Goal: Task Accomplishment & Management: Use online tool/utility

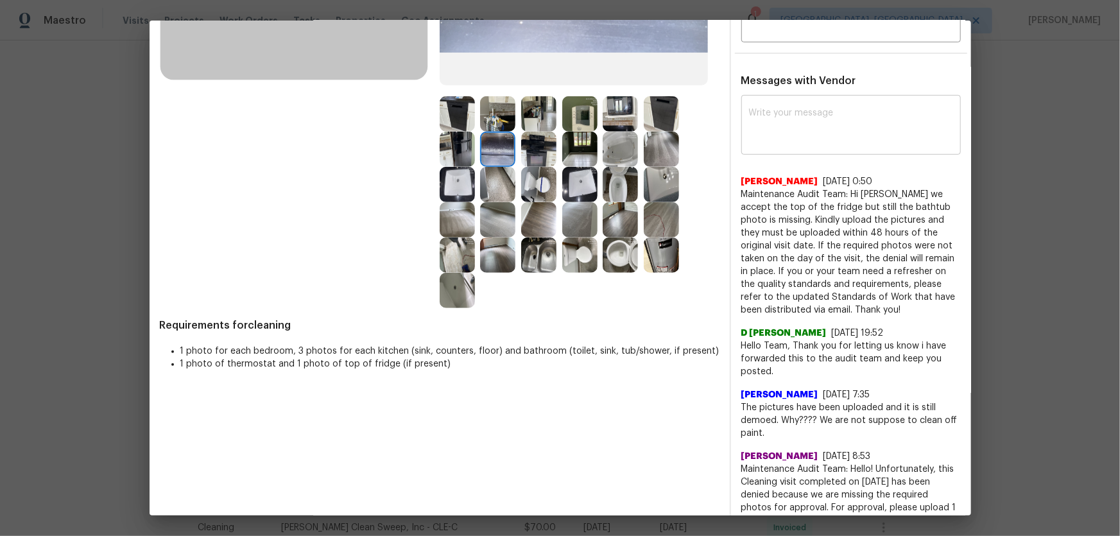
scroll to position [292, 0]
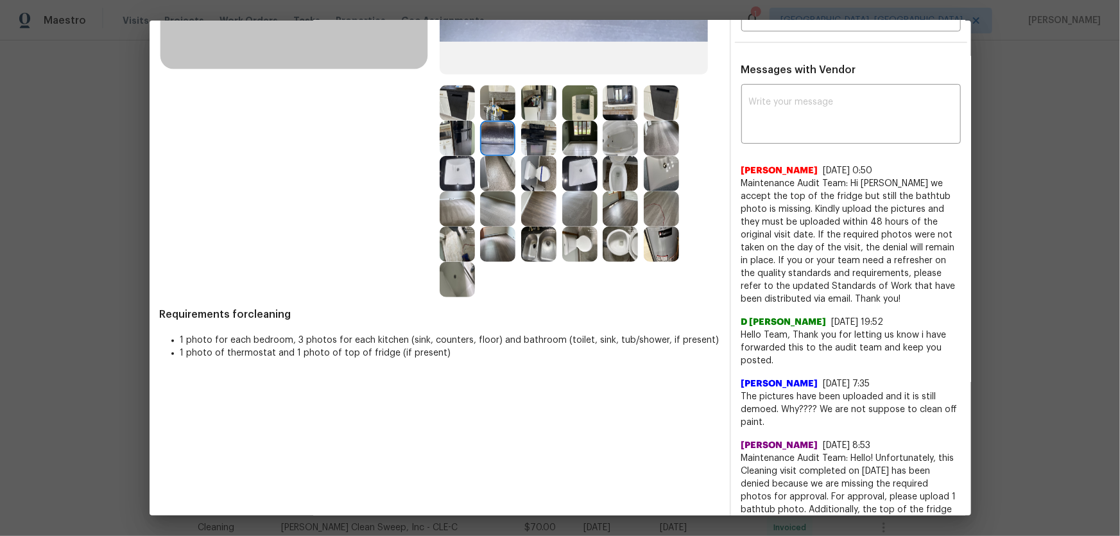
click at [617, 252] on img at bounding box center [620, 244] width 35 height 35
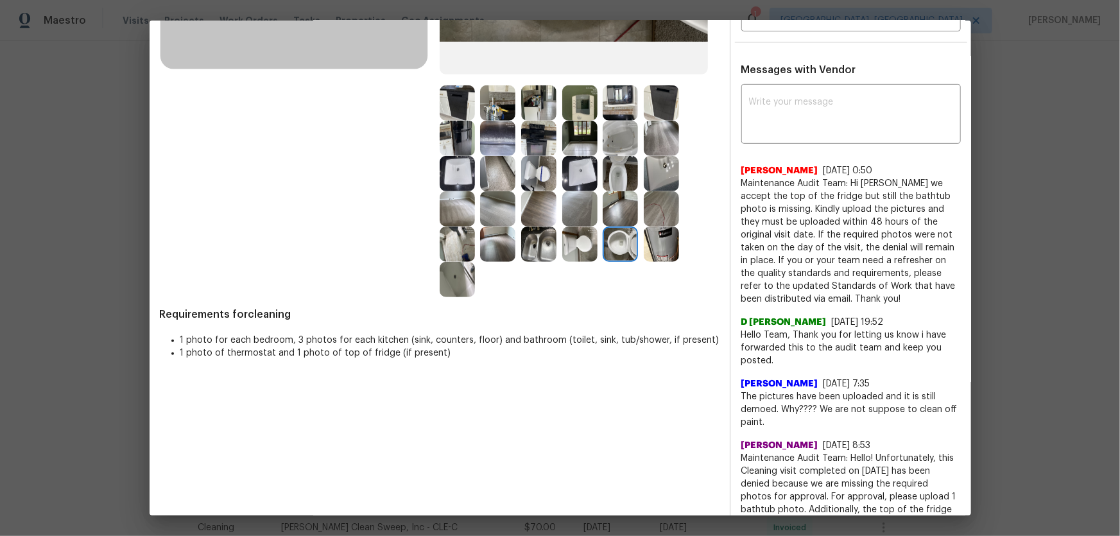
click at [663, 259] on img at bounding box center [661, 244] width 35 height 35
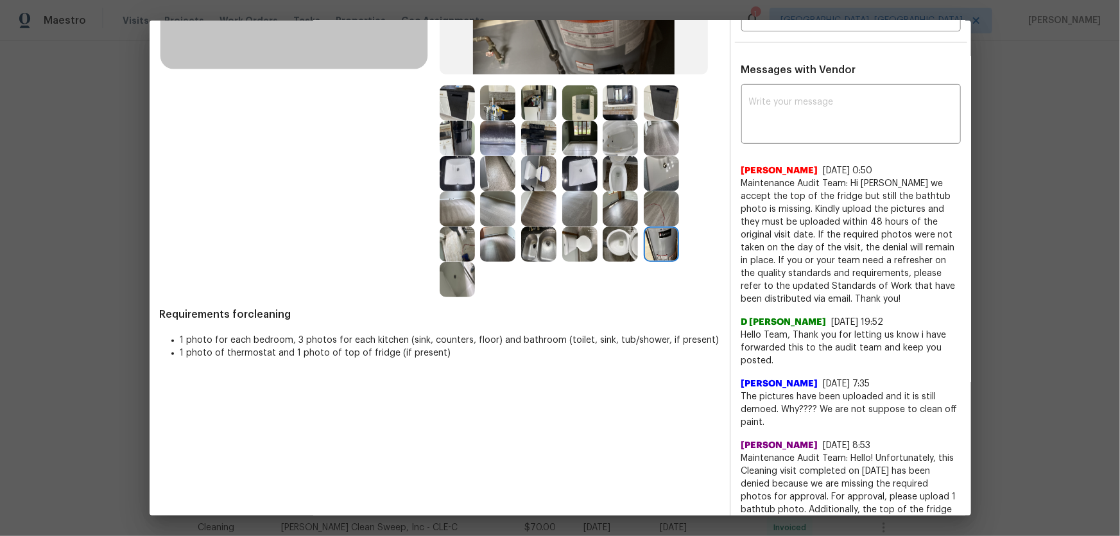
click at [650, 207] on img at bounding box center [661, 208] width 35 height 35
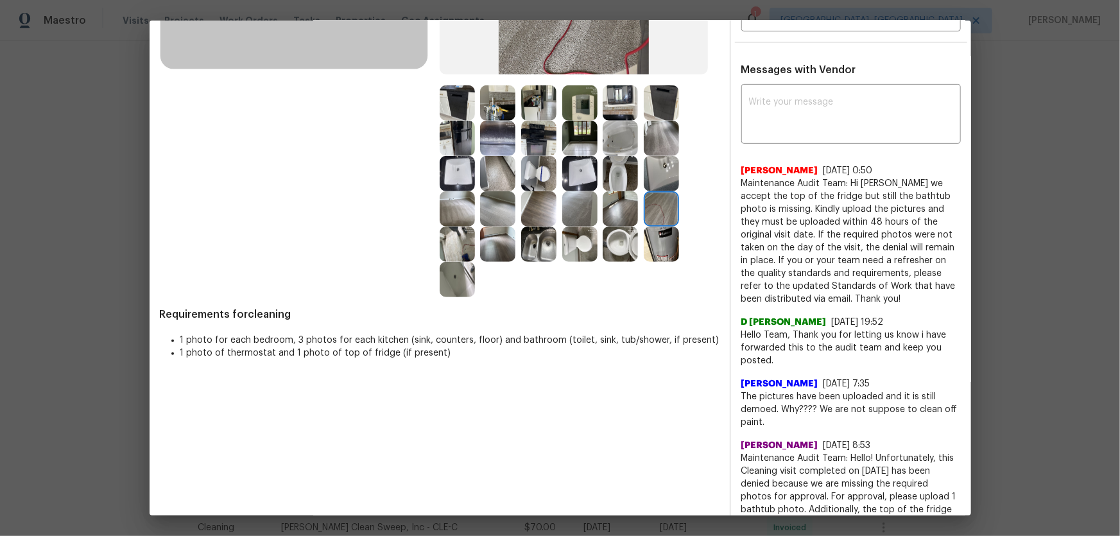
click at [652, 180] on img at bounding box center [661, 173] width 35 height 35
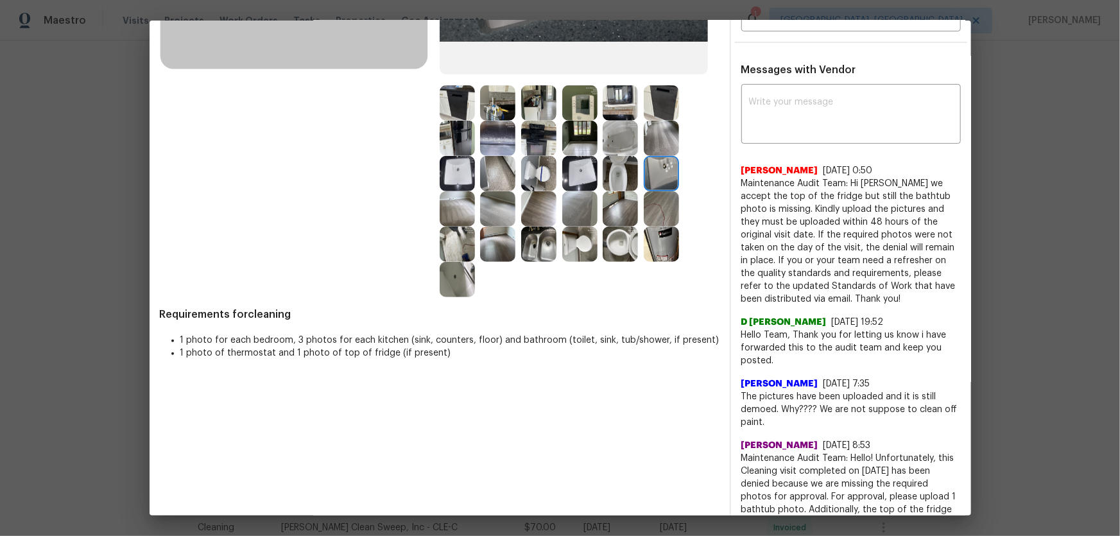
click at [656, 139] on img at bounding box center [661, 138] width 35 height 35
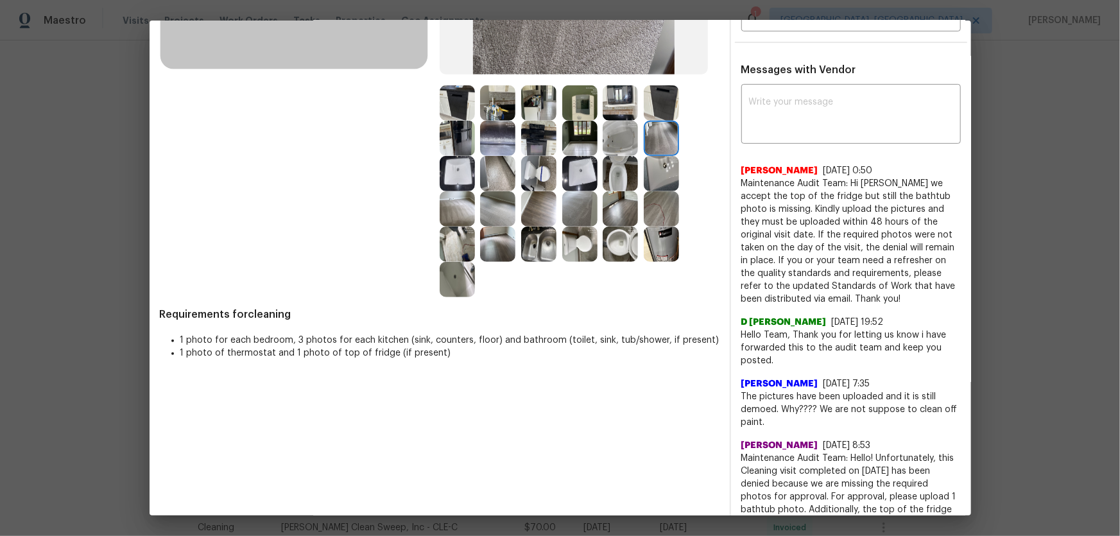
click at [644, 109] on img at bounding box center [661, 102] width 35 height 35
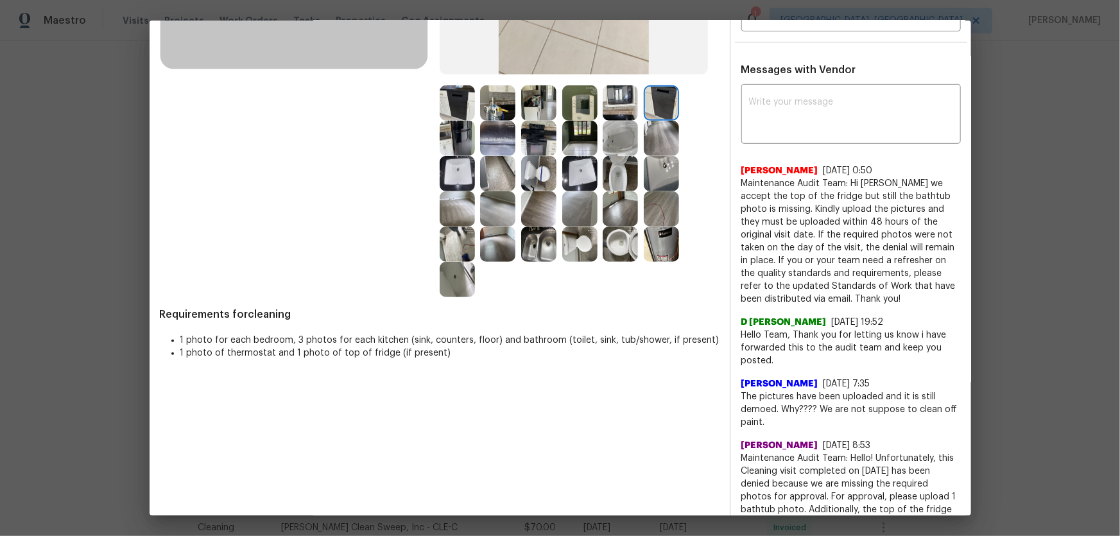
click at [580, 118] on img at bounding box center [579, 102] width 35 height 35
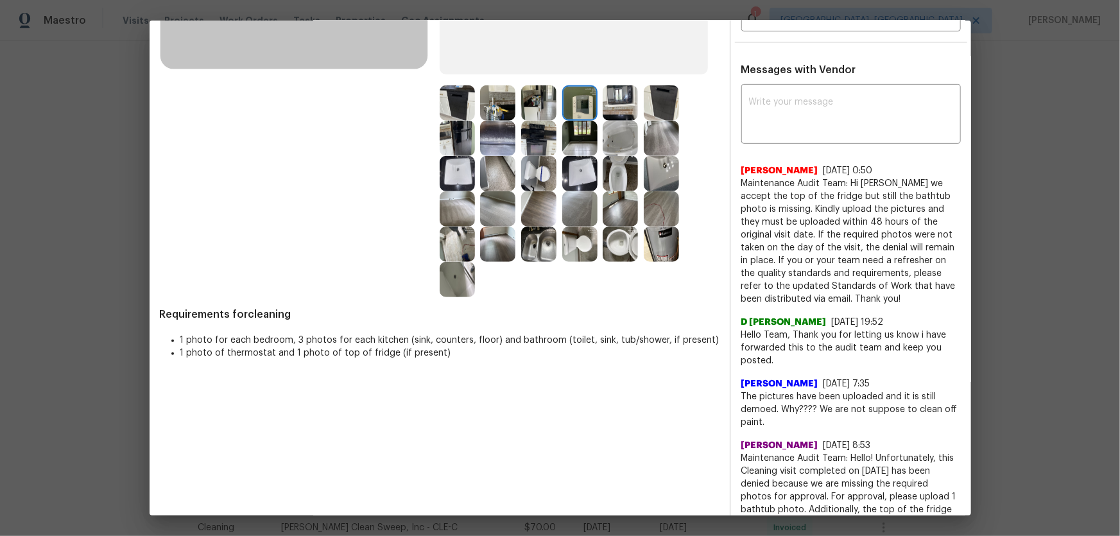
scroll to position [0, 0]
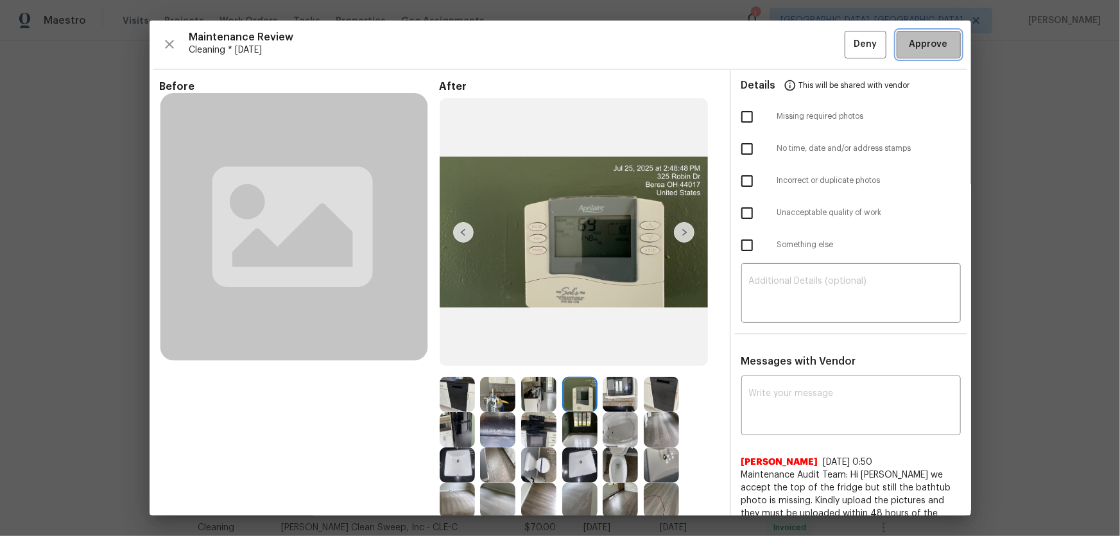
click at [797, 42] on span "Approve" at bounding box center [929, 45] width 39 height 16
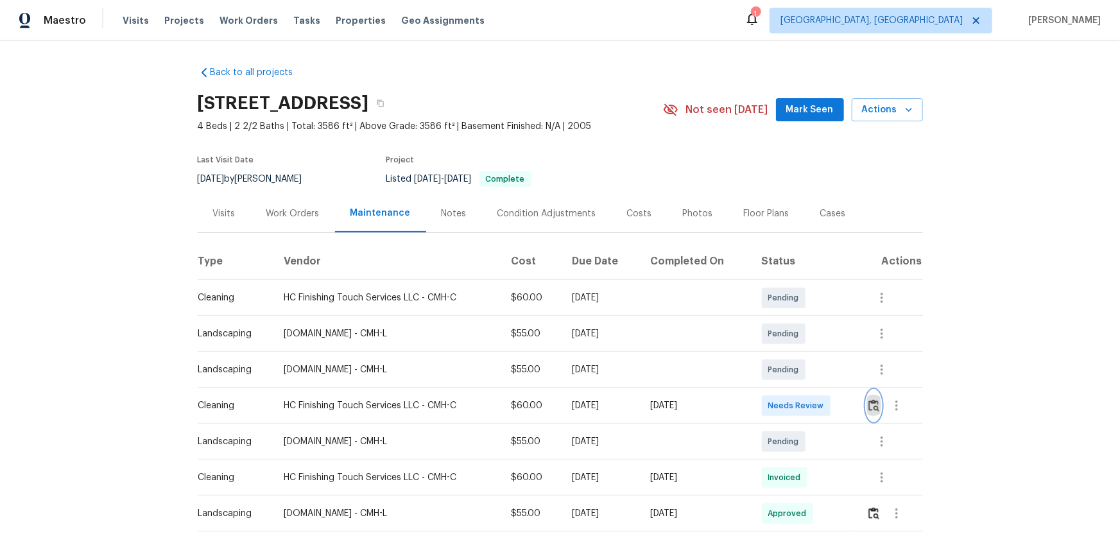
click at [876, 405] on img "button" at bounding box center [874, 405] width 11 height 12
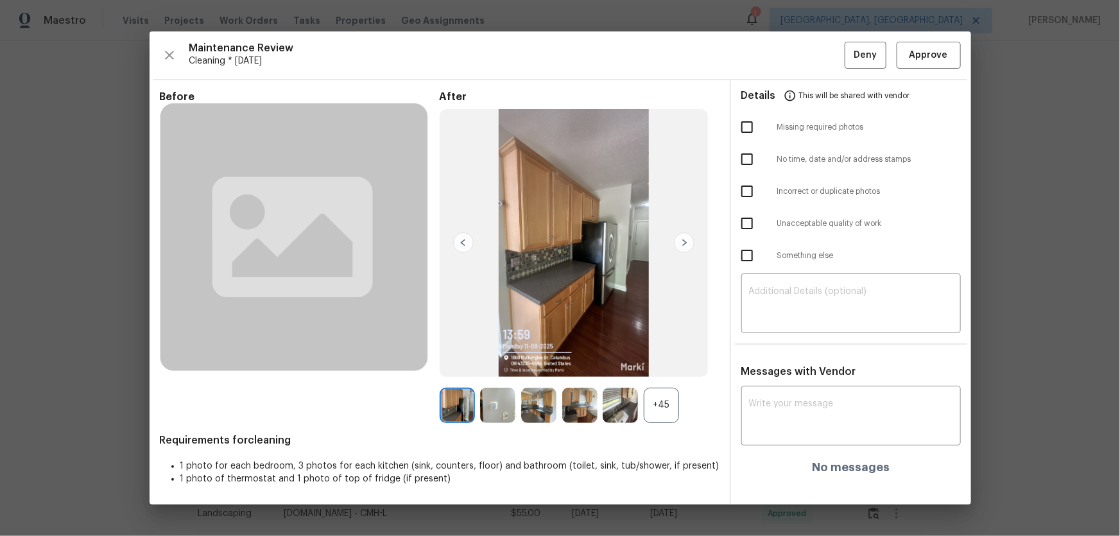
click at [668, 420] on div "+45" at bounding box center [661, 405] width 35 height 35
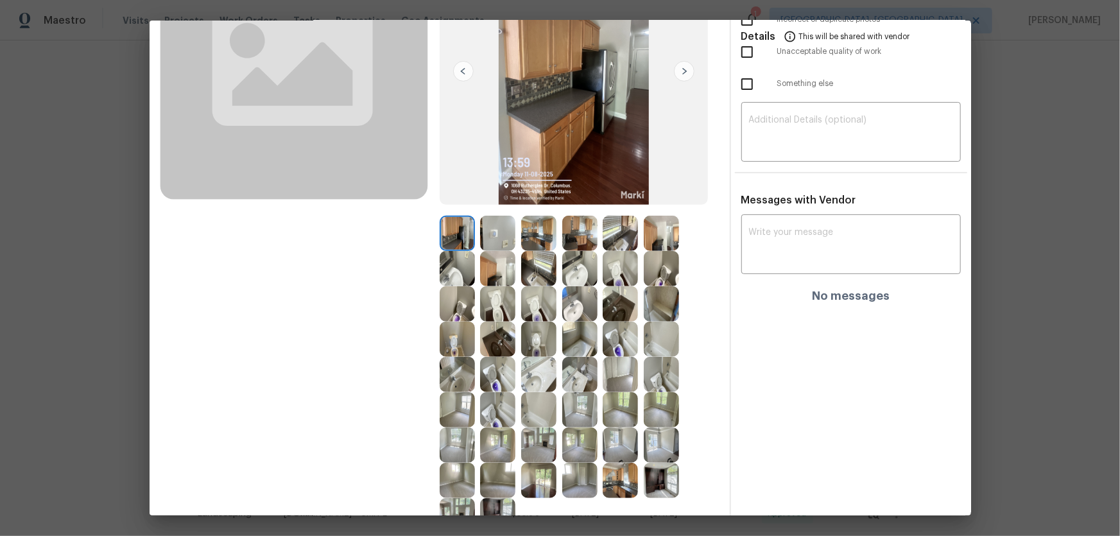
scroll to position [143, 0]
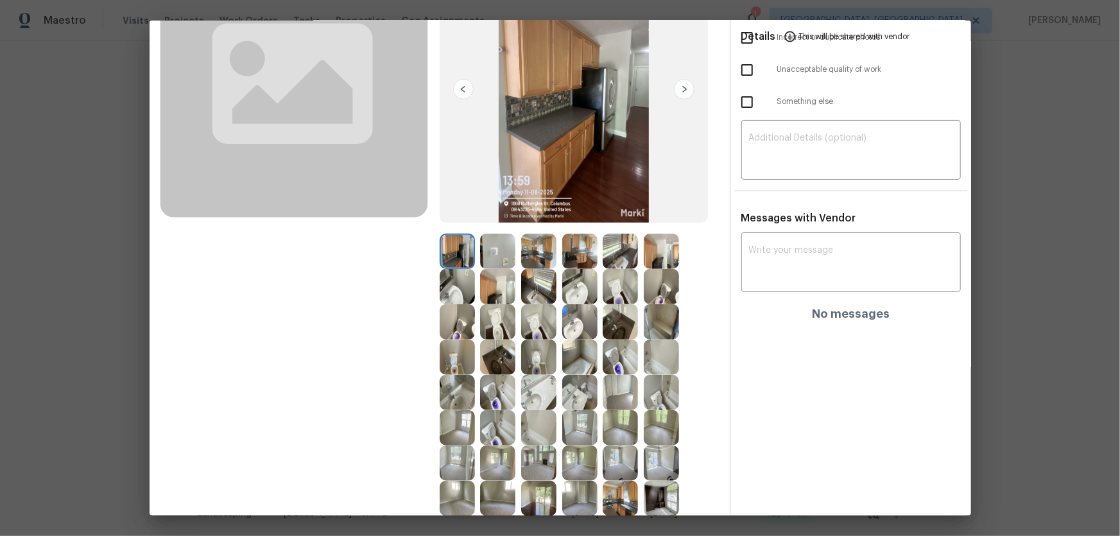
click at [616, 294] on img at bounding box center [620, 286] width 35 height 35
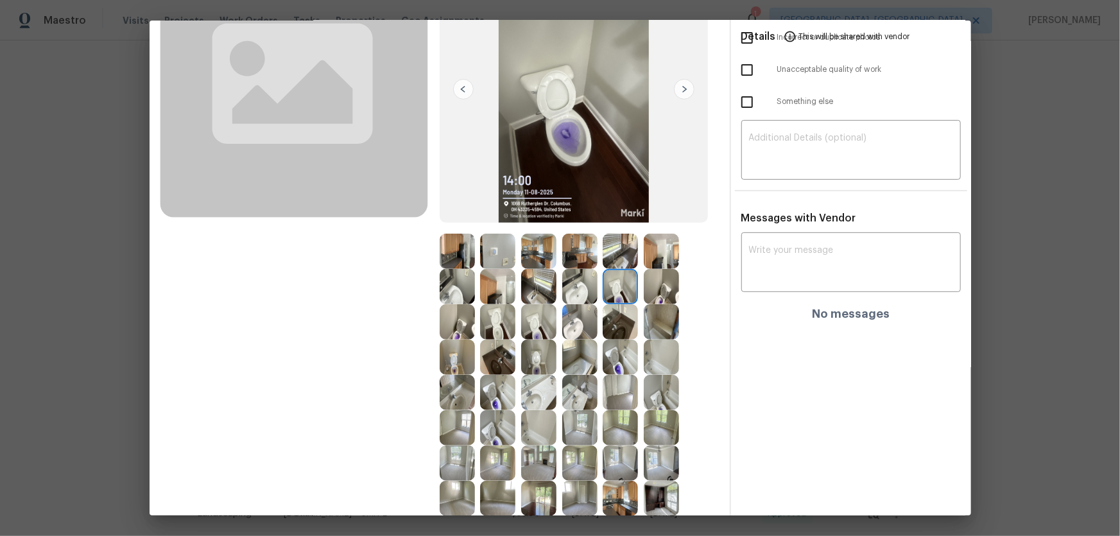
click at [548, 315] on img at bounding box center [538, 321] width 35 height 35
click at [505, 318] on img at bounding box center [497, 321] width 35 height 35
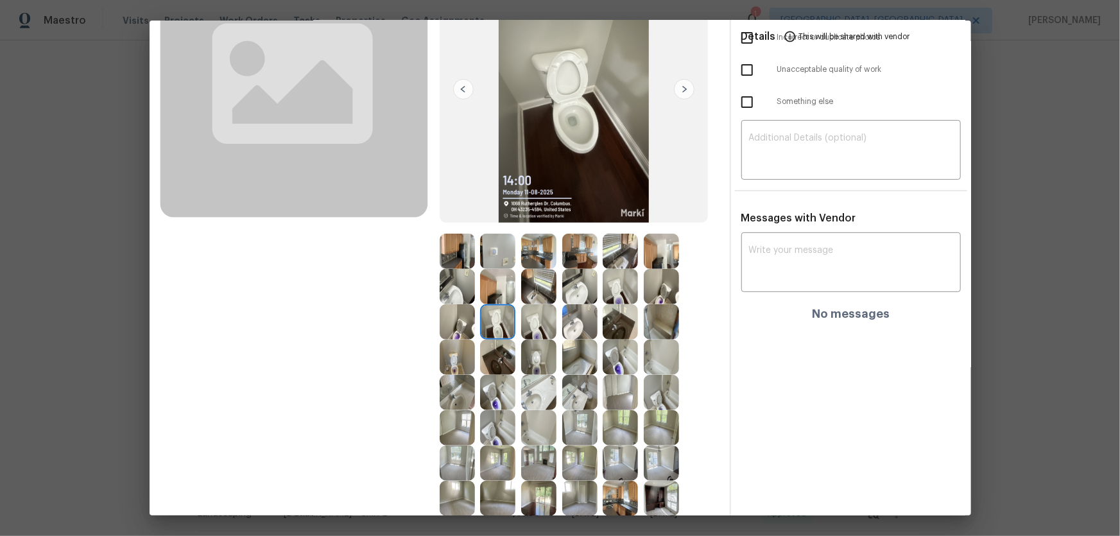
click at [530, 385] on img at bounding box center [538, 392] width 35 height 35
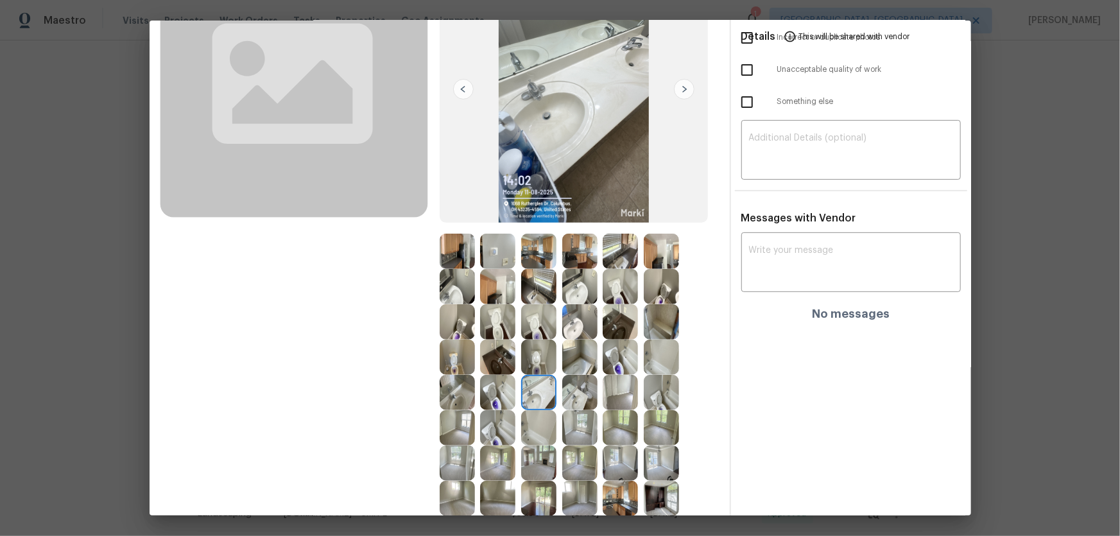
click at [573, 399] on img at bounding box center [579, 392] width 35 height 35
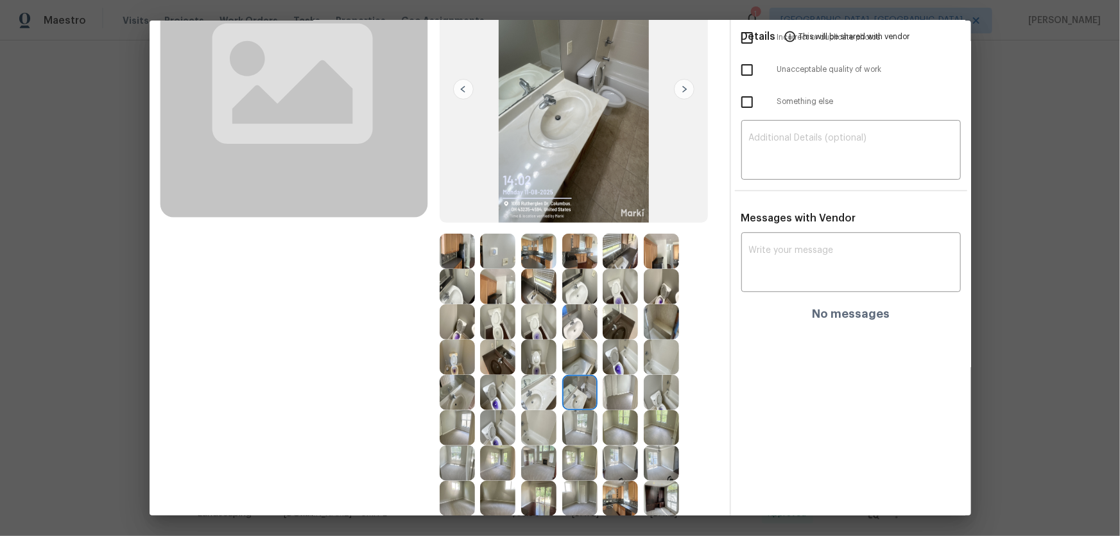
click at [449, 399] on img at bounding box center [457, 392] width 35 height 35
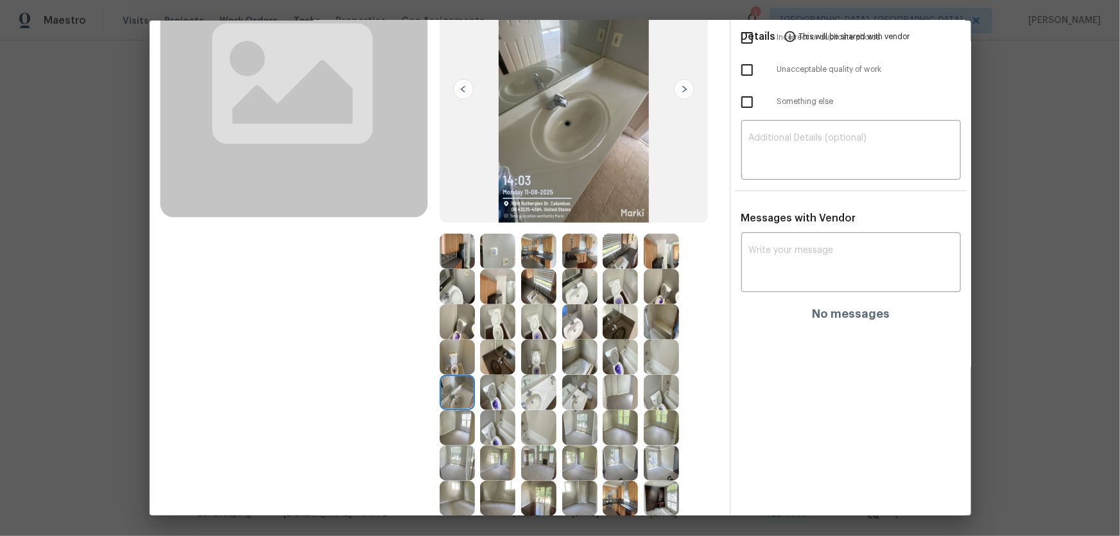
scroll to position [202, 0]
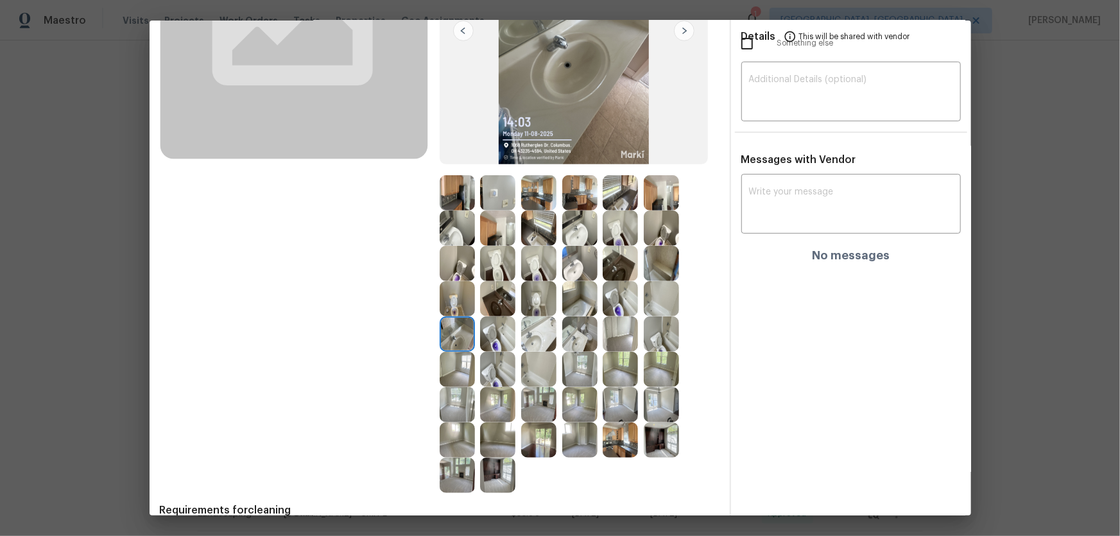
click at [527, 385] on img at bounding box center [538, 369] width 35 height 35
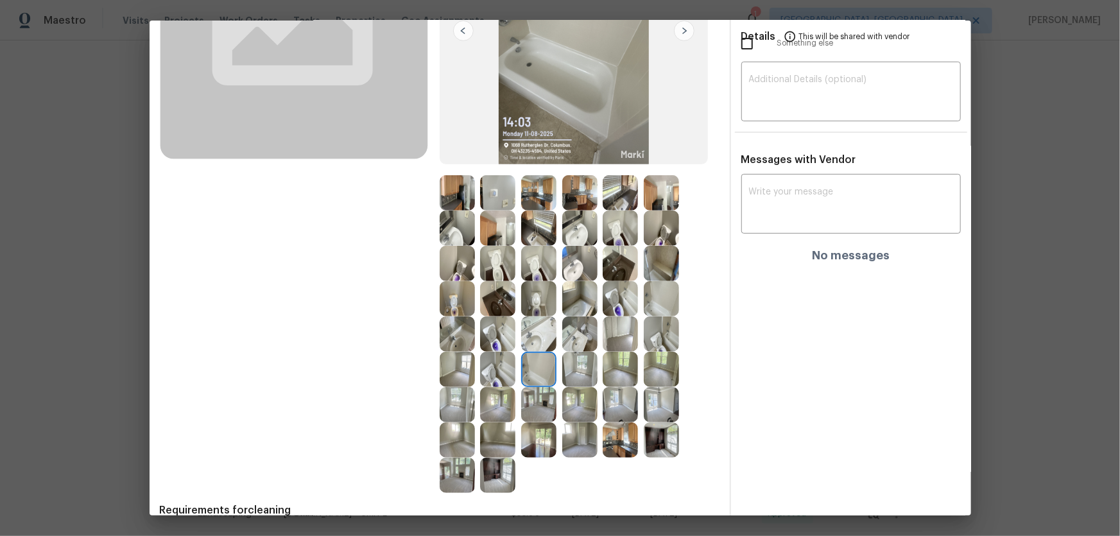
click at [584, 293] on img at bounding box center [579, 298] width 35 height 35
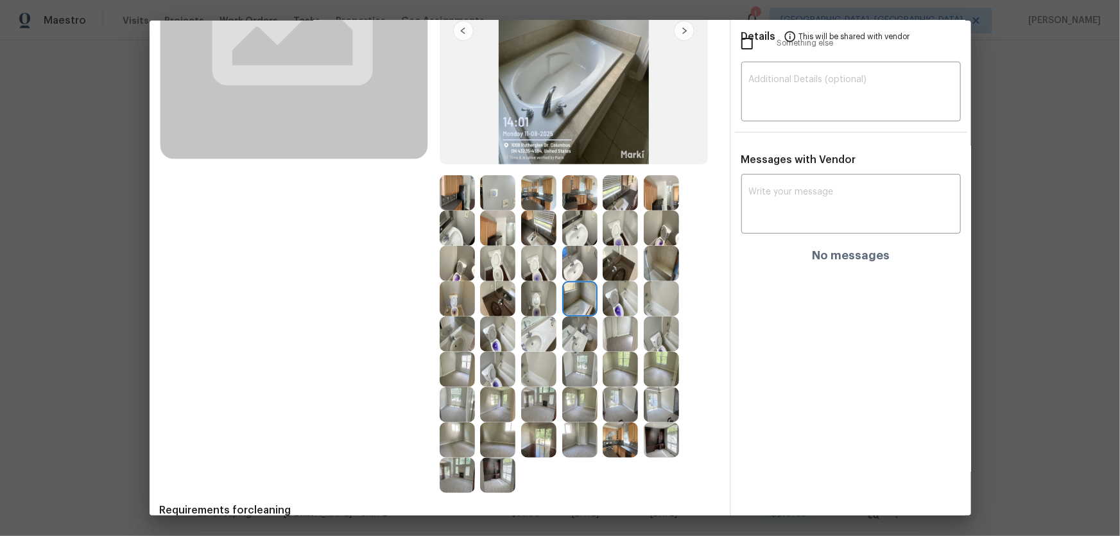
click at [562, 373] on img at bounding box center [579, 369] width 35 height 35
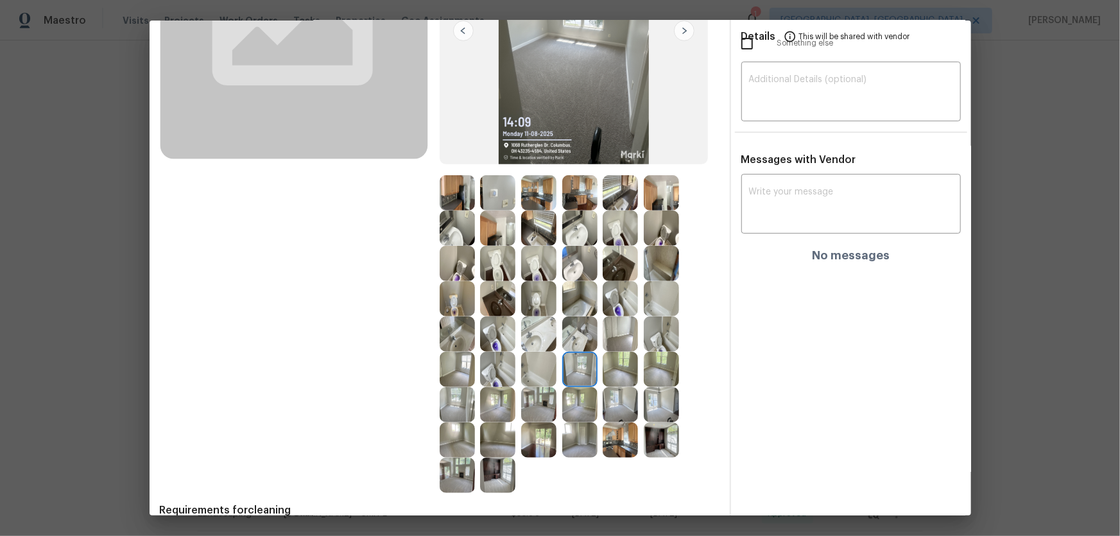
click at [654, 305] on img at bounding box center [661, 298] width 35 height 35
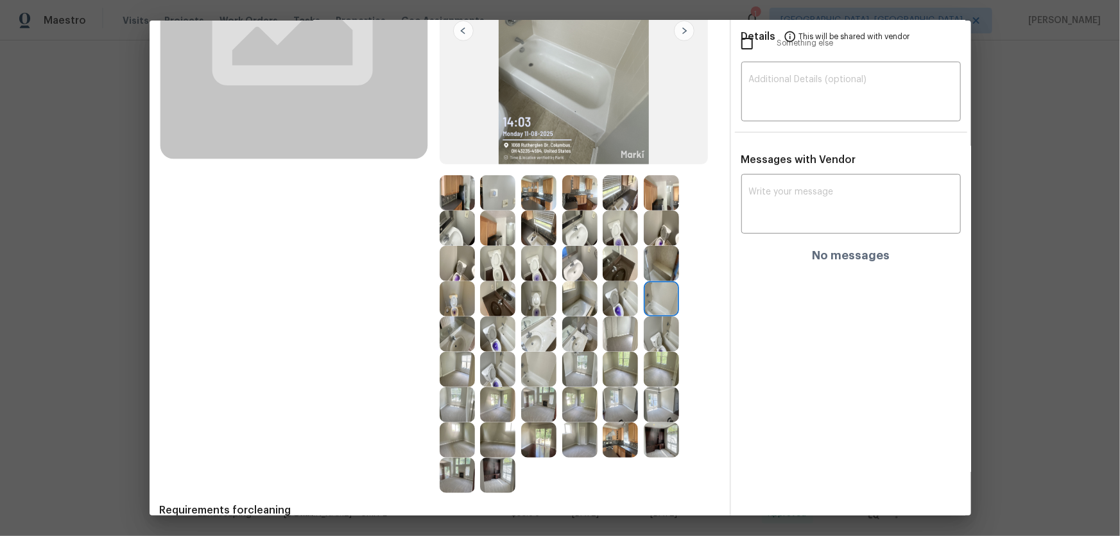
click at [576, 297] on img at bounding box center [579, 298] width 35 height 35
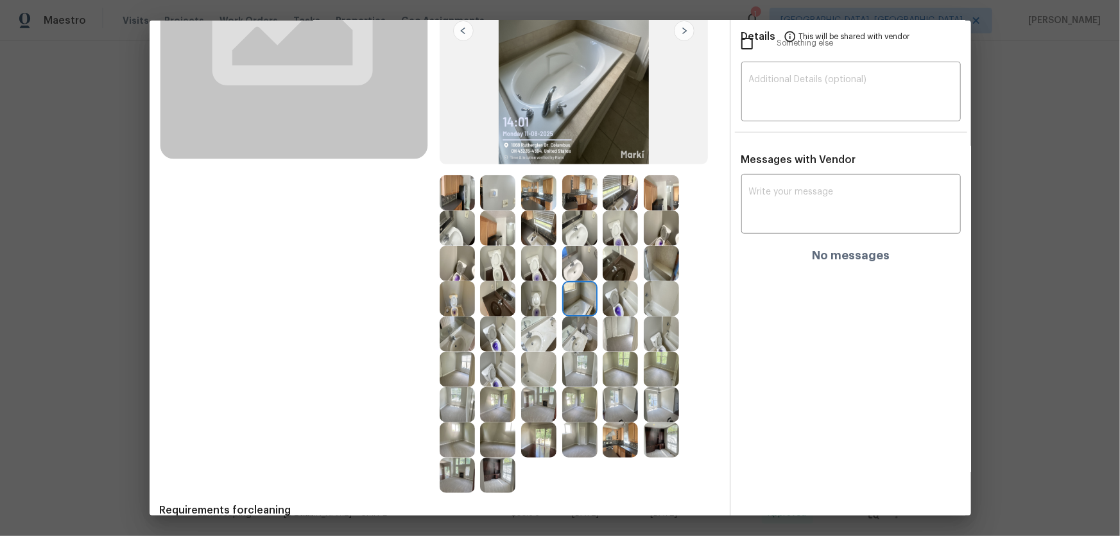
click at [530, 368] on img at bounding box center [538, 369] width 35 height 35
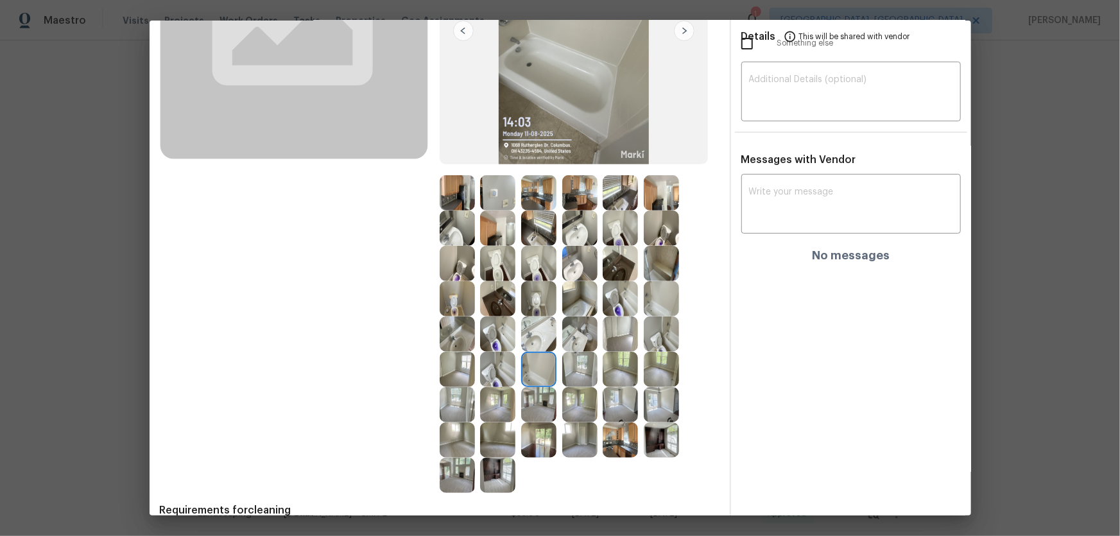
click at [530, 368] on img at bounding box center [538, 369] width 35 height 35
click at [665, 302] on img at bounding box center [661, 298] width 35 height 35
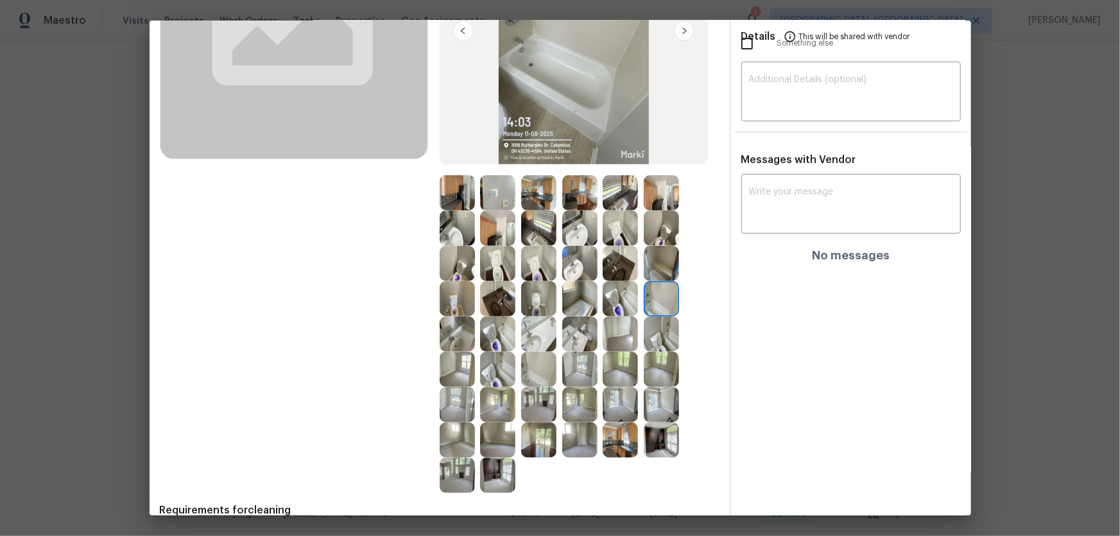
click at [533, 373] on img at bounding box center [538, 369] width 35 height 35
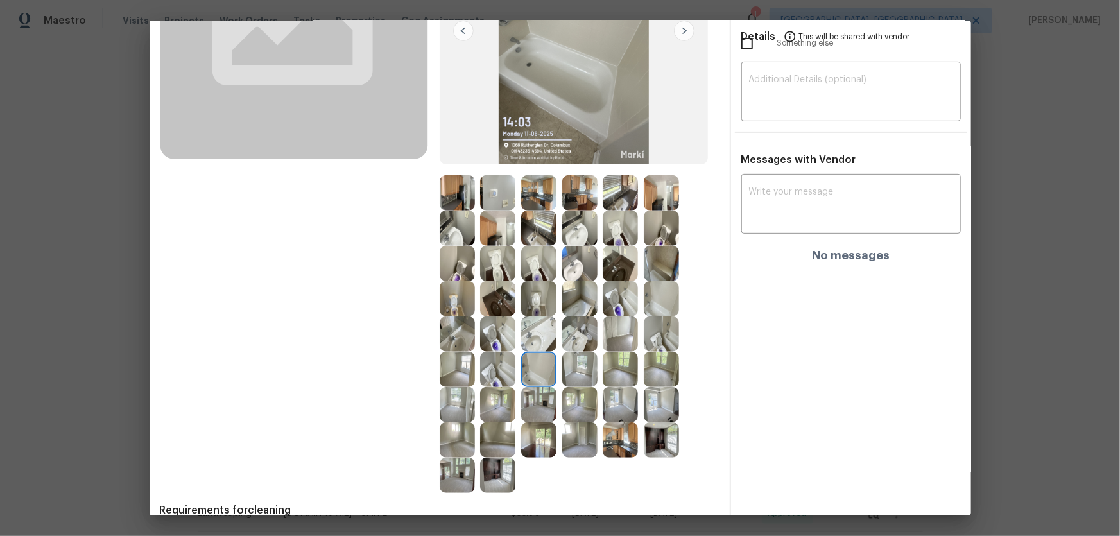
click at [573, 401] on img at bounding box center [579, 404] width 35 height 35
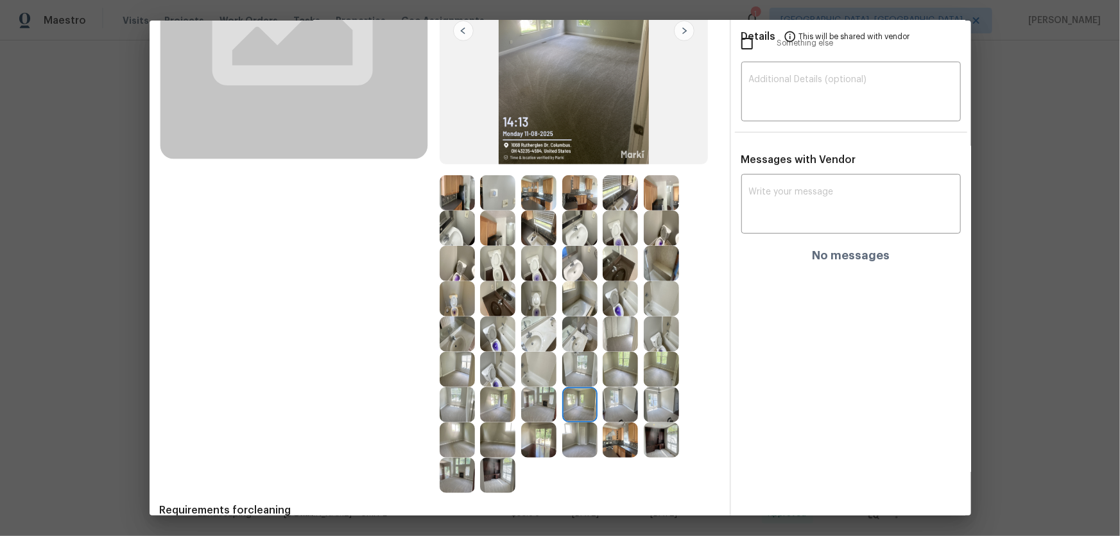
click at [576, 362] on img at bounding box center [579, 369] width 35 height 35
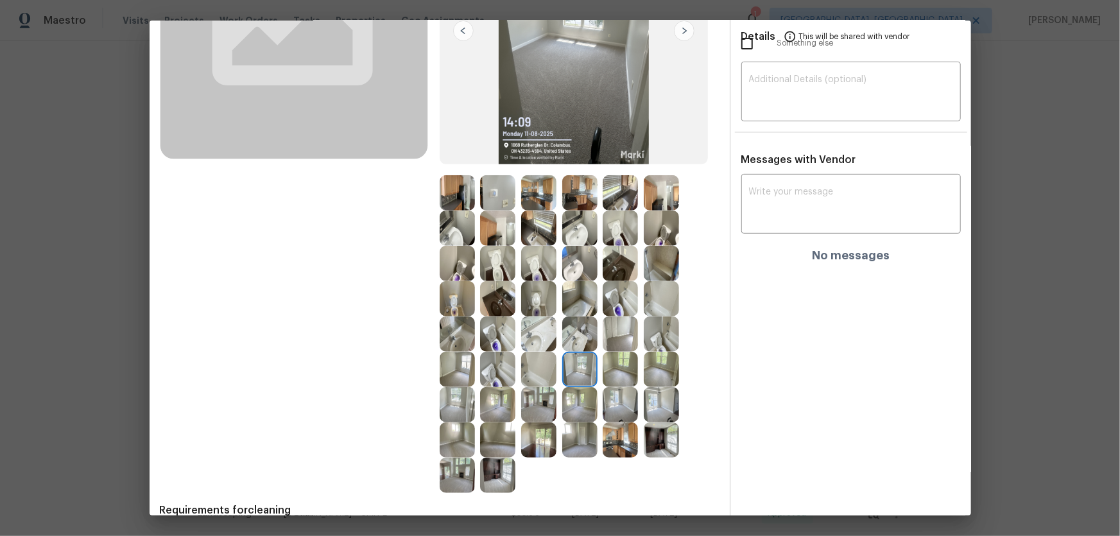
click at [609, 362] on img at bounding box center [620, 369] width 35 height 35
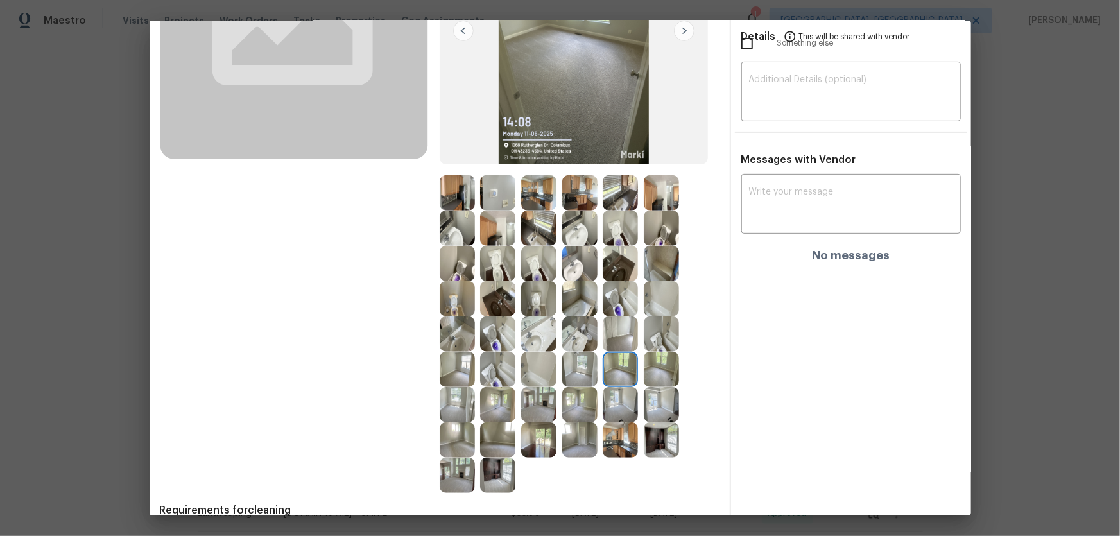
click at [609, 405] on img at bounding box center [620, 404] width 35 height 35
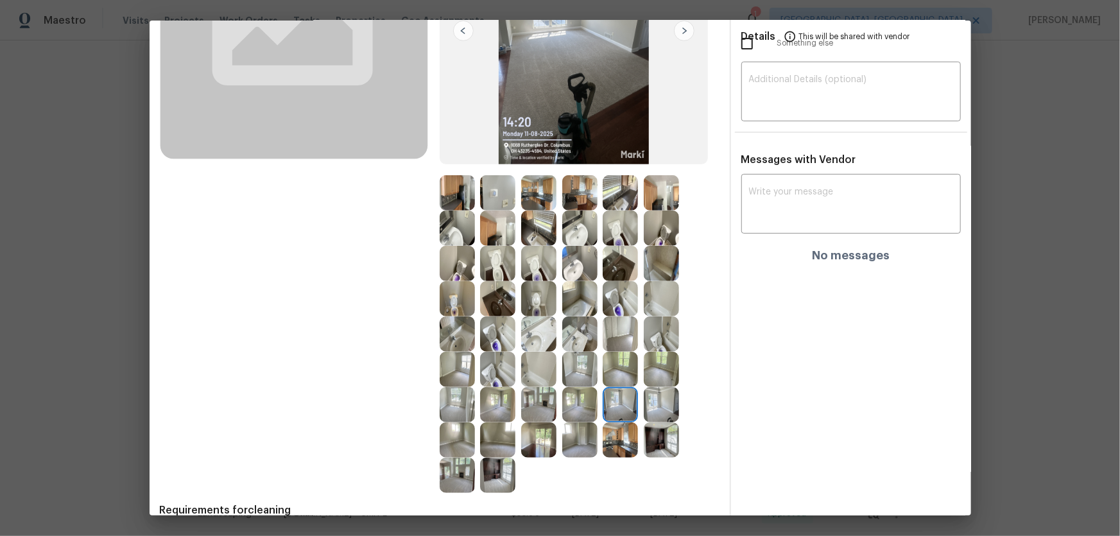
click at [665, 442] on img at bounding box center [661, 440] width 35 height 35
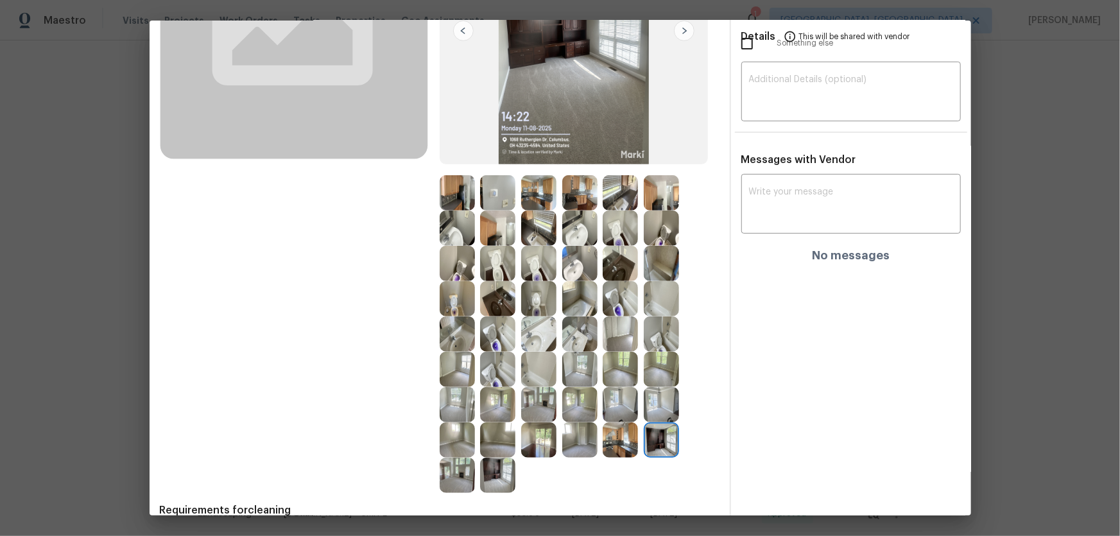
click at [619, 450] on img at bounding box center [620, 440] width 35 height 35
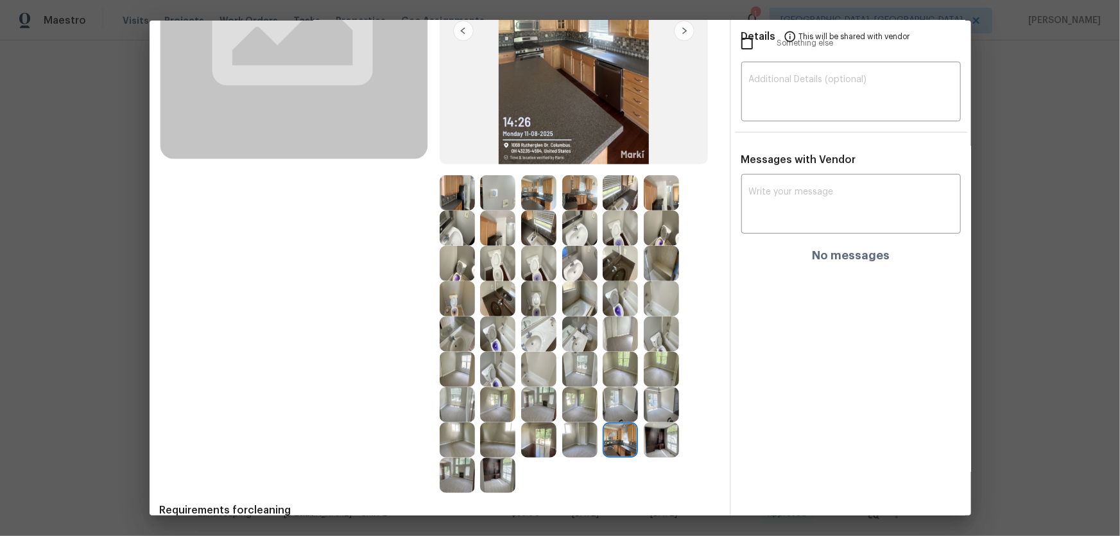
click at [494, 469] on img at bounding box center [497, 475] width 35 height 35
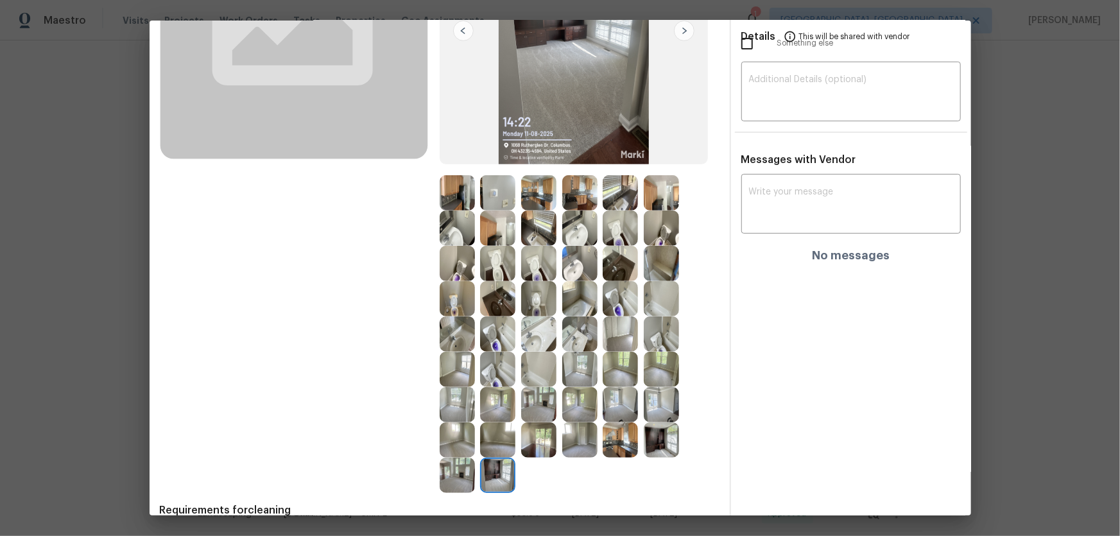
click at [469, 477] on img at bounding box center [457, 475] width 35 height 35
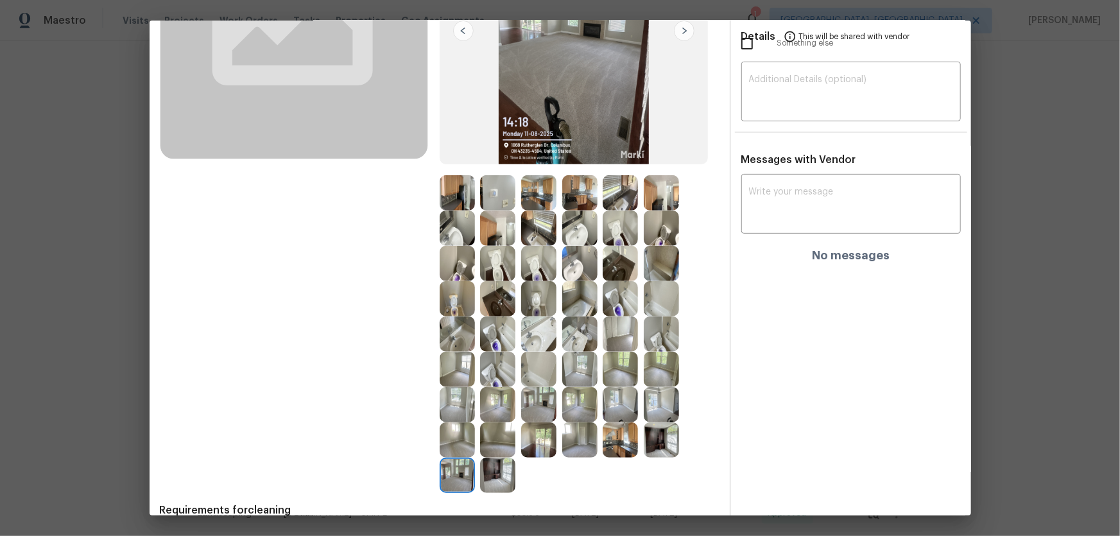
click at [541, 453] on img at bounding box center [538, 440] width 35 height 35
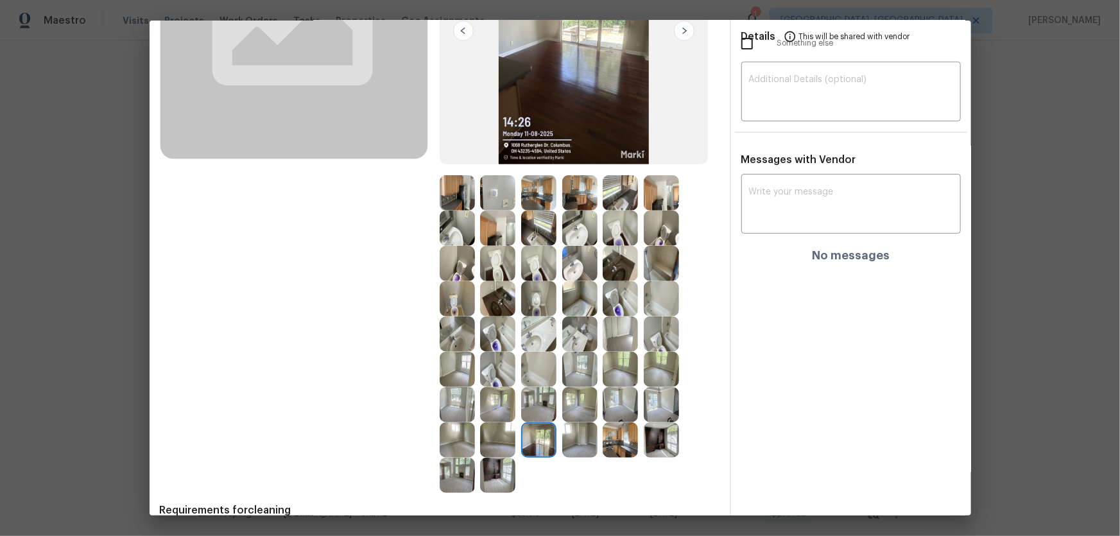
click at [486, 296] on img at bounding box center [497, 298] width 35 height 35
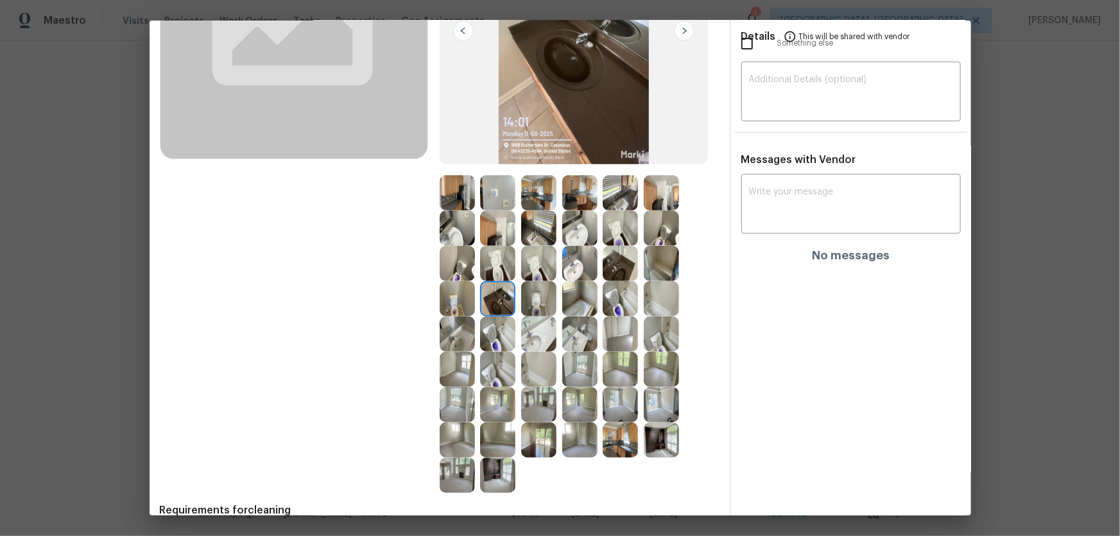
click at [572, 333] on img at bounding box center [579, 334] width 35 height 35
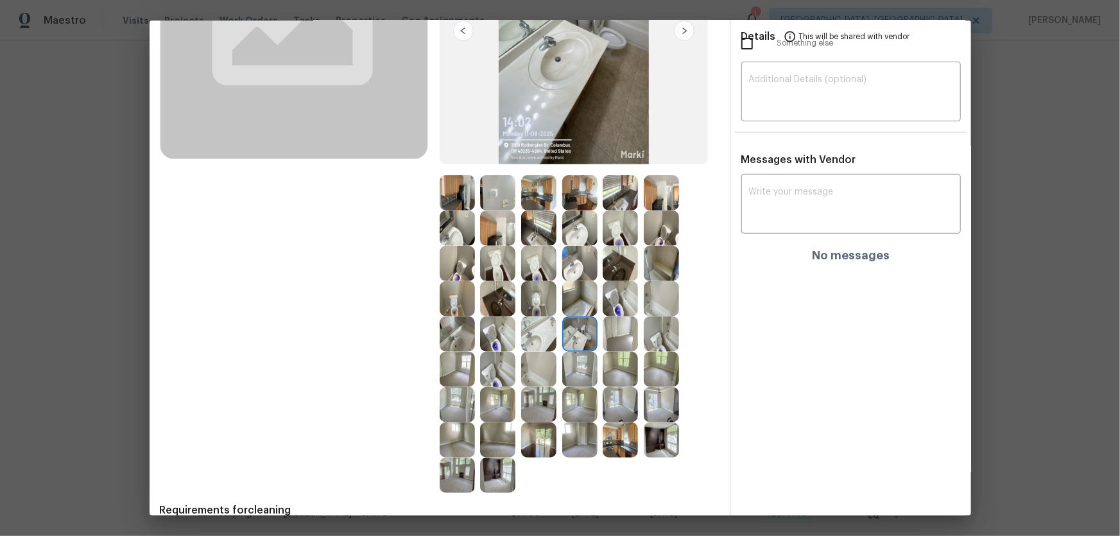
click at [546, 339] on img at bounding box center [538, 334] width 35 height 35
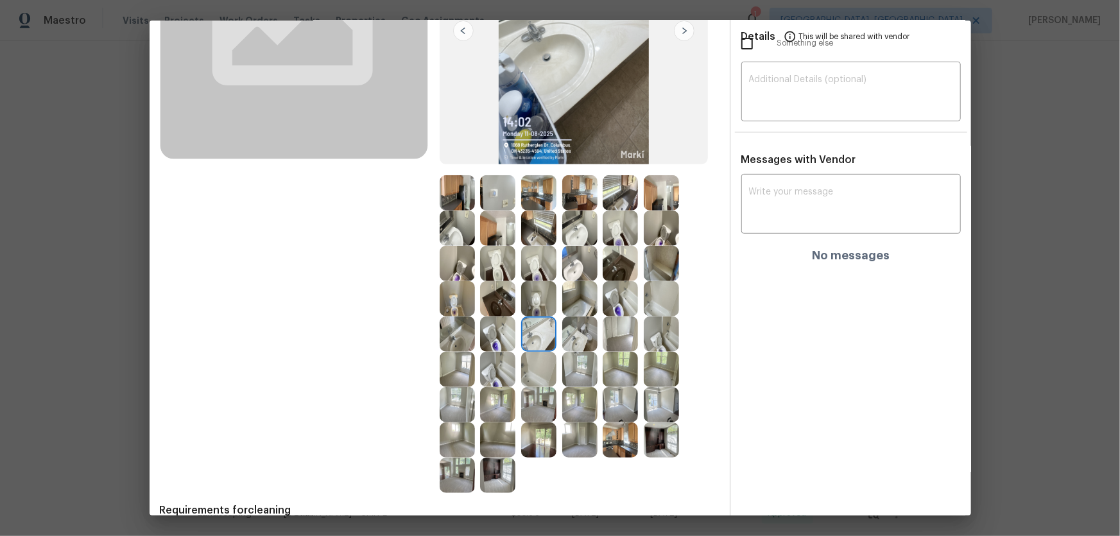
click at [536, 369] on img at bounding box center [538, 369] width 35 height 35
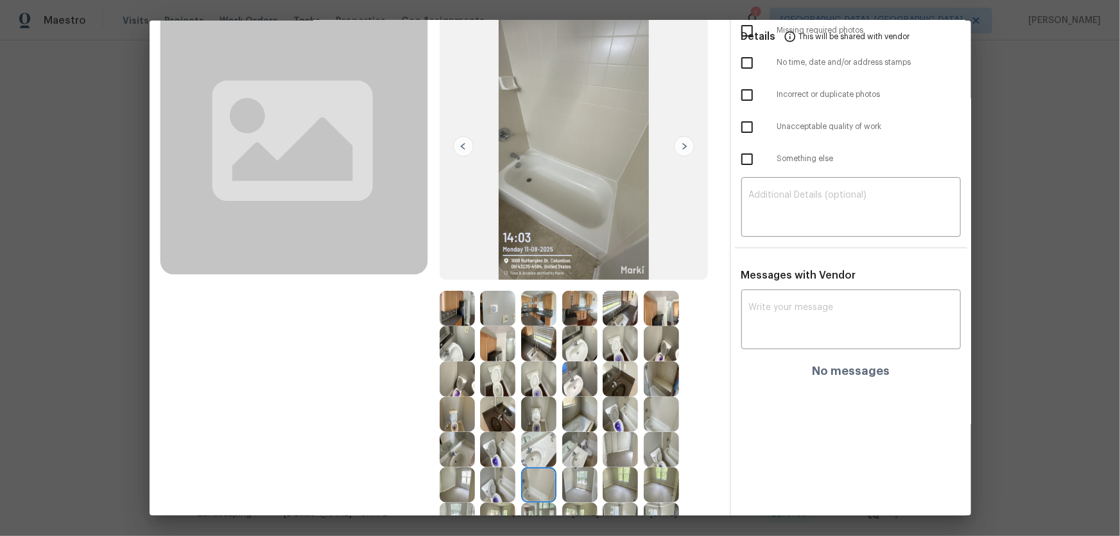
scroll to position [85, 0]
click at [494, 314] on img at bounding box center [497, 309] width 35 height 35
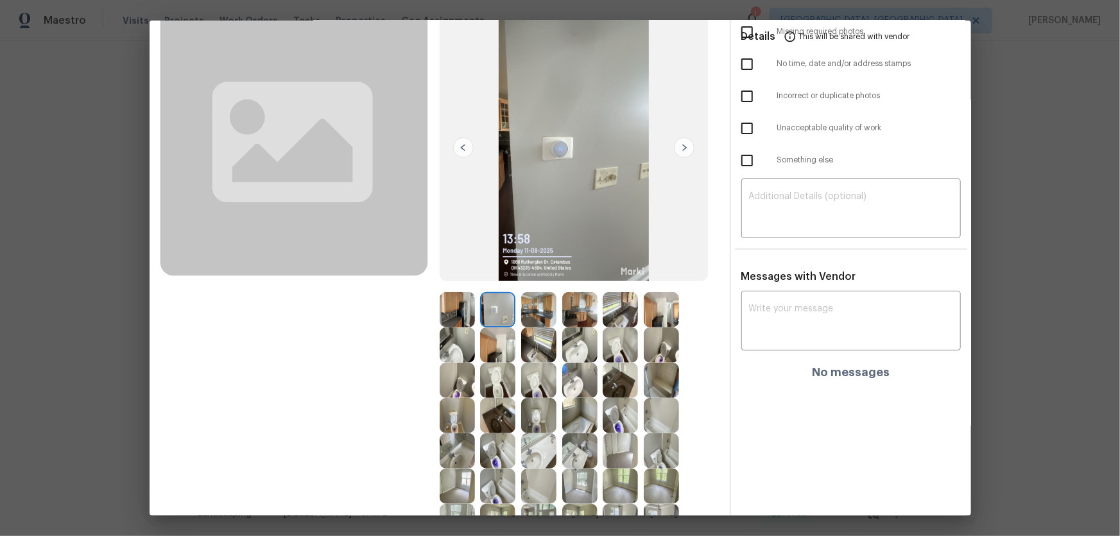
click at [546, 312] on img at bounding box center [538, 309] width 35 height 35
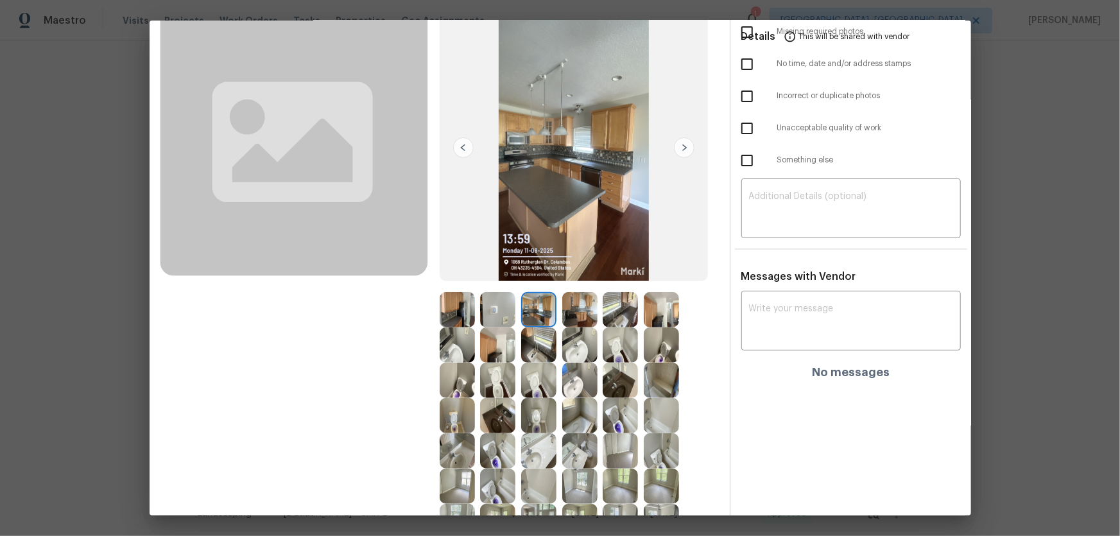
click at [582, 317] on img at bounding box center [579, 309] width 35 height 35
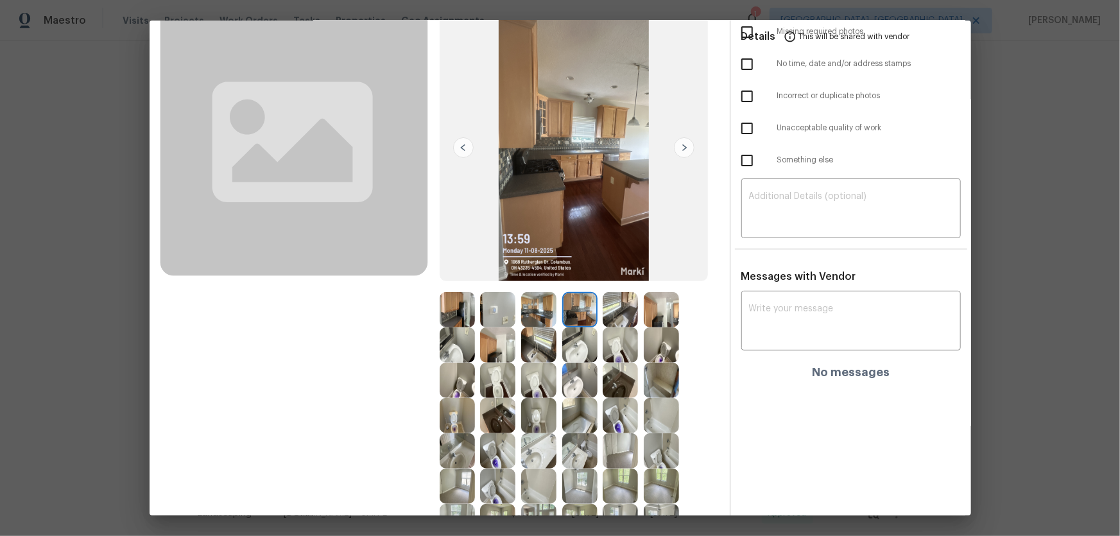
click at [608, 317] on img at bounding box center [620, 309] width 35 height 35
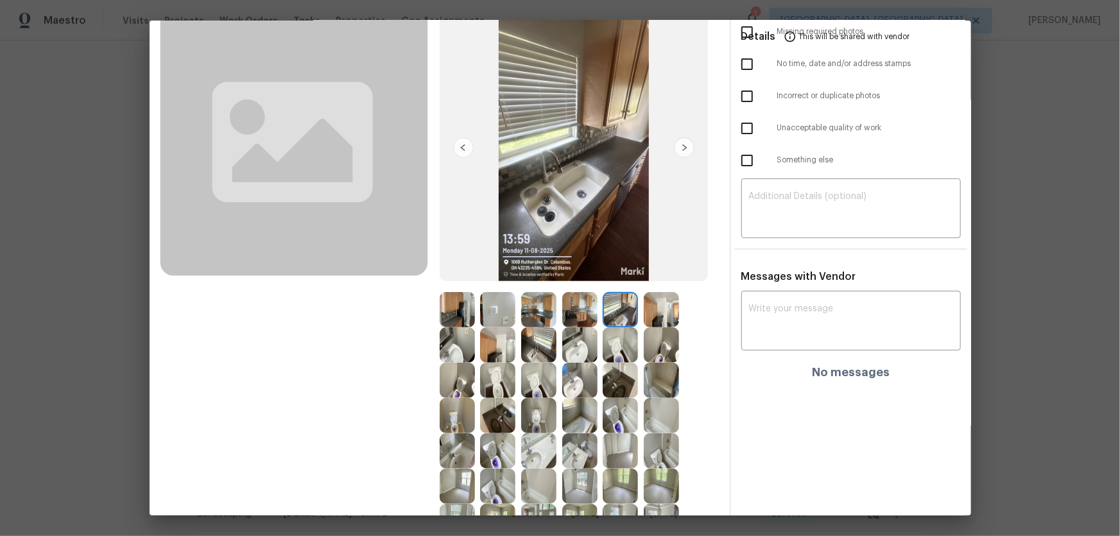
click at [660, 320] on img at bounding box center [661, 309] width 35 height 35
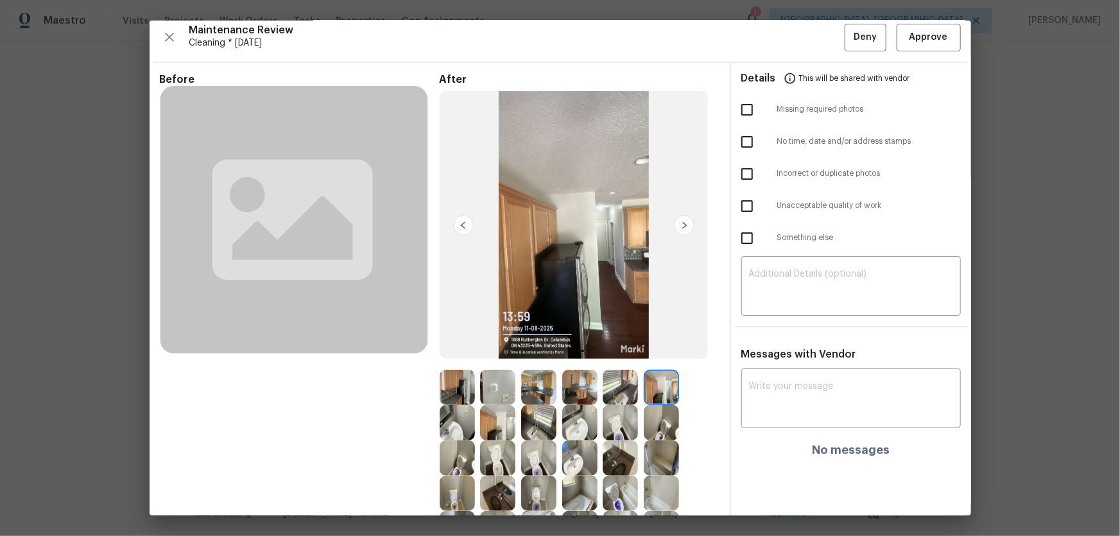
scroll to position [0, 0]
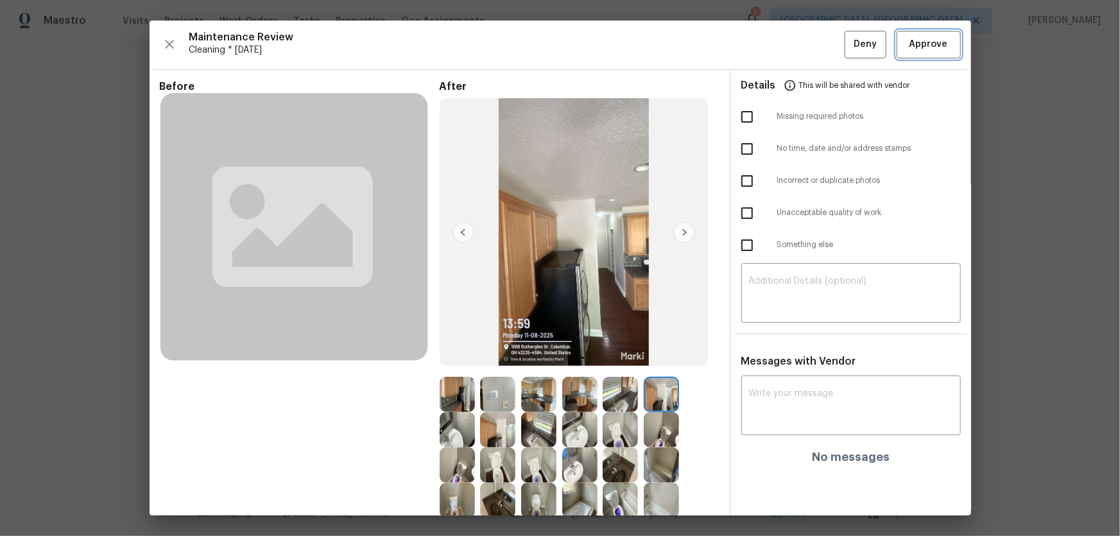
click at [935, 42] on span "Approve" at bounding box center [929, 45] width 39 height 16
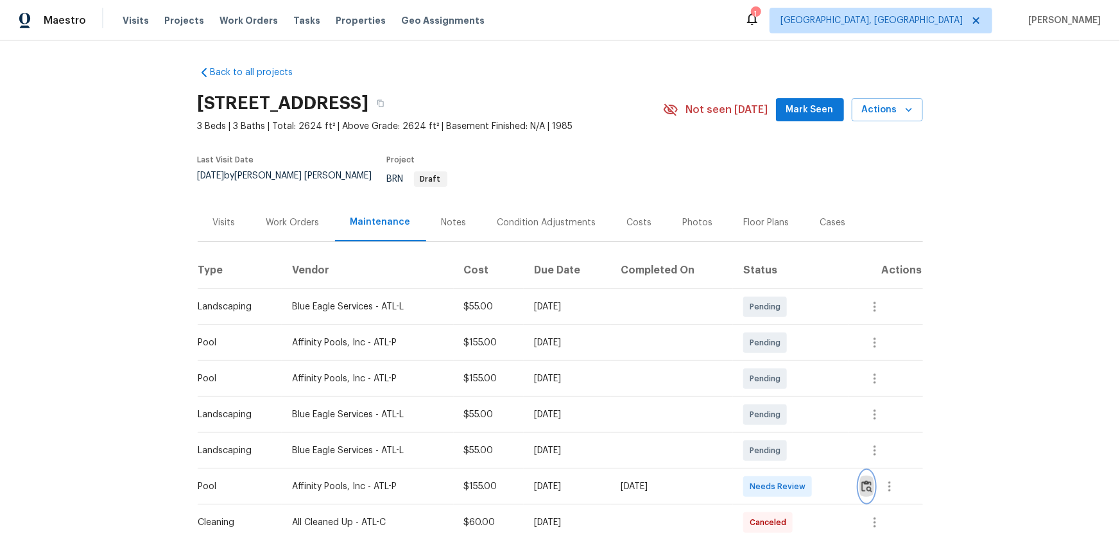
click at [873, 485] on button "button" at bounding box center [867, 486] width 15 height 31
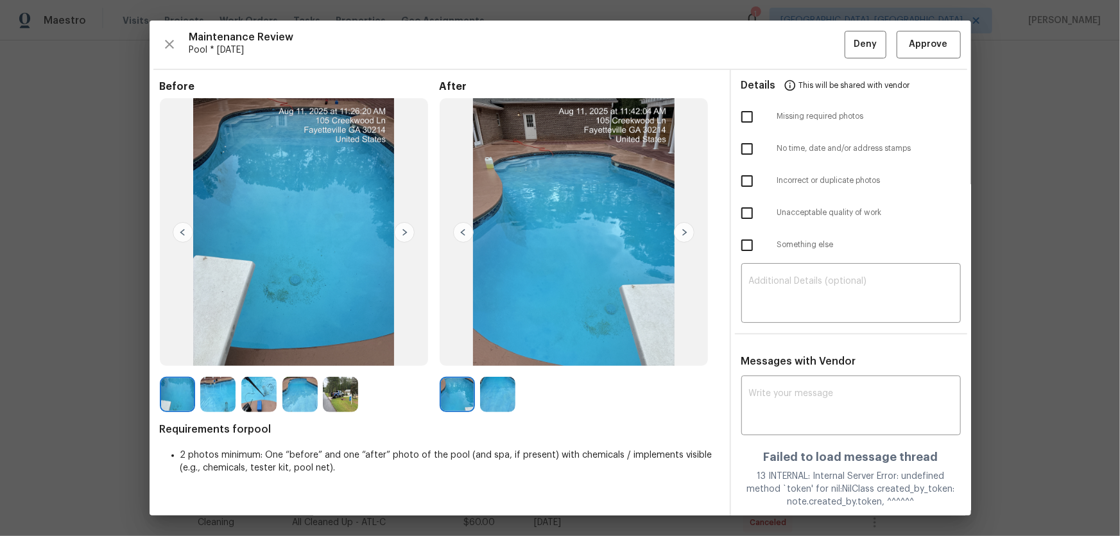
click at [335, 397] on img at bounding box center [340, 394] width 35 height 35
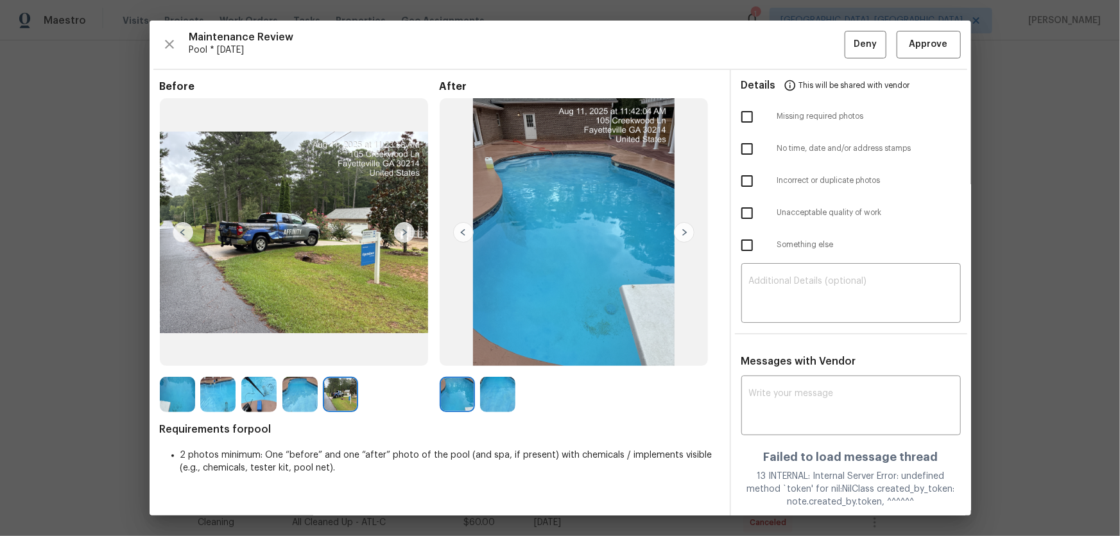
click at [491, 402] on img at bounding box center [497, 394] width 35 height 35
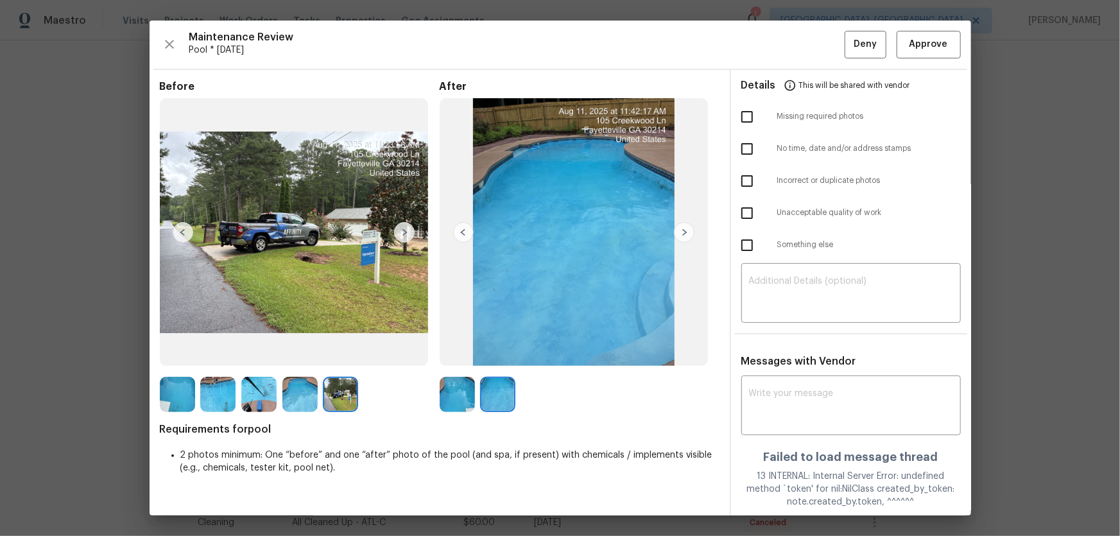
click at [449, 399] on img at bounding box center [457, 394] width 35 height 35
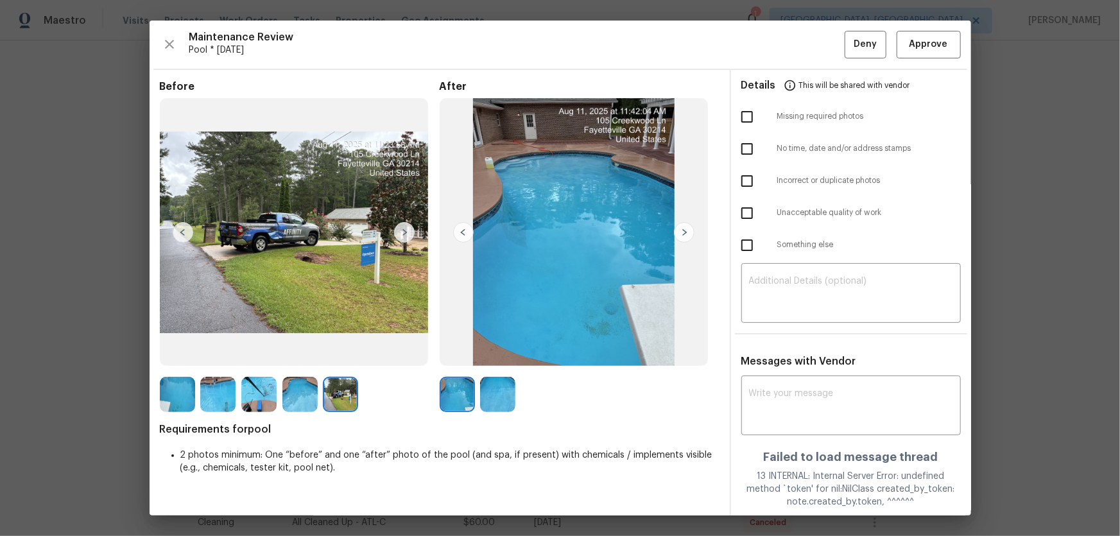
click at [484, 399] on img at bounding box center [497, 394] width 35 height 35
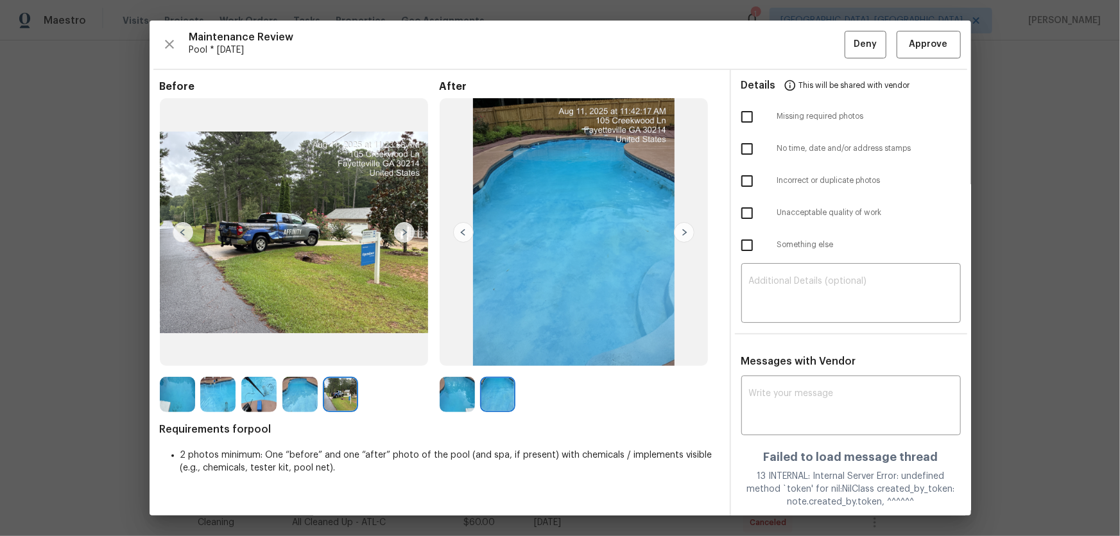
click at [264, 392] on img at bounding box center [258, 394] width 35 height 35
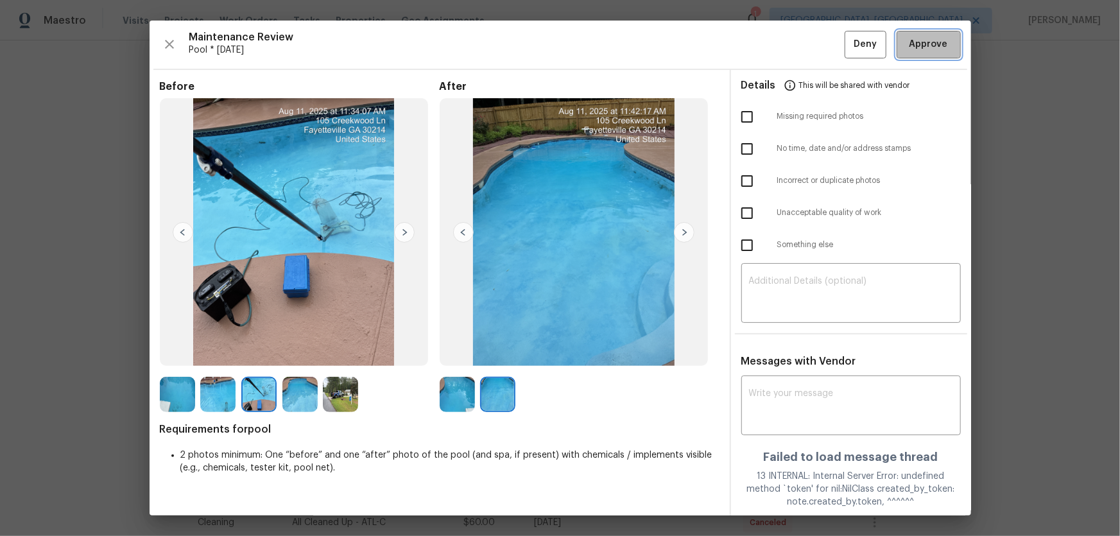
click at [897, 45] on button "Approve" at bounding box center [929, 45] width 64 height 28
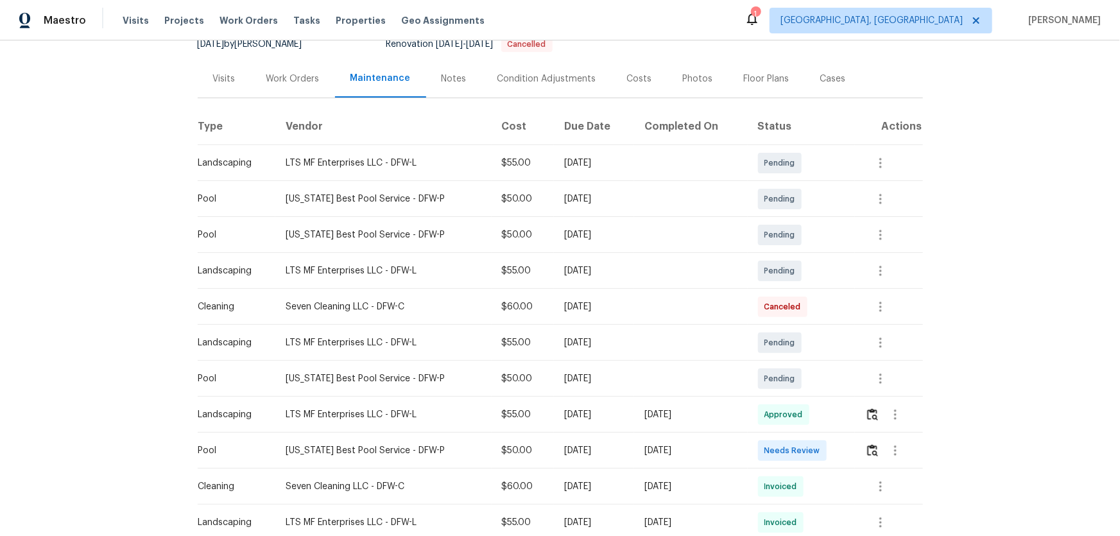
scroll to position [175, 0]
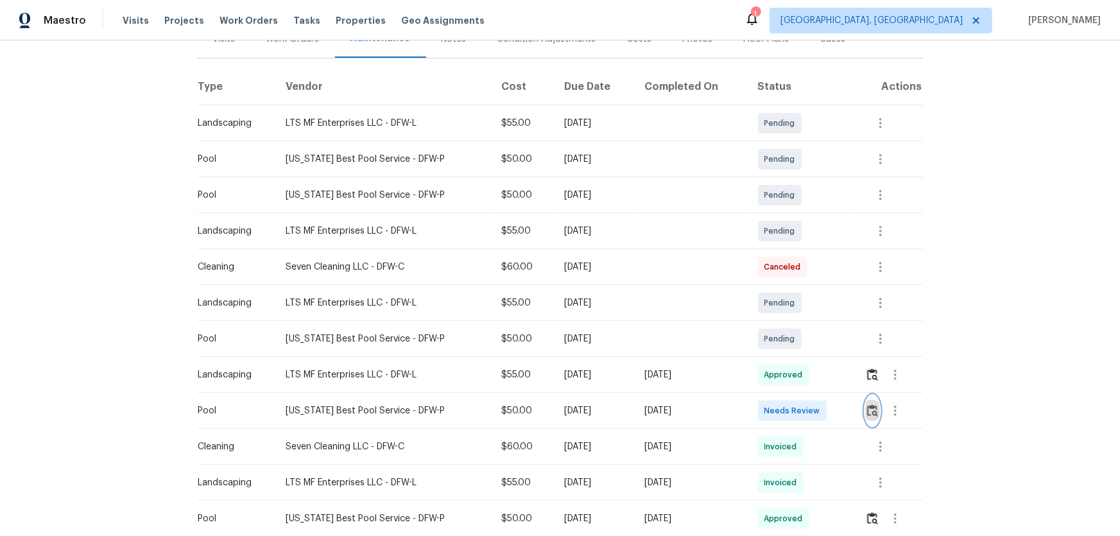
click at [871, 406] on img "button" at bounding box center [873, 411] width 11 height 12
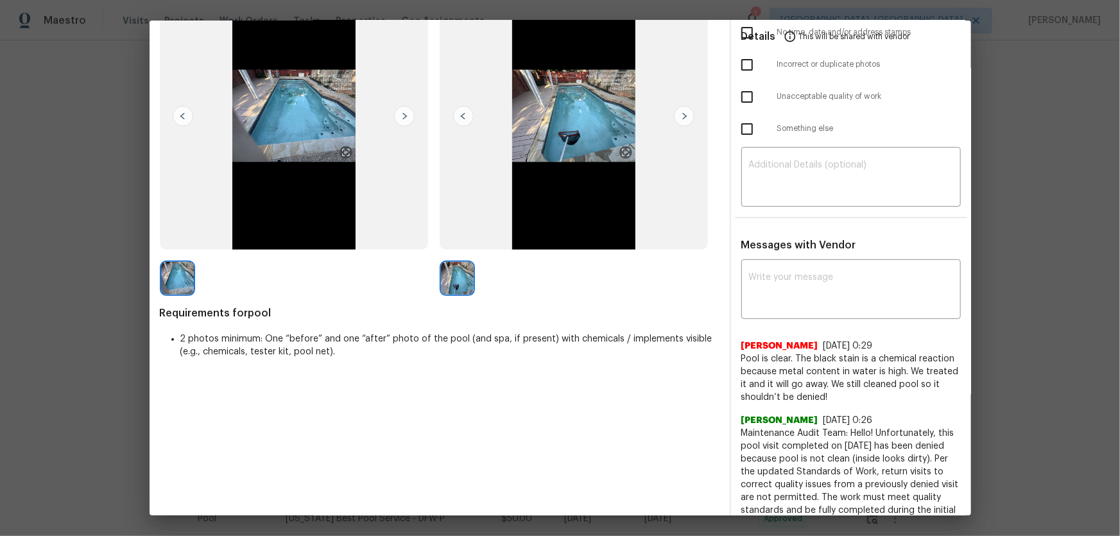
scroll to position [0, 0]
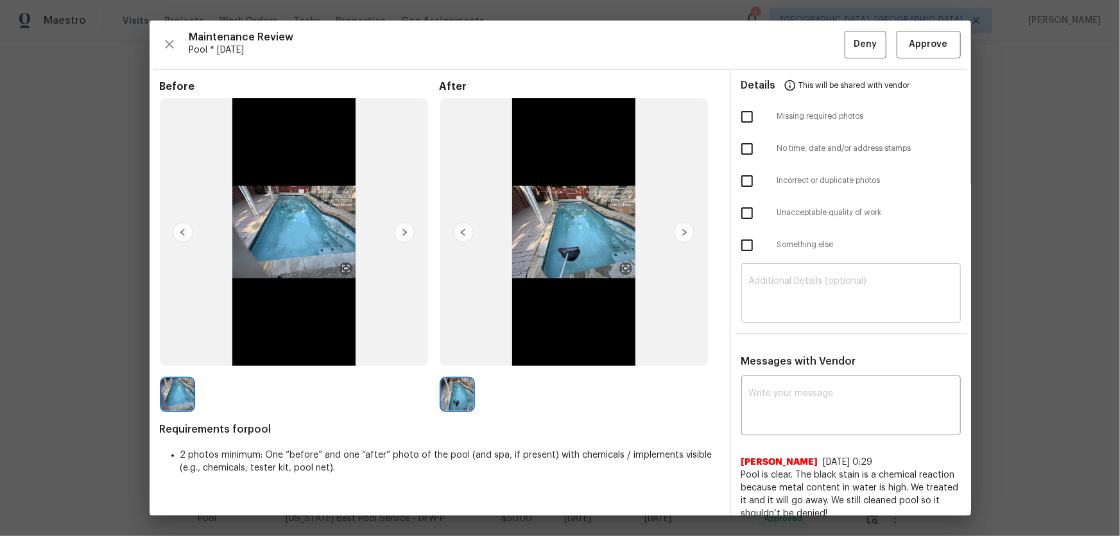
click at [787, 302] on textarea at bounding box center [851, 295] width 204 height 36
paste textarea "Maintenance Audit Team: Hello! Unfortunately, this Pool visit completed on 08/1…"
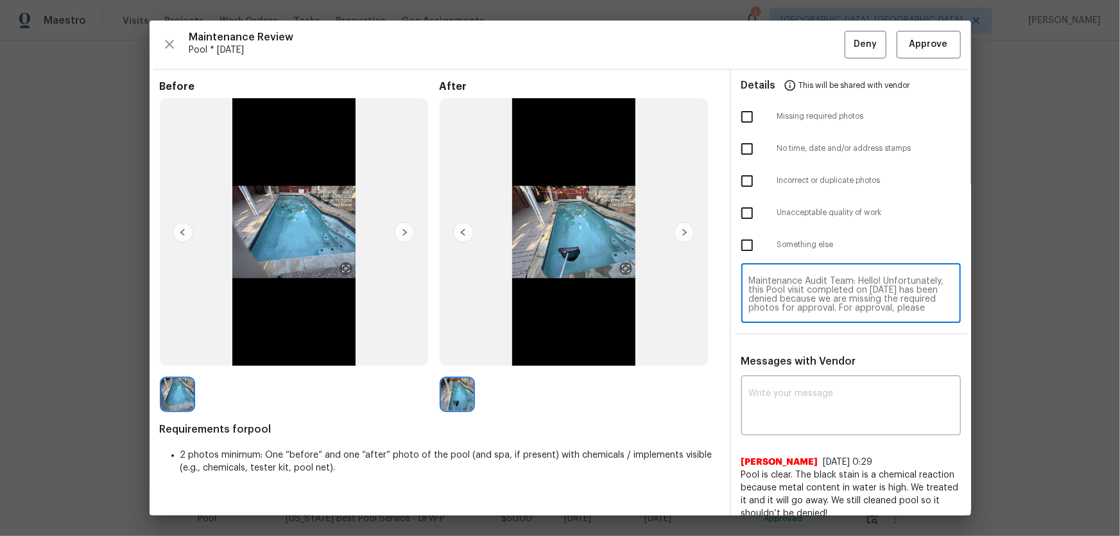
scroll to position [108, 0]
type textarea "Maintenance Audit Team: Hello! Unfortunately, this Pool visit completed on 08/1…"
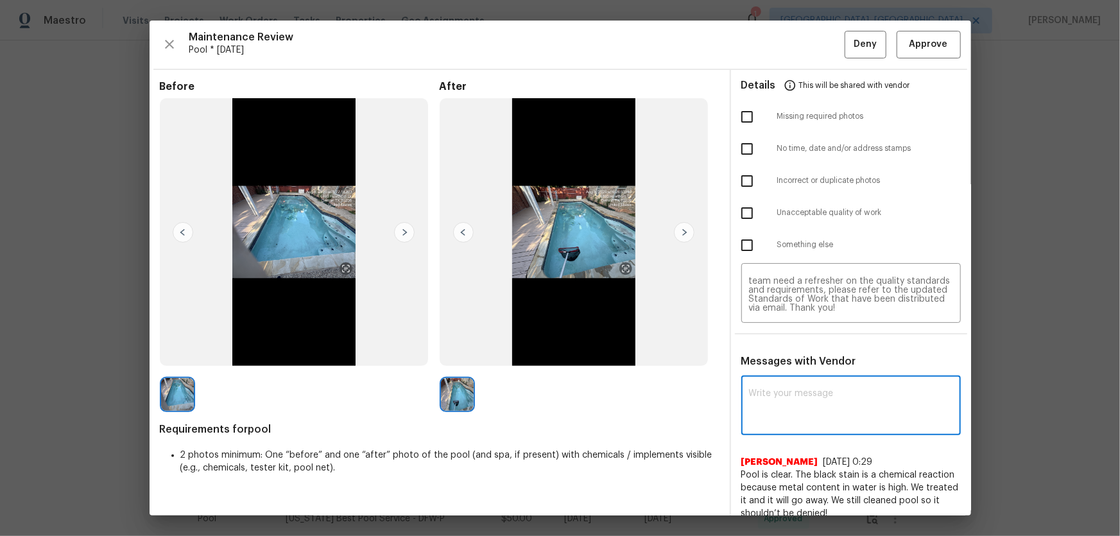
click at [804, 401] on textarea at bounding box center [851, 407] width 204 height 36
paste textarea "Maintenance Audit Team: Hello! Unfortunately, this Pool visit completed on 08/1…"
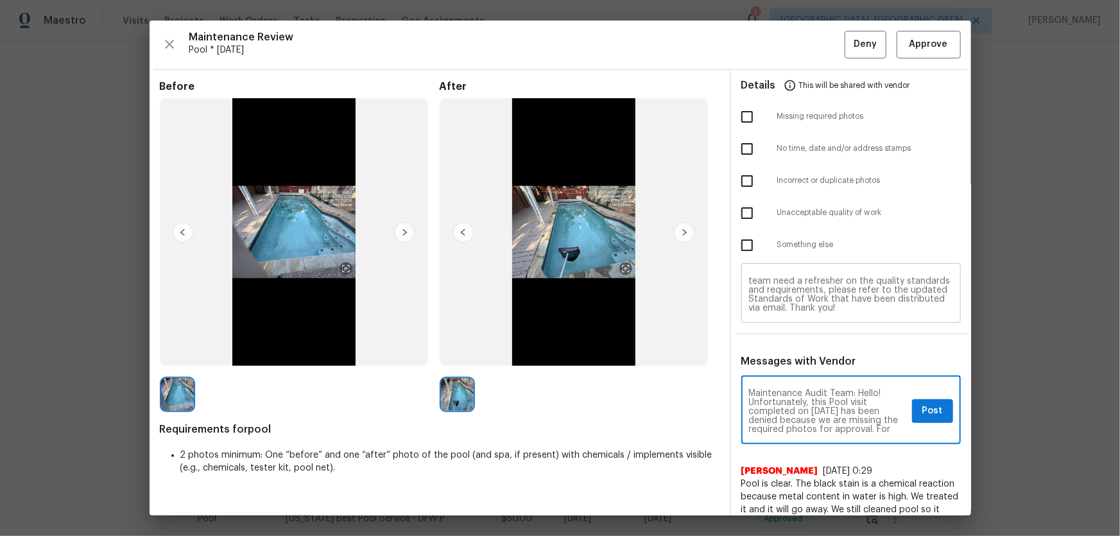
scroll to position [0, 0]
type textarea "Maintenance Audit Team: Hello! Unfortunately, this Pool visit completed on 08/1…"
click at [743, 118] on input "checkbox" at bounding box center [747, 116] width 27 height 27
checkbox input "true"
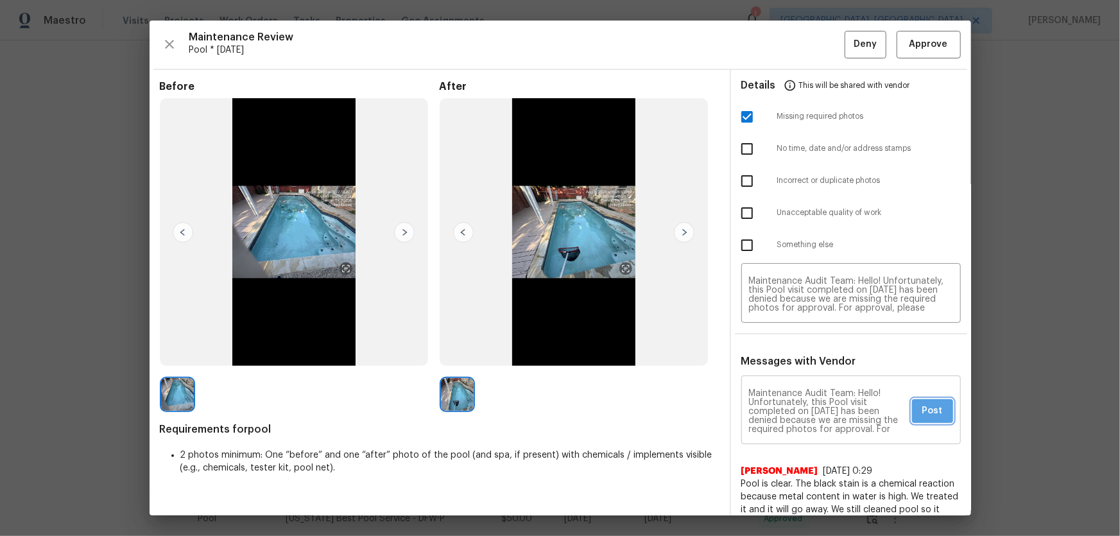
click at [923, 403] on span "Post" at bounding box center [933, 411] width 21 height 16
click at [856, 44] on span "Deny" at bounding box center [865, 45] width 23 height 16
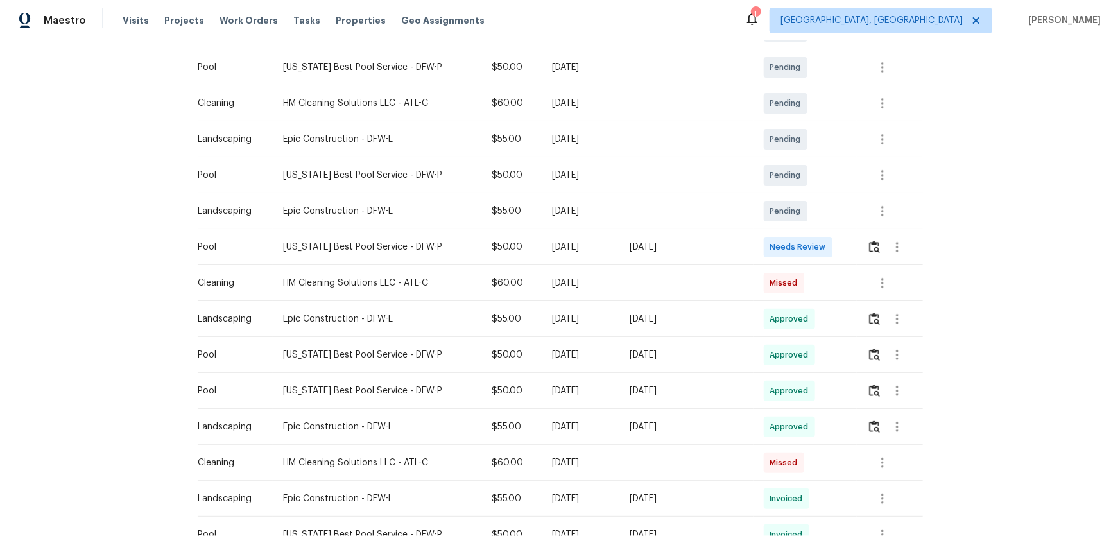
scroll to position [292, 0]
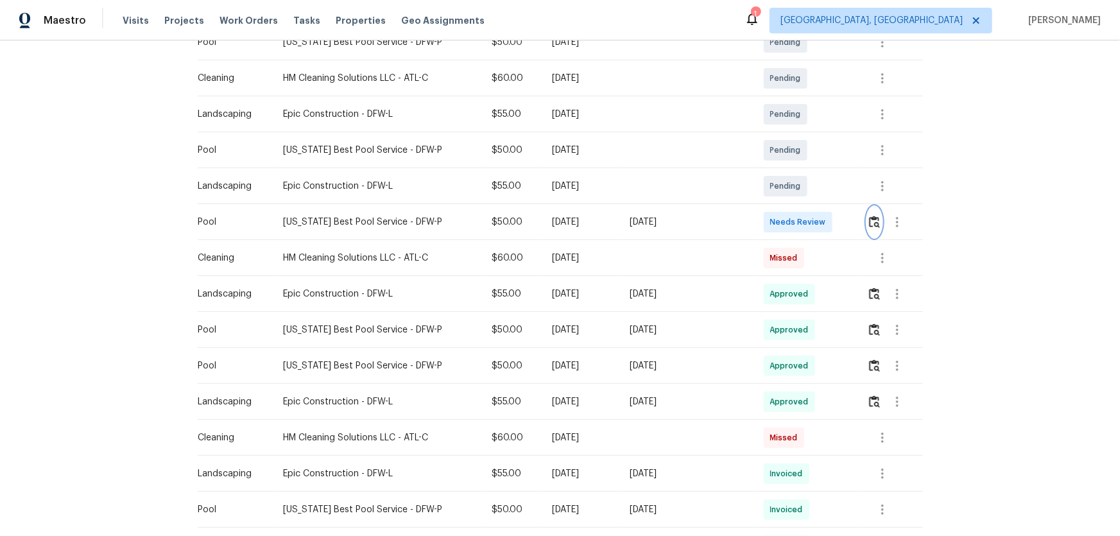
click at [873, 223] on img "button" at bounding box center [874, 222] width 11 height 12
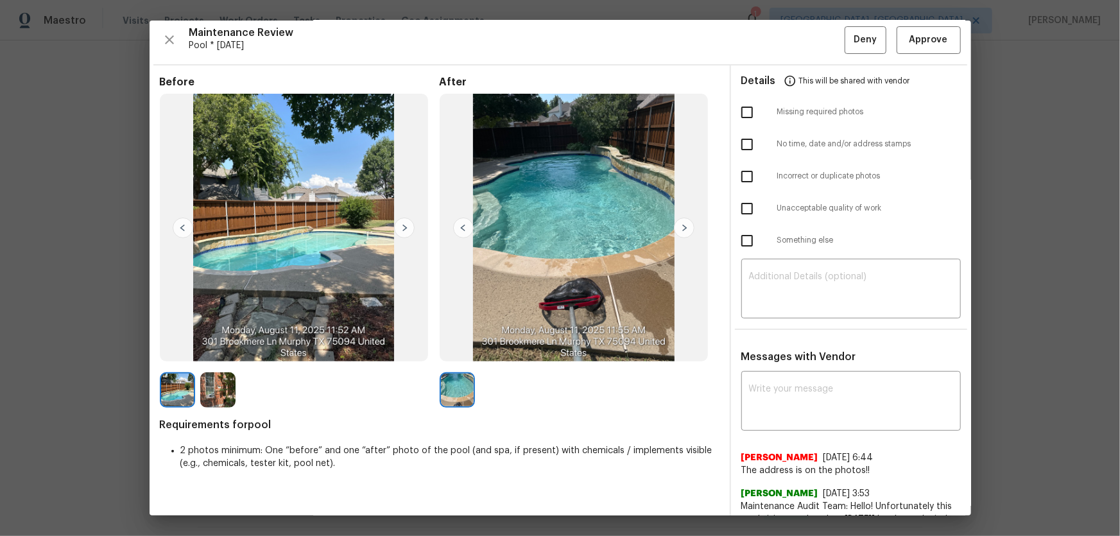
scroll to position [0, 0]
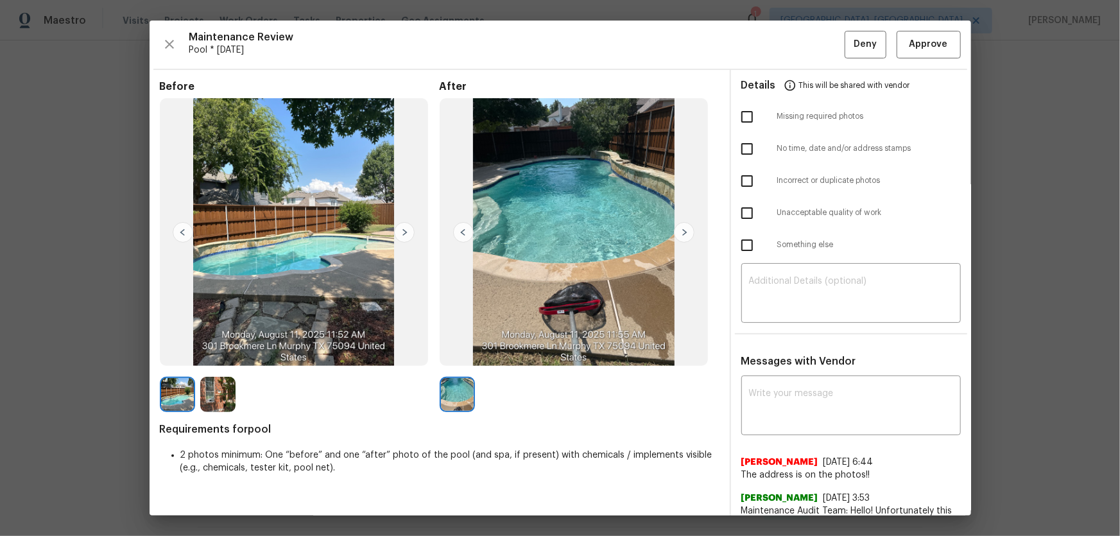
click at [223, 392] on img at bounding box center [217, 394] width 35 height 35
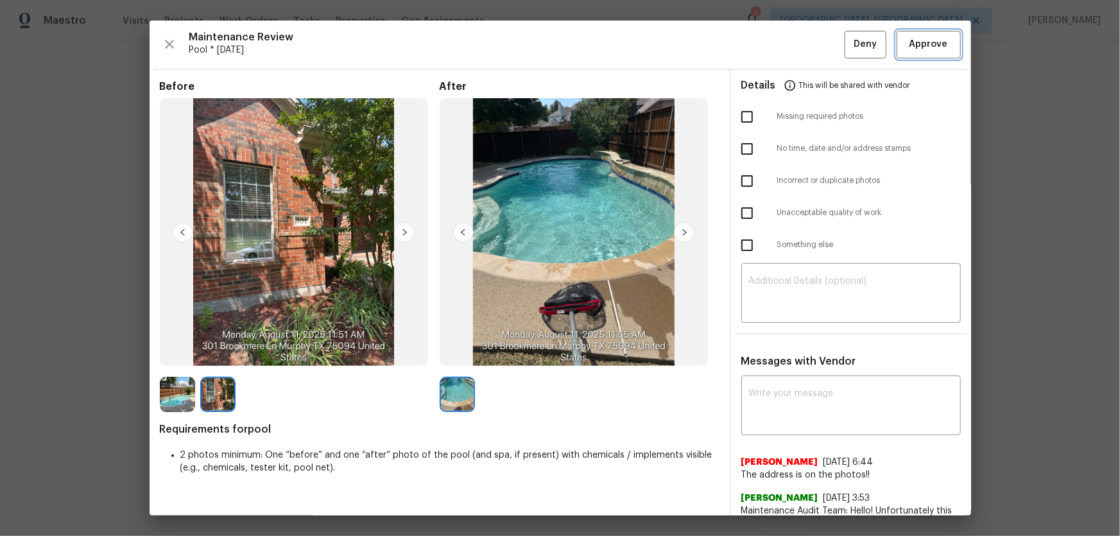
click at [907, 49] on span "Approve" at bounding box center [929, 45] width 44 height 16
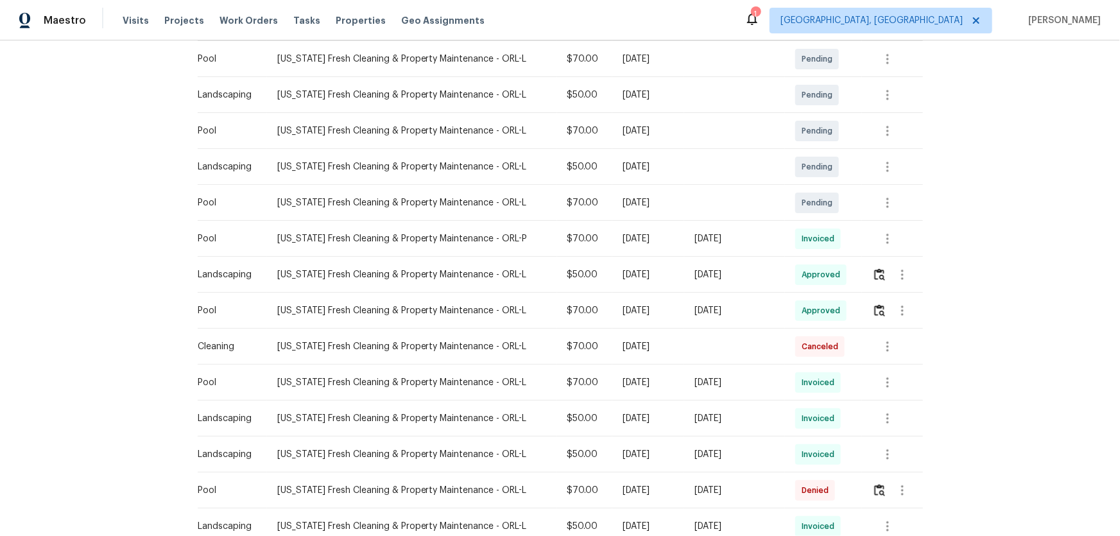
scroll to position [292, 0]
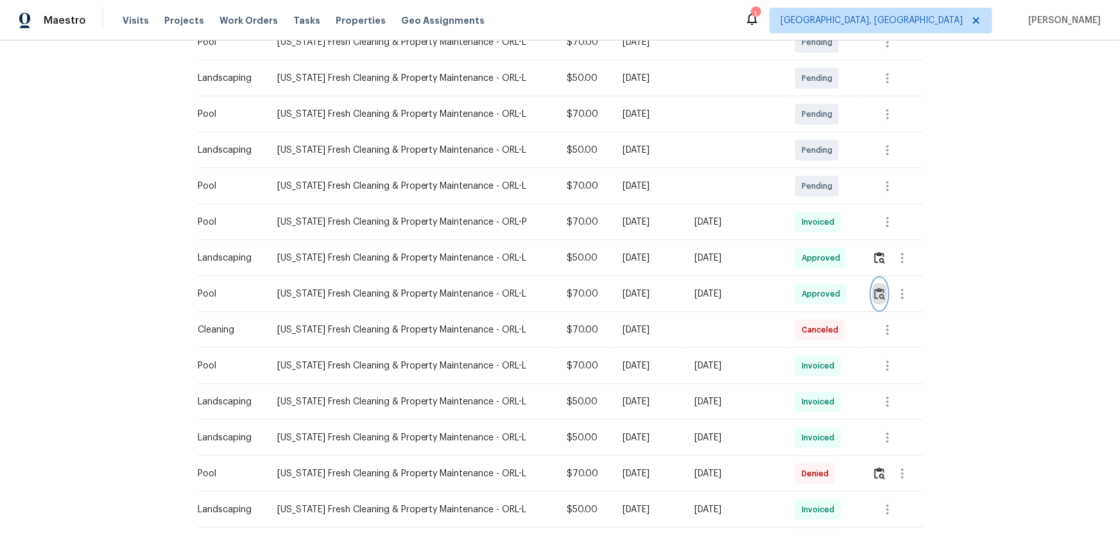
click at [883, 296] on button "button" at bounding box center [880, 294] width 15 height 31
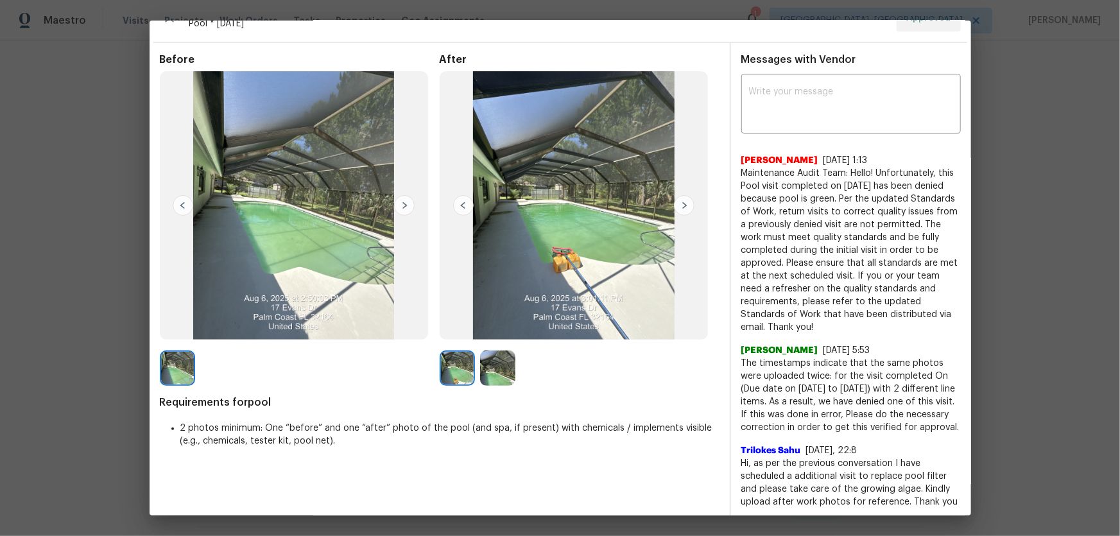
scroll to position [0, 0]
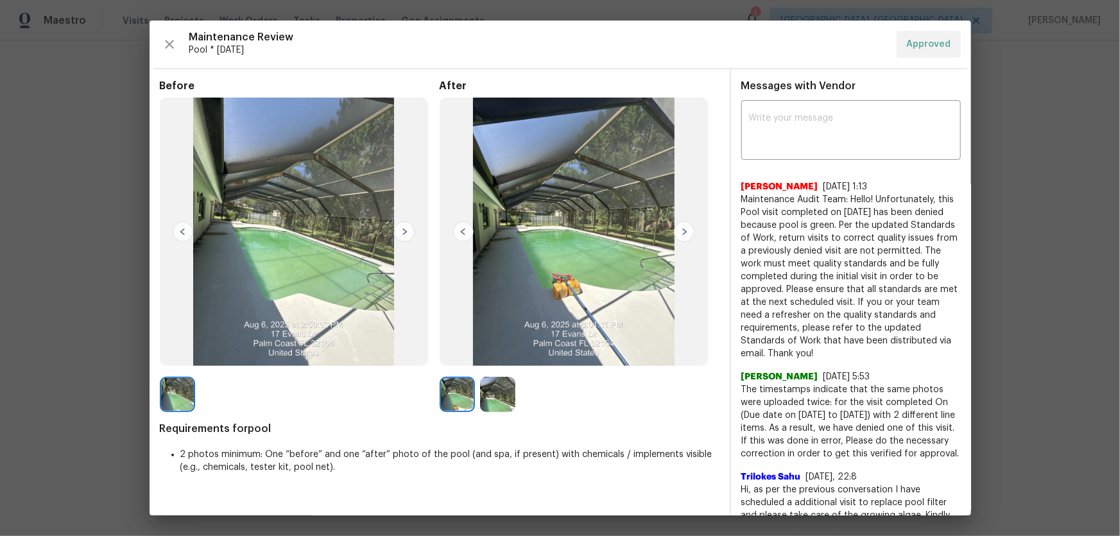
click at [480, 398] on img at bounding box center [497, 394] width 35 height 35
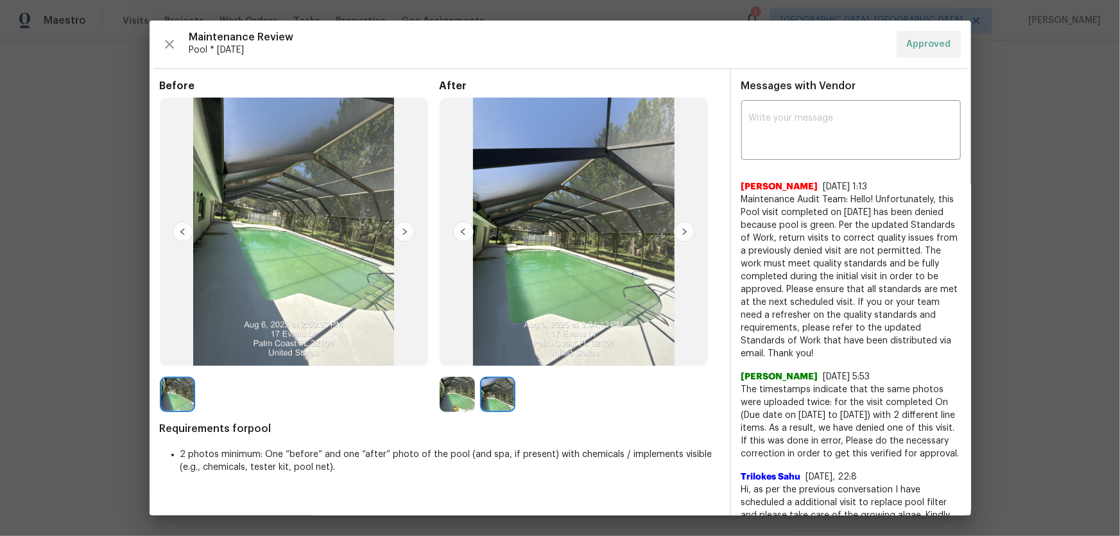
click at [462, 398] on img at bounding box center [457, 394] width 35 height 35
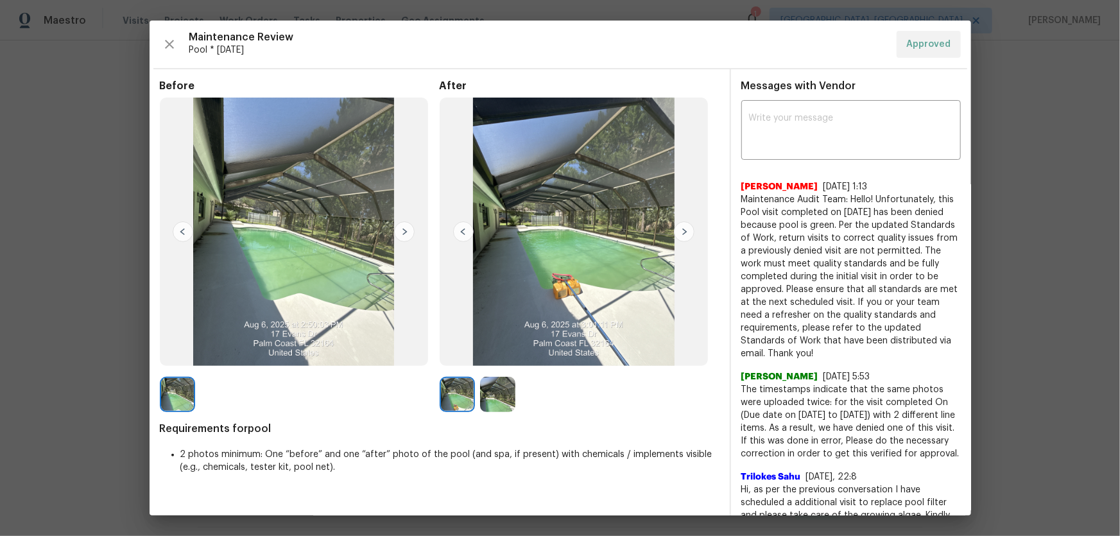
click at [482, 399] on img at bounding box center [497, 394] width 35 height 35
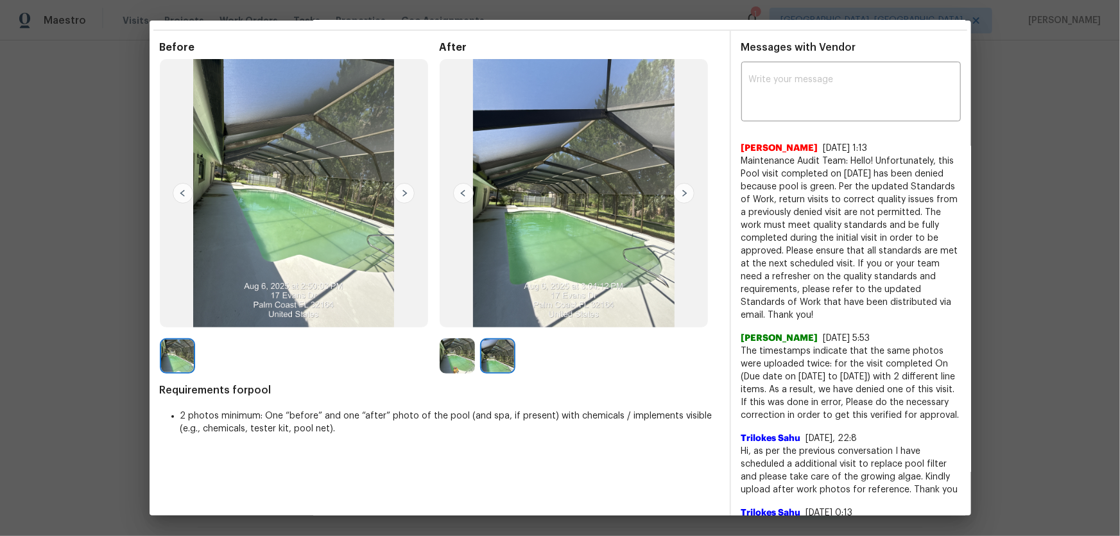
scroll to position [58, 0]
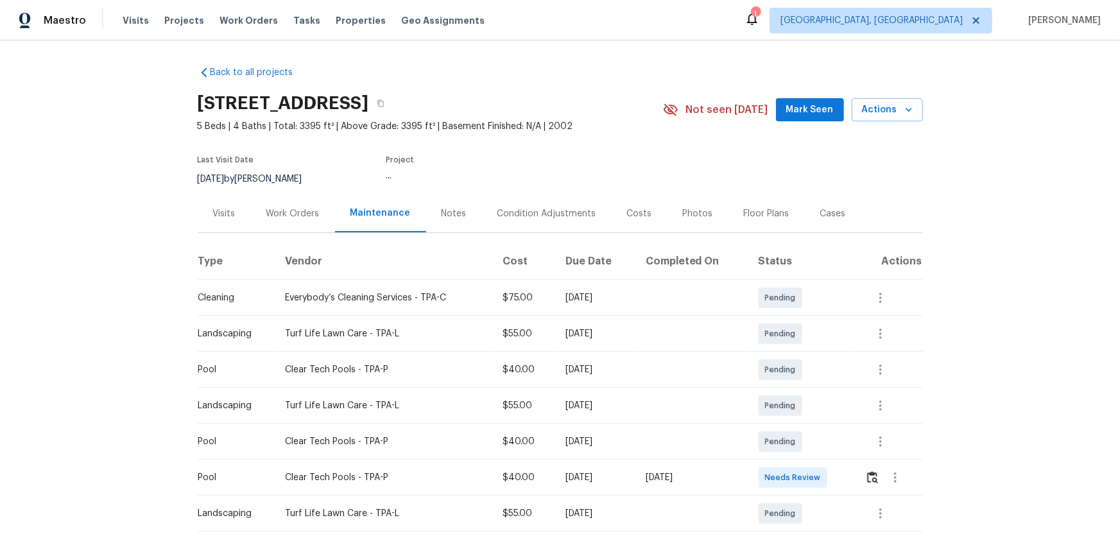
click at [867, 489] on div at bounding box center [894, 477] width 57 height 31
click at [873, 478] on img "button" at bounding box center [873, 477] width 11 height 12
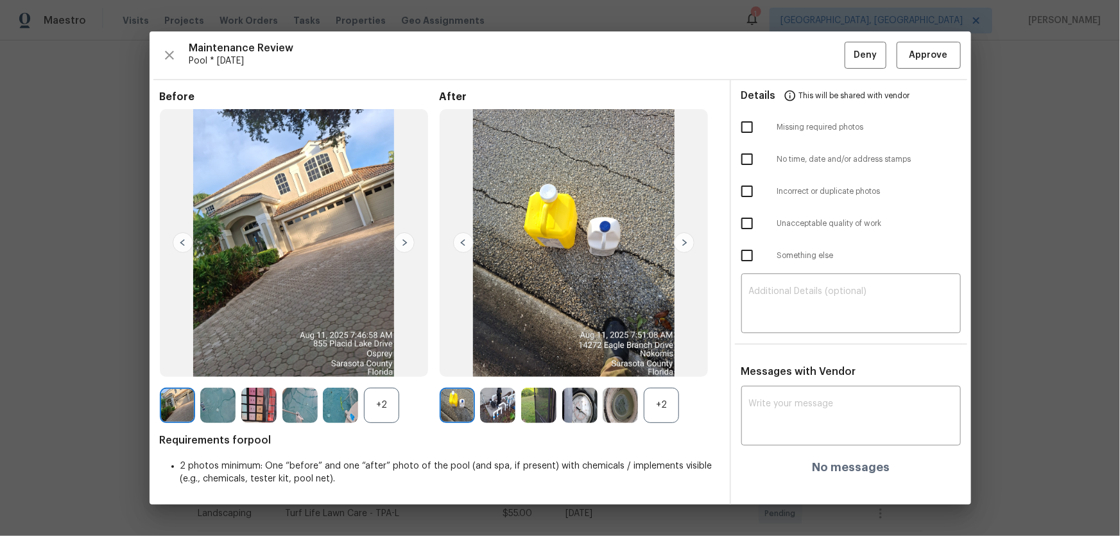
click at [667, 409] on div "+2" at bounding box center [661, 405] width 35 height 35
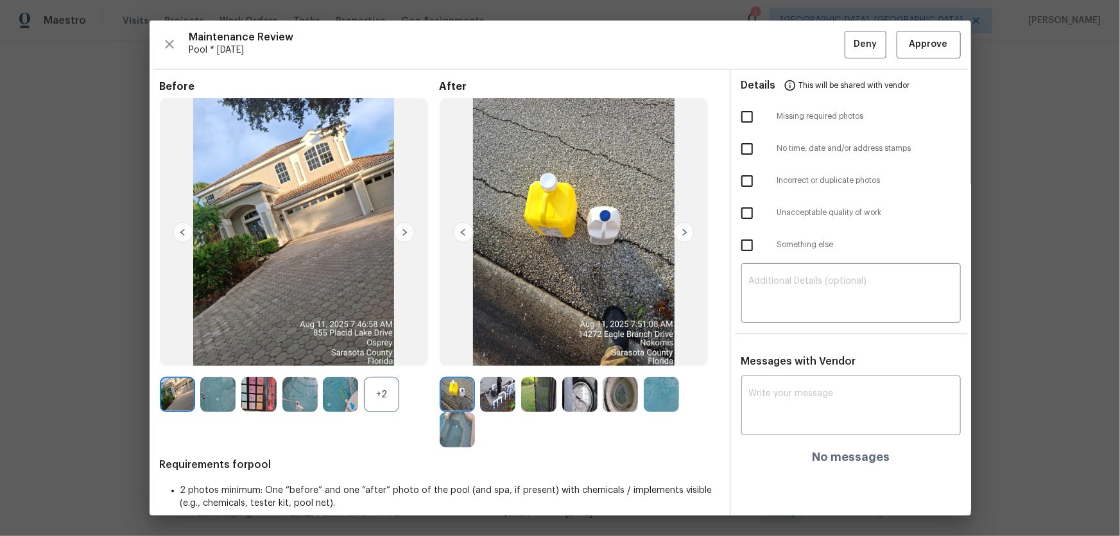
click at [354, 385] on img at bounding box center [340, 394] width 35 height 35
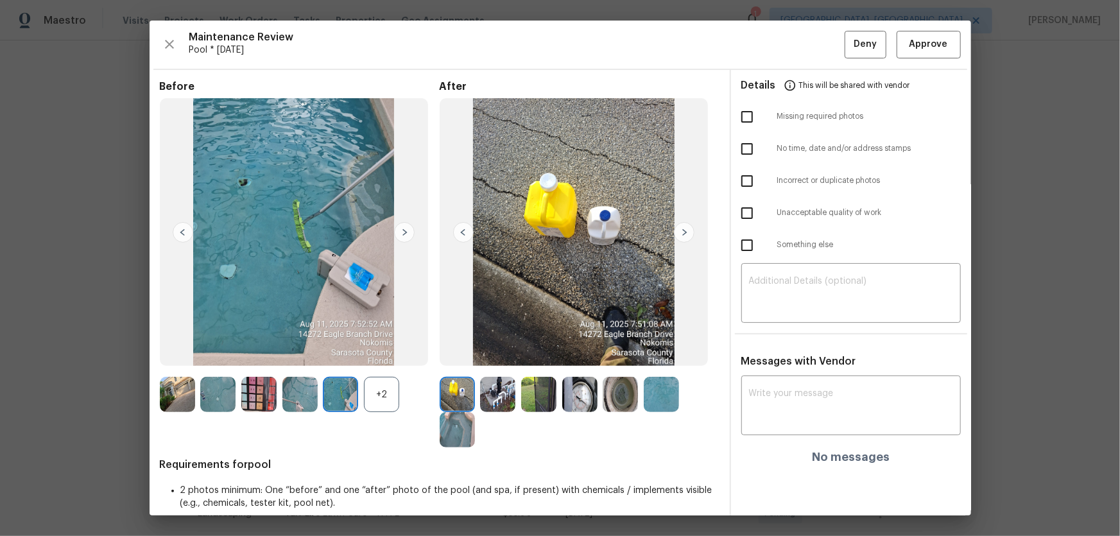
click at [392, 403] on div "+2" at bounding box center [381, 394] width 35 height 35
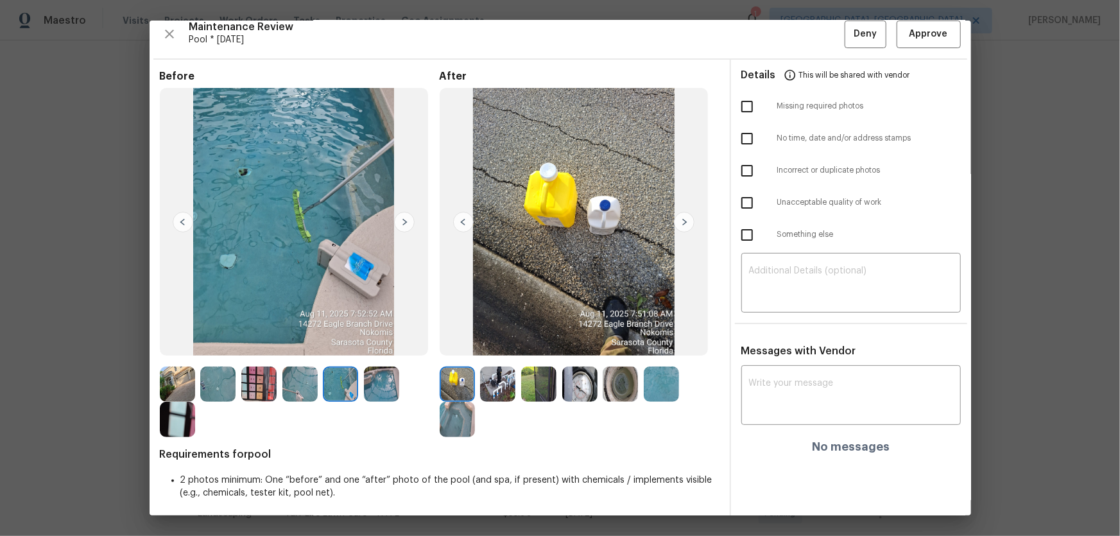
scroll to position [13, 0]
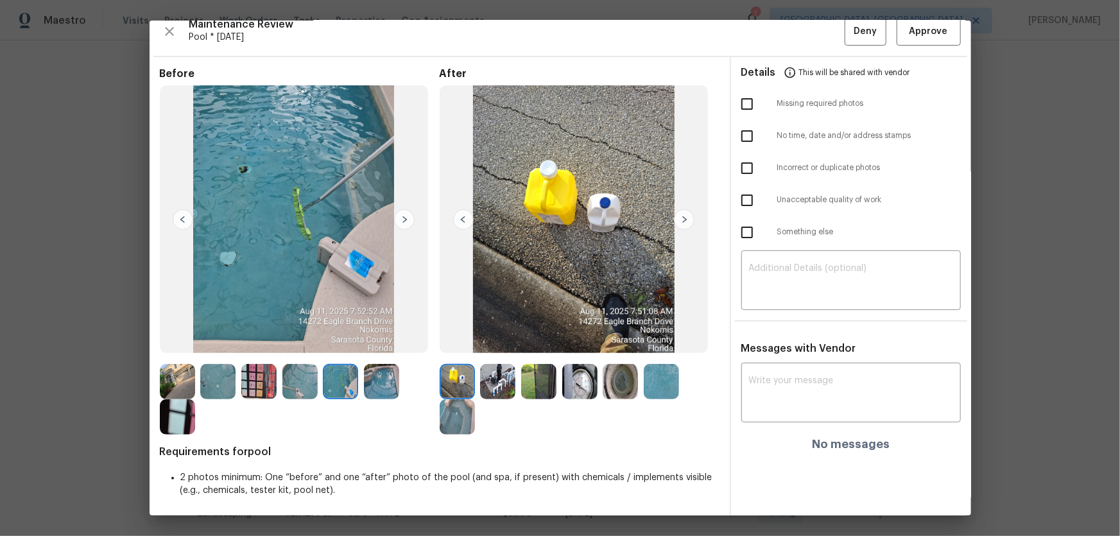
click at [487, 385] on img at bounding box center [497, 381] width 35 height 35
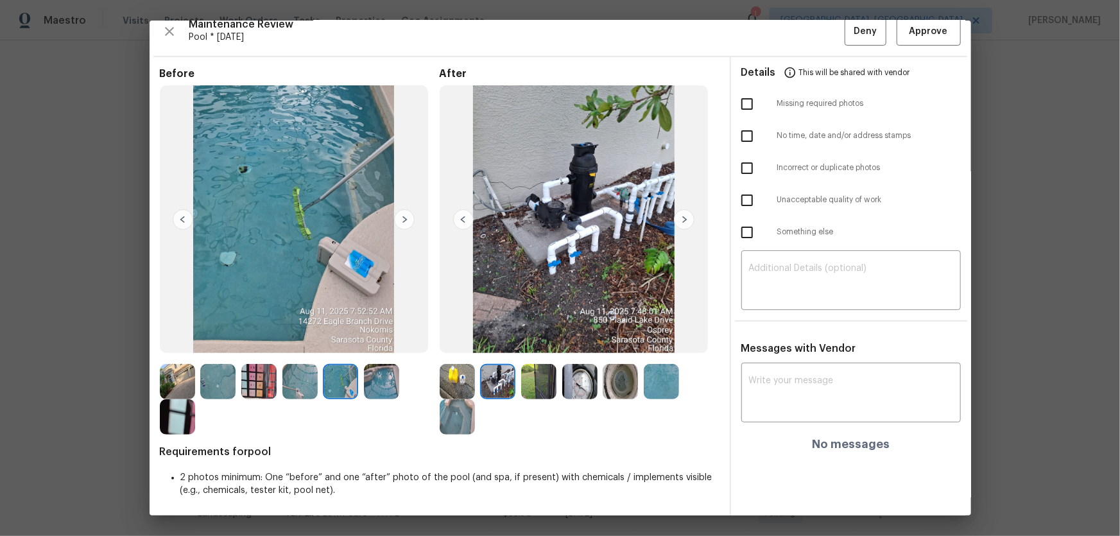
click at [536, 390] on img at bounding box center [538, 381] width 35 height 35
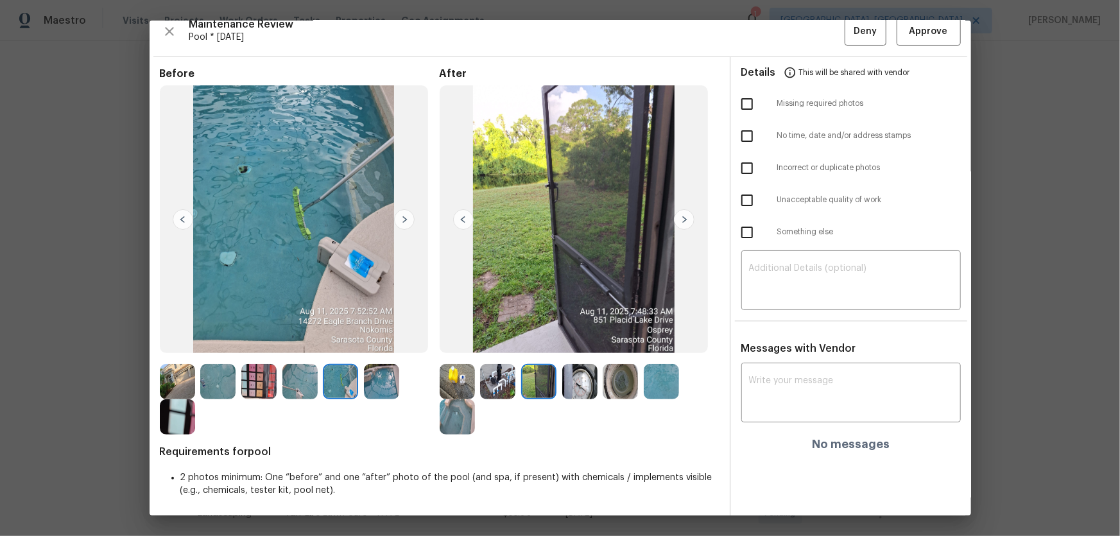
click at [565, 390] on img at bounding box center [579, 381] width 35 height 35
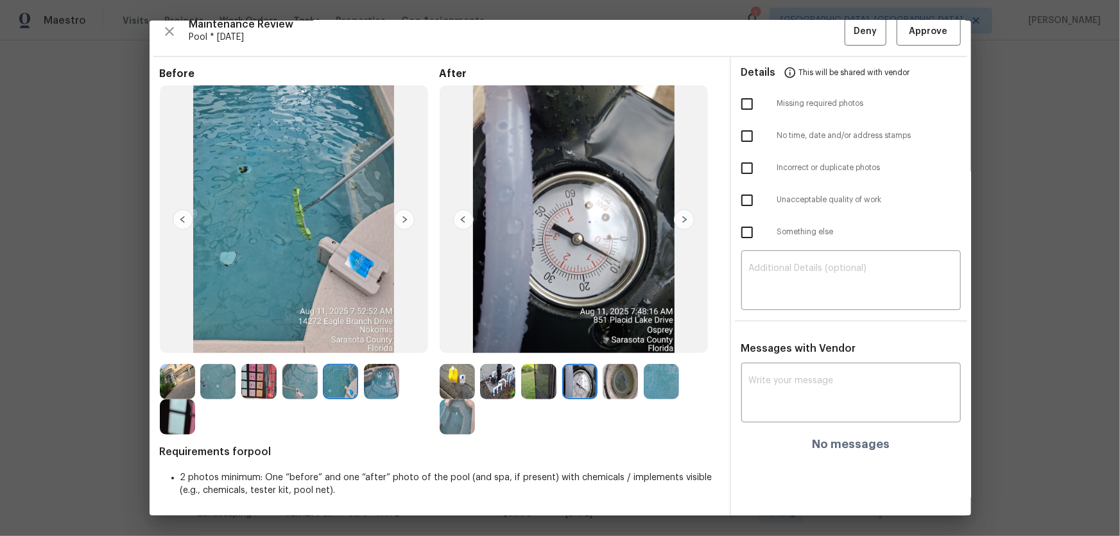
click at [606, 388] on img at bounding box center [620, 381] width 35 height 35
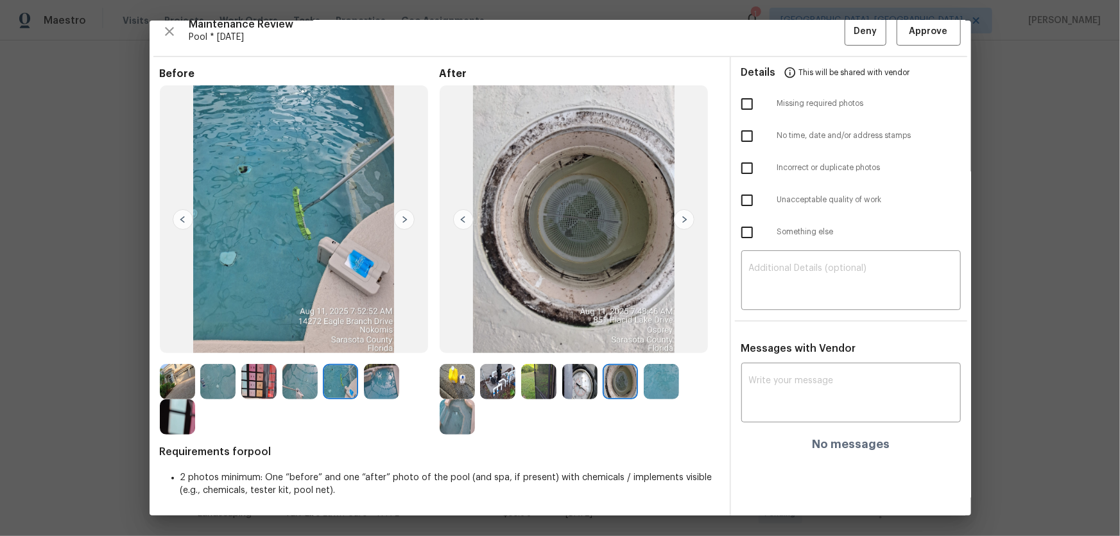
click at [644, 387] on img at bounding box center [661, 381] width 35 height 35
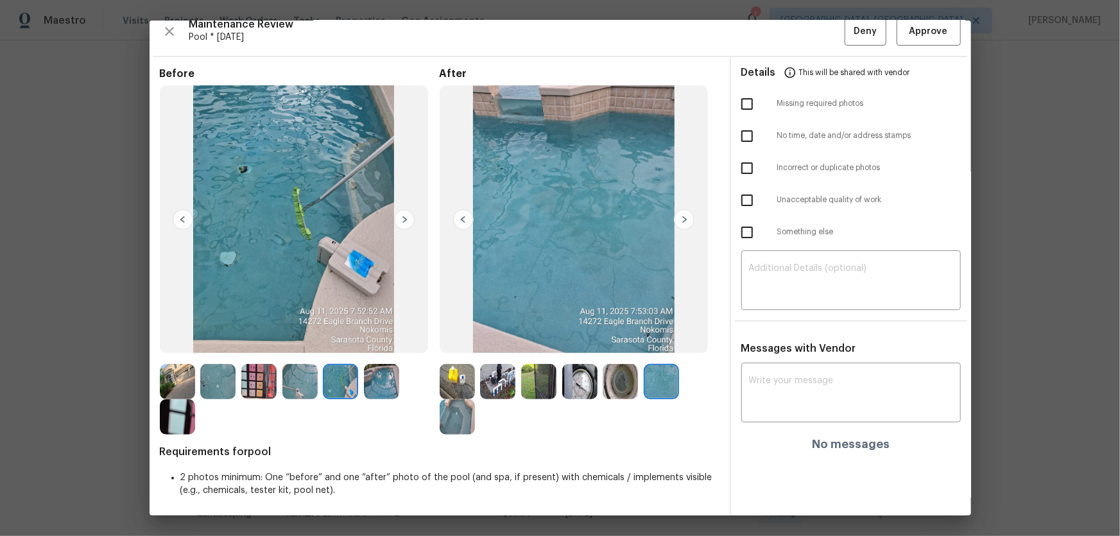
click at [456, 418] on img at bounding box center [457, 416] width 35 height 35
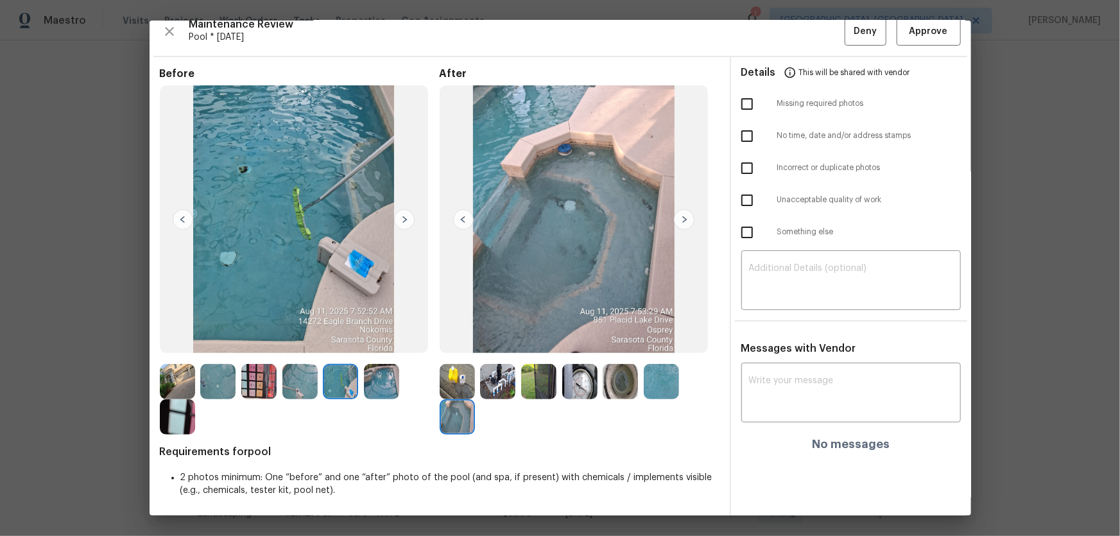
click at [180, 379] on img at bounding box center [177, 381] width 35 height 35
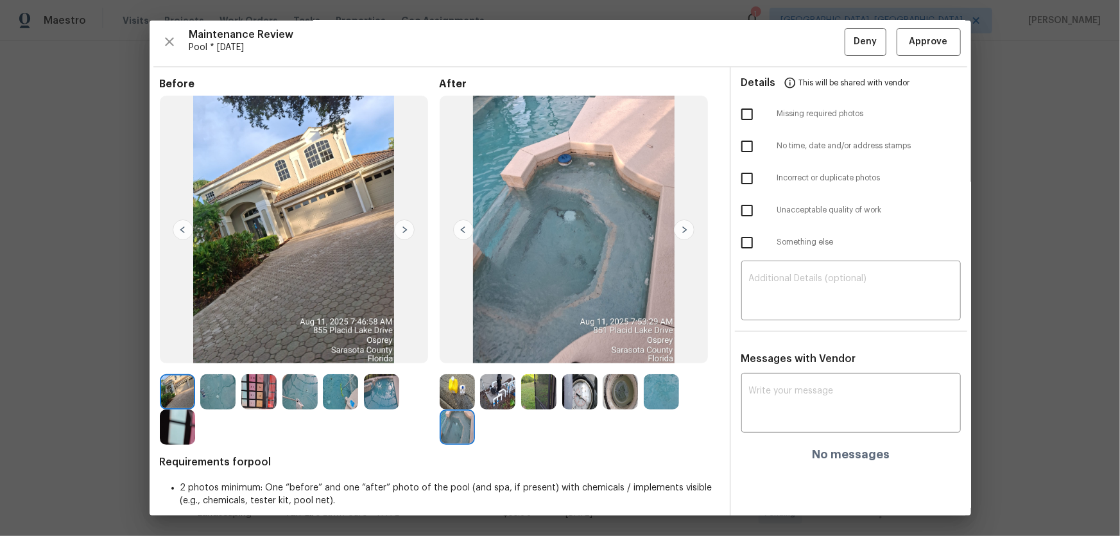
scroll to position [0, 0]
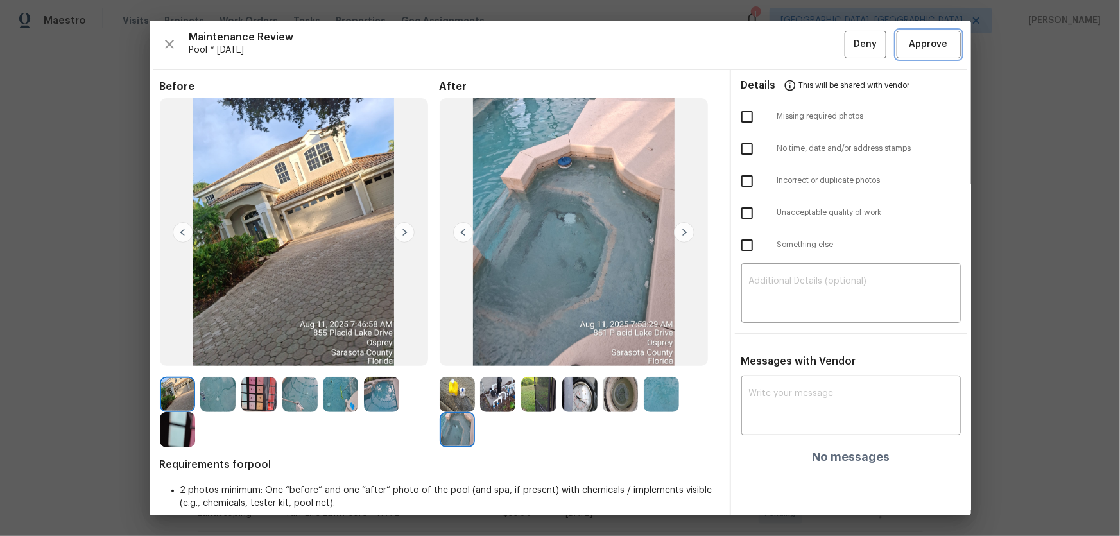
click at [925, 51] on span "Approve" at bounding box center [929, 45] width 39 height 16
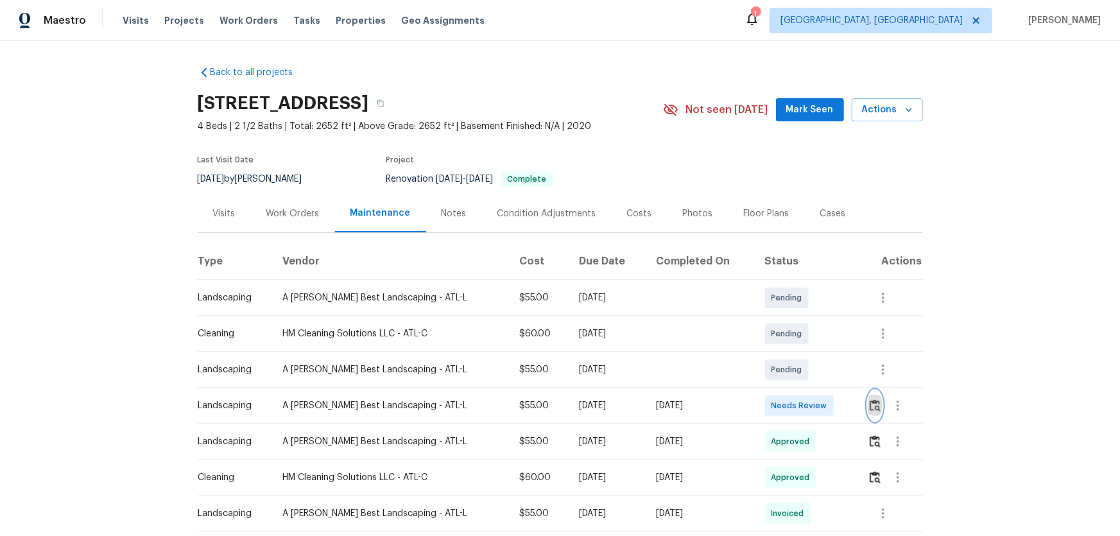
click at [870, 406] on img "button" at bounding box center [875, 405] width 11 height 12
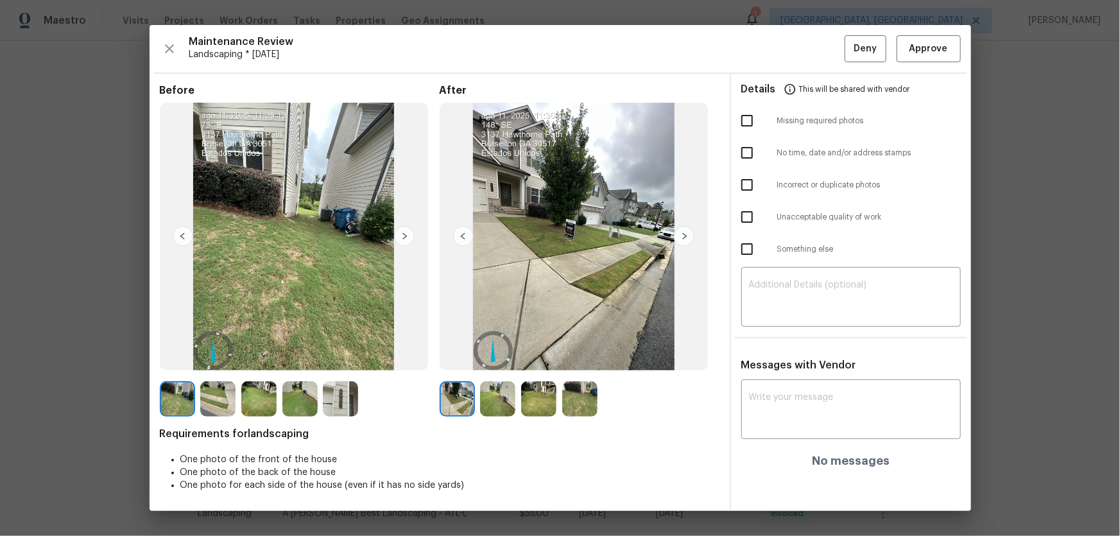
click at [498, 410] on img at bounding box center [497, 398] width 35 height 35
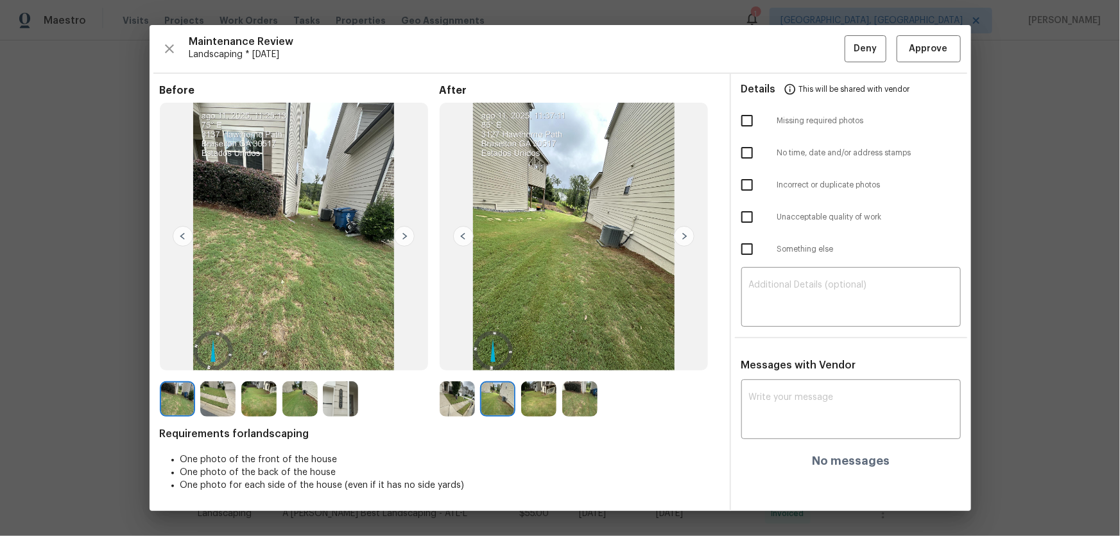
click at [531, 408] on img at bounding box center [538, 398] width 35 height 35
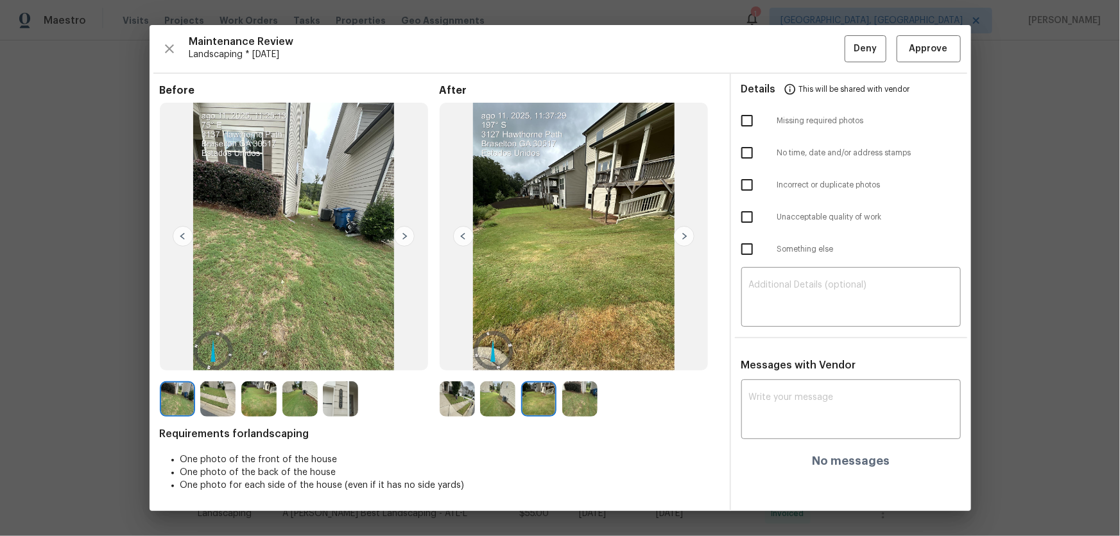
click at [571, 401] on img at bounding box center [579, 398] width 35 height 35
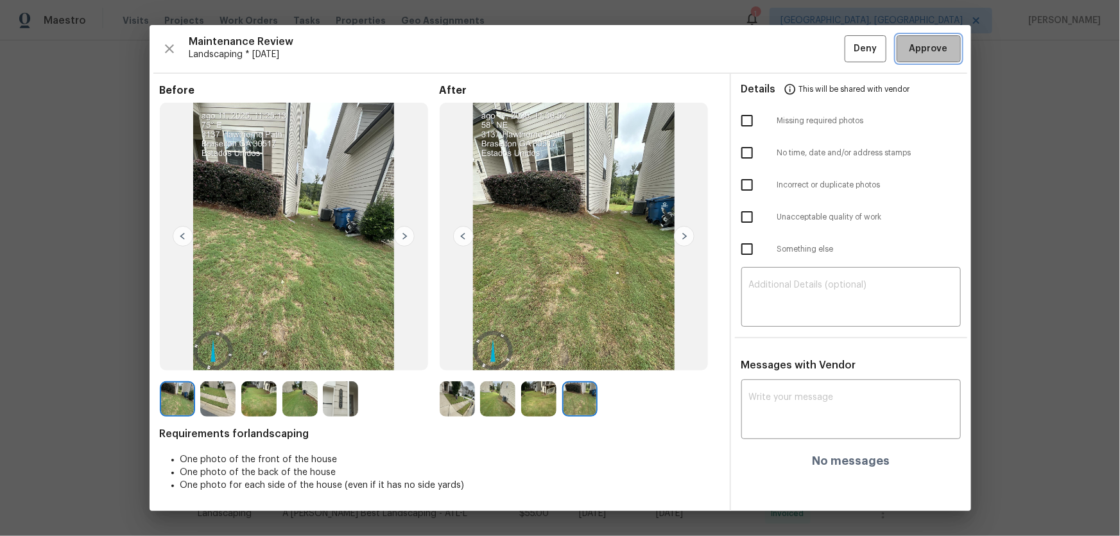
click at [926, 43] on span "Approve" at bounding box center [929, 49] width 39 height 16
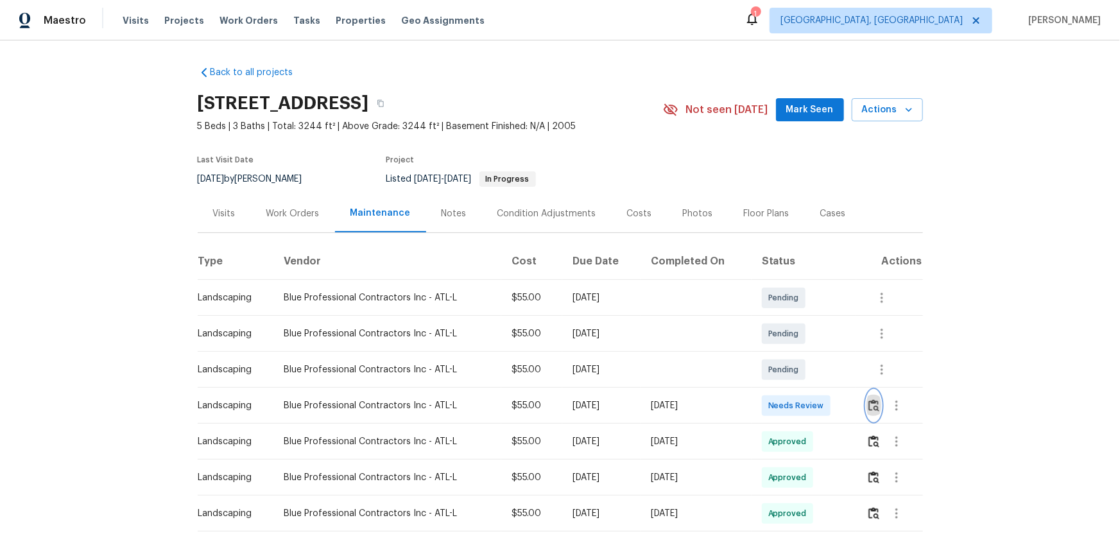
click at [797, 354] on img "button" at bounding box center [874, 405] width 11 height 12
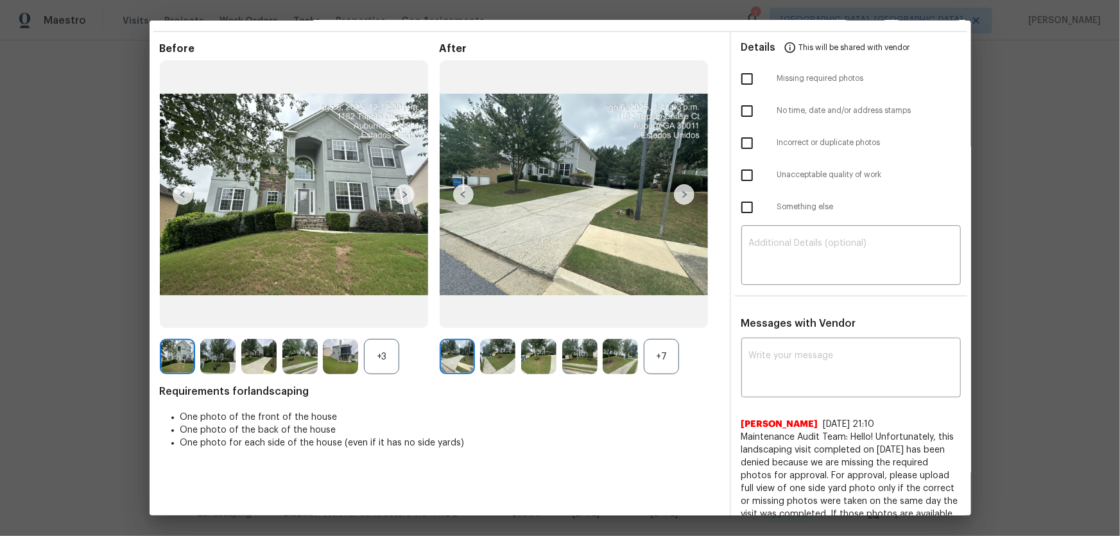
scroll to position [58, 0]
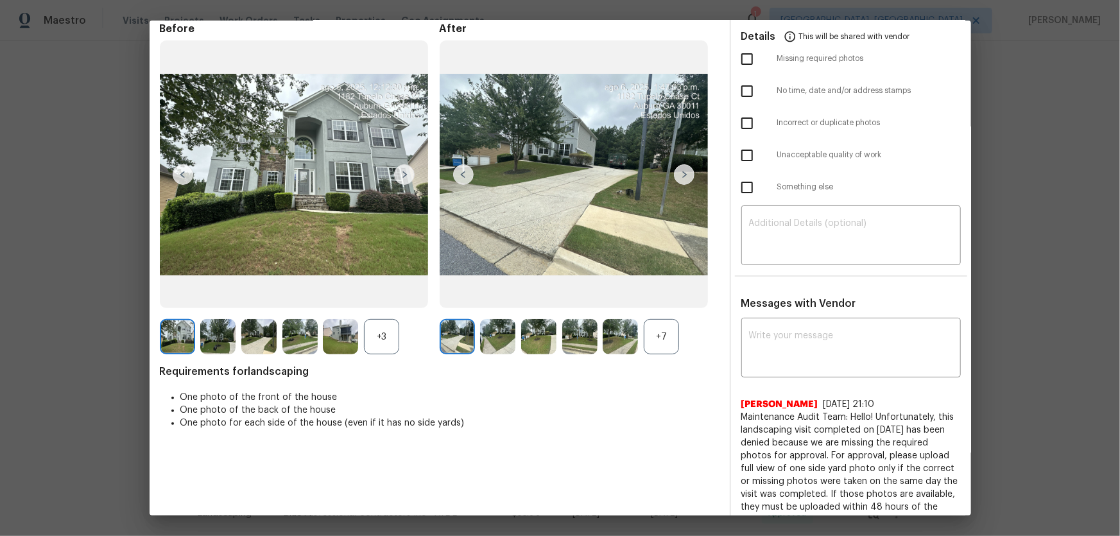
click at [655, 345] on div "+7" at bounding box center [661, 336] width 35 height 35
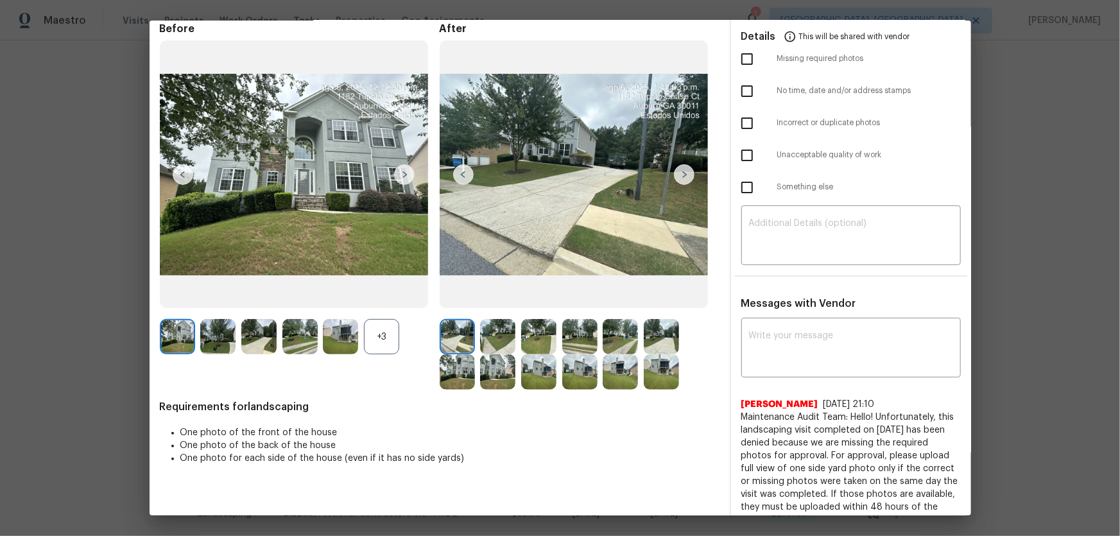
click at [377, 334] on div "+3" at bounding box center [381, 336] width 35 height 35
click at [493, 344] on img at bounding box center [497, 336] width 35 height 35
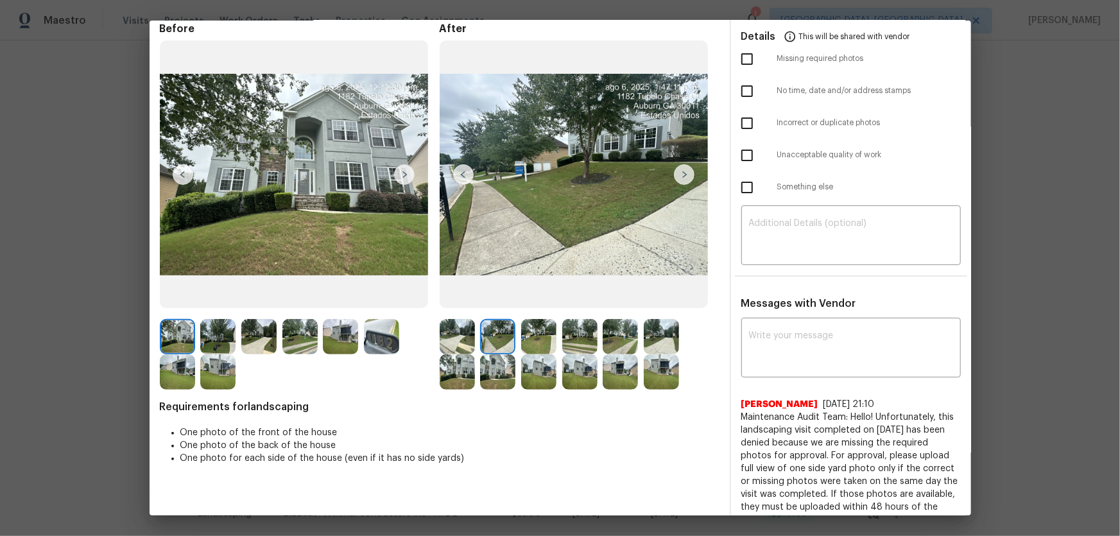
click at [534, 341] on img at bounding box center [538, 336] width 35 height 35
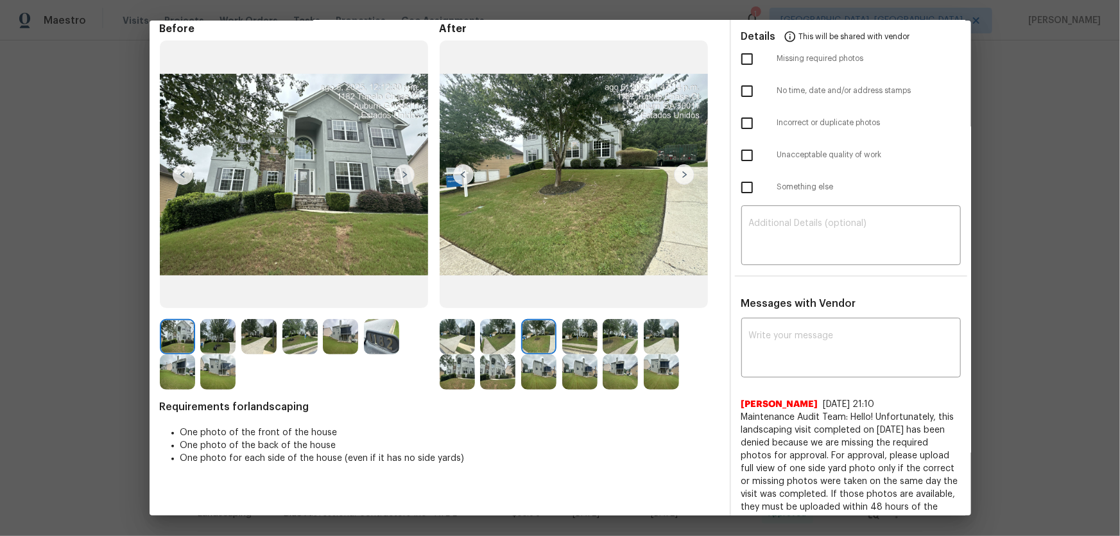
click at [584, 349] on img at bounding box center [579, 336] width 35 height 35
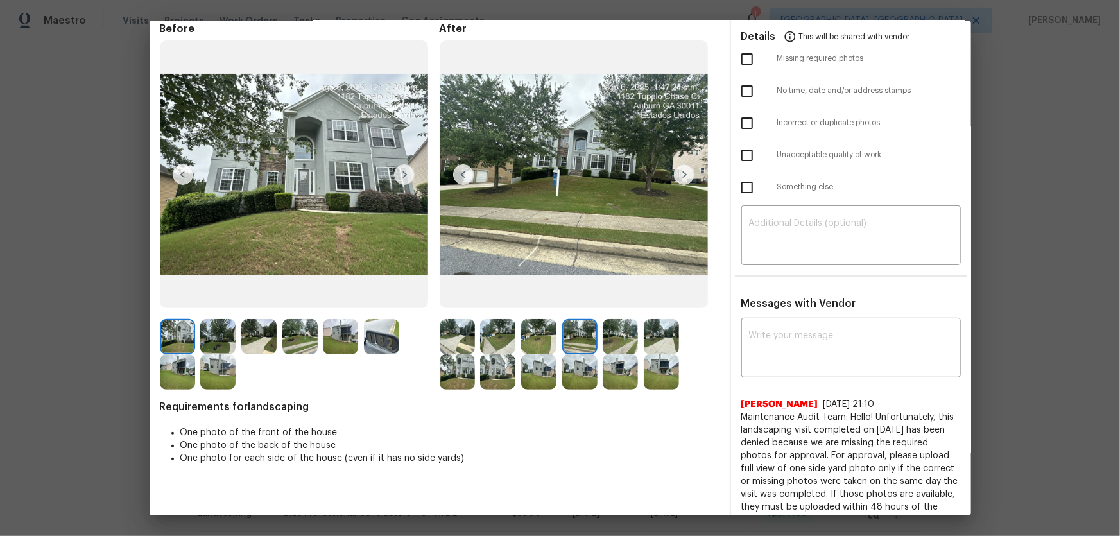
click at [614, 340] on img at bounding box center [620, 336] width 35 height 35
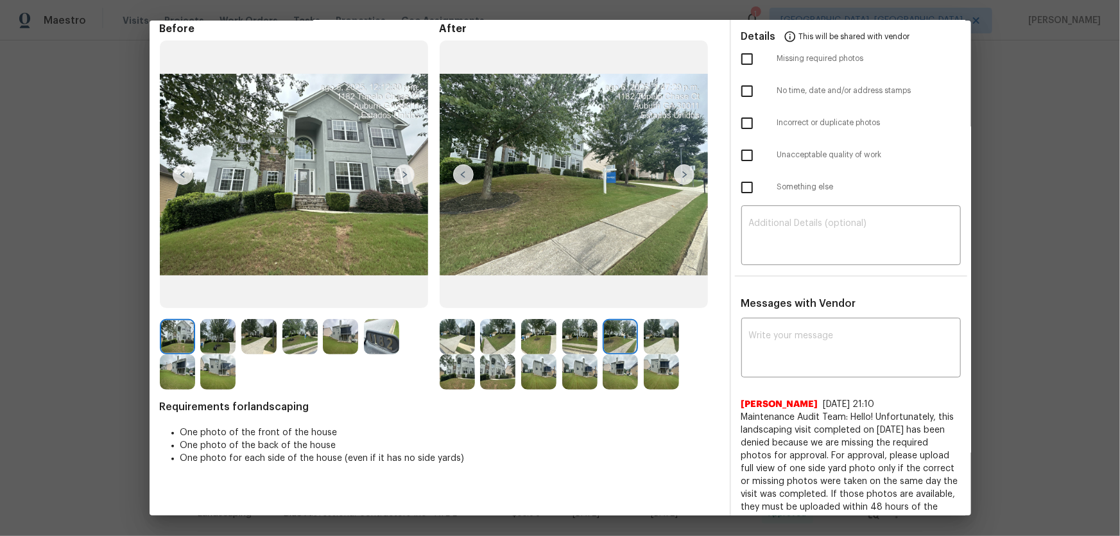
click at [660, 344] on img at bounding box center [661, 336] width 35 height 35
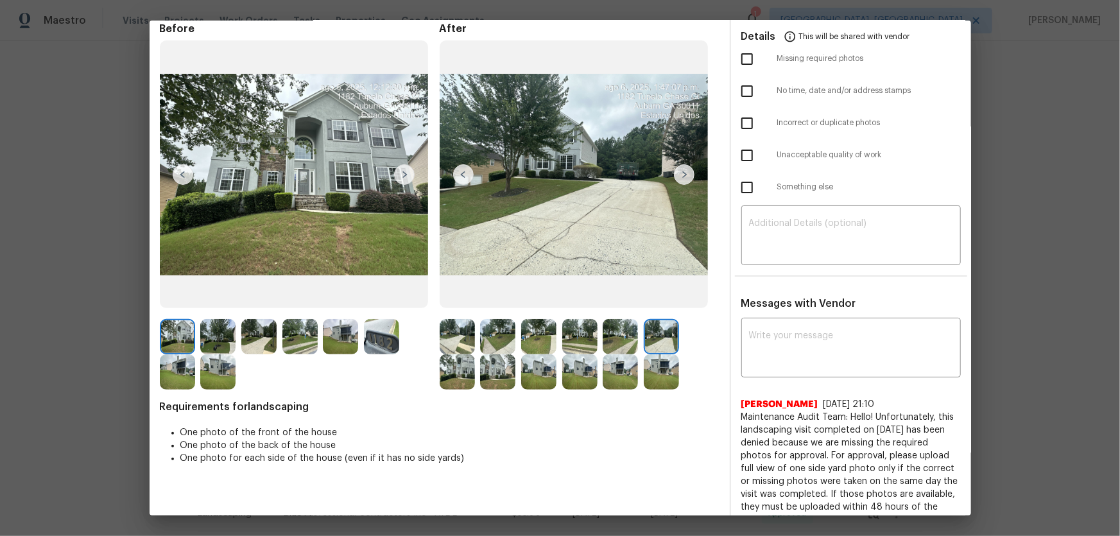
click at [457, 354] on img at bounding box center [457, 371] width 35 height 35
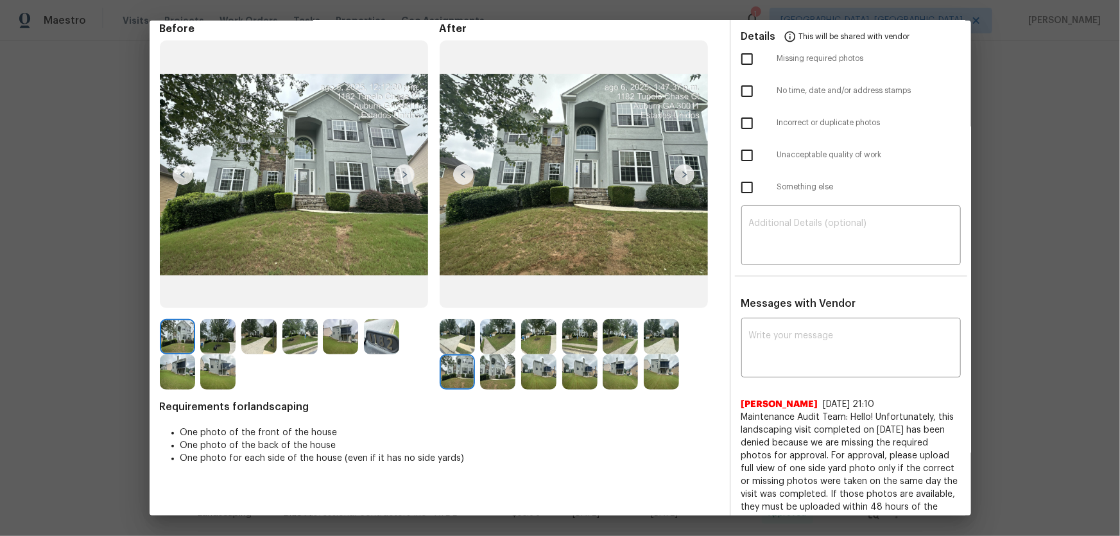
click at [500, 354] on img at bounding box center [497, 371] width 35 height 35
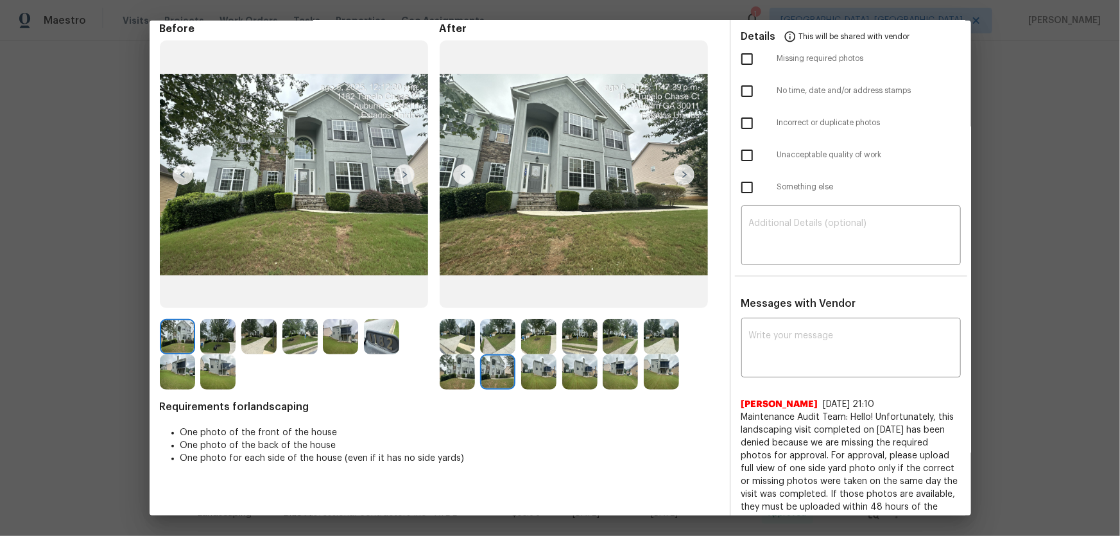
click at [543, 354] on img at bounding box center [538, 371] width 35 height 35
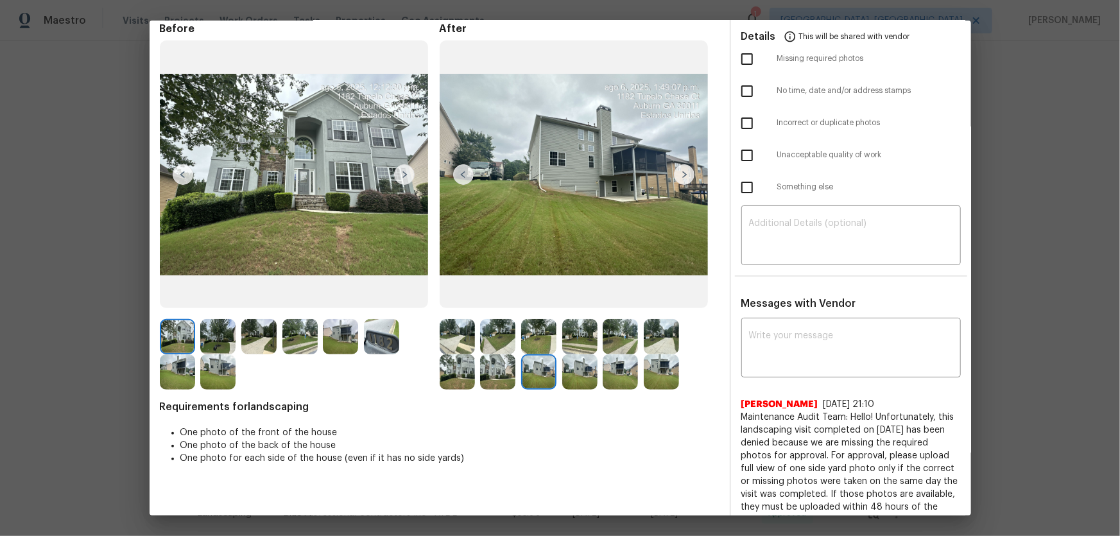
click at [571, 354] on img at bounding box center [579, 371] width 35 height 35
click at [595, 354] on div at bounding box center [582, 371] width 41 height 35
click at [608, 354] on img at bounding box center [620, 371] width 35 height 35
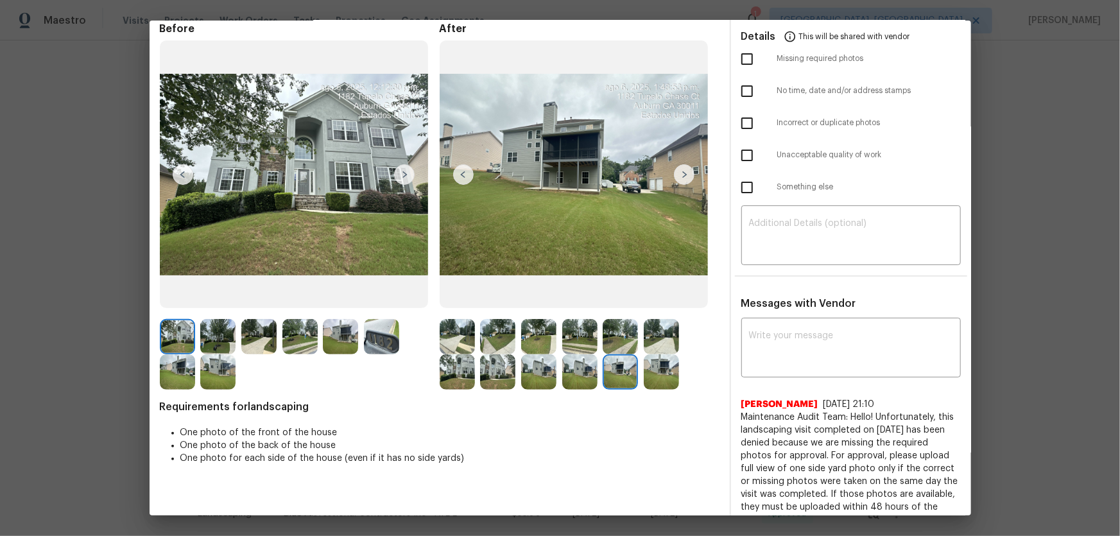
click at [649, 354] on img at bounding box center [661, 371] width 35 height 35
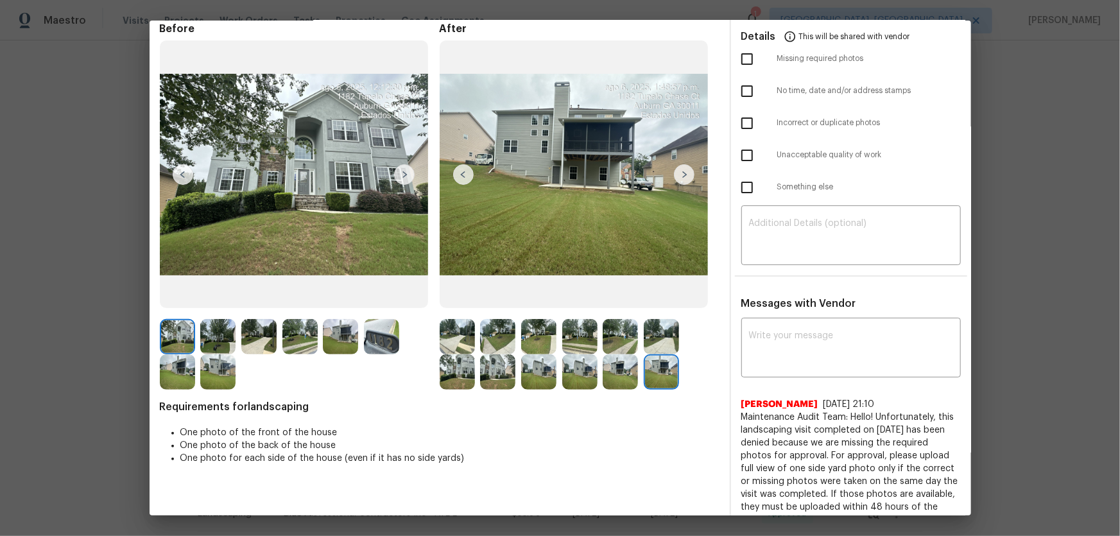
scroll to position [0, 0]
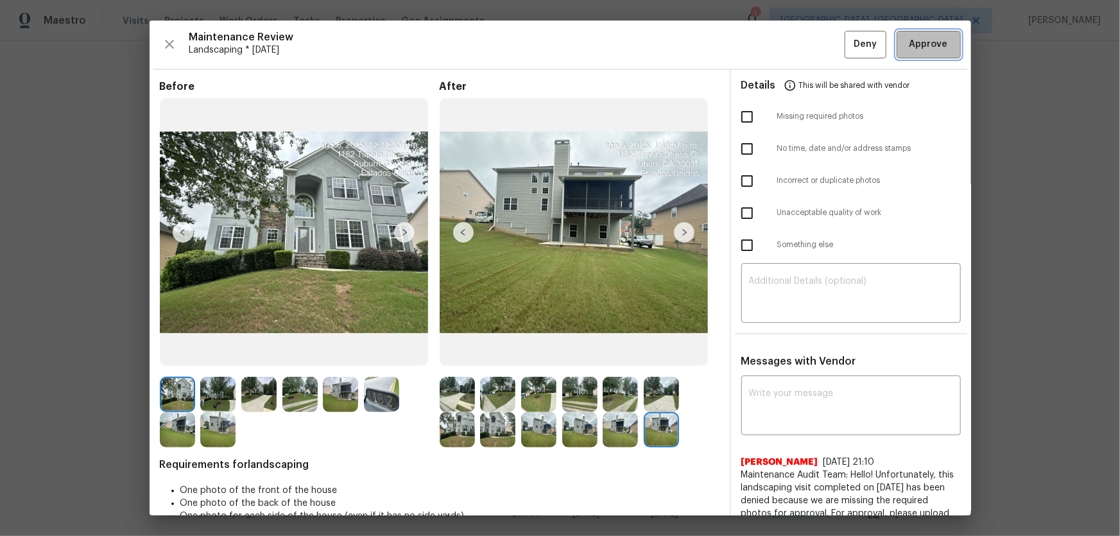
drag, startPoint x: 932, startPoint y: 47, endPoint x: 702, endPoint y: 119, distance: 240.4
click at [797, 47] on span "Approve" at bounding box center [929, 45] width 39 height 16
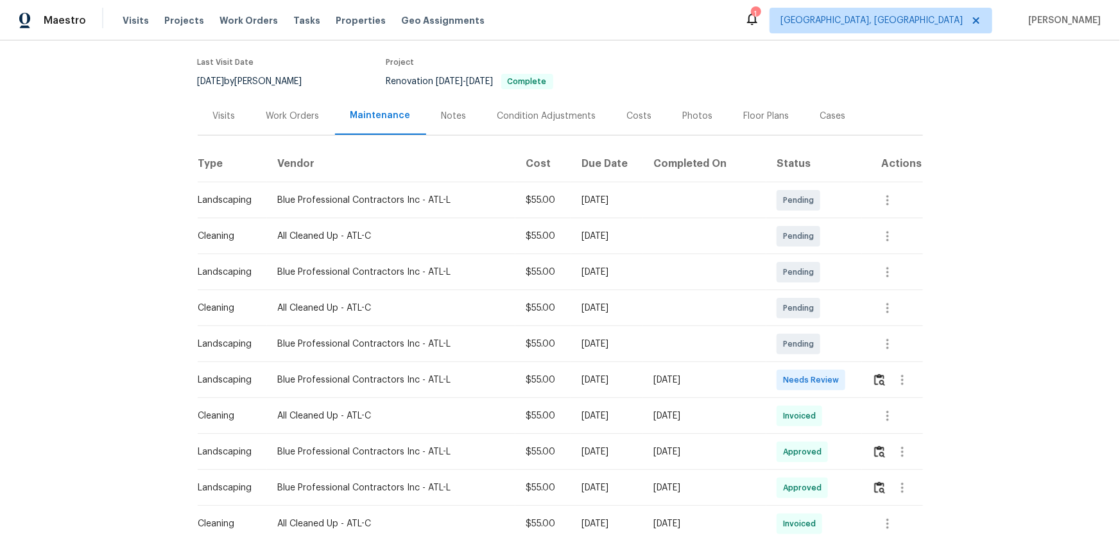
scroll to position [116, 0]
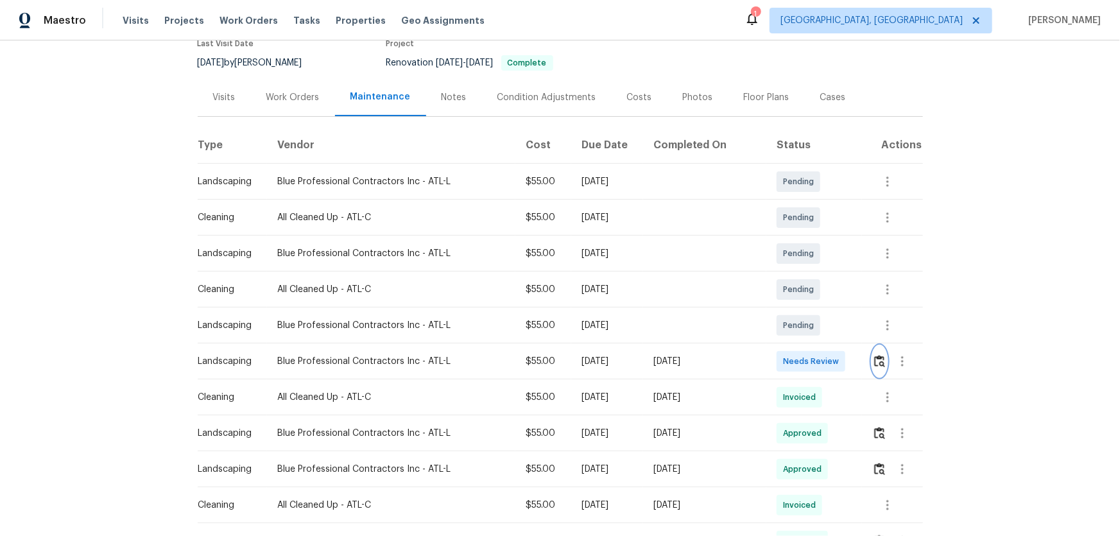
click at [797, 354] on img "button" at bounding box center [880, 361] width 11 height 12
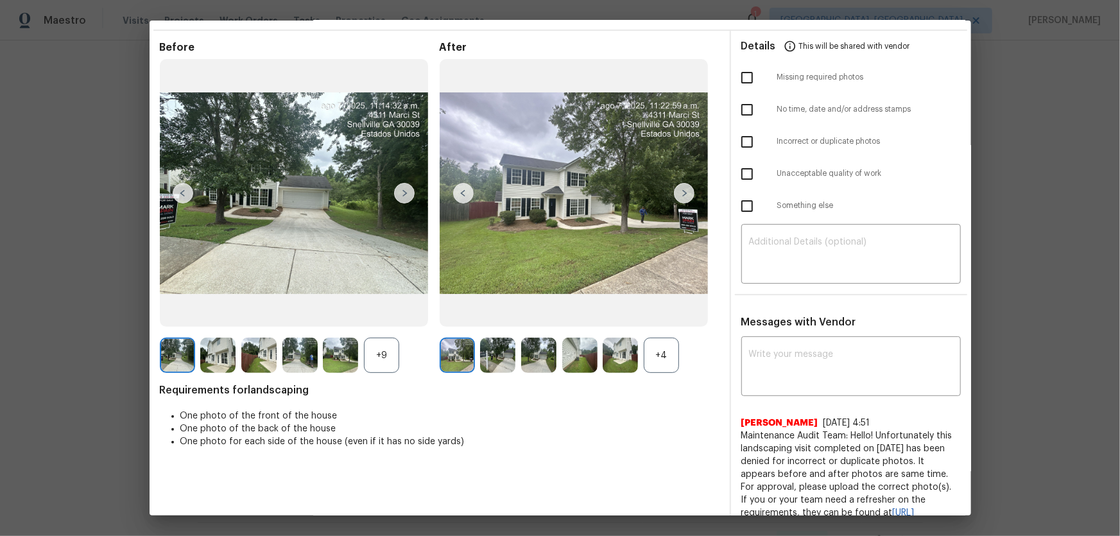
scroll to position [58, 0]
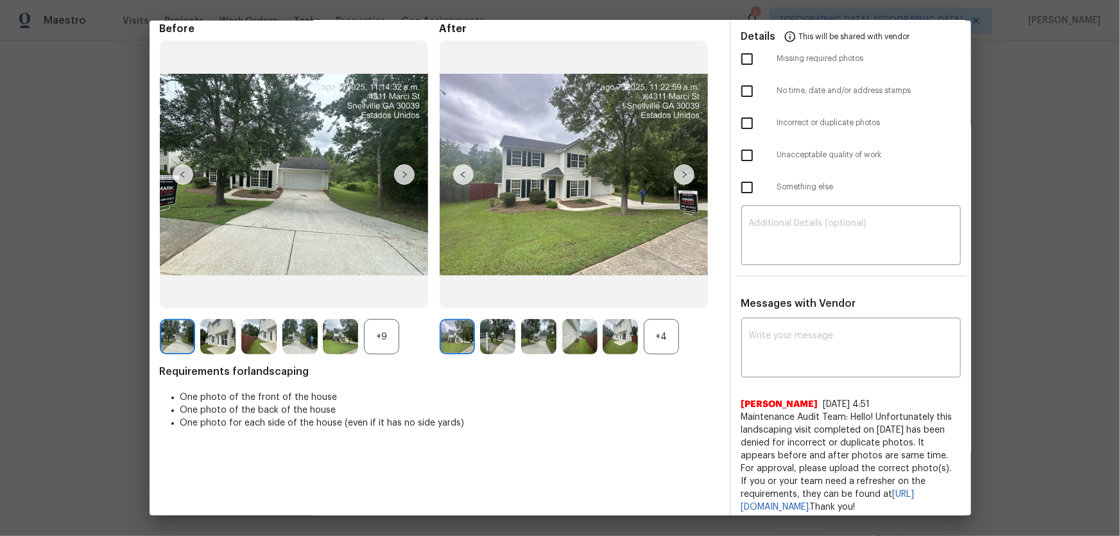
click at [655, 334] on div "+4" at bounding box center [661, 336] width 35 height 35
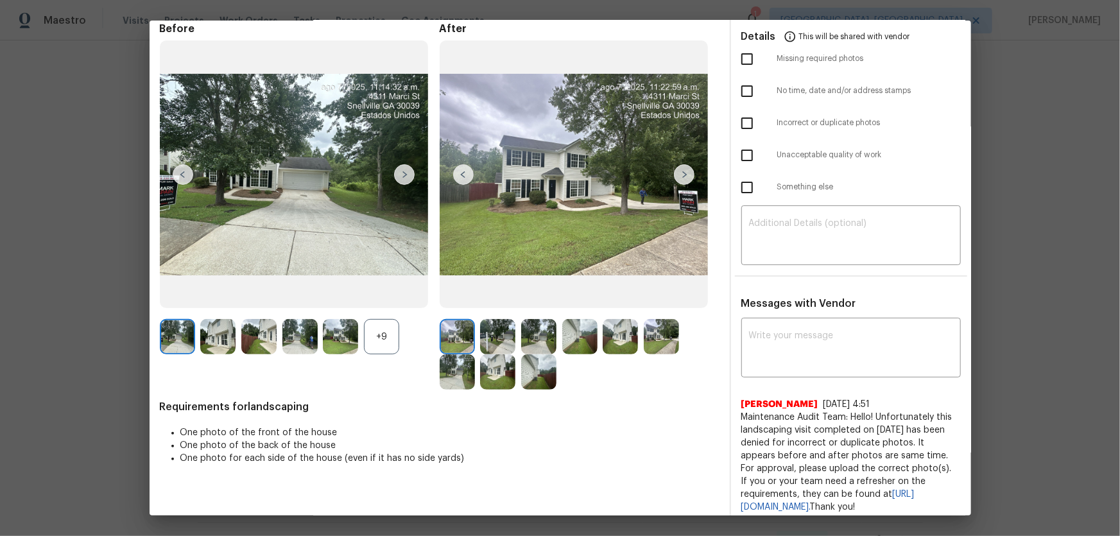
click at [380, 346] on div "+9" at bounding box center [381, 336] width 35 height 35
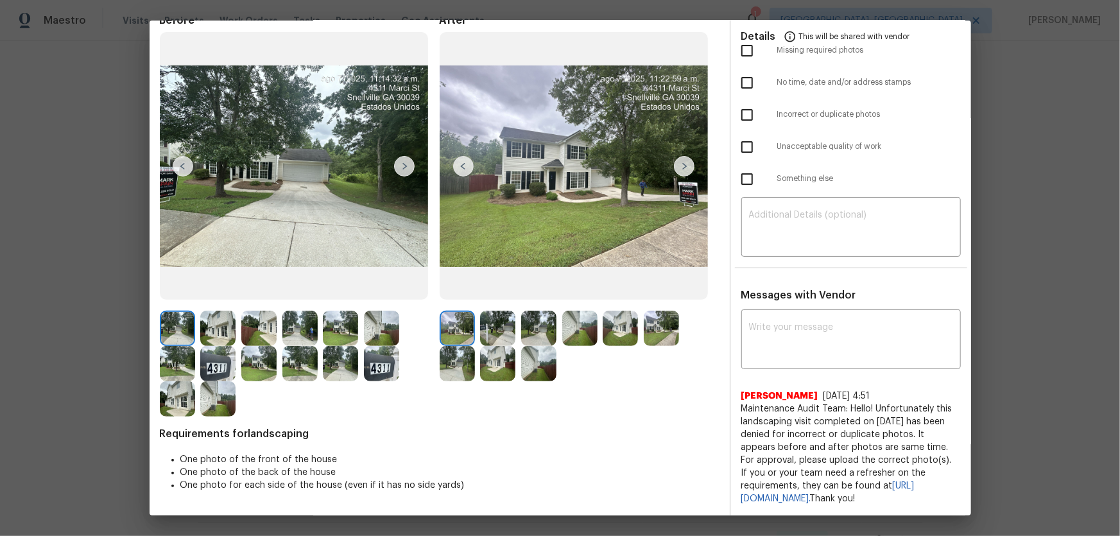
scroll to position [77, 0]
click at [501, 326] on img at bounding box center [497, 328] width 35 height 35
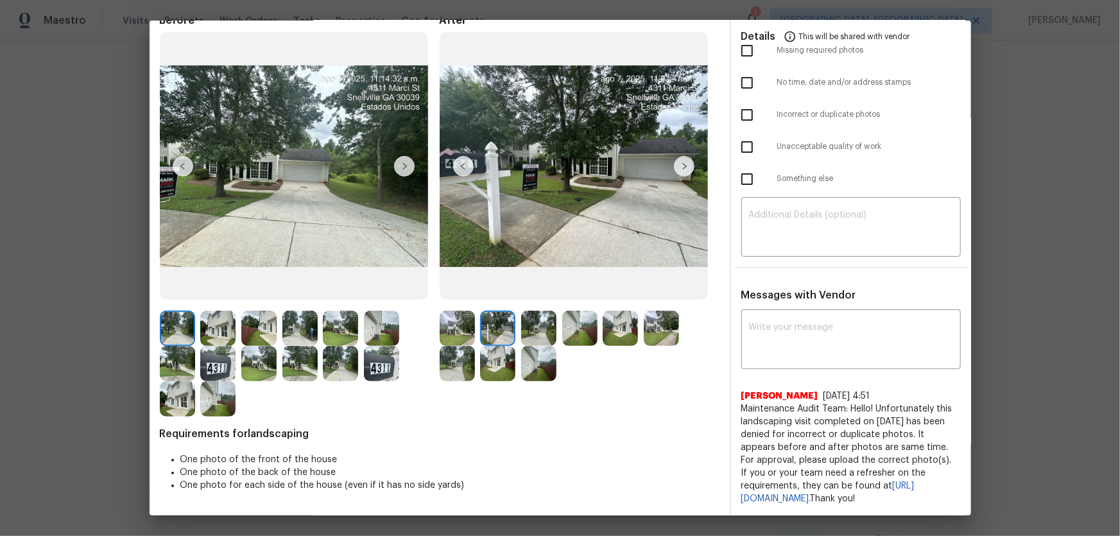
click at [534, 325] on img at bounding box center [538, 328] width 35 height 35
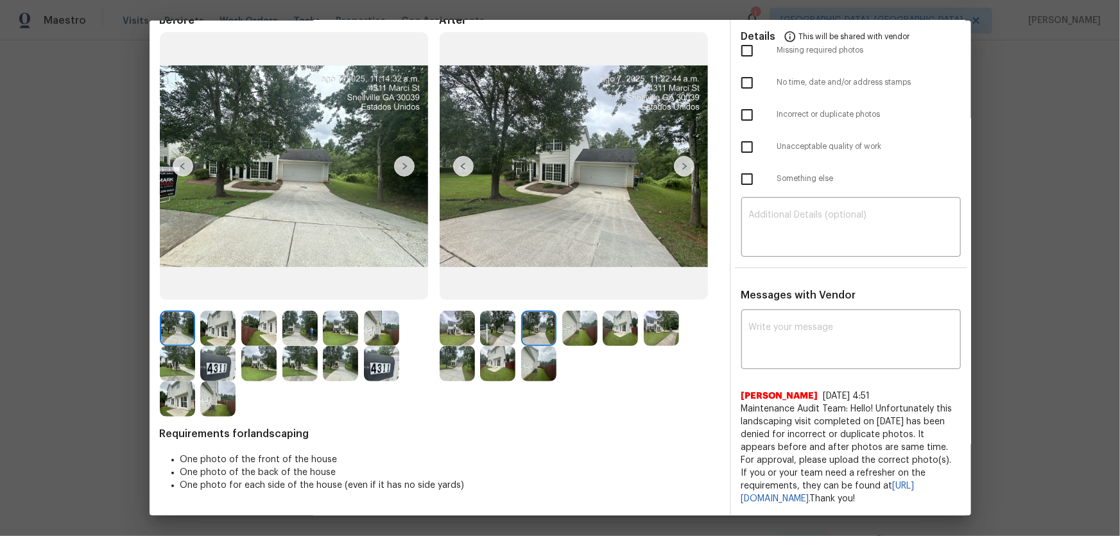
click at [562, 323] on img at bounding box center [579, 328] width 35 height 35
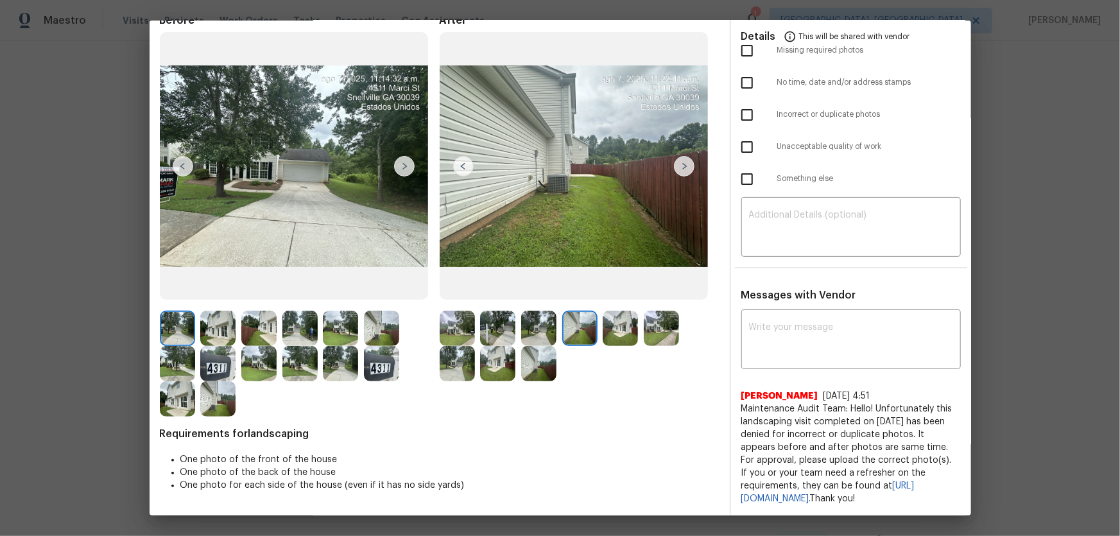
click at [619, 325] on img at bounding box center [620, 328] width 35 height 35
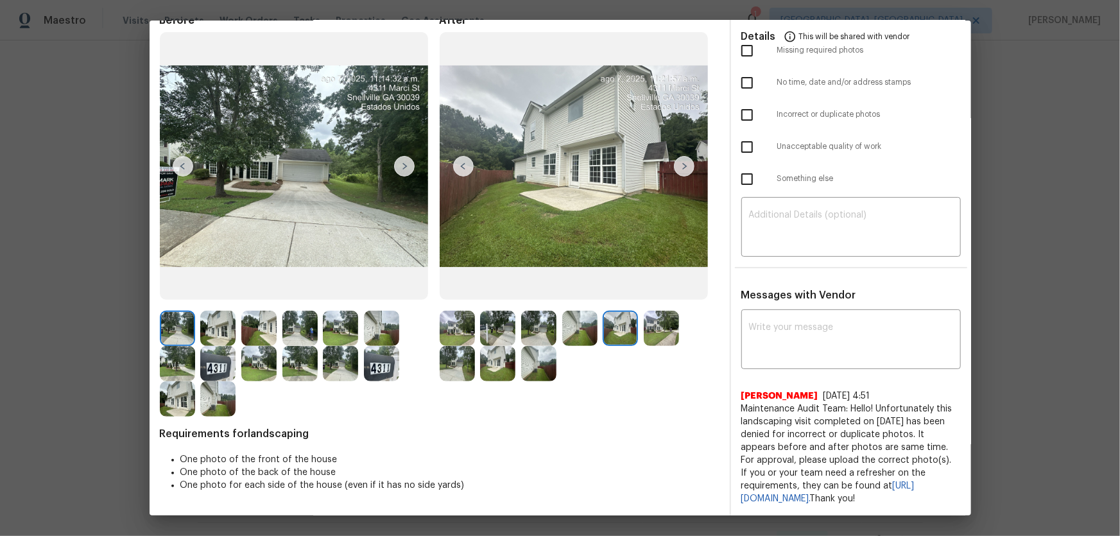
click at [671, 327] on img at bounding box center [661, 328] width 35 height 35
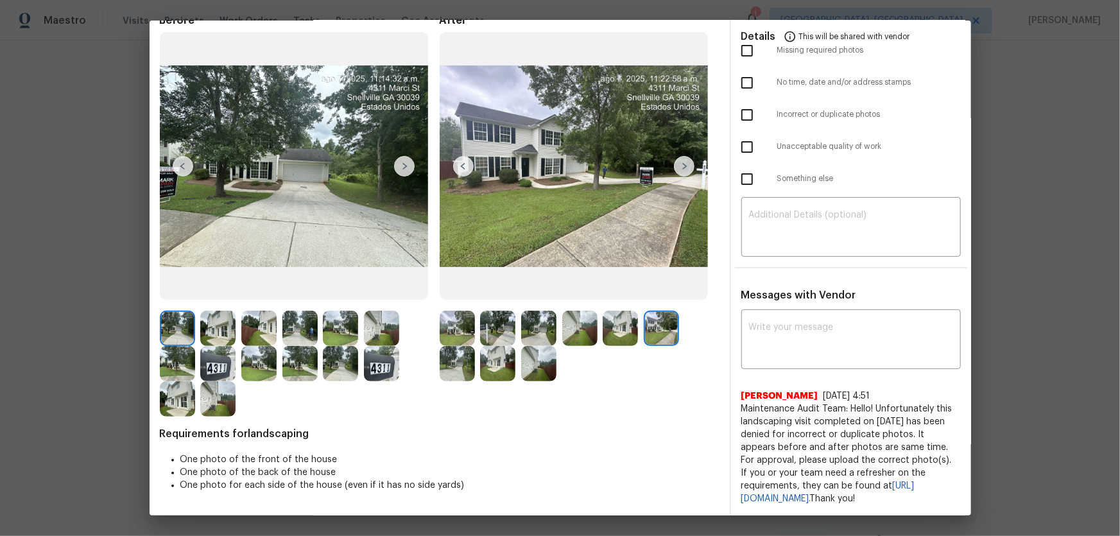
click at [456, 354] on img at bounding box center [457, 363] width 35 height 35
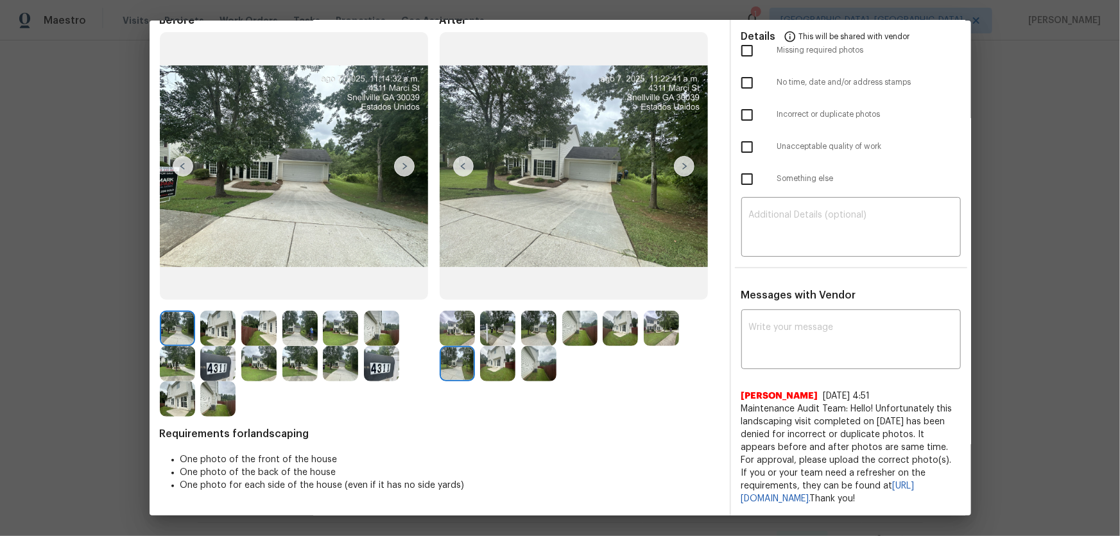
click at [482, 354] on img at bounding box center [497, 363] width 35 height 35
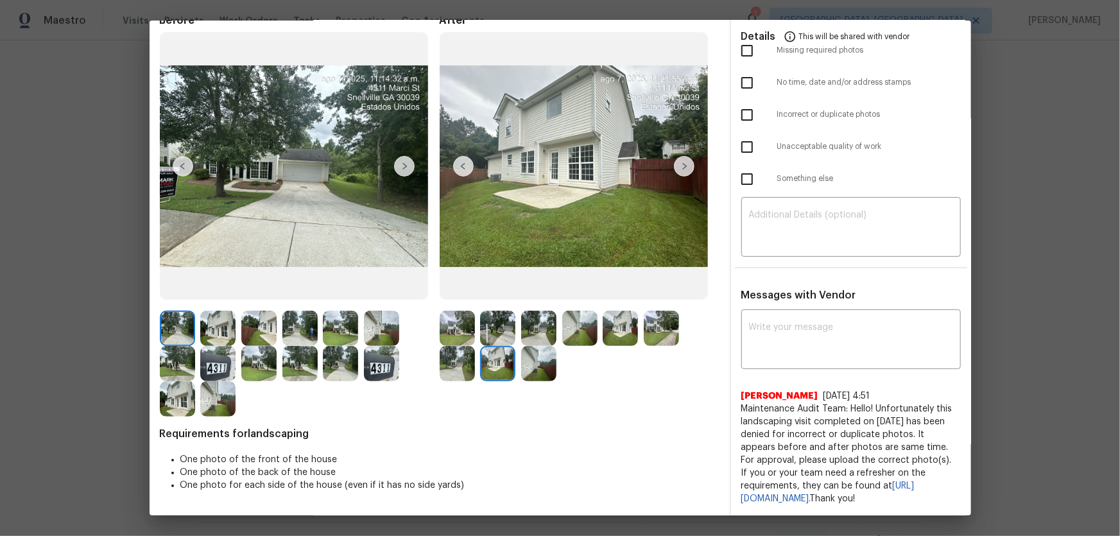
click at [528, 354] on img at bounding box center [538, 363] width 35 height 35
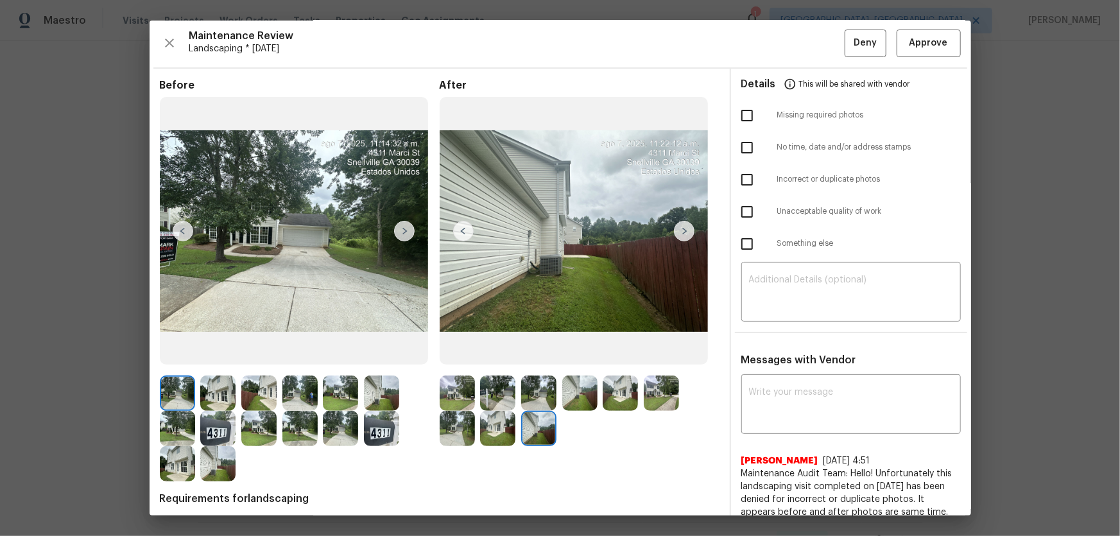
scroll to position [0, 0]
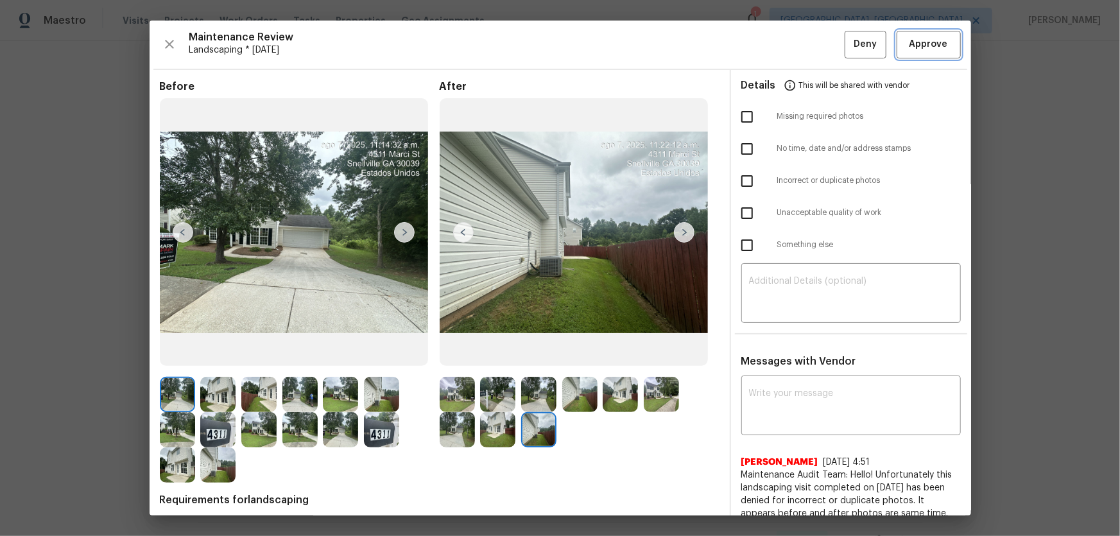
click at [797, 47] on span "Approve" at bounding box center [929, 45] width 39 height 16
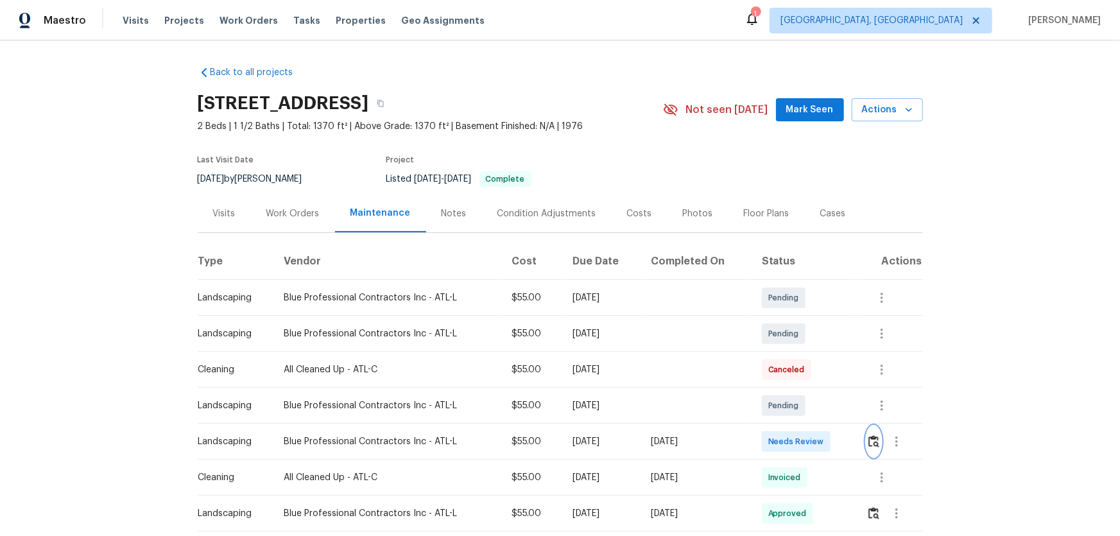
click at [871, 446] on img "button" at bounding box center [874, 441] width 11 height 12
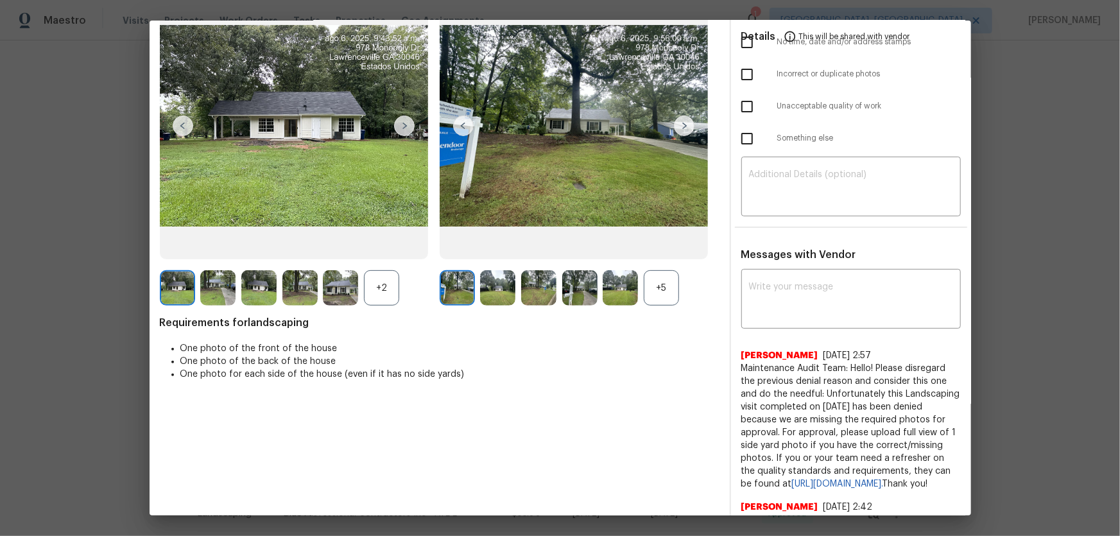
scroll to position [116, 0]
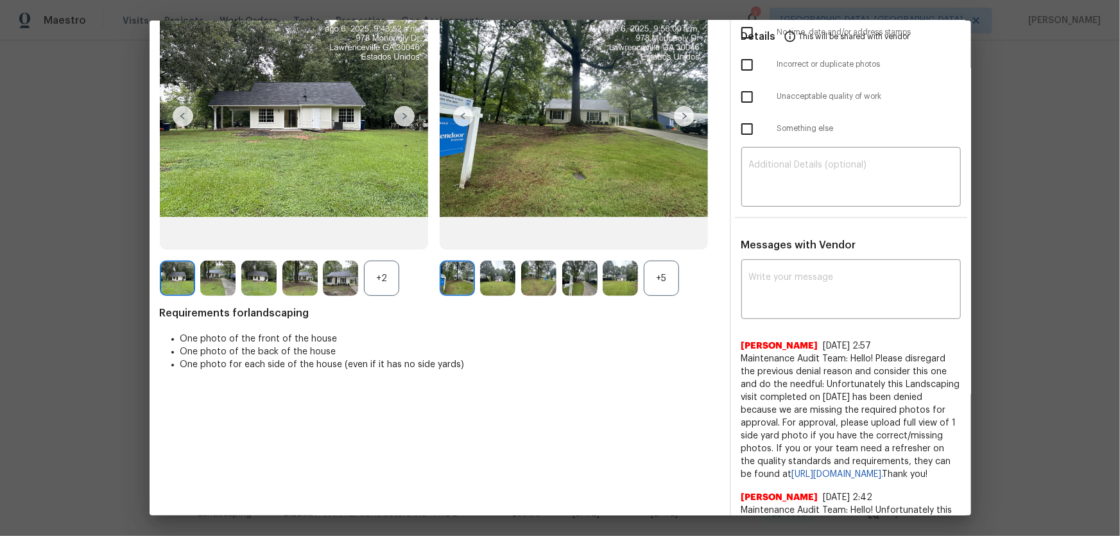
click at [663, 261] on div "+5" at bounding box center [661, 278] width 35 height 35
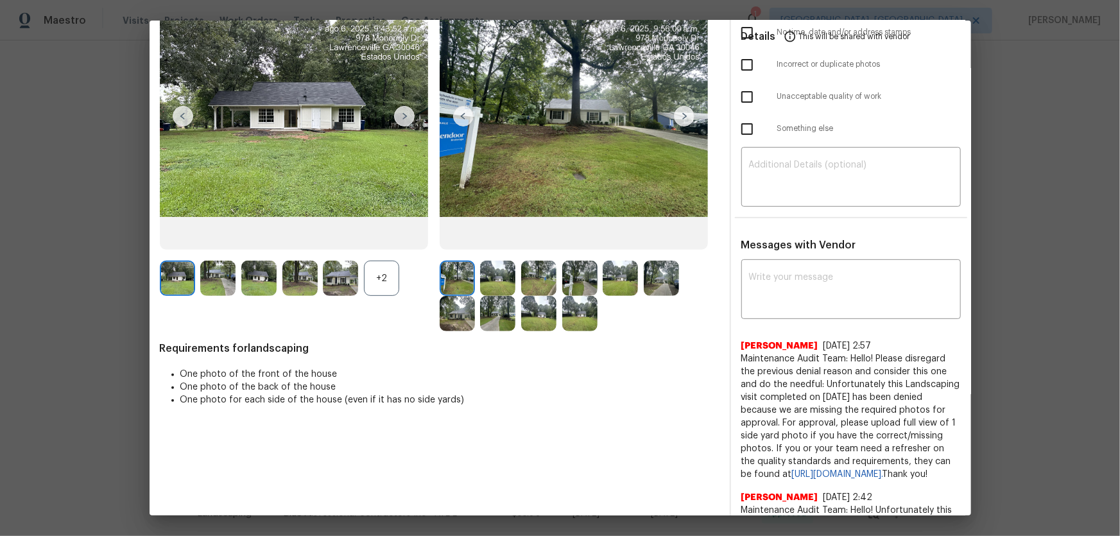
click at [381, 282] on div "+2" at bounding box center [381, 278] width 35 height 35
click at [489, 275] on img at bounding box center [497, 278] width 35 height 35
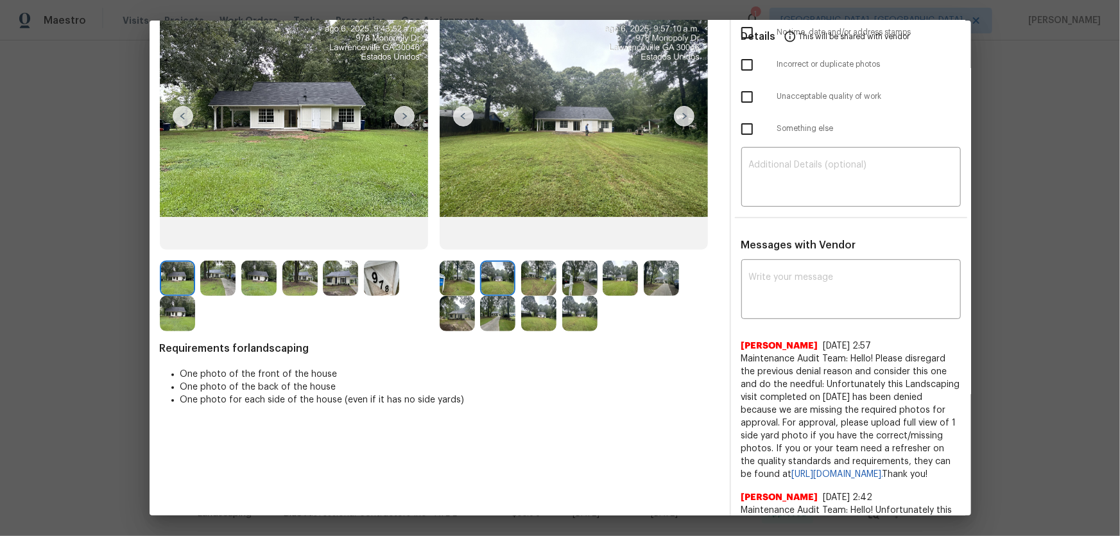
click at [523, 279] on img at bounding box center [538, 278] width 35 height 35
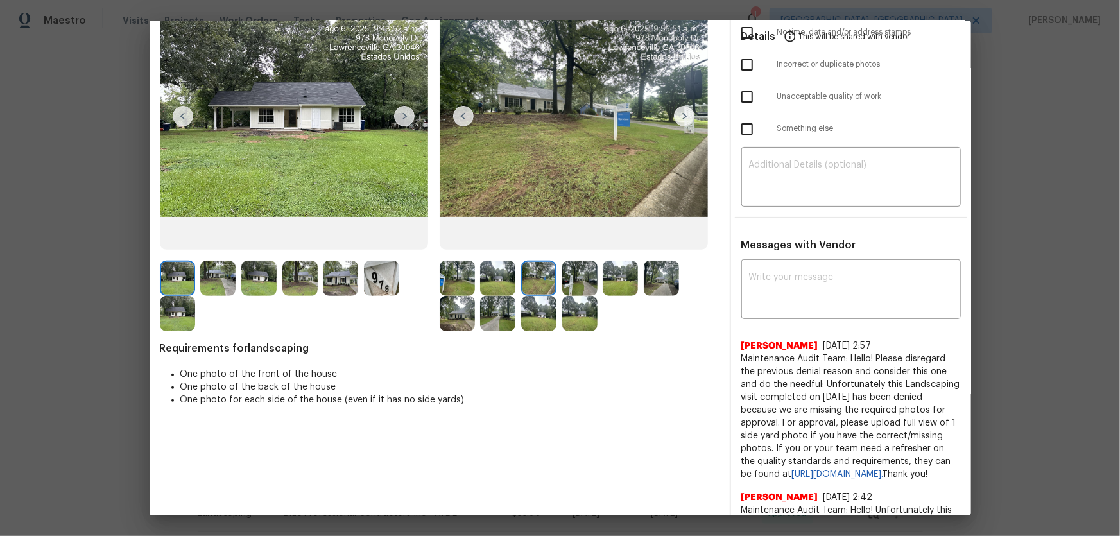
click at [578, 287] on img at bounding box center [579, 278] width 35 height 35
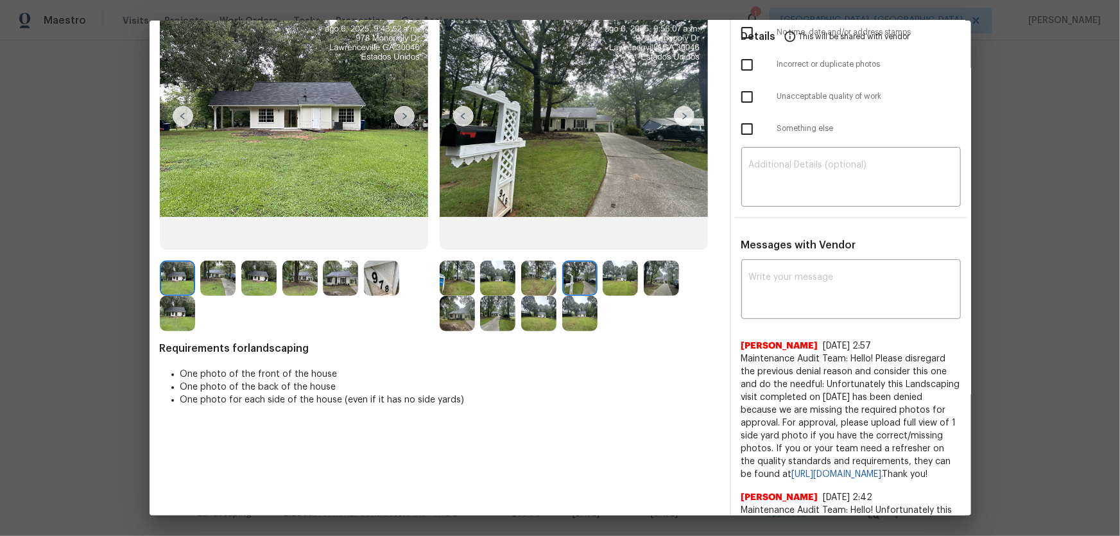
click at [623, 283] on img at bounding box center [620, 278] width 35 height 35
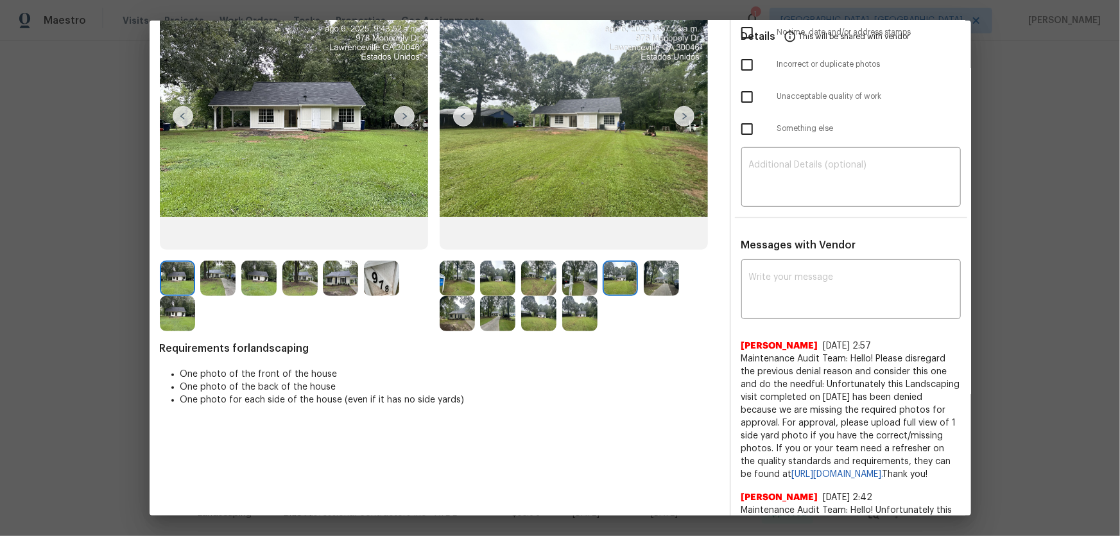
click at [657, 282] on img at bounding box center [661, 278] width 35 height 35
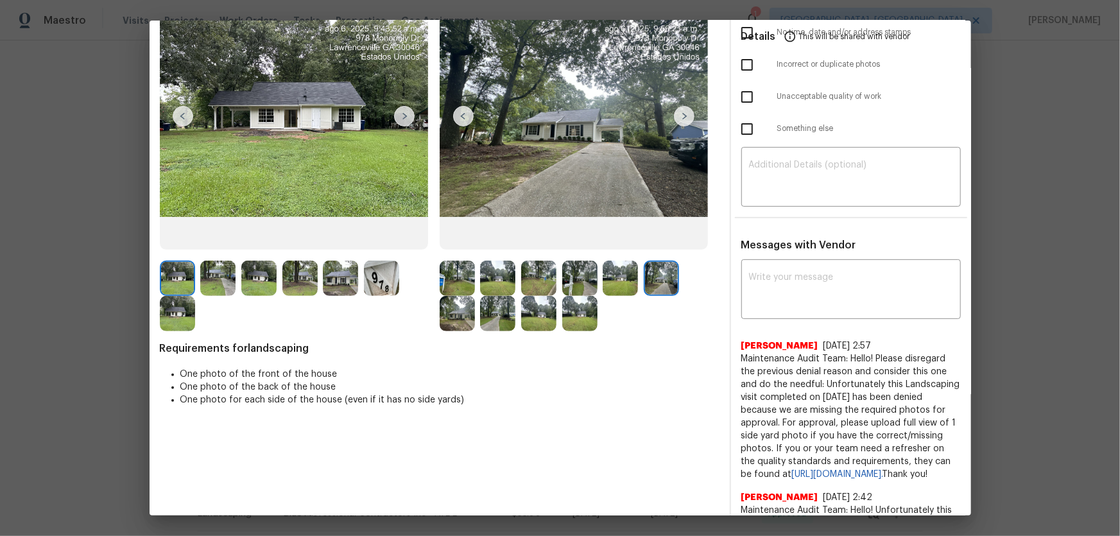
click at [457, 320] on img at bounding box center [457, 313] width 35 height 35
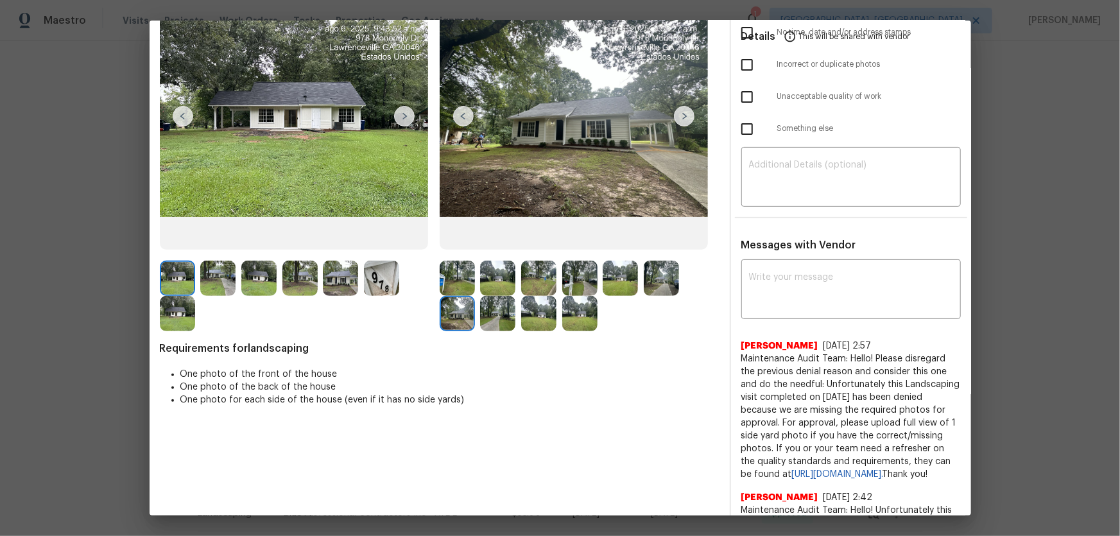
click at [521, 317] on img at bounding box center [538, 313] width 35 height 35
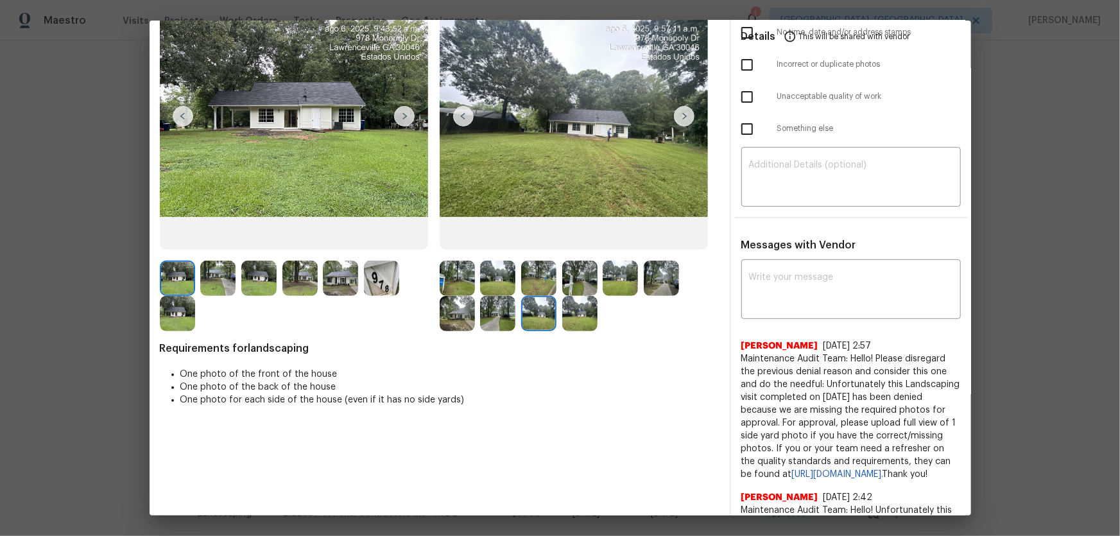
click at [507, 315] on img at bounding box center [497, 313] width 35 height 35
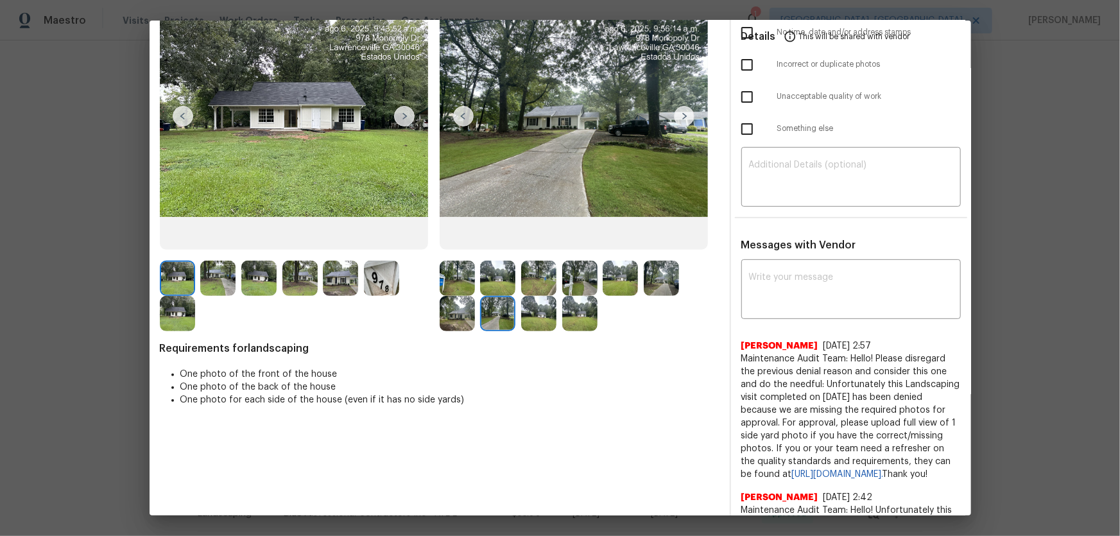
click at [577, 320] on img at bounding box center [579, 313] width 35 height 35
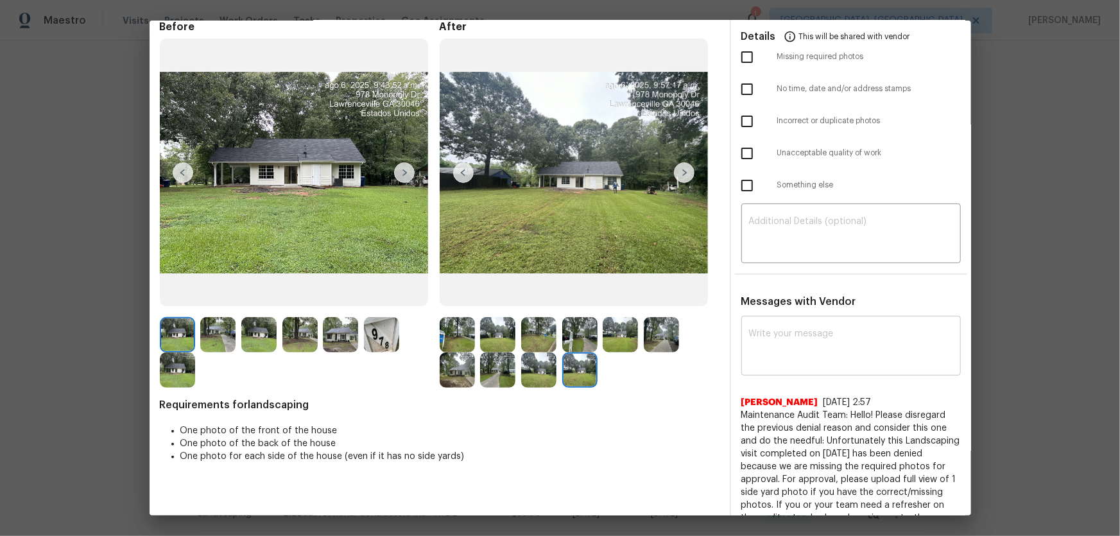
scroll to position [0, 0]
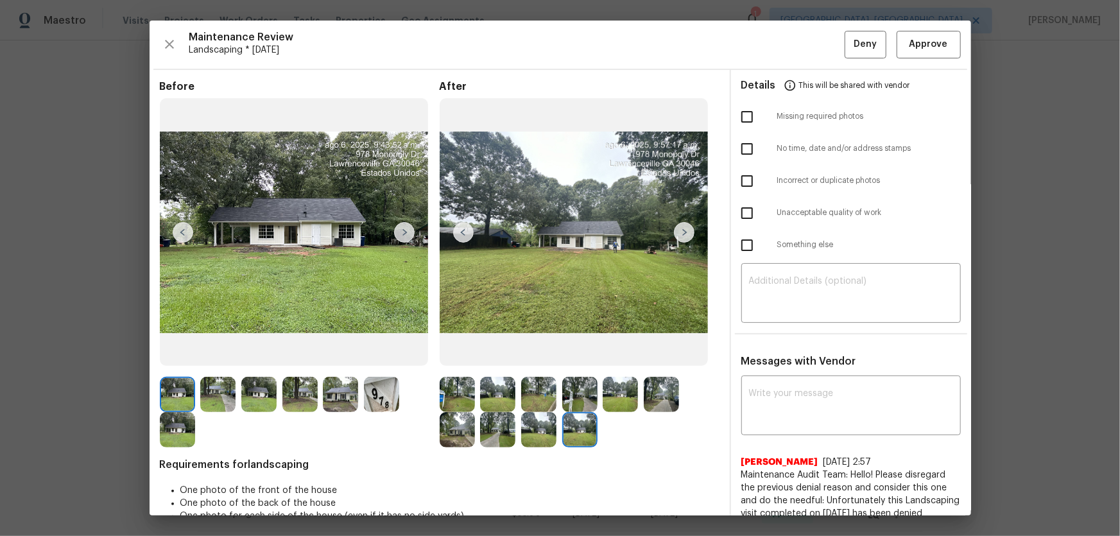
click at [905, 58] on div "Maintenance Review Landscaping * Mon, Aug 04 Deny Approve Before After Requirem…" at bounding box center [561, 268] width 822 height 495
click at [921, 53] on button "Approve" at bounding box center [929, 45] width 64 height 28
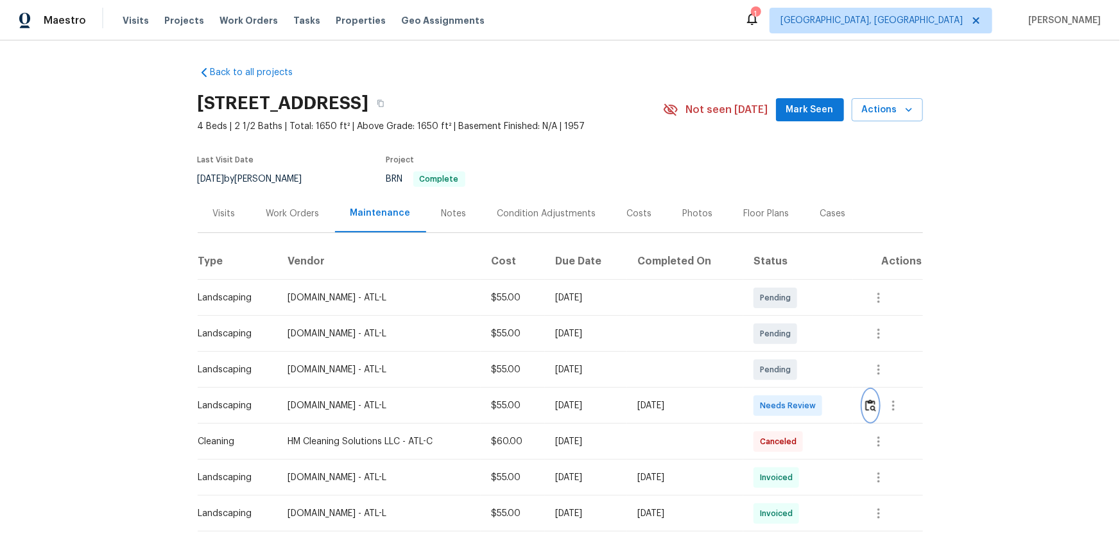
click at [871, 408] on img "button" at bounding box center [871, 405] width 11 height 12
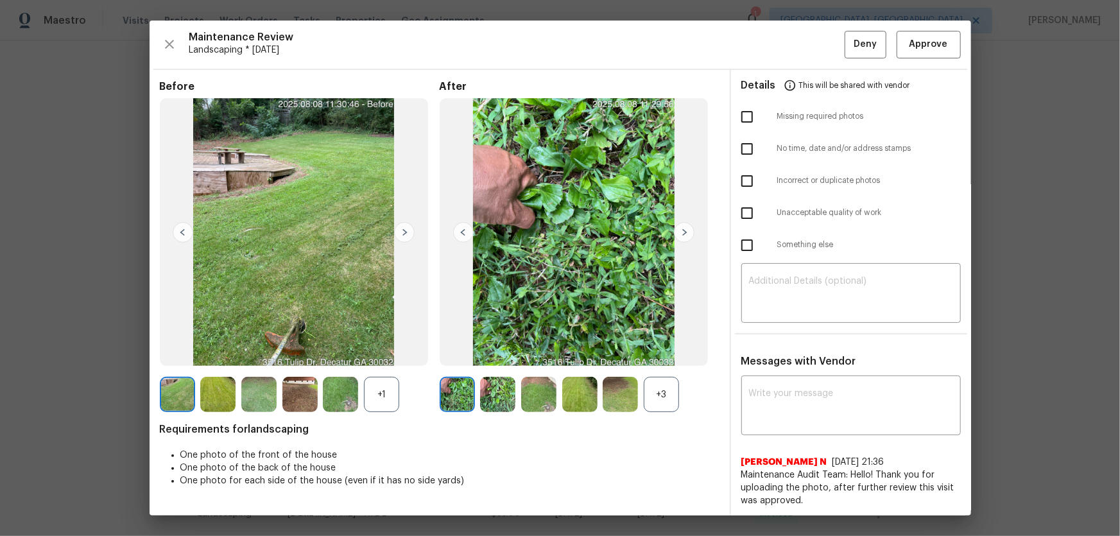
click at [658, 383] on div "+3" at bounding box center [661, 394] width 35 height 35
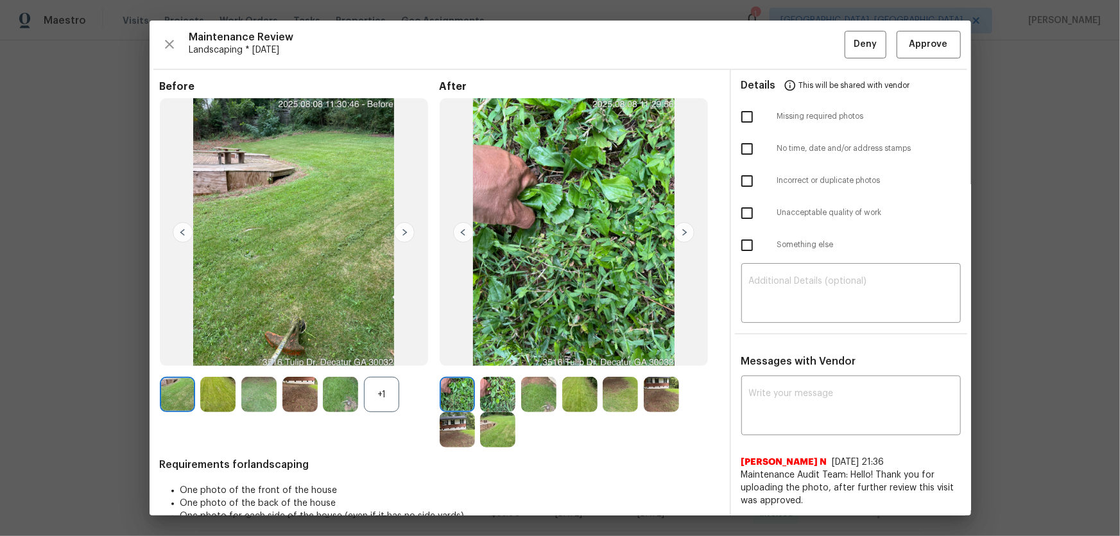
click at [387, 390] on div "+1" at bounding box center [381, 394] width 35 height 35
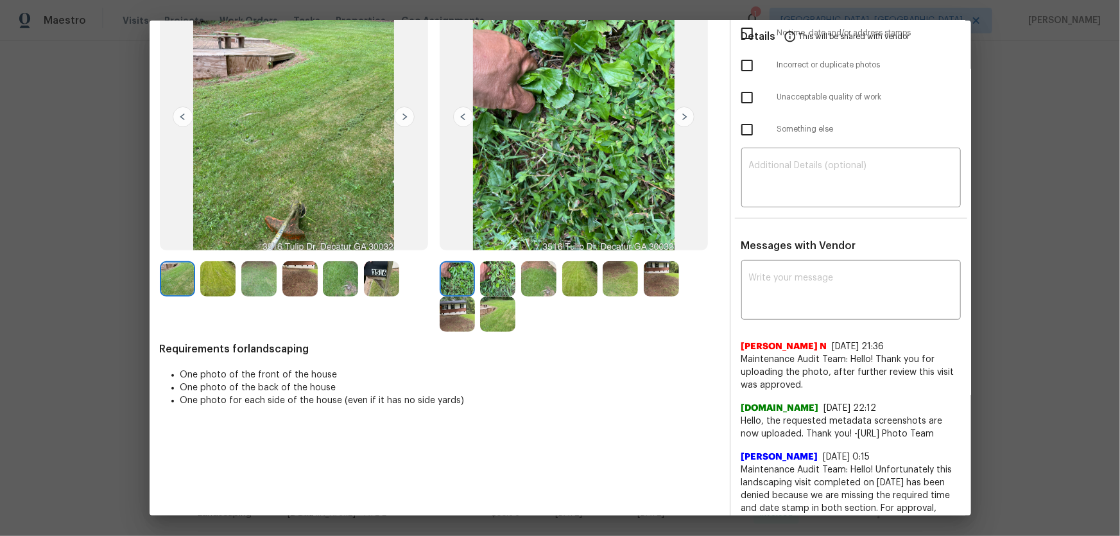
scroll to position [116, 0]
click at [490, 281] on img at bounding box center [497, 278] width 35 height 35
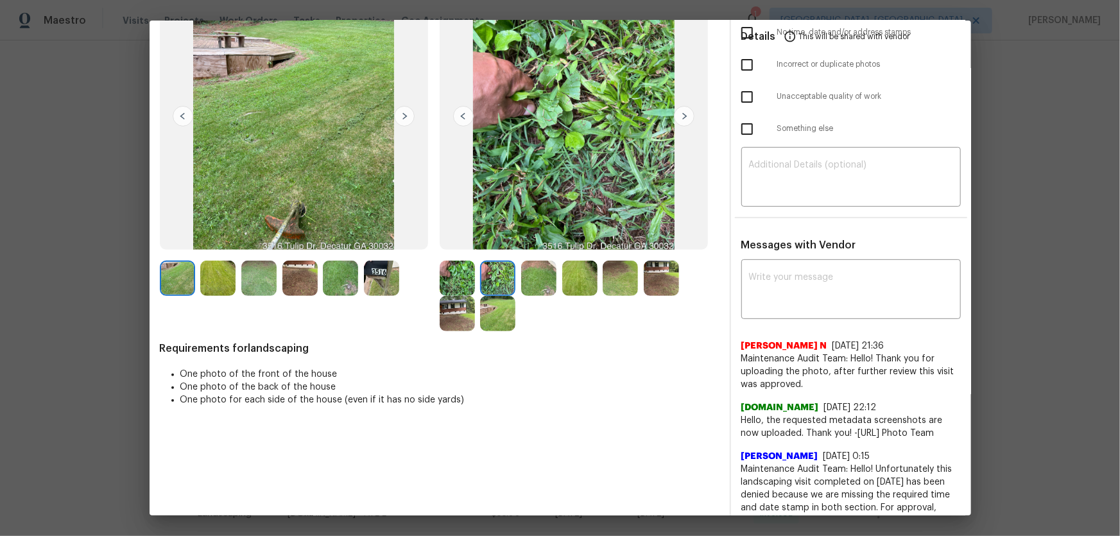
click at [540, 282] on img at bounding box center [538, 278] width 35 height 35
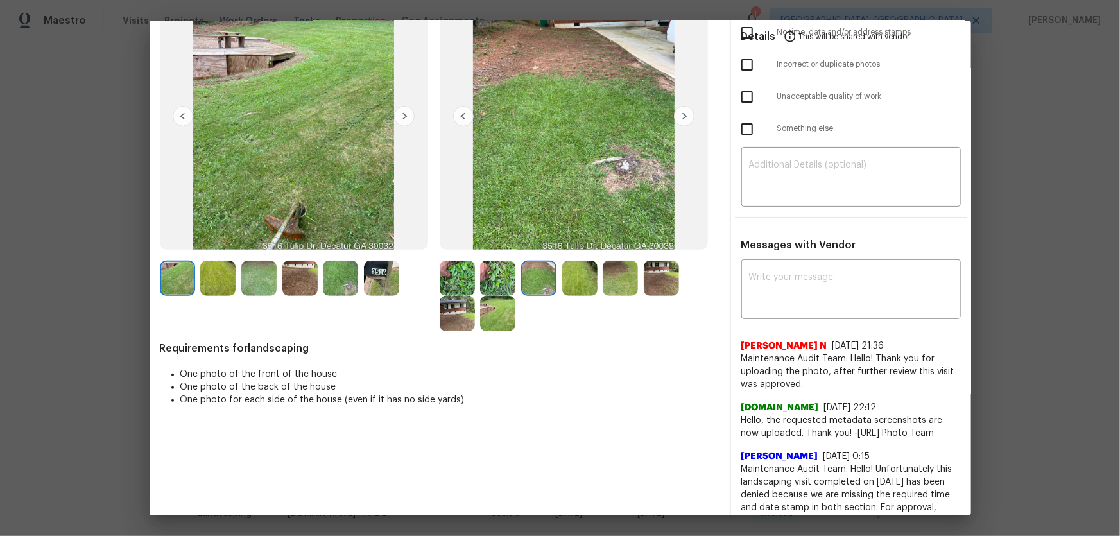
click at [582, 285] on img at bounding box center [579, 278] width 35 height 35
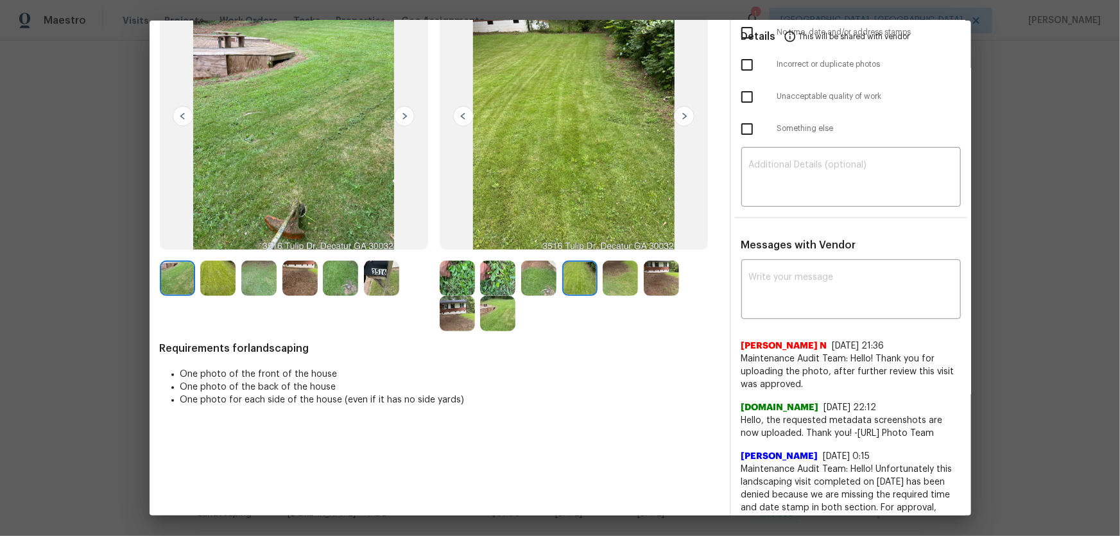
click at [615, 284] on img at bounding box center [620, 278] width 35 height 35
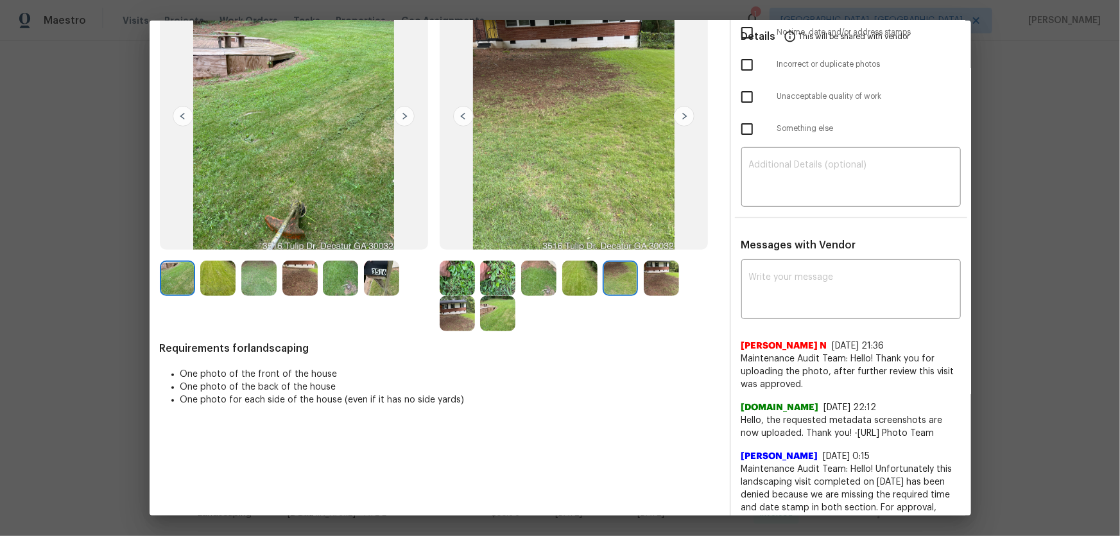
click at [654, 286] on img at bounding box center [661, 278] width 35 height 35
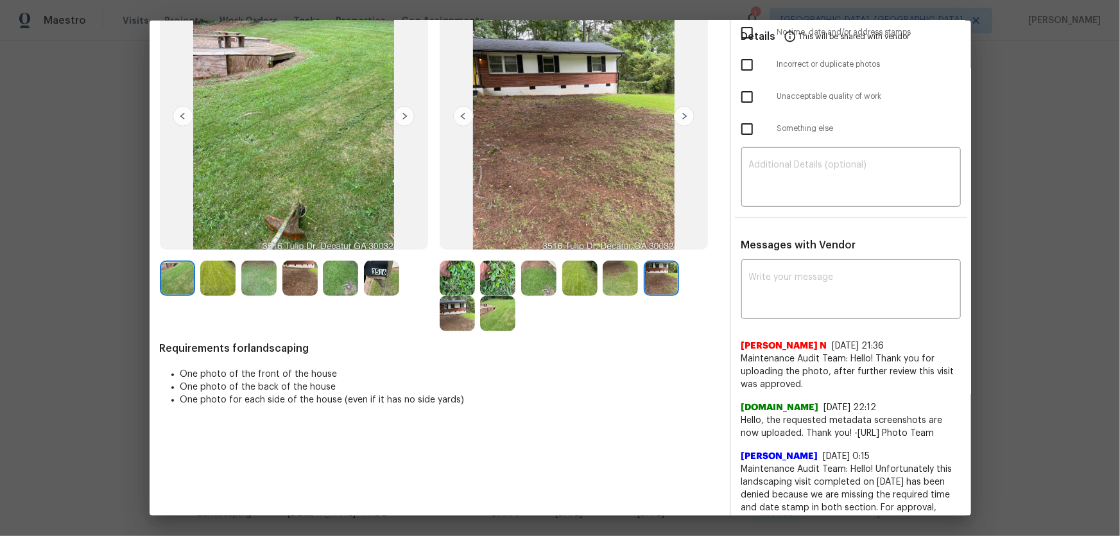
click at [458, 317] on img at bounding box center [457, 313] width 35 height 35
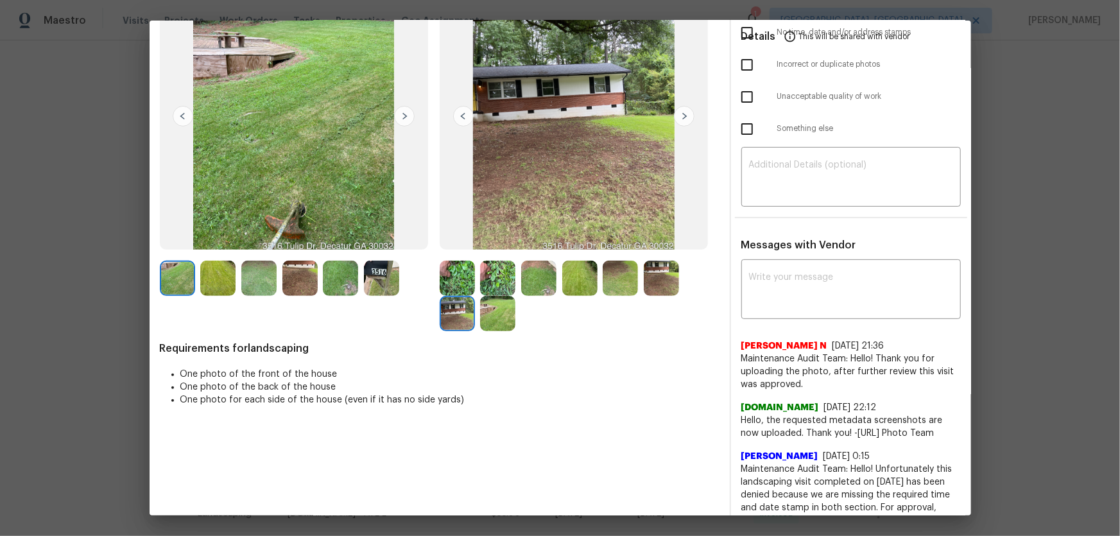
click at [495, 313] on img at bounding box center [497, 313] width 35 height 35
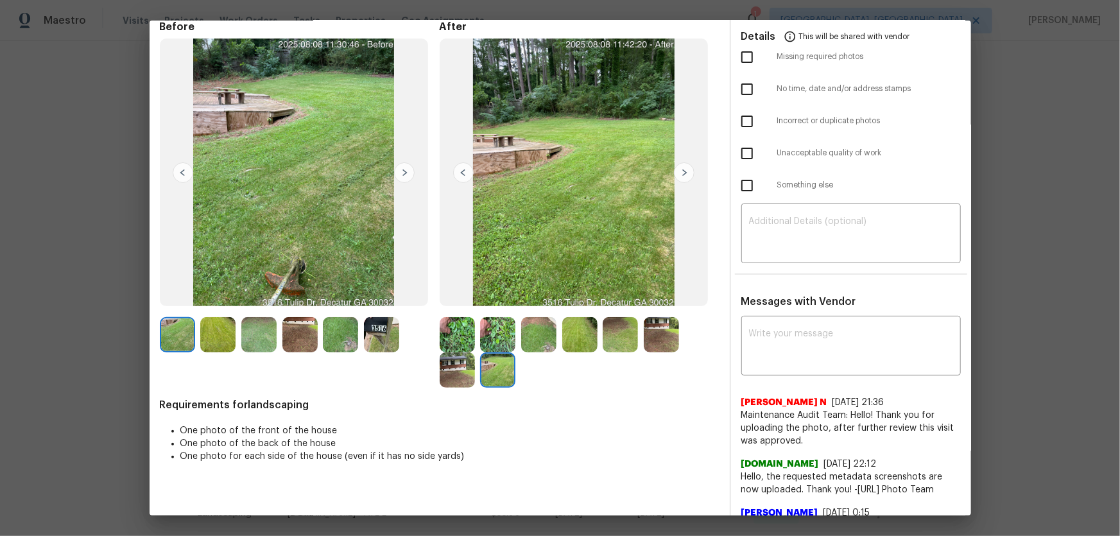
scroll to position [0, 0]
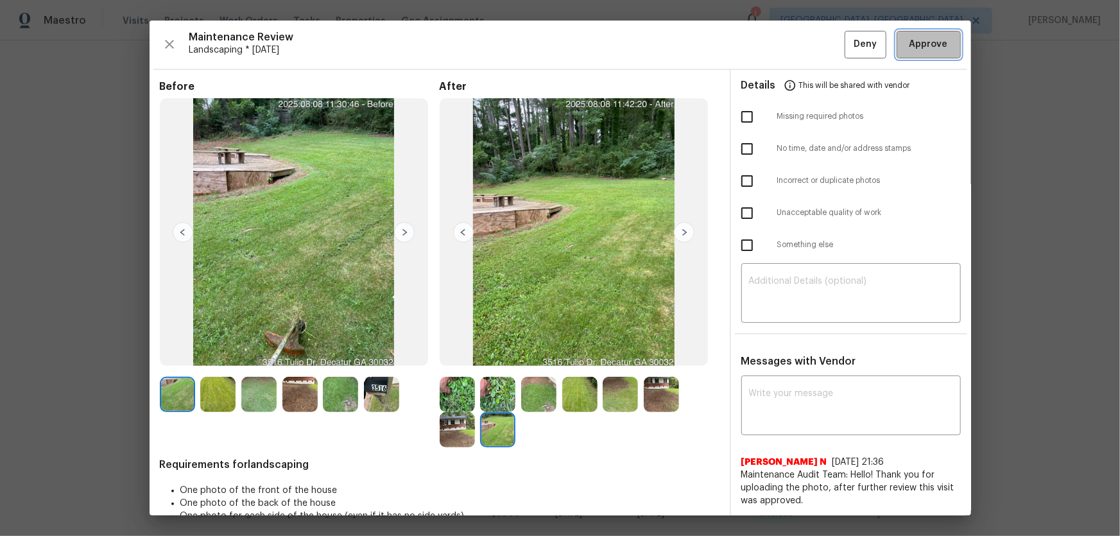
click at [907, 51] on span "Approve" at bounding box center [929, 45] width 44 height 16
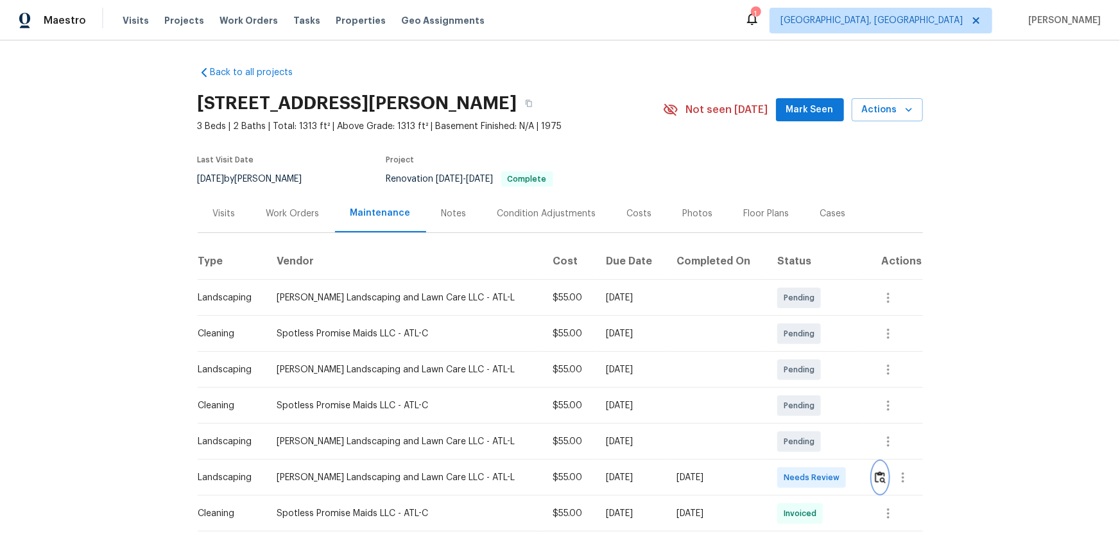
click at [875, 471] on img "button" at bounding box center [880, 477] width 11 height 12
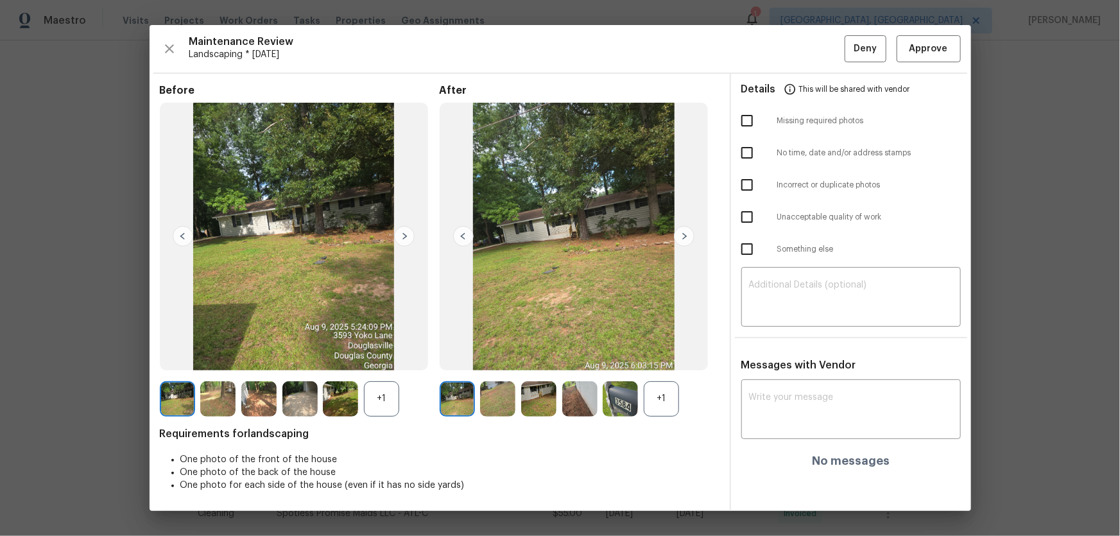
click at [674, 396] on div "+1" at bounding box center [661, 398] width 35 height 35
click at [383, 399] on div "+1" at bounding box center [381, 398] width 35 height 35
click at [490, 403] on img at bounding box center [497, 398] width 35 height 35
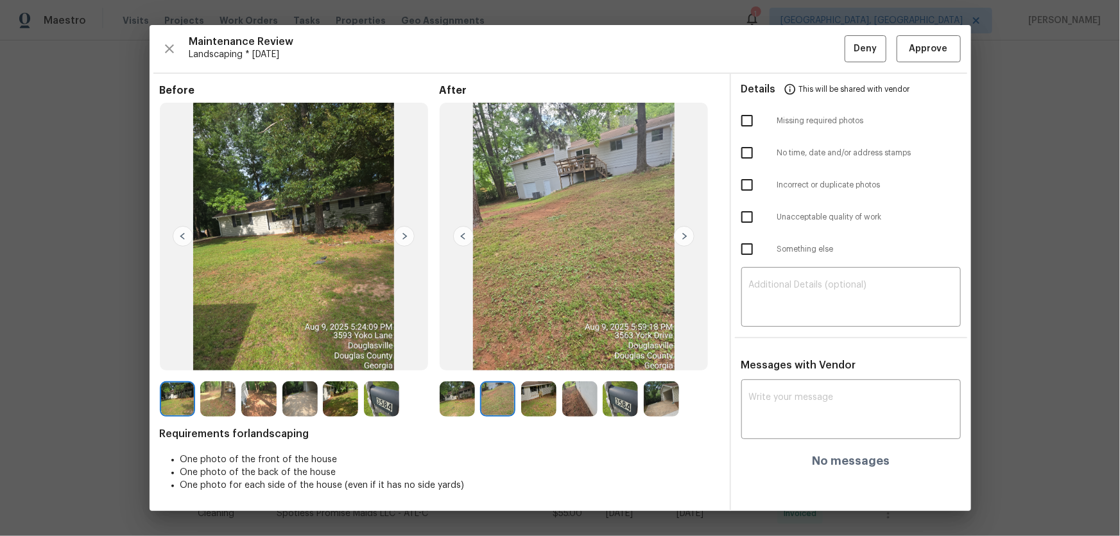
click at [530, 399] on img at bounding box center [538, 398] width 35 height 35
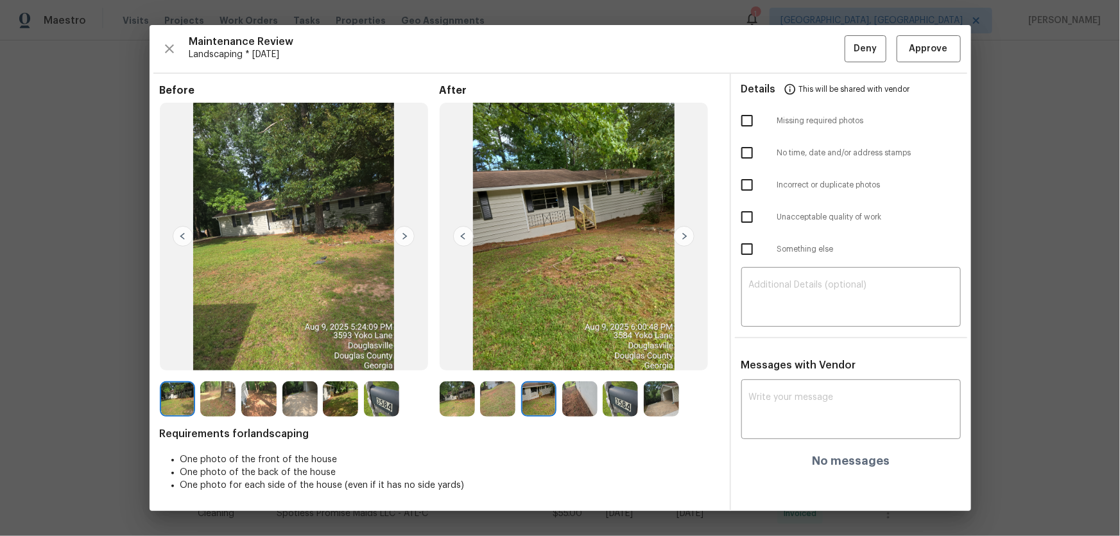
click at [591, 399] on img at bounding box center [579, 398] width 35 height 35
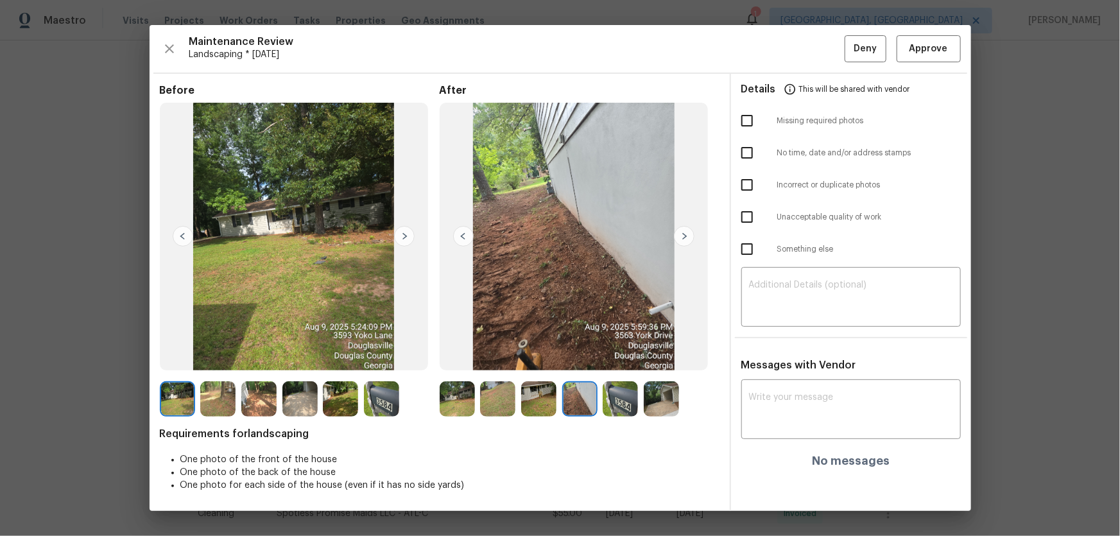
click at [632, 400] on img at bounding box center [620, 398] width 35 height 35
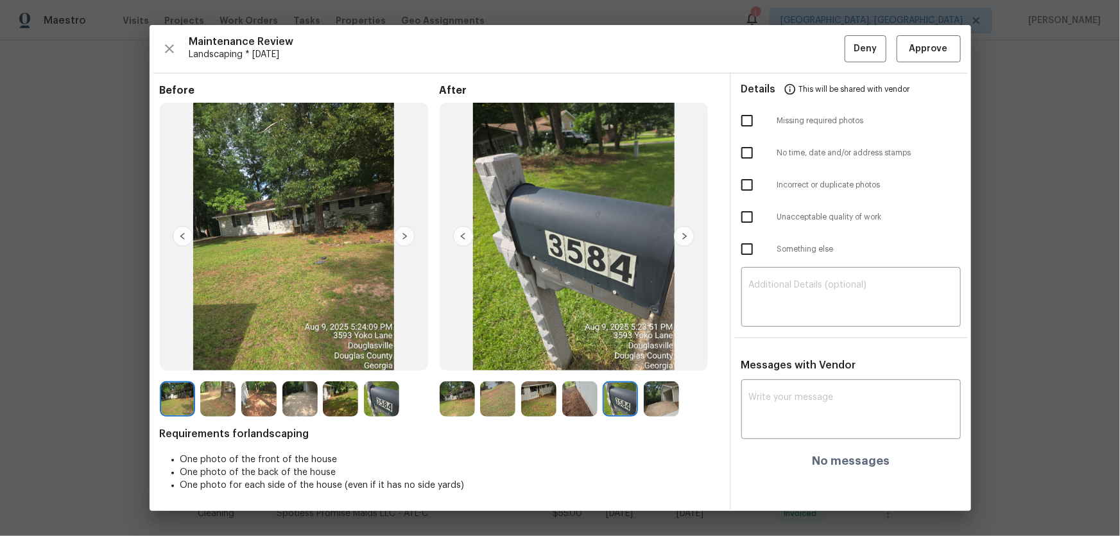
click at [656, 402] on img at bounding box center [661, 398] width 35 height 35
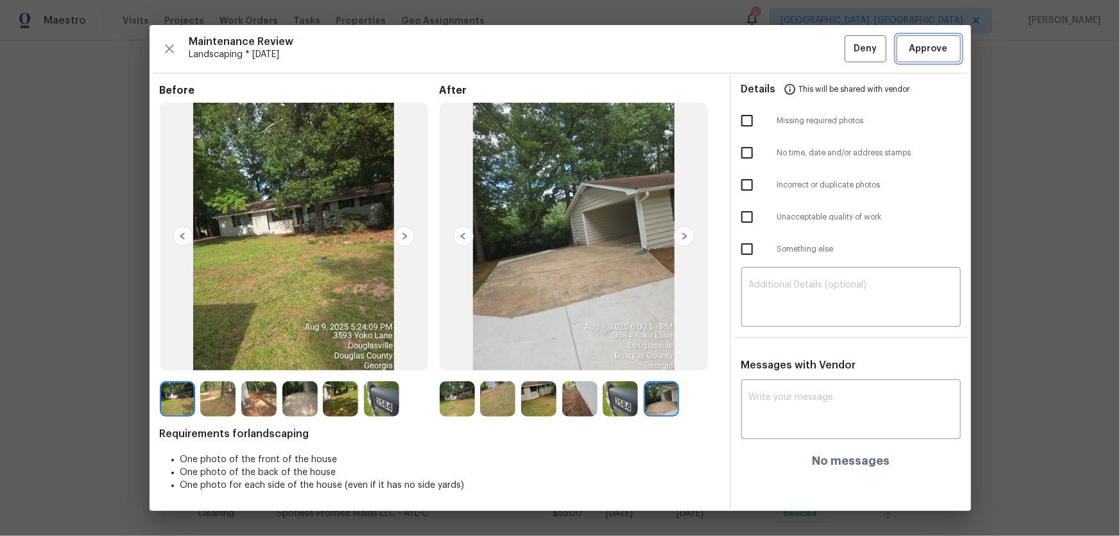
click at [925, 62] on button "Approve" at bounding box center [929, 49] width 64 height 28
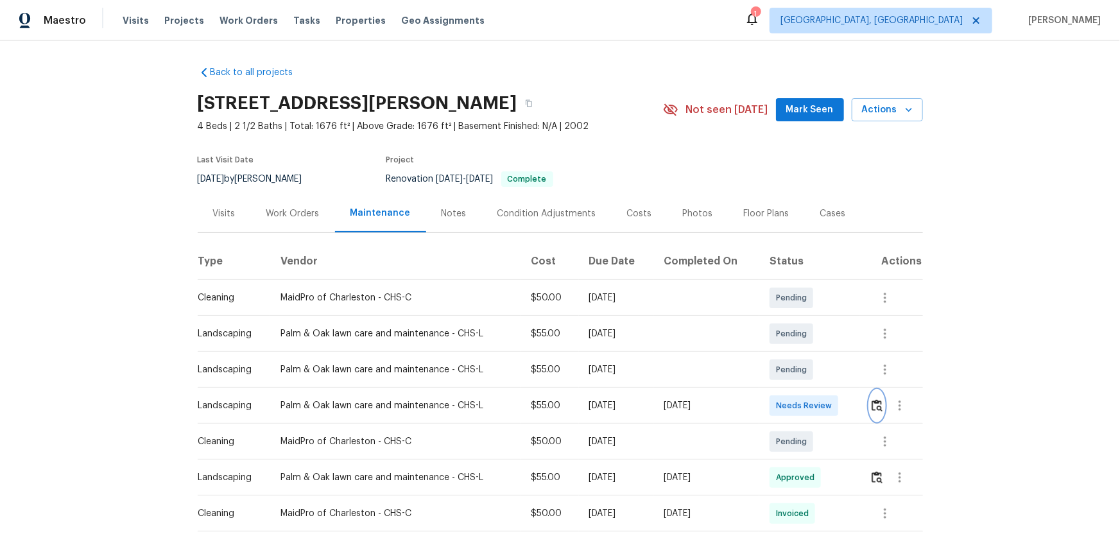
click at [872, 415] on button "button" at bounding box center [877, 405] width 15 height 31
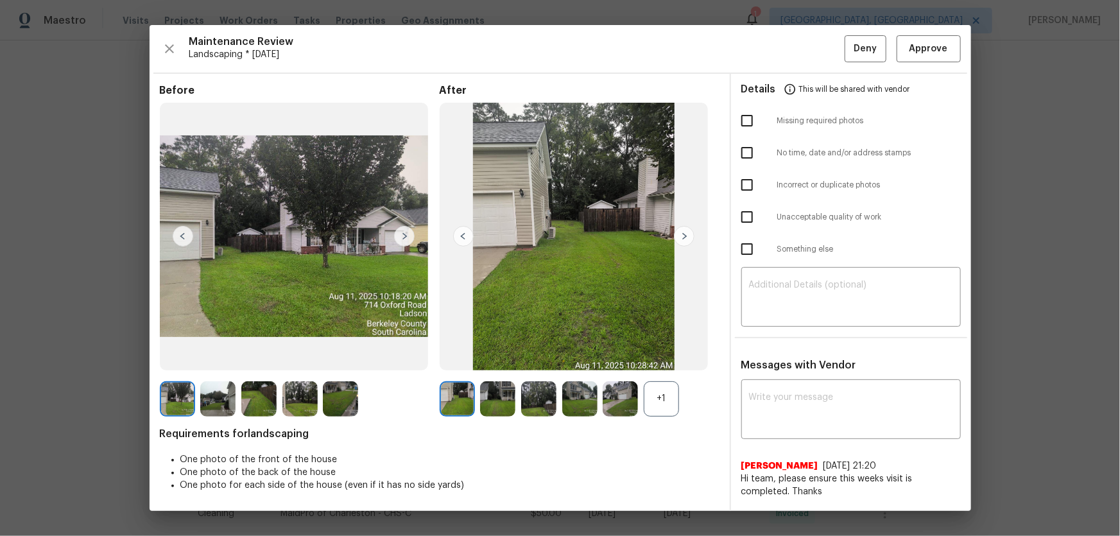
click at [655, 389] on div "+1" at bounding box center [661, 398] width 35 height 35
click at [496, 407] on img at bounding box center [497, 398] width 35 height 35
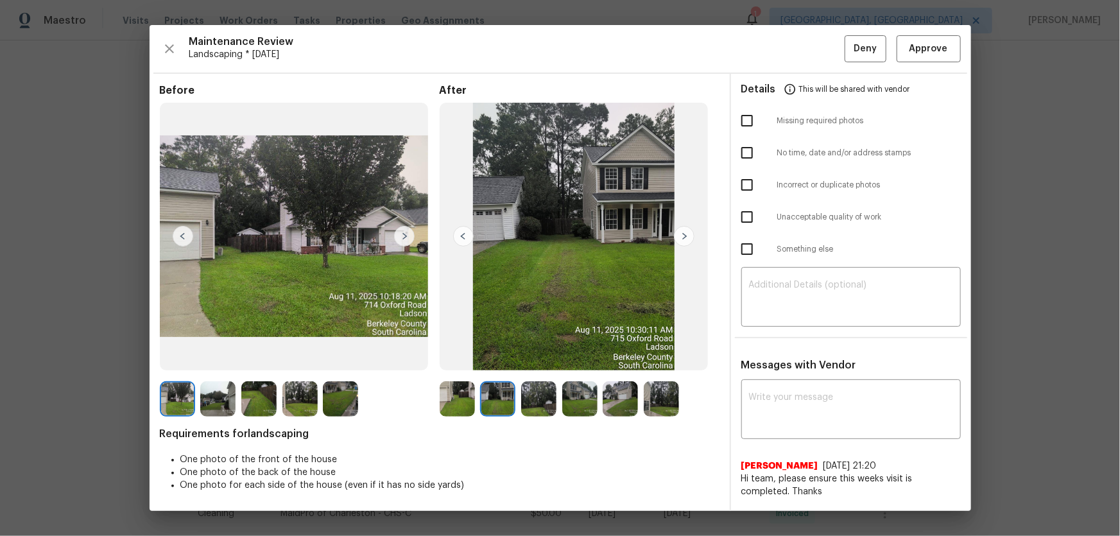
click at [540, 410] on img at bounding box center [538, 398] width 35 height 35
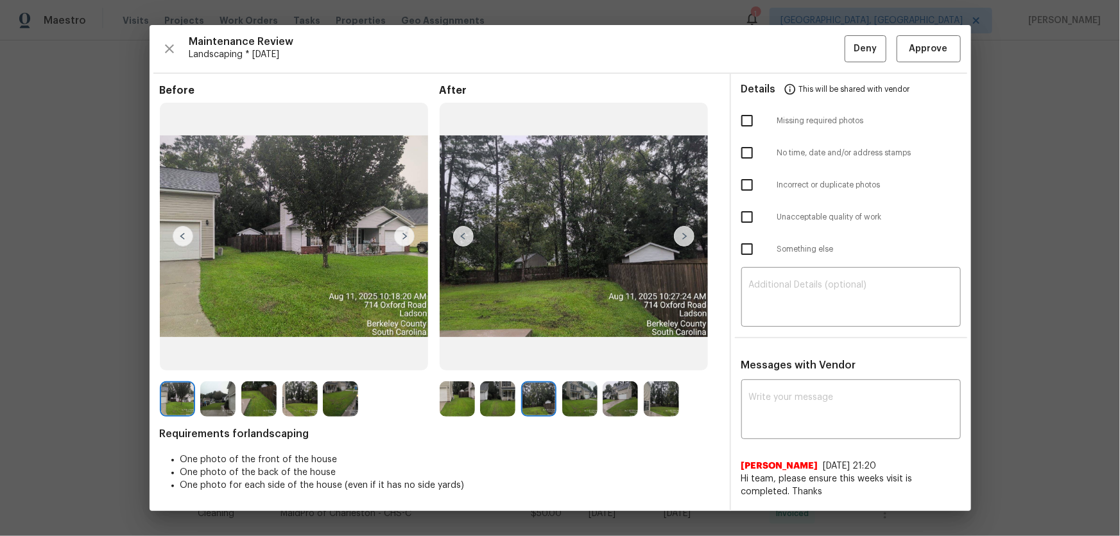
click at [599, 408] on div at bounding box center [582, 398] width 41 height 35
click at [589, 405] on img at bounding box center [579, 398] width 35 height 35
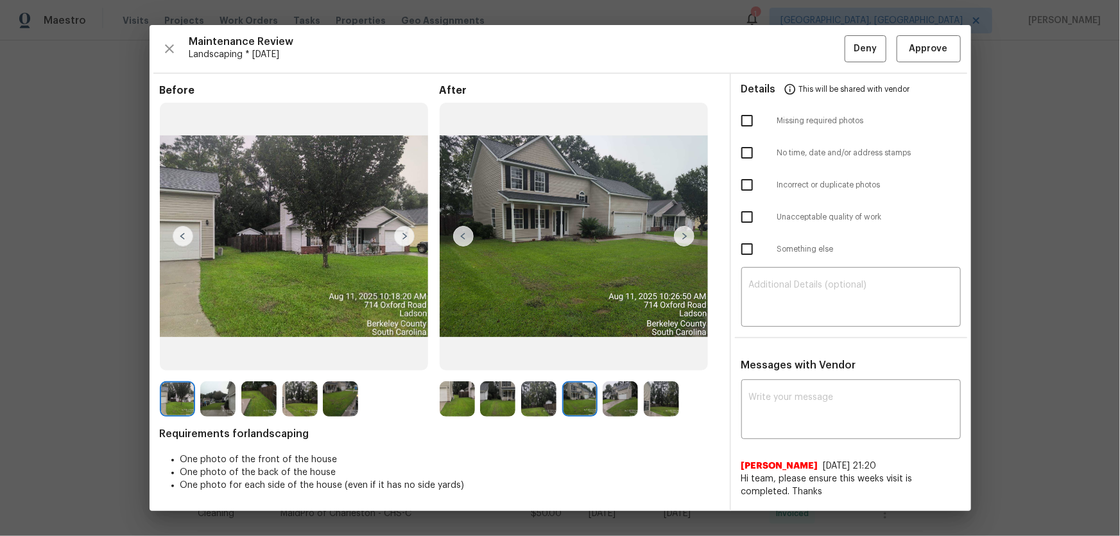
click at [627, 407] on img at bounding box center [620, 398] width 35 height 35
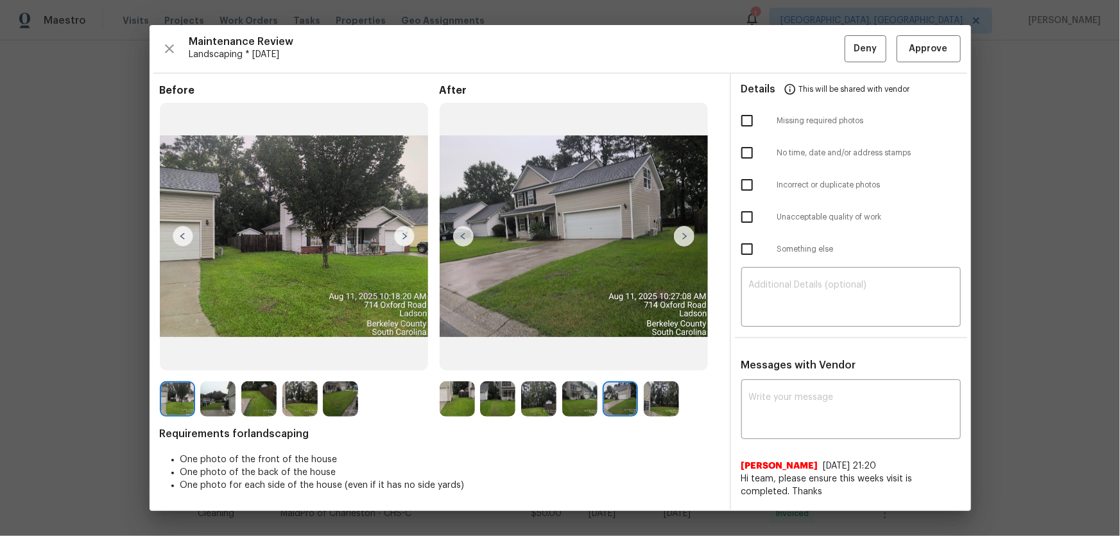
click at [654, 407] on img at bounding box center [661, 398] width 35 height 35
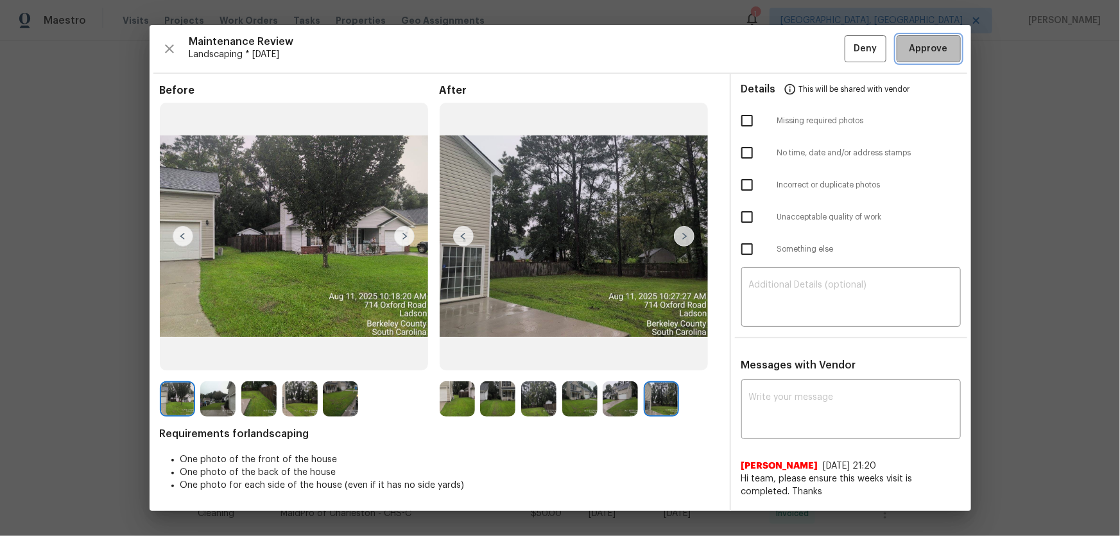
click at [929, 52] on span "Approve" at bounding box center [929, 49] width 39 height 16
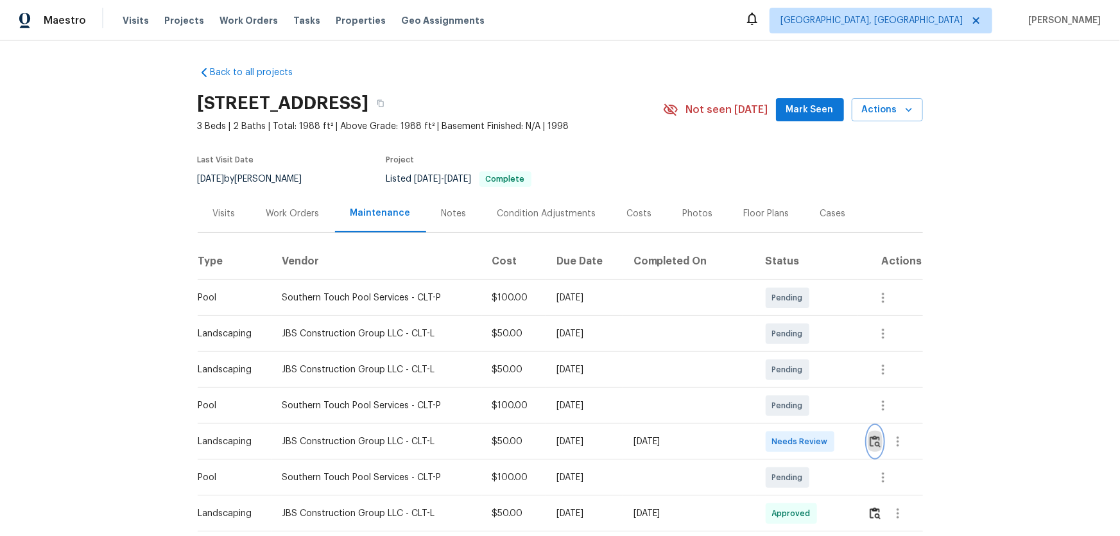
click at [874, 436] on img "button" at bounding box center [875, 441] width 11 height 12
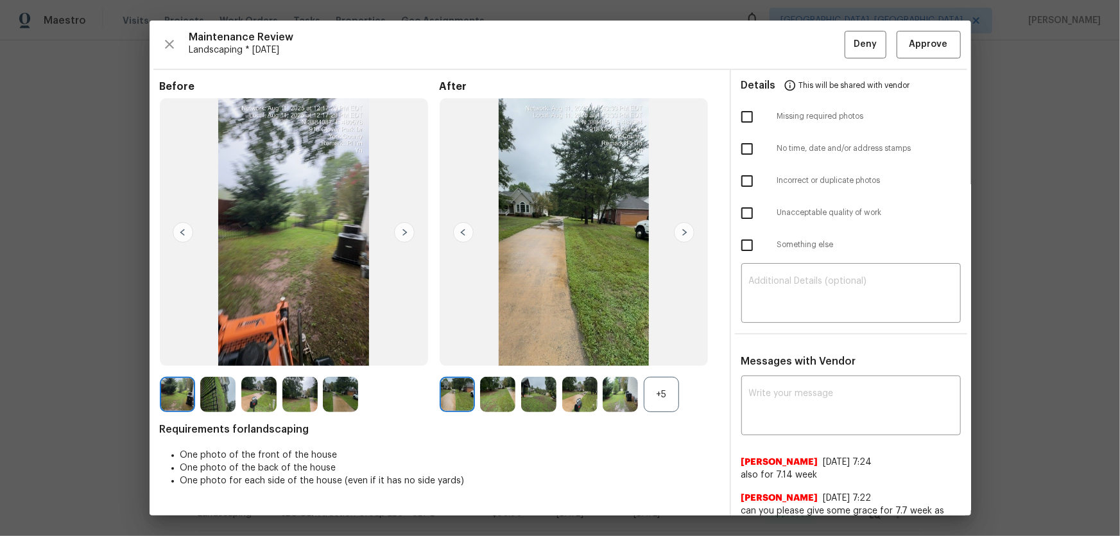
scroll to position [58, 0]
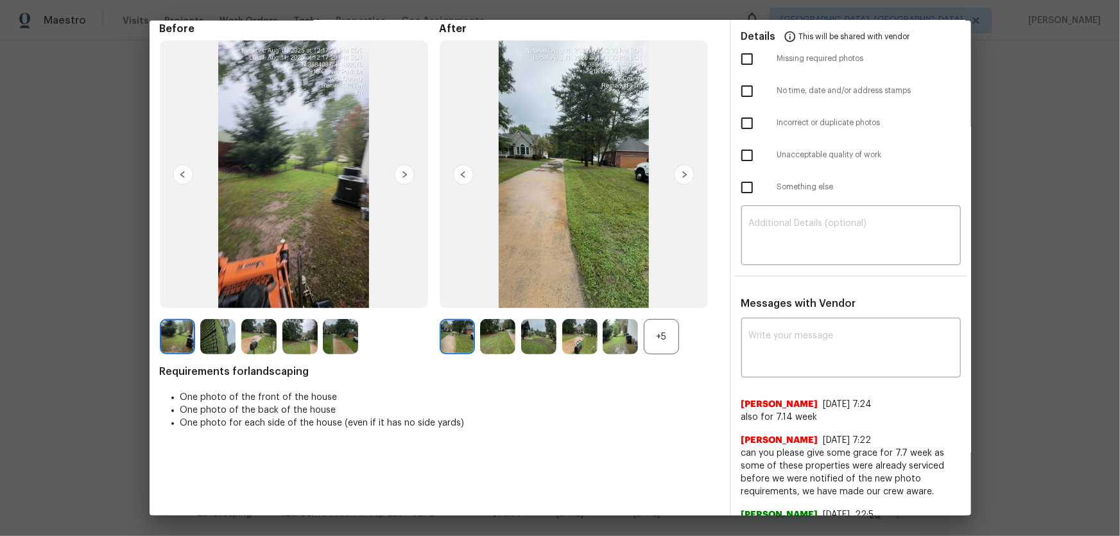
click at [668, 342] on div "+5" at bounding box center [661, 336] width 35 height 35
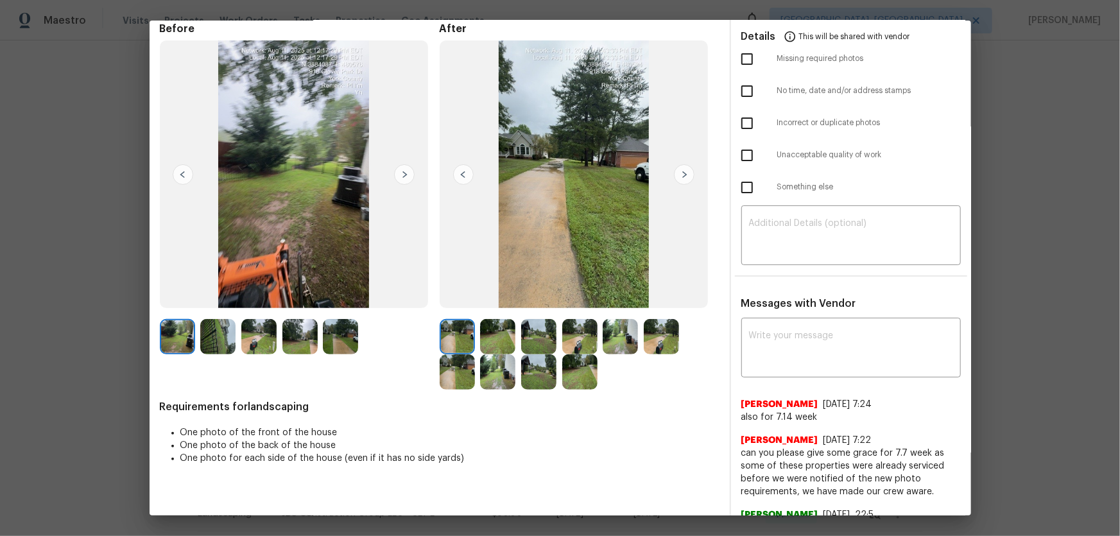
click at [501, 338] on img at bounding box center [497, 336] width 35 height 35
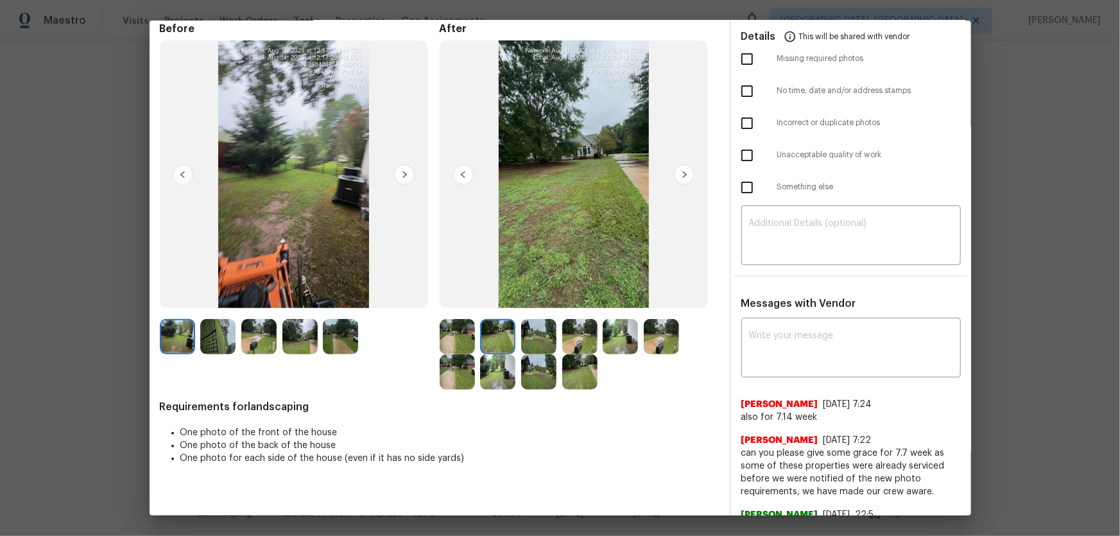
click at [543, 342] on img at bounding box center [538, 336] width 35 height 35
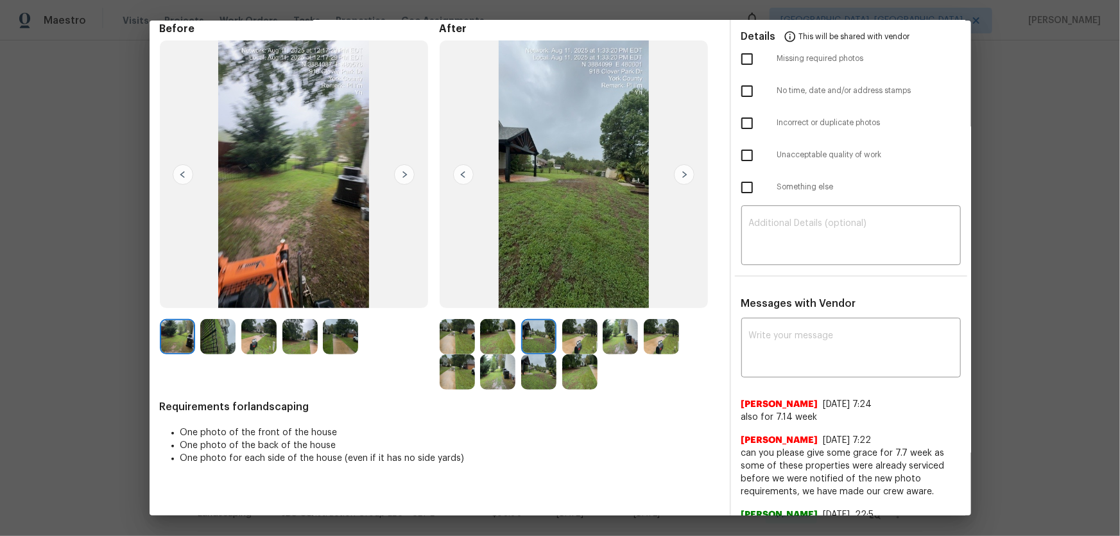
click at [584, 341] on img at bounding box center [579, 336] width 35 height 35
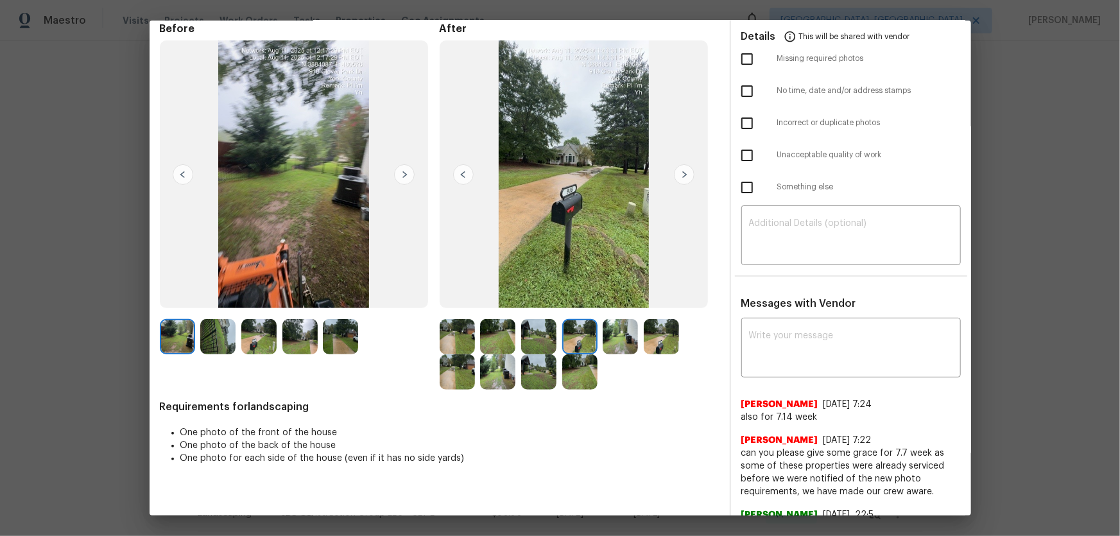
click at [615, 340] on img at bounding box center [620, 336] width 35 height 35
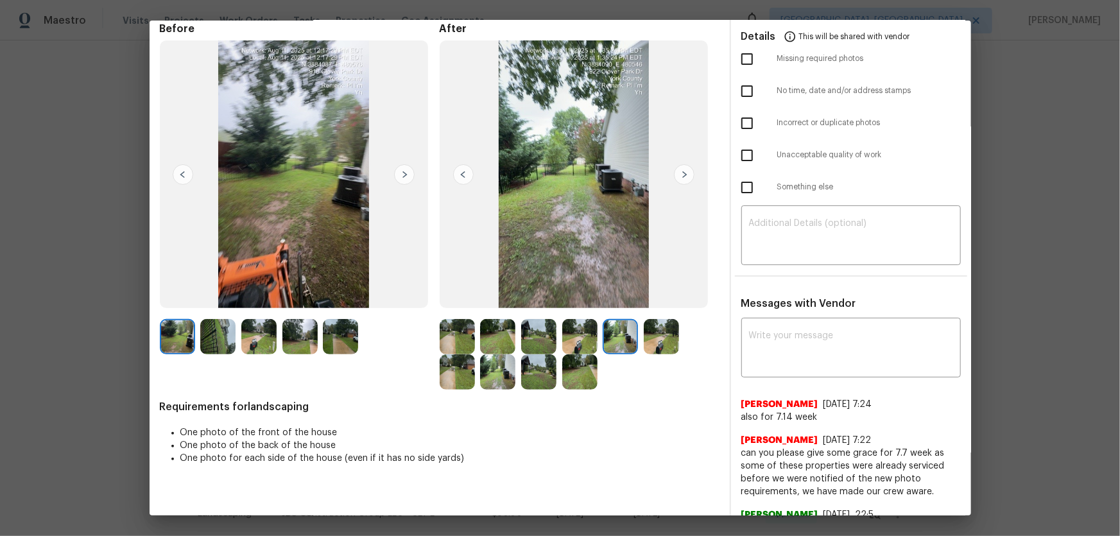
click at [662, 334] on img at bounding box center [661, 336] width 35 height 35
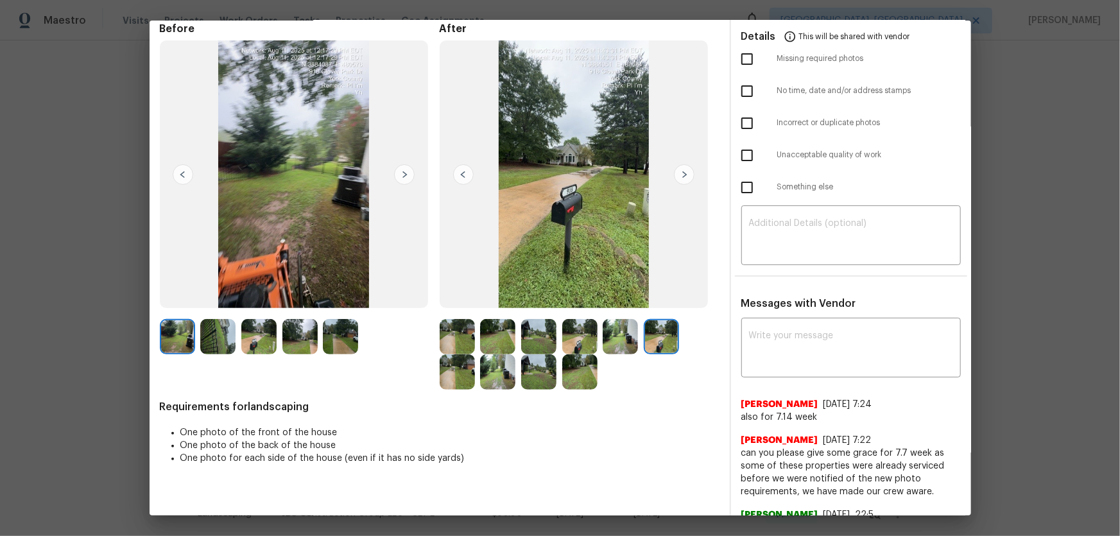
click at [432, 376] on div "Before" at bounding box center [300, 206] width 280 height 368
click at [449, 376] on img at bounding box center [457, 371] width 35 height 35
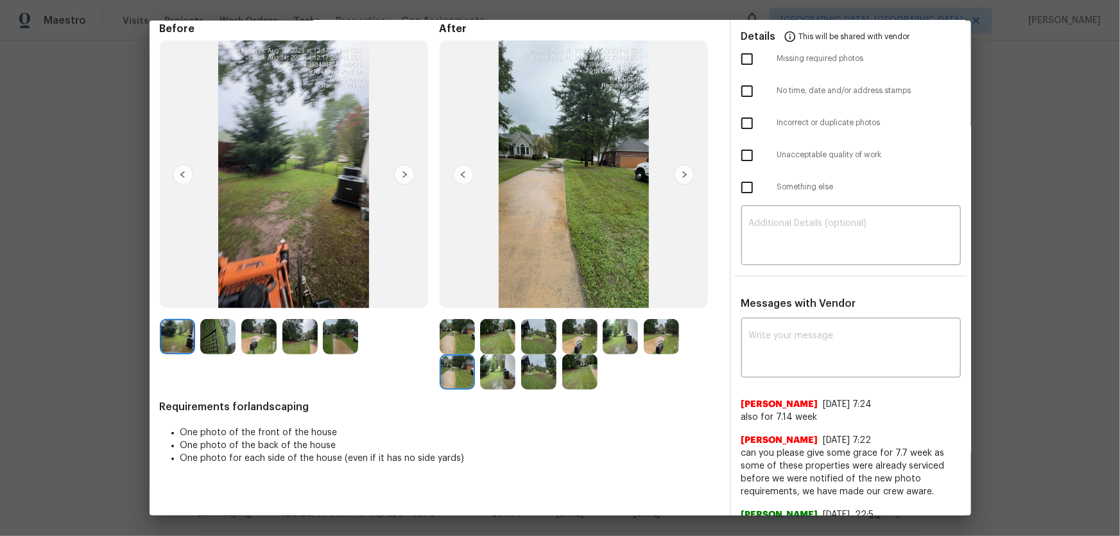
click at [491, 378] on img at bounding box center [497, 371] width 35 height 35
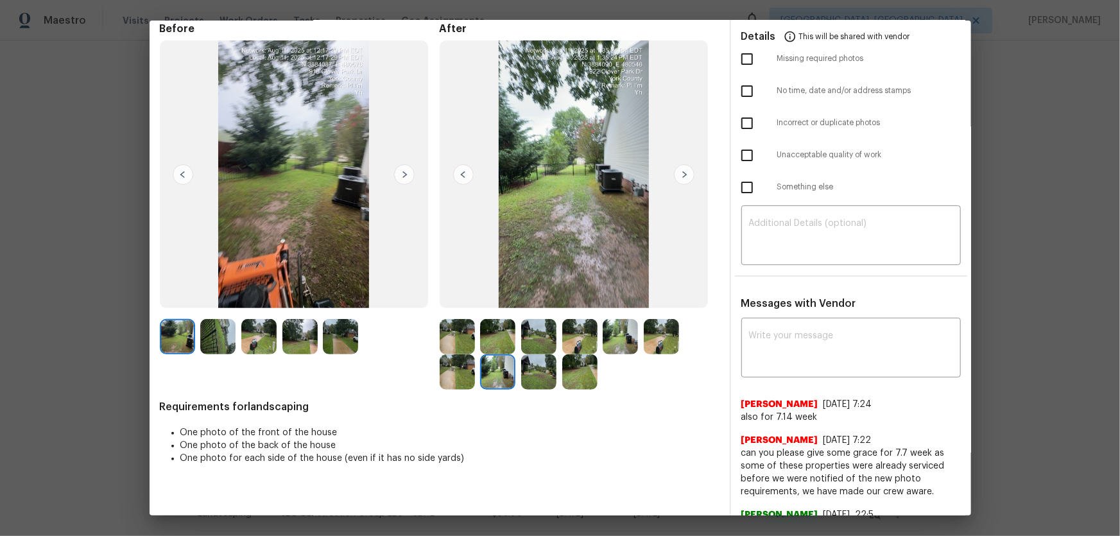
click at [527, 379] on img at bounding box center [538, 371] width 35 height 35
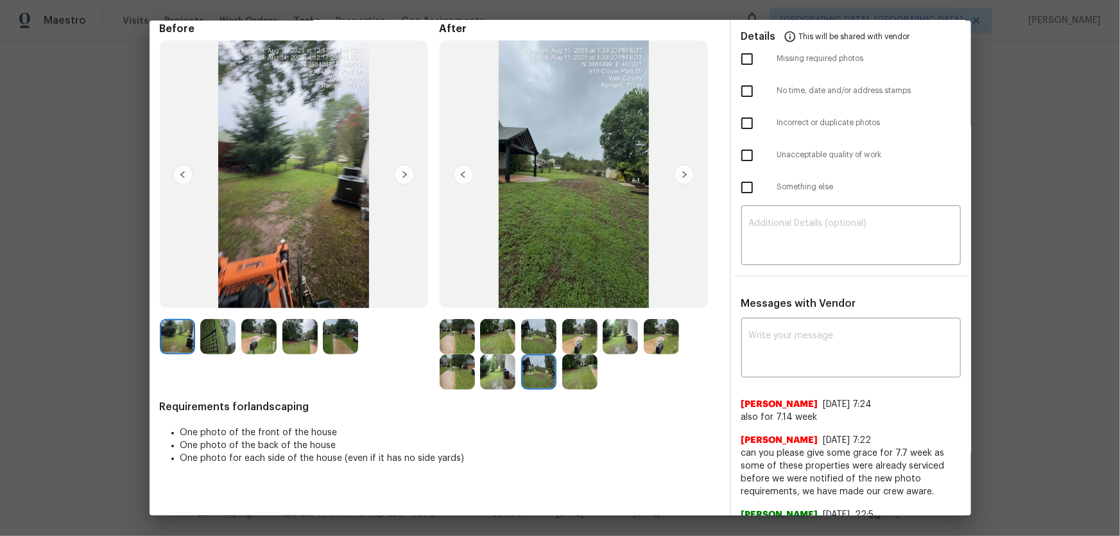
click at [569, 379] on img at bounding box center [579, 371] width 35 height 35
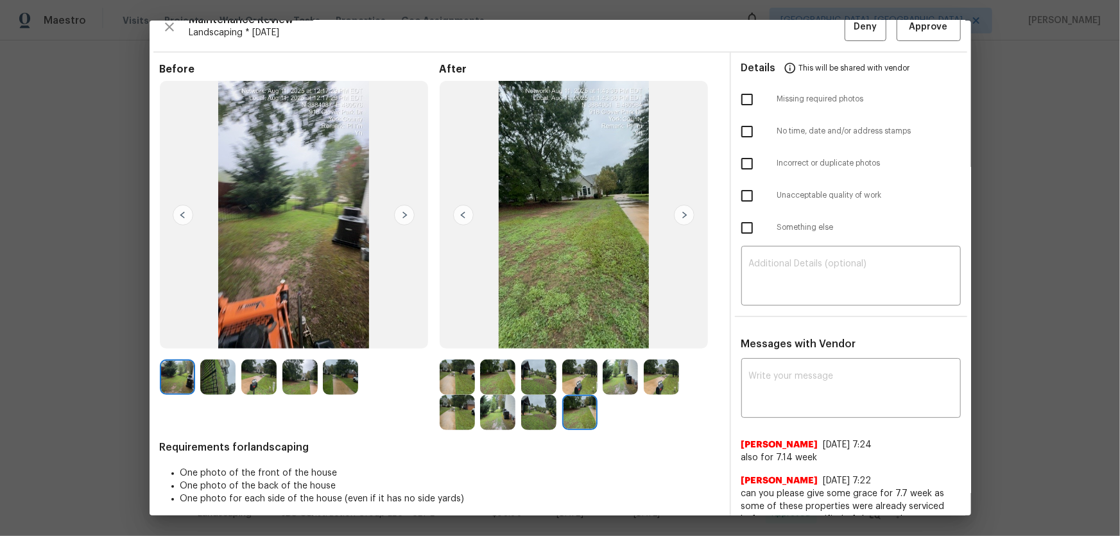
scroll to position [0, 0]
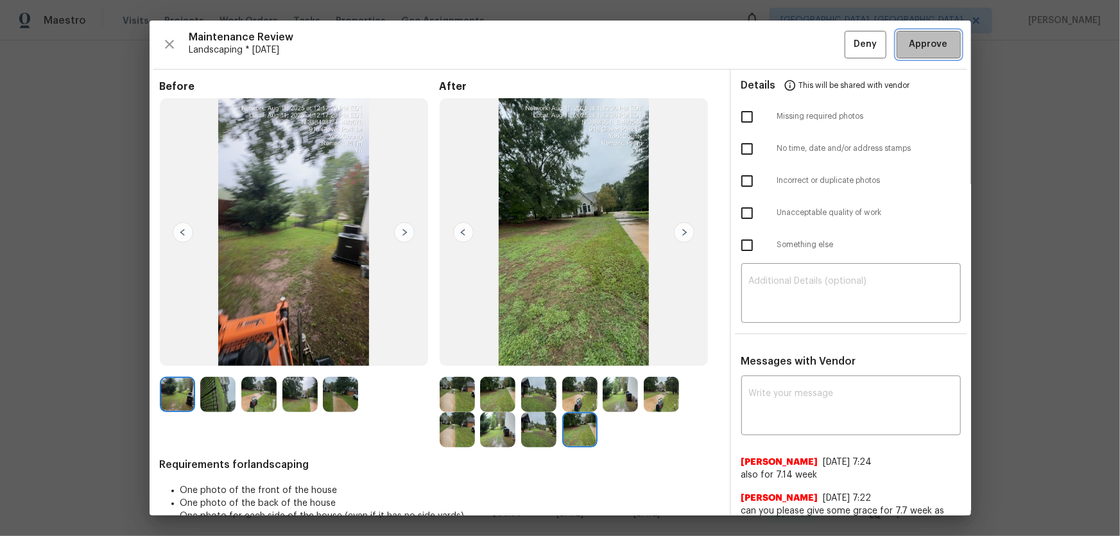
click at [897, 48] on button "Approve" at bounding box center [929, 45] width 64 height 28
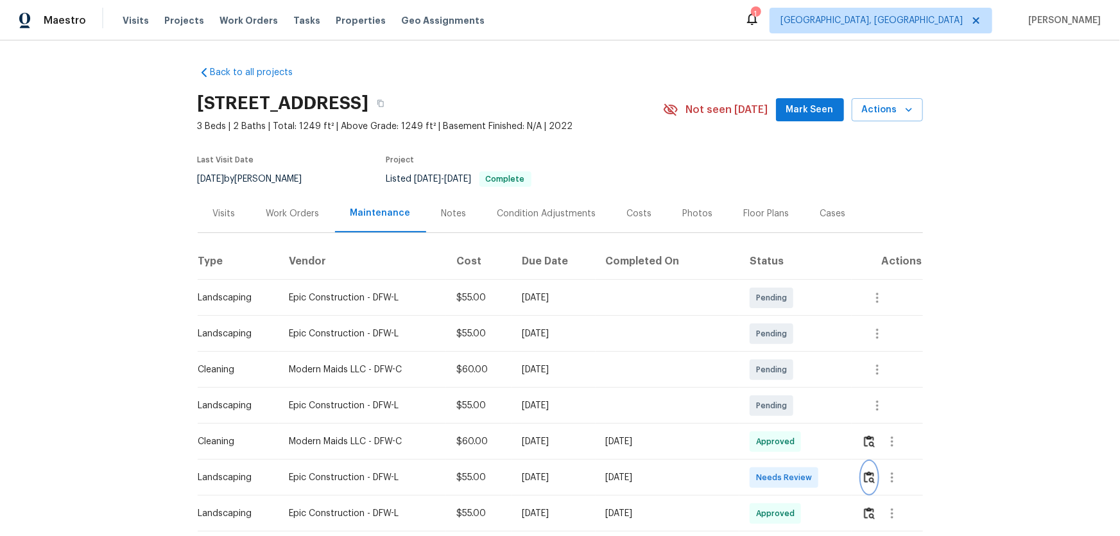
click at [870, 468] on button "button" at bounding box center [869, 477] width 15 height 31
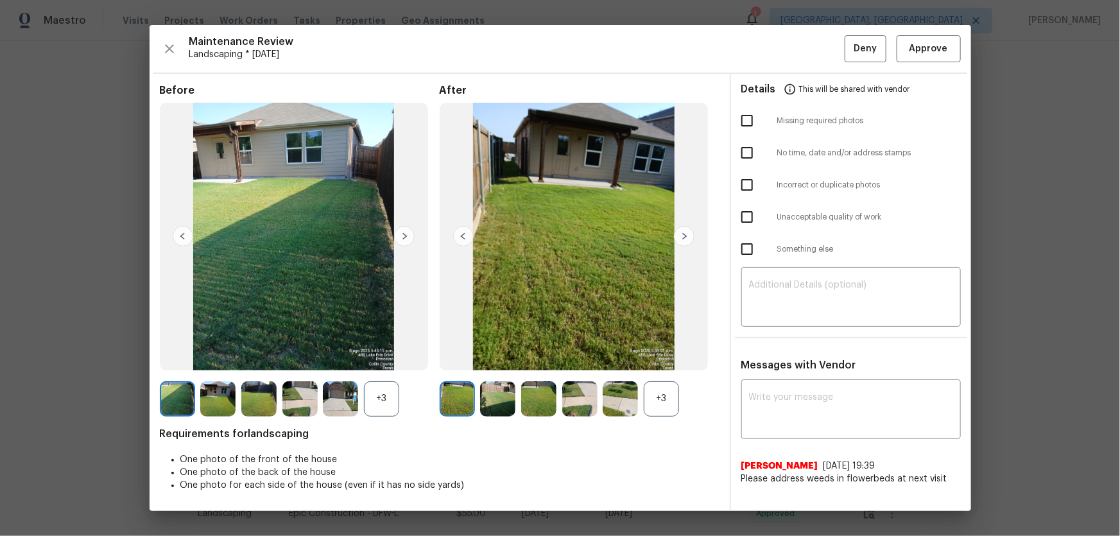
click at [654, 410] on div "+3" at bounding box center [661, 398] width 35 height 35
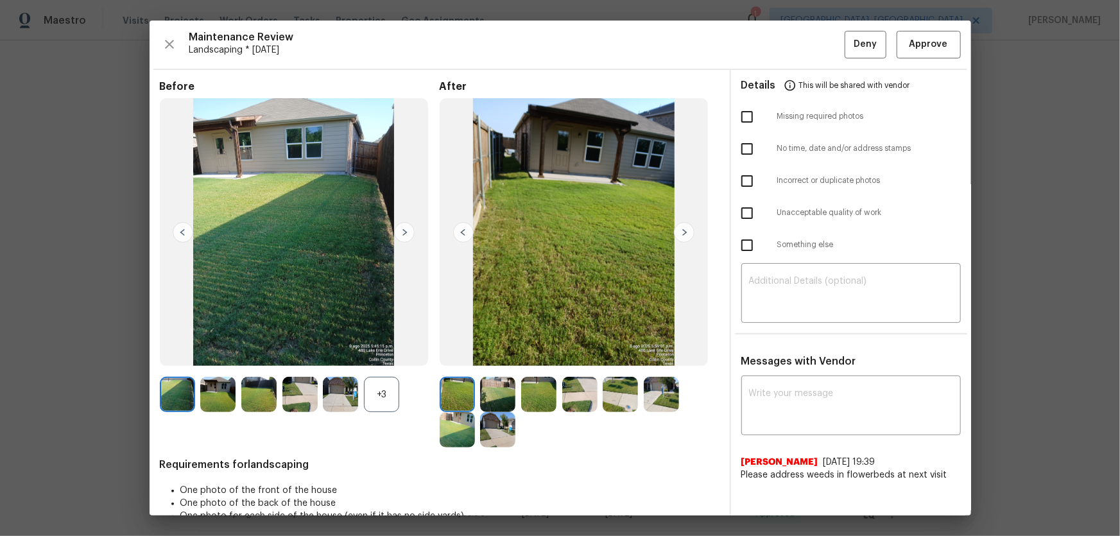
click at [392, 406] on div "+3" at bounding box center [381, 394] width 35 height 35
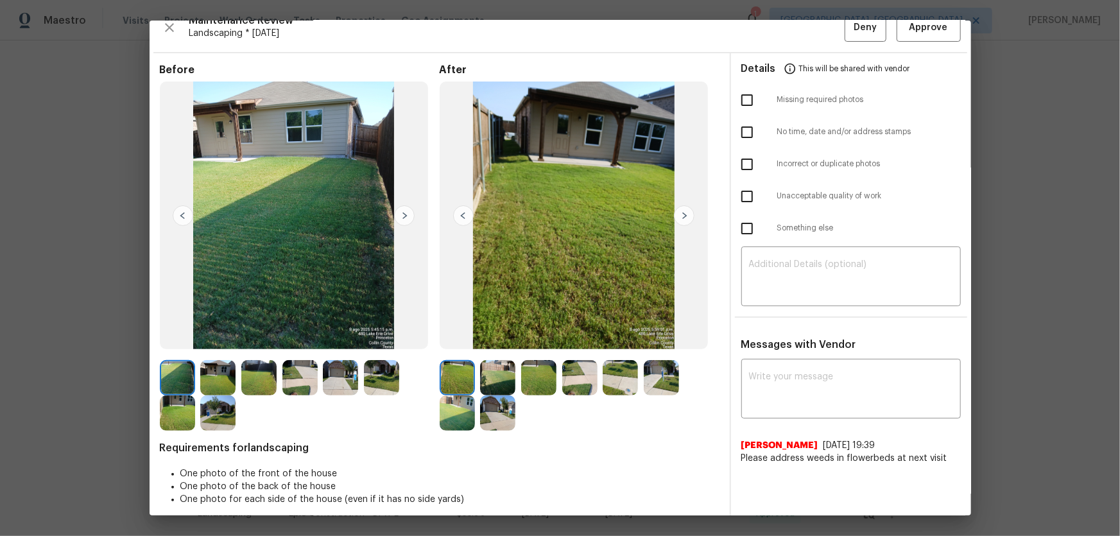
scroll to position [26, 0]
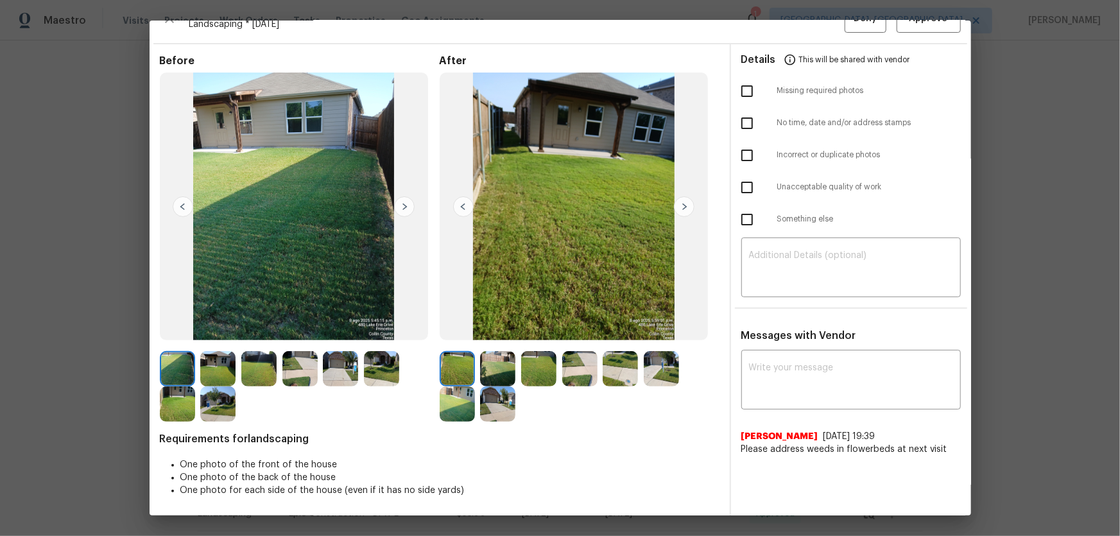
click at [488, 374] on img at bounding box center [497, 368] width 35 height 35
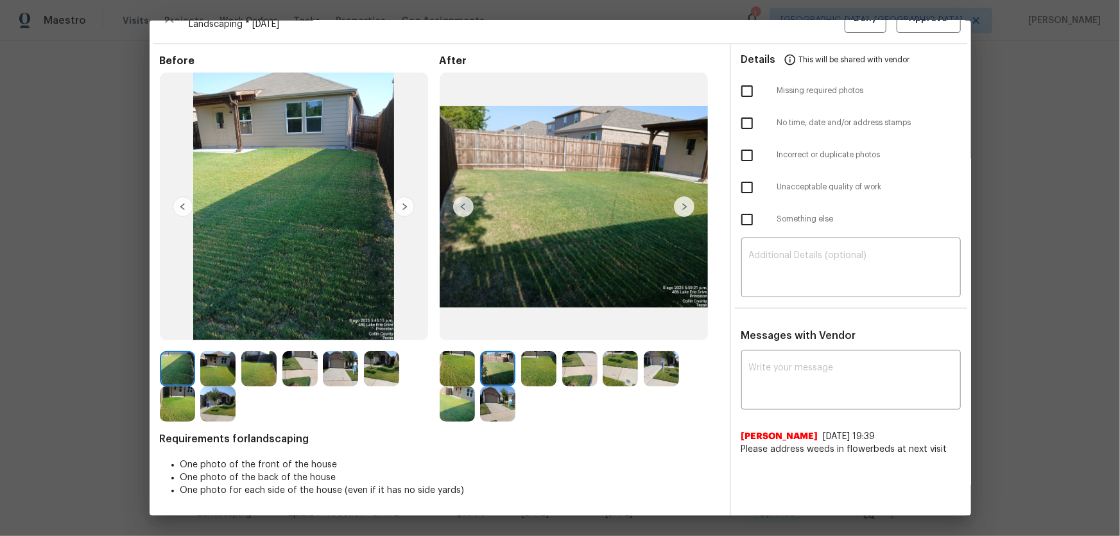
click at [530, 365] on img at bounding box center [538, 368] width 35 height 35
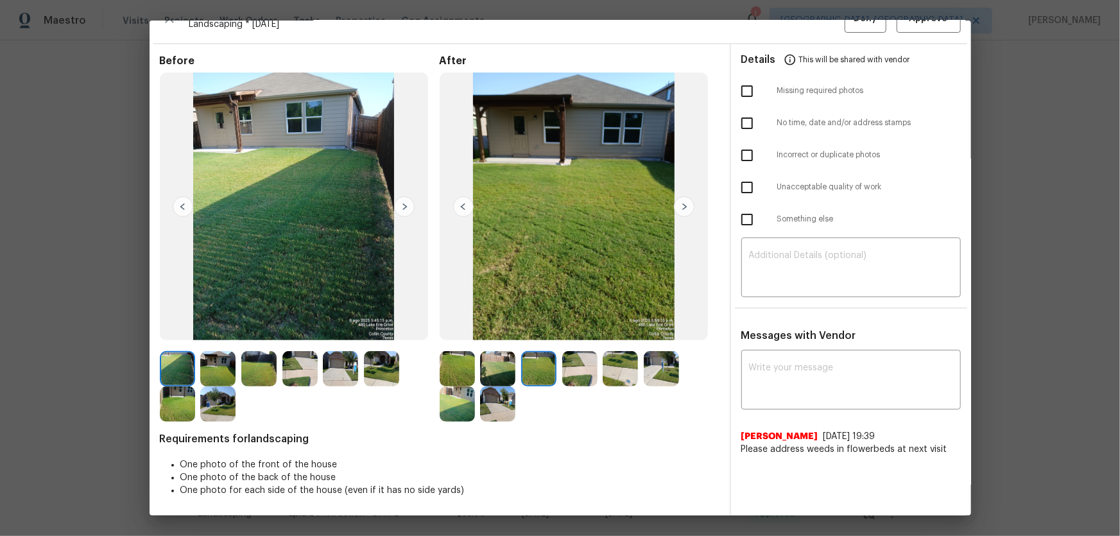
click at [575, 372] on img at bounding box center [579, 368] width 35 height 35
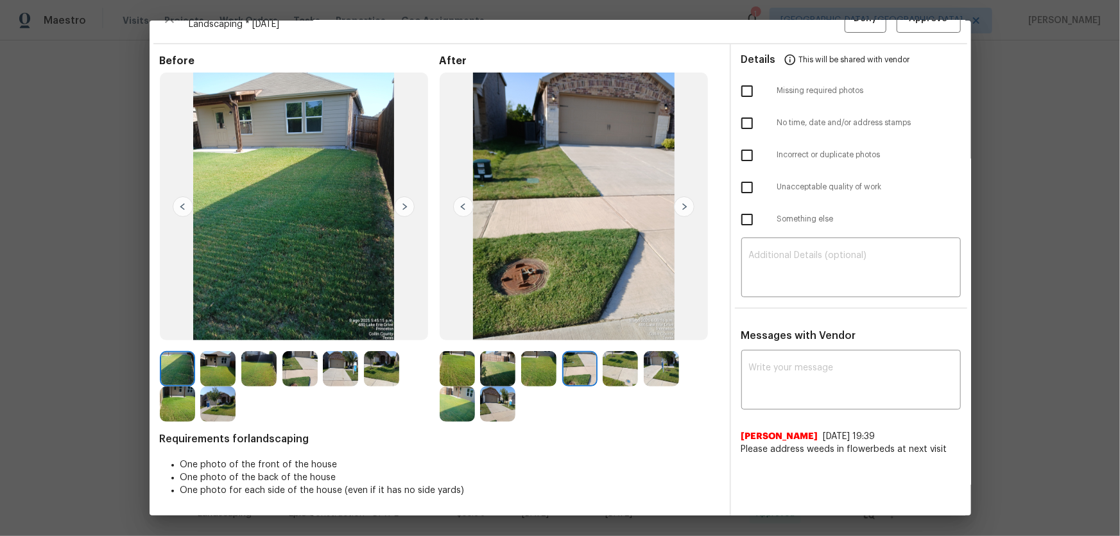
click at [621, 376] on img at bounding box center [620, 368] width 35 height 35
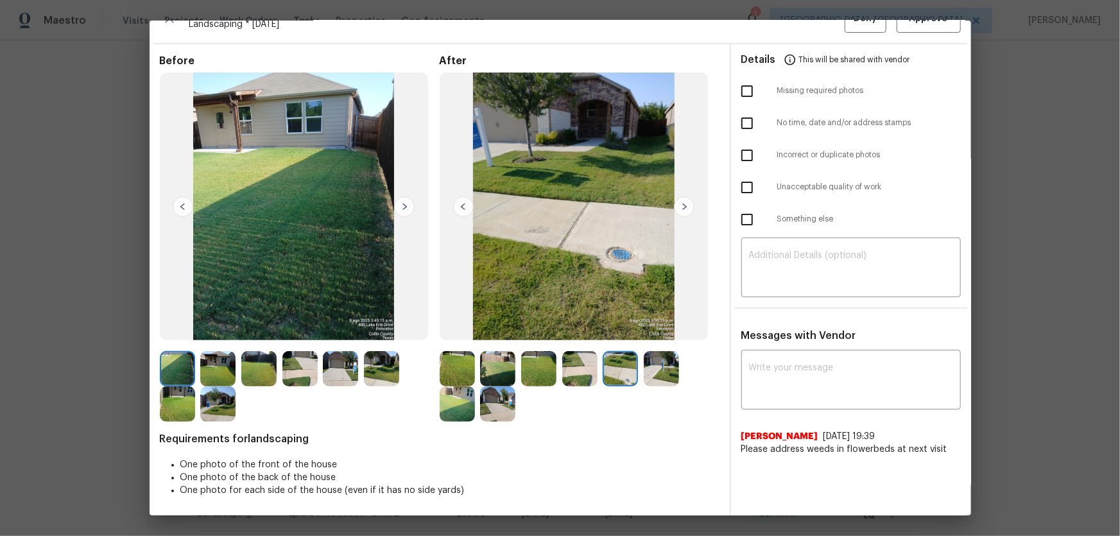
click at [649, 379] on img at bounding box center [661, 368] width 35 height 35
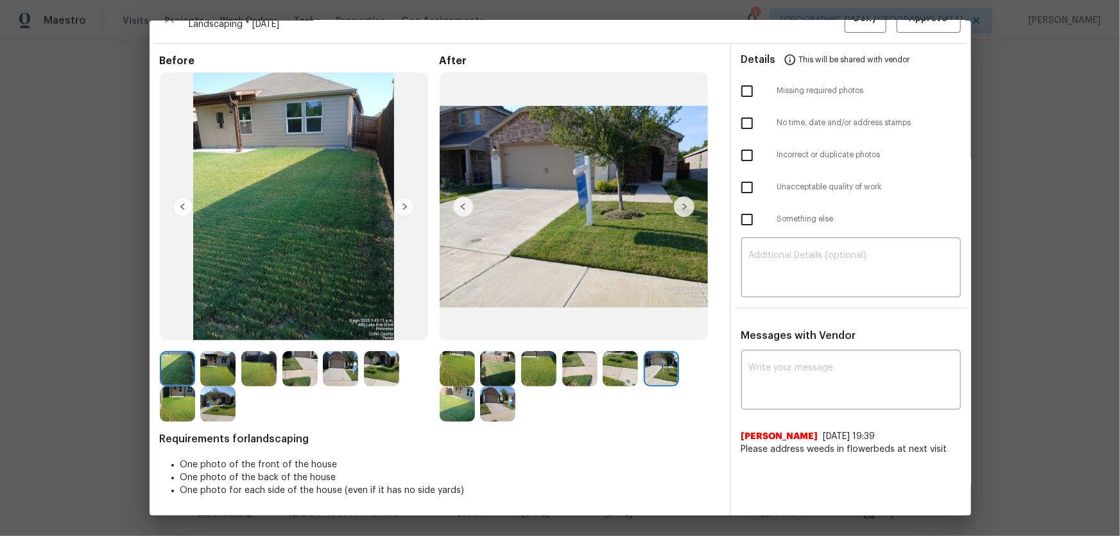
click at [450, 400] on img at bounding box center [457, 404] width 35 height 35
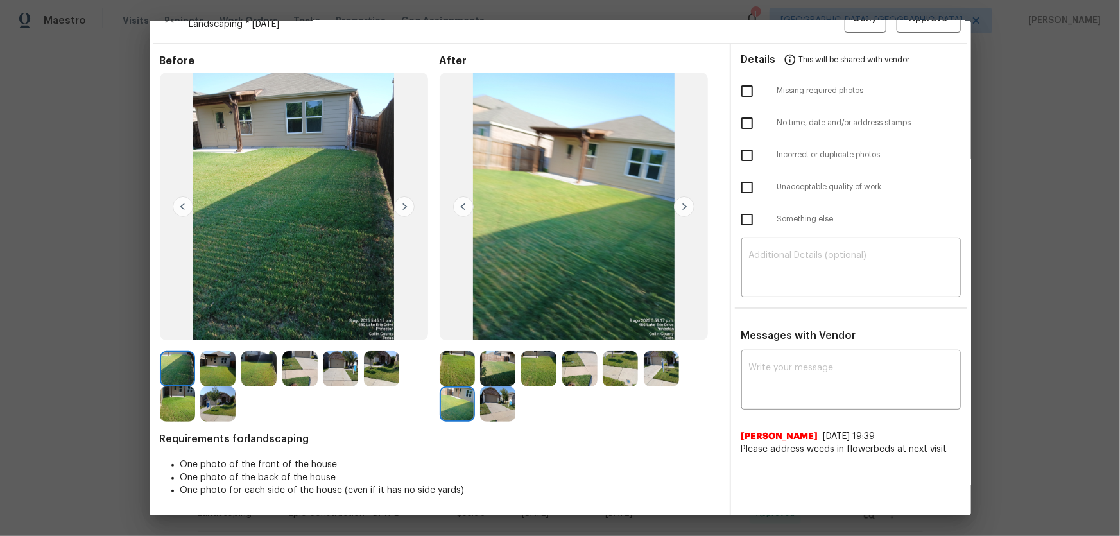
click at [497, 403] on img at bounding box center [497, 404] width 35 height 35
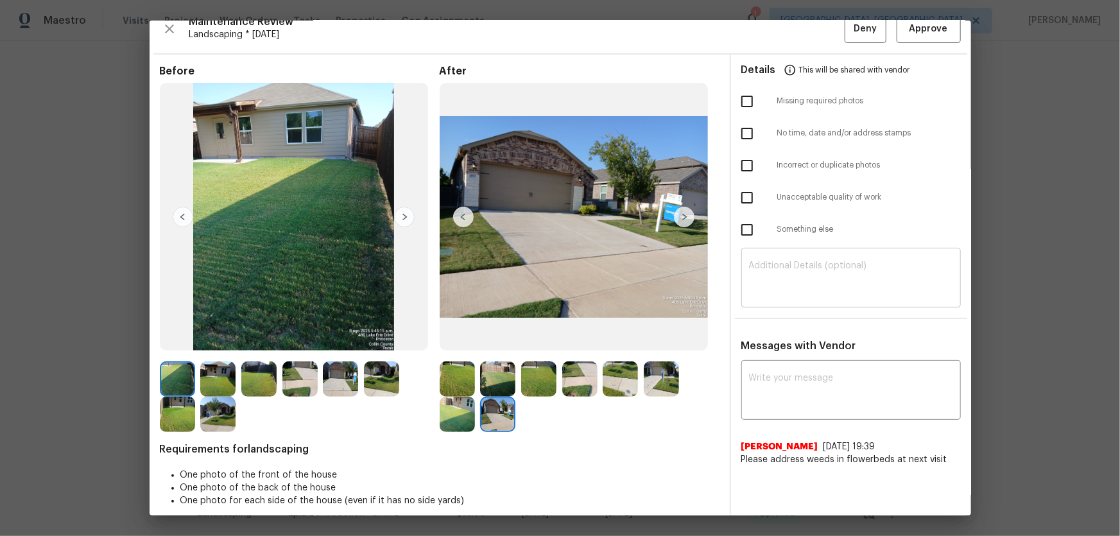
scroll to position [0, 0]
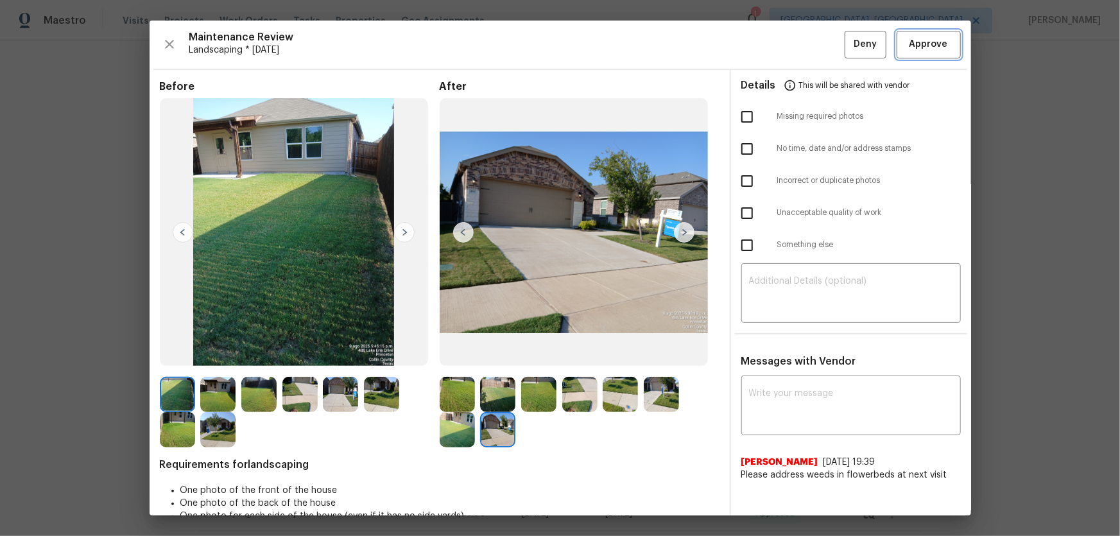
click at [910, 41] on span "Approve" at bounding box center [929, 45] width 39 height 16
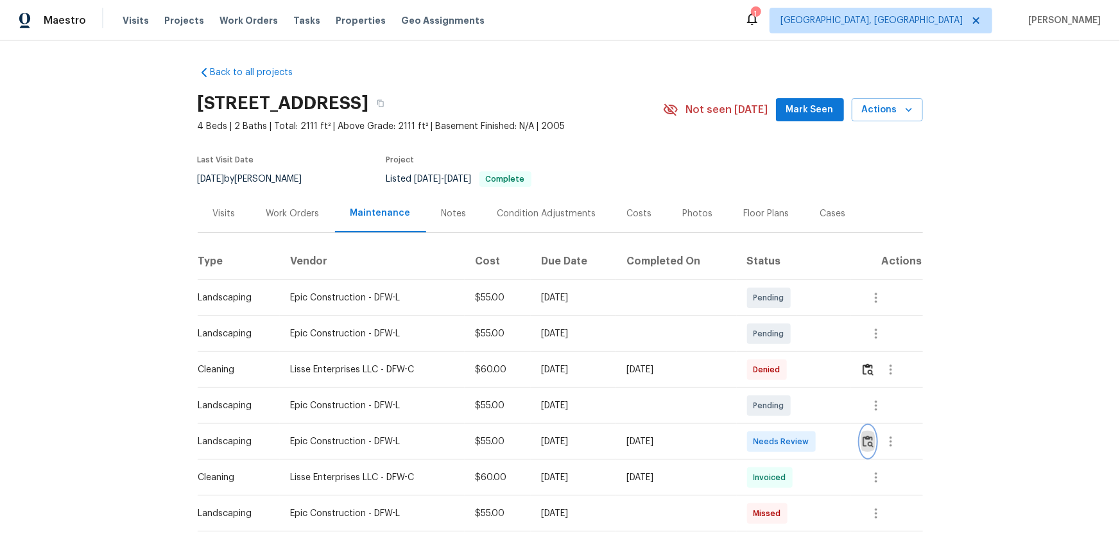
click at [866, 432] on button "button" at bounding box center [868, 441] width 15 height 31
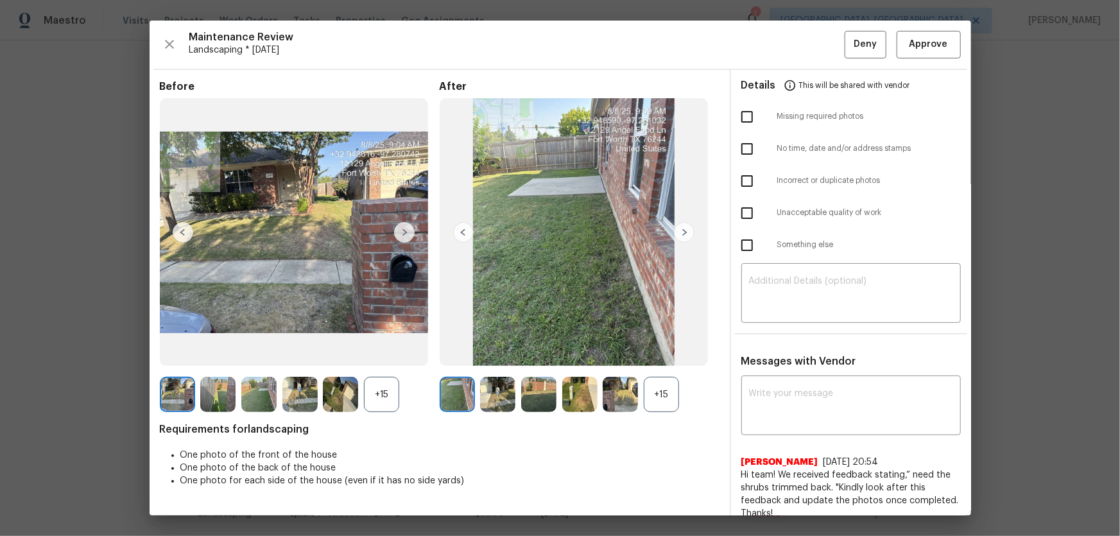
click at [656, 385] on div "+15" at bounding box center [661, 394] width 35 height 35
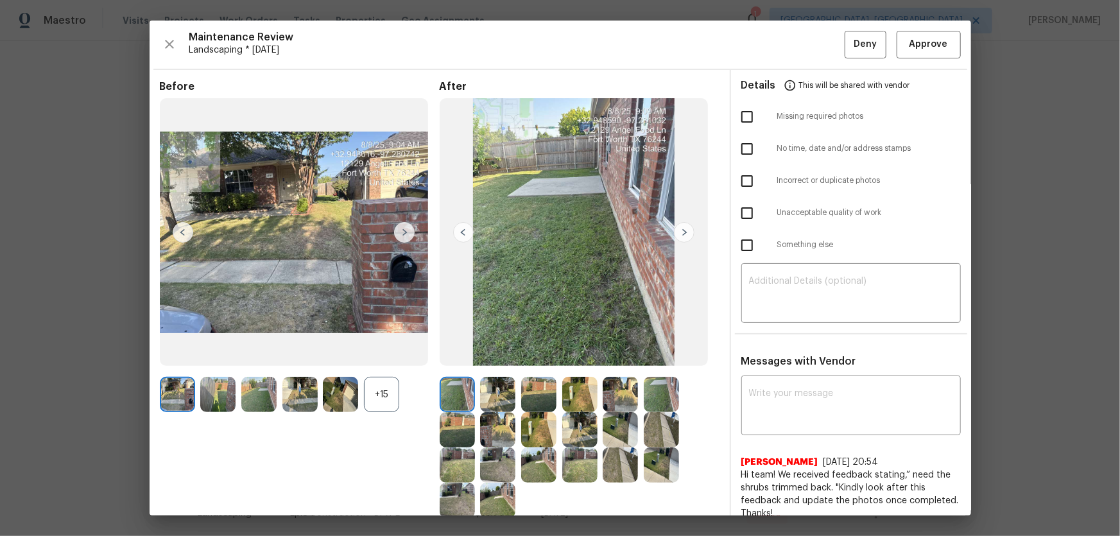
click at [391, 385] on div "+15" at bounding box center [381, 394] width 35 height 35
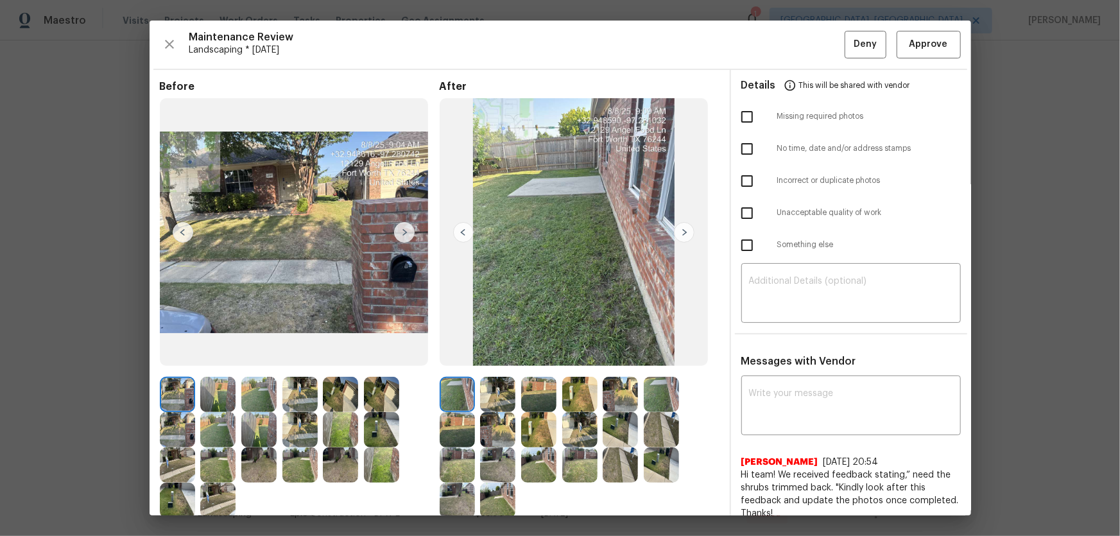
scroll to position [116, 0]
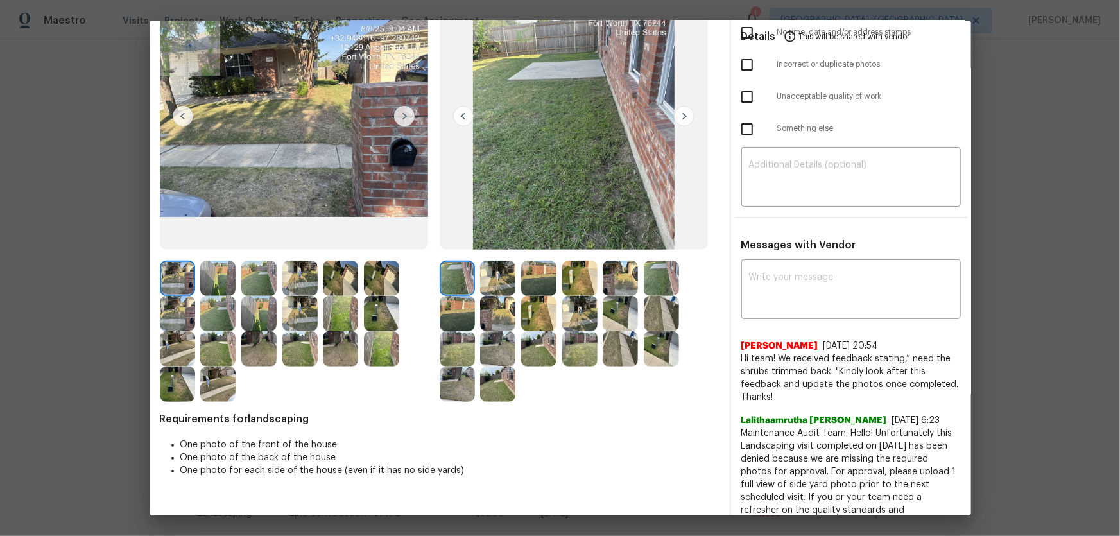
click at [494, 281] on img at bounding box center [497, 278] width 35 height 35
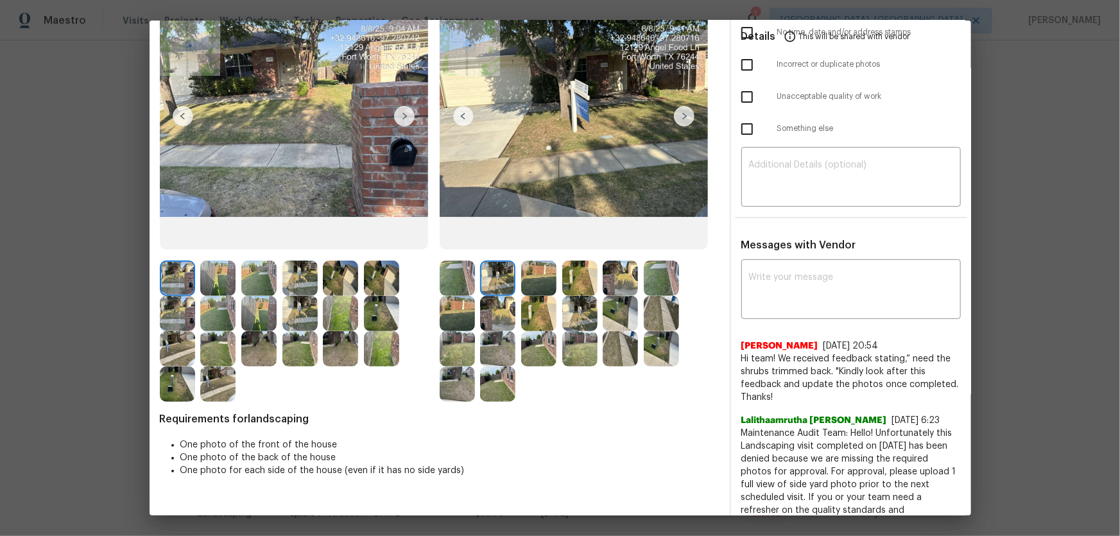
click at [540, 280] on img at bounding box center [538, 278] width 35 height 35
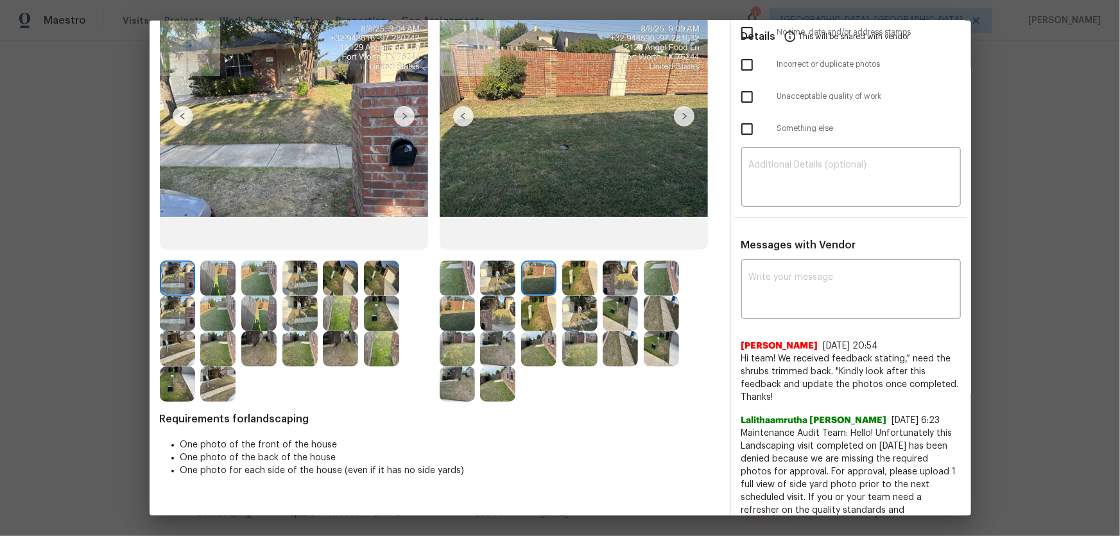
click at [586, 283] on img at bounding box center [579, 278] width 35 height 35
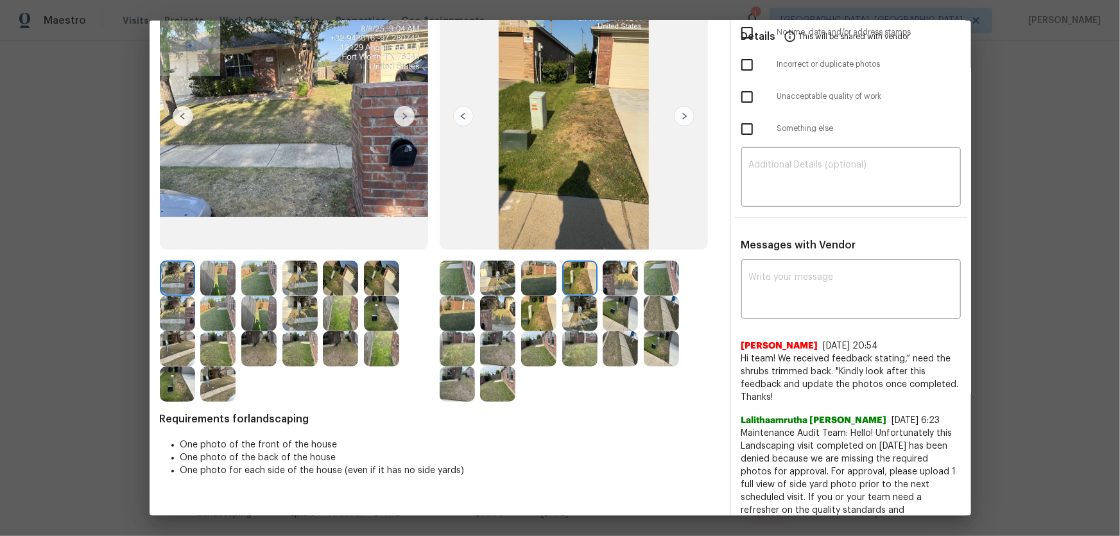
click at [609, 284] on img at bounding box center [620, 278] width 35 height 35
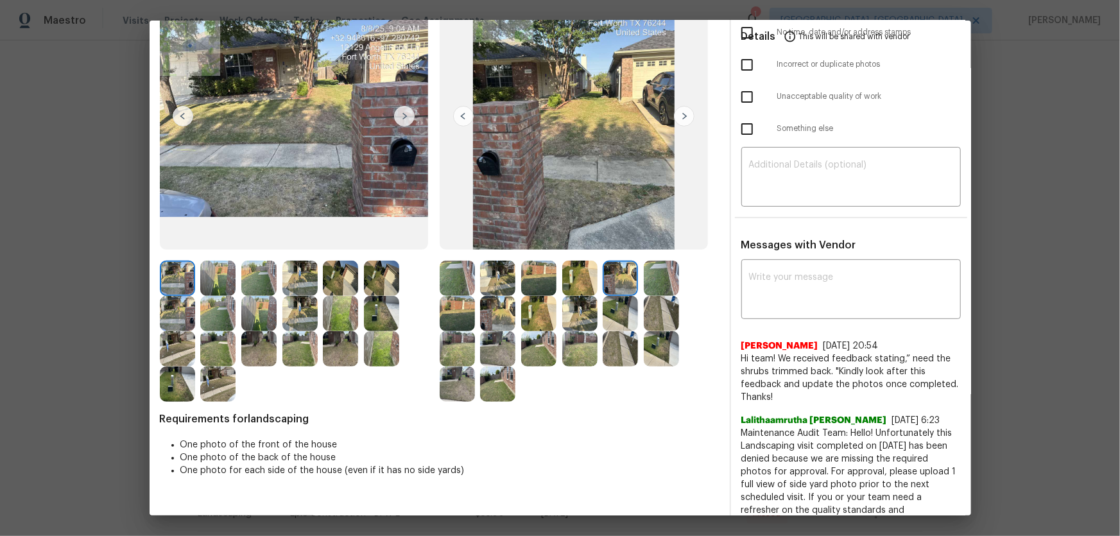
click at [656, 282] on img at bounding box center [661, 278] width 35 height 35
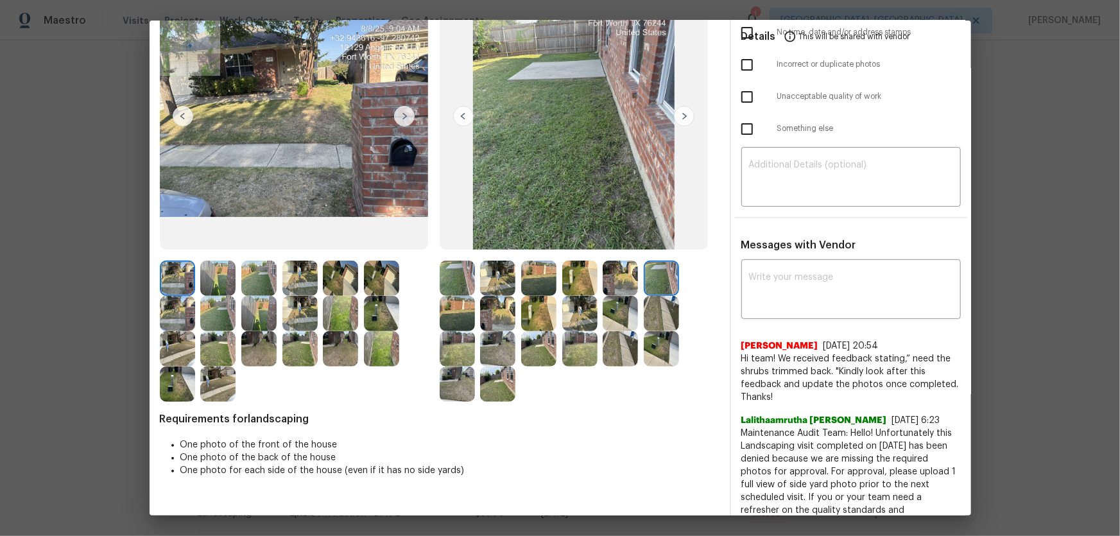
click at [462, 316] on img at bounding box center [457, 313] width 35 height 35
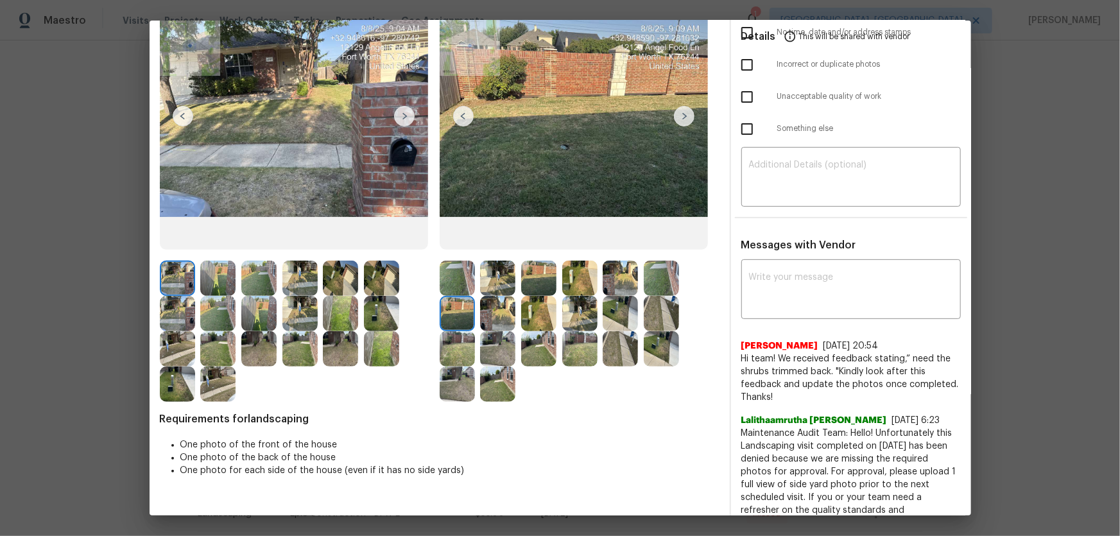
click at [521, 324] on img at bounding box center [538, 313] width 35 height 35
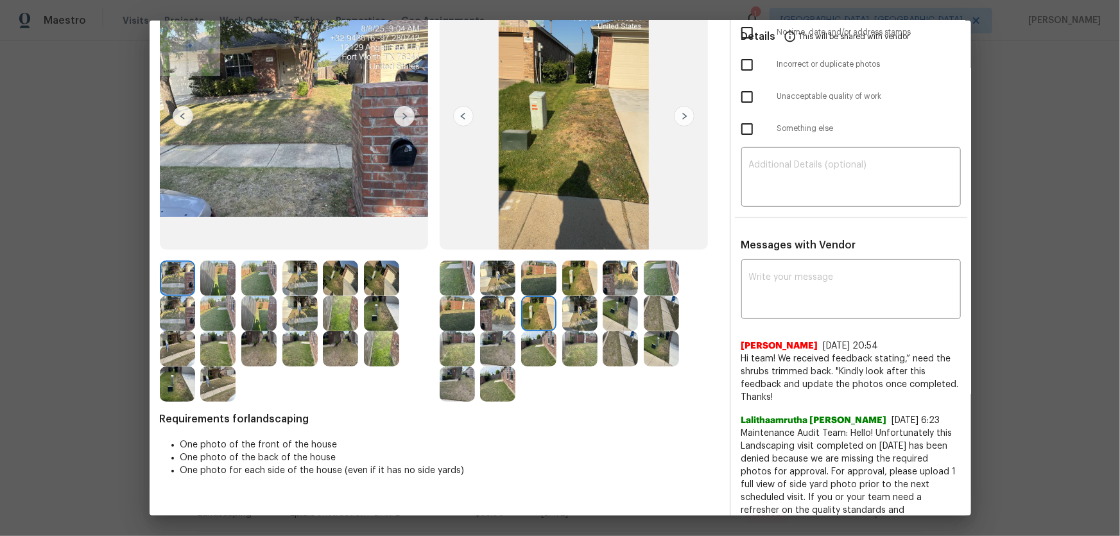
click at [503, 322] on img at bounding box center [497, 313] width 35 height 35
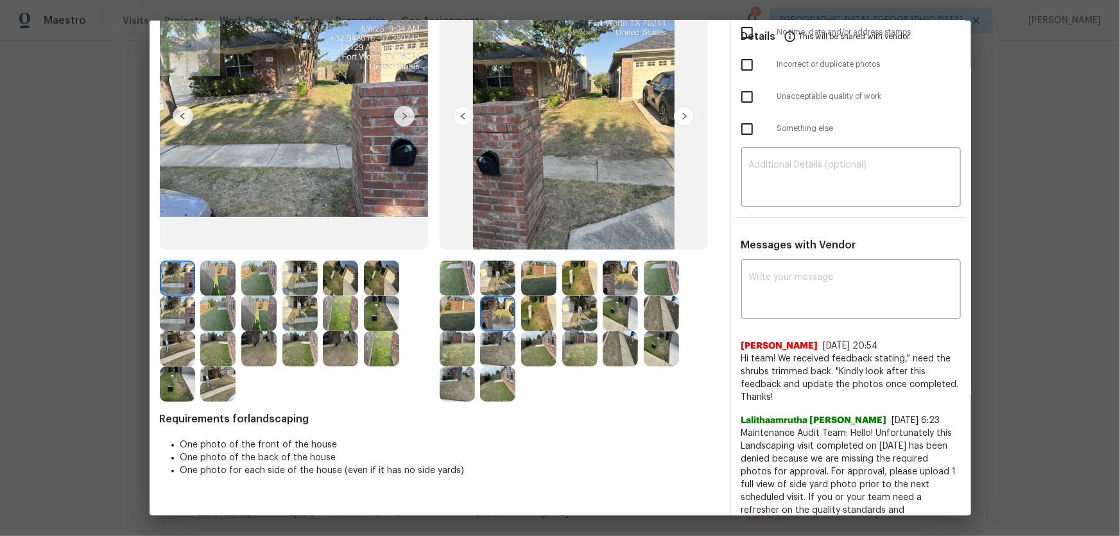
click at [570, 316] on img at bounding box center [579, 313] width 35 height 35
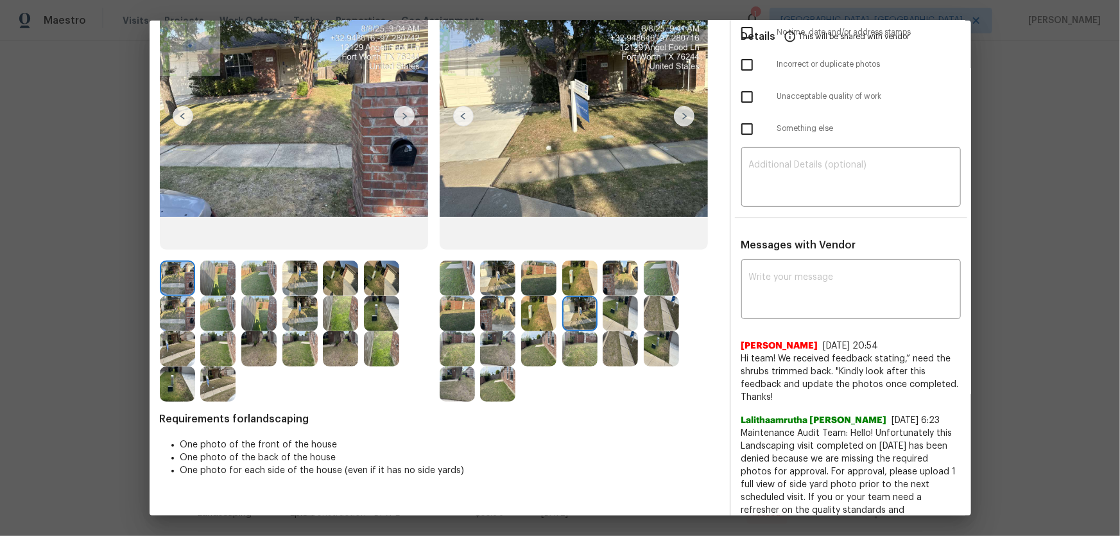
click at [603, 315] on img at bounding box center [620, 313] width 35 height 35
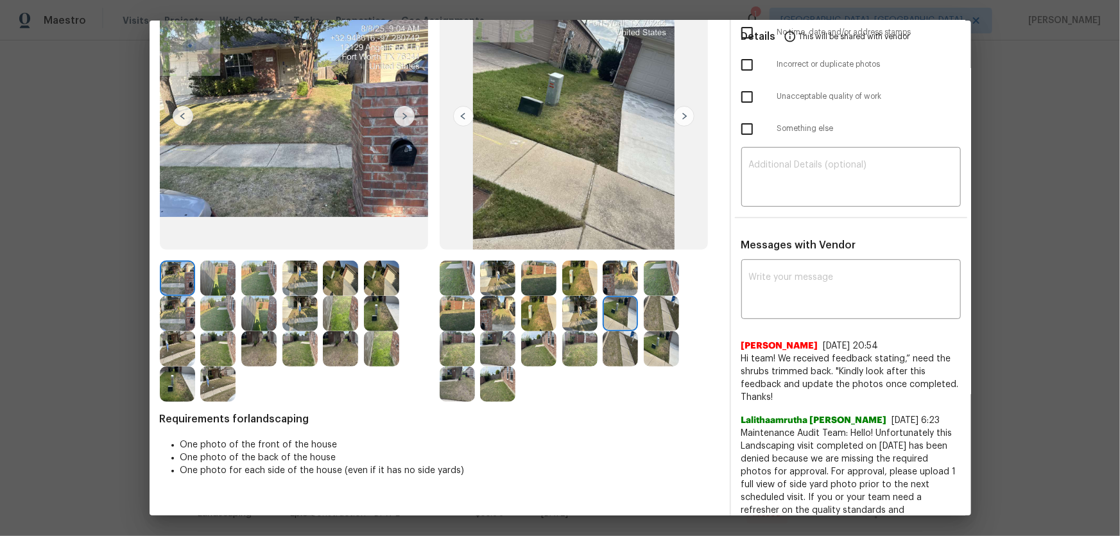
click at [674, 322] on img at bounding box center [661, 313] width 35 height 35
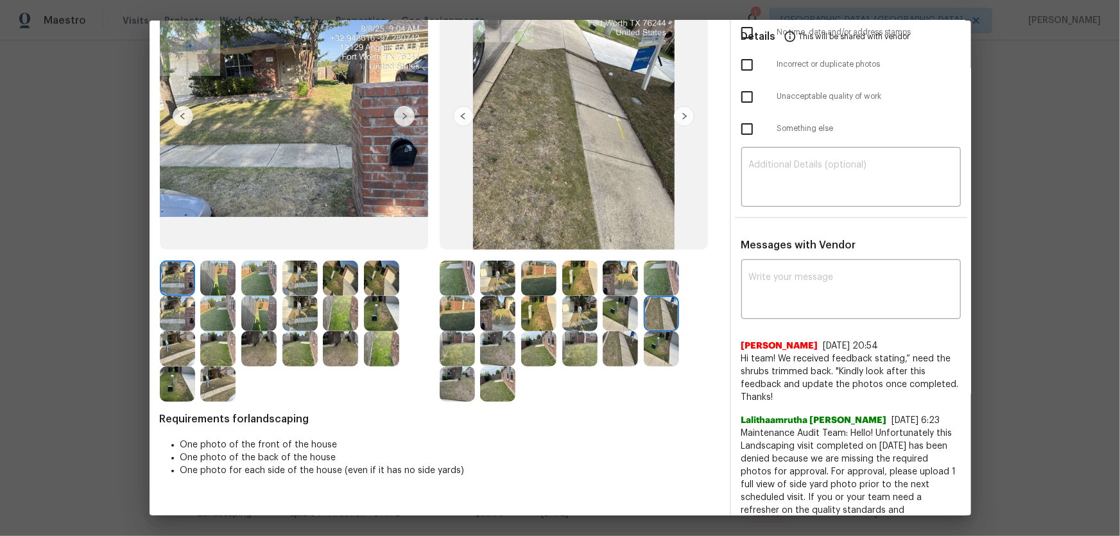
click at [433, 340] on div at bounding box center [300, 331] width 280 height 141
click at [448, 347] on img at bounding box center [457, 348] width 35 height 35
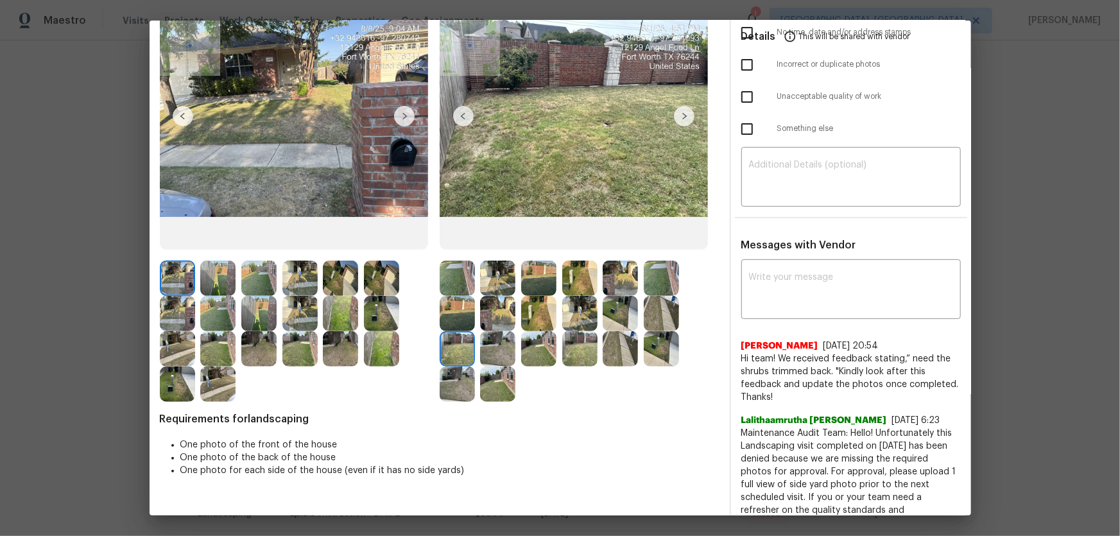
click at [483, 347] on img at bounding box center [497, 348] width 35 height 35
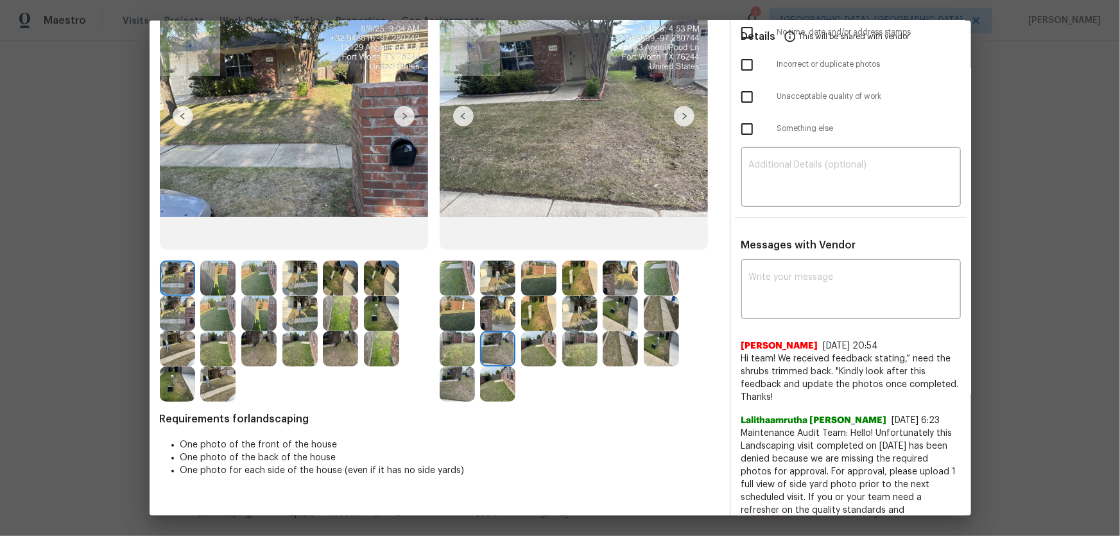
click at [521, 351] on img at bounding box center [538, 348] width 35 height 35
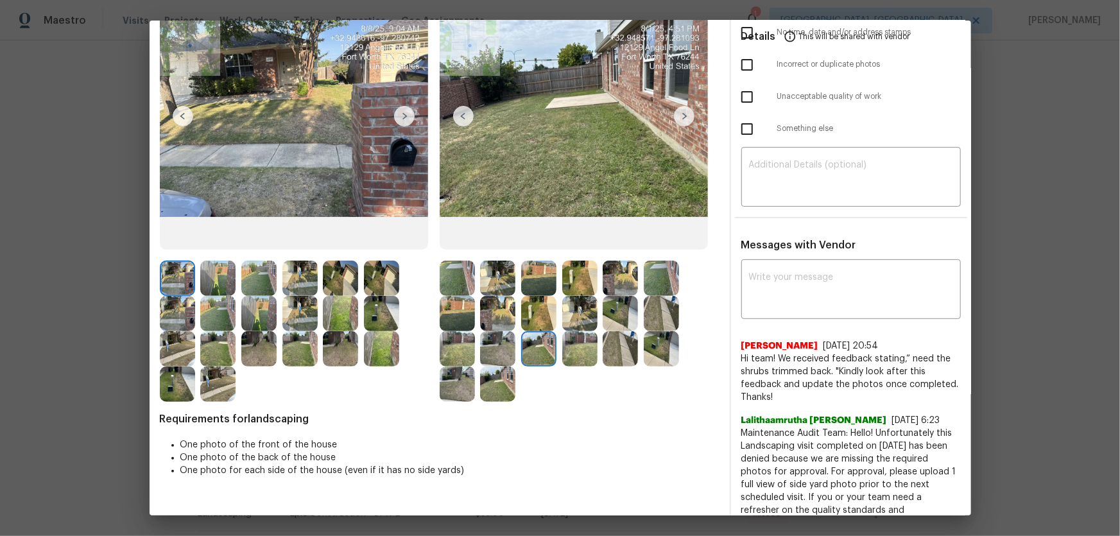
click at [580, 350] on img at bounding box center [579, 348] width 35 height 35
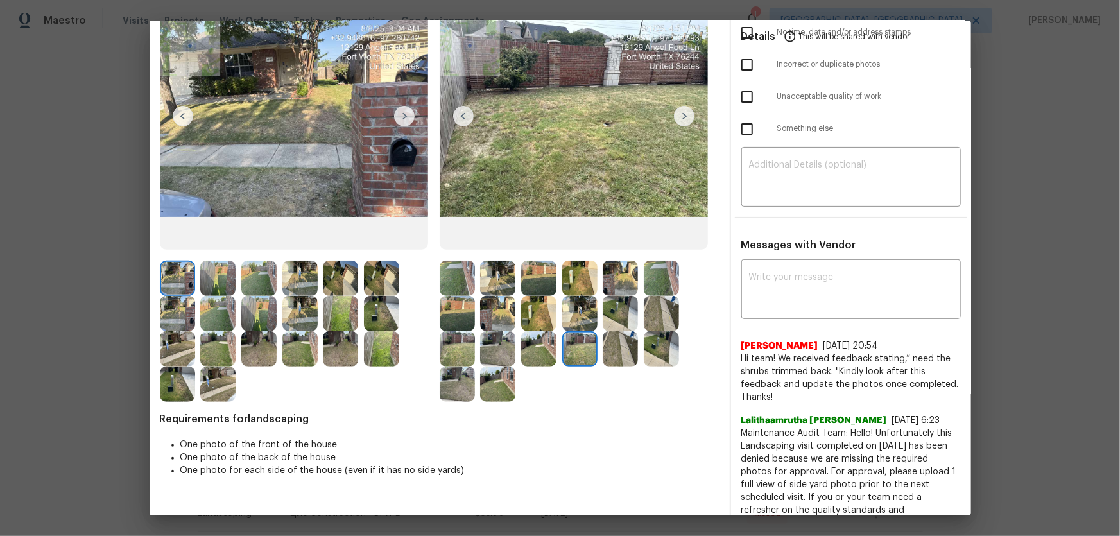
click at [603, 350] on img at bounding box center [620, 348] width 35 height 35
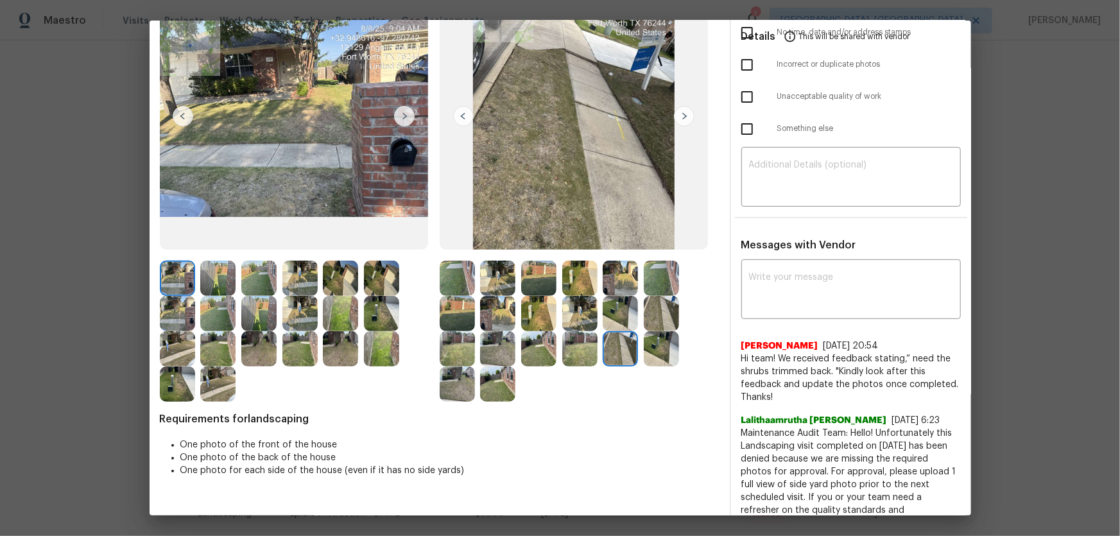
click at [658, 350] on img at bounding box center [661, 348] width 35 height 35
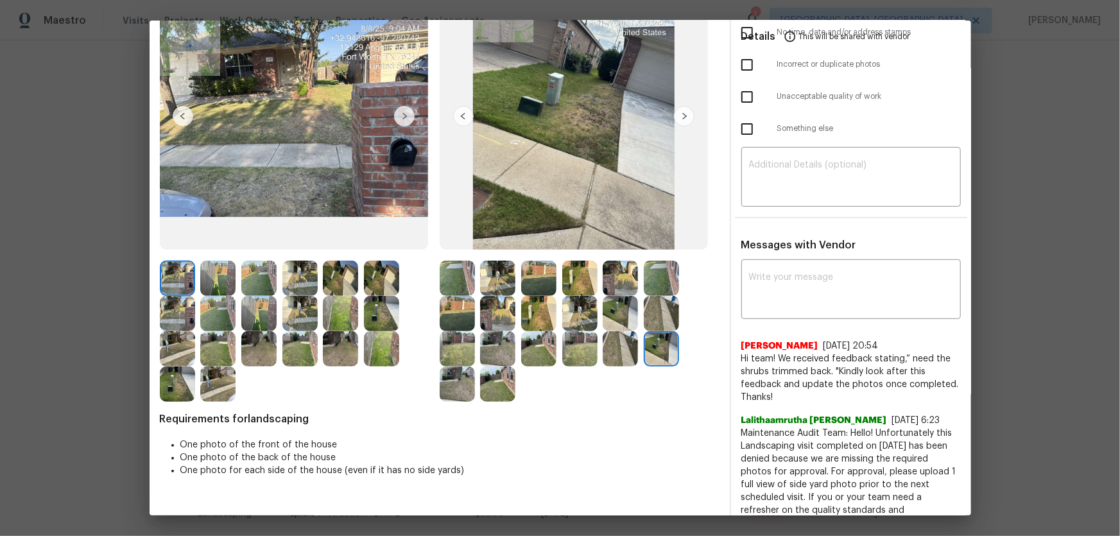
click at [465, 385] on img at bounding box center [457, 384] width 35 height 35
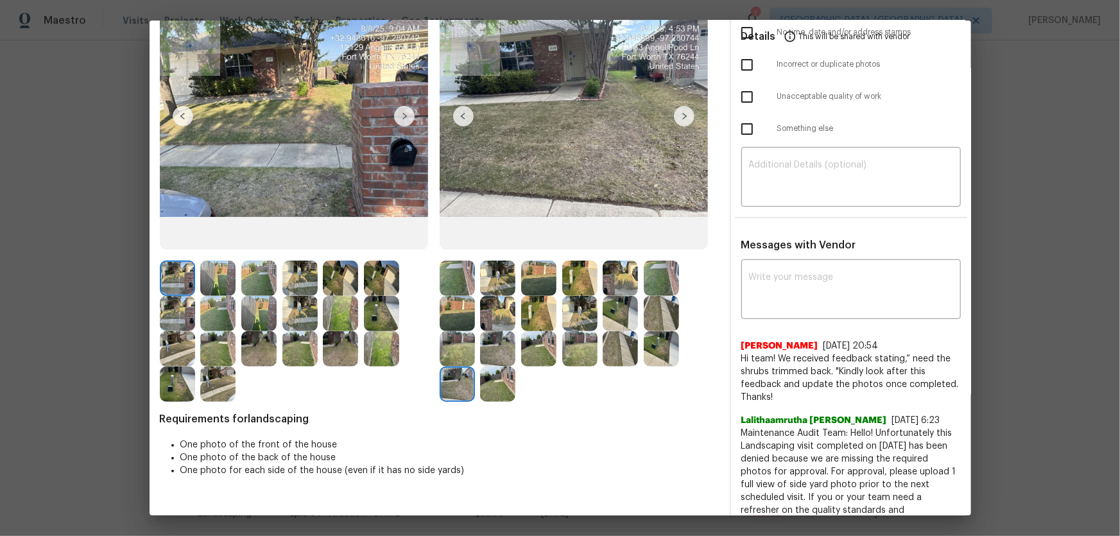
click at [485, 385] on img at bounding box center [497, 384] width 35 height 35
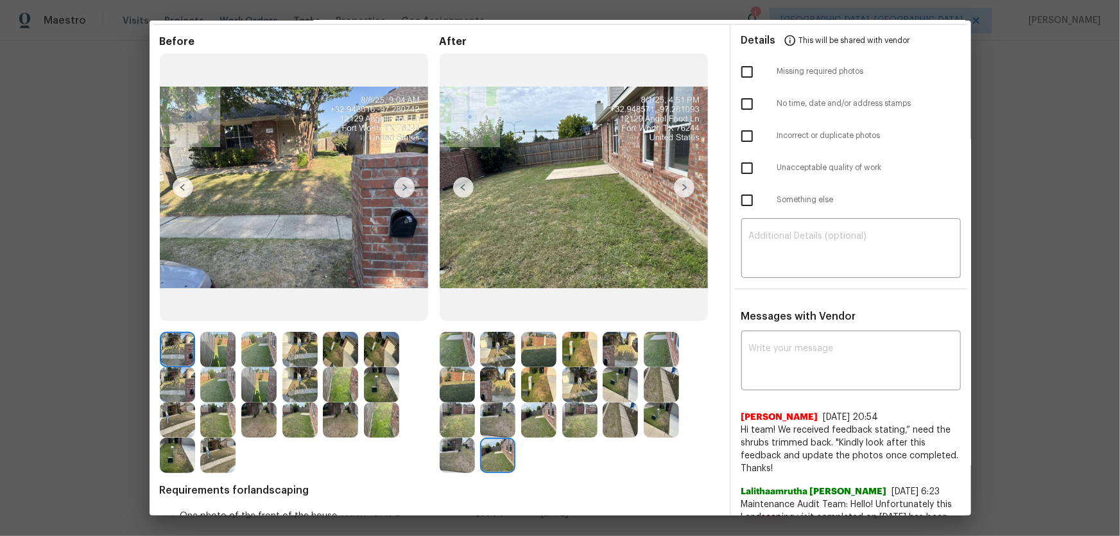
scroll to position [0, 0]
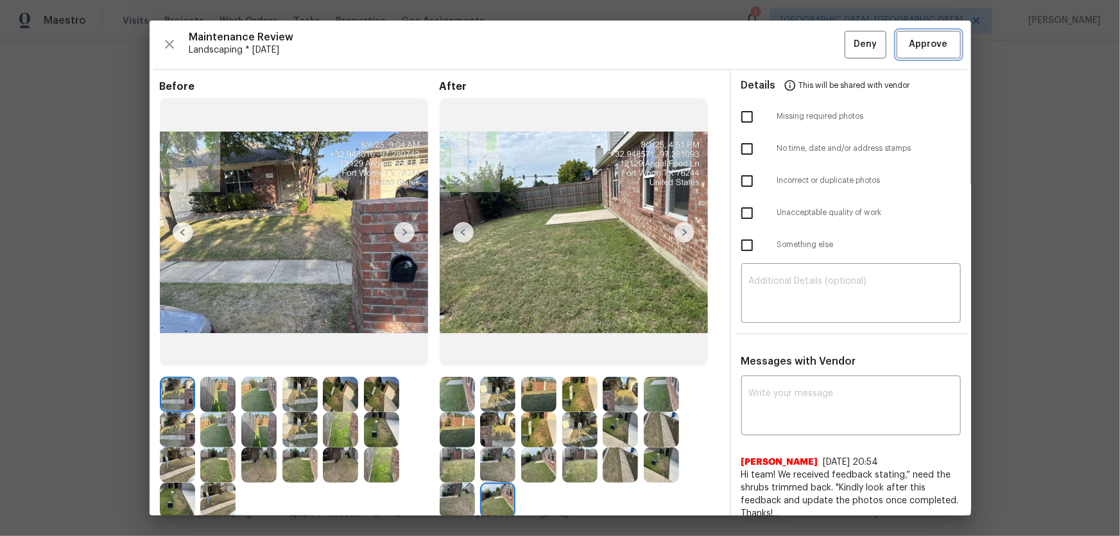
click at [920, 39] on span "Approve" at bounding box center [929, 45] width 39 height 16
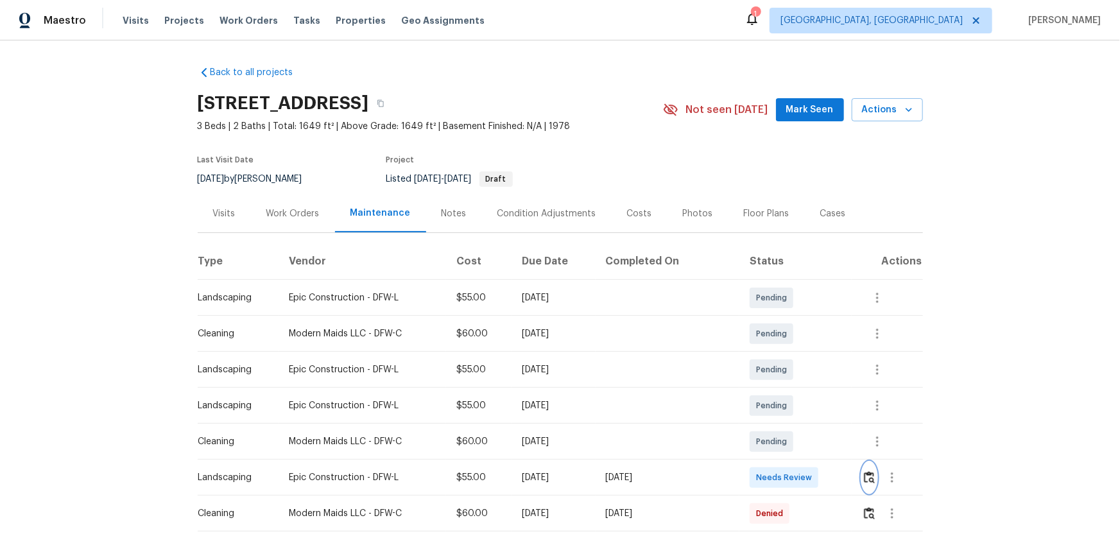
click at [862, 467] on button "button" at bounding box center [869, 477] width 15 height 31
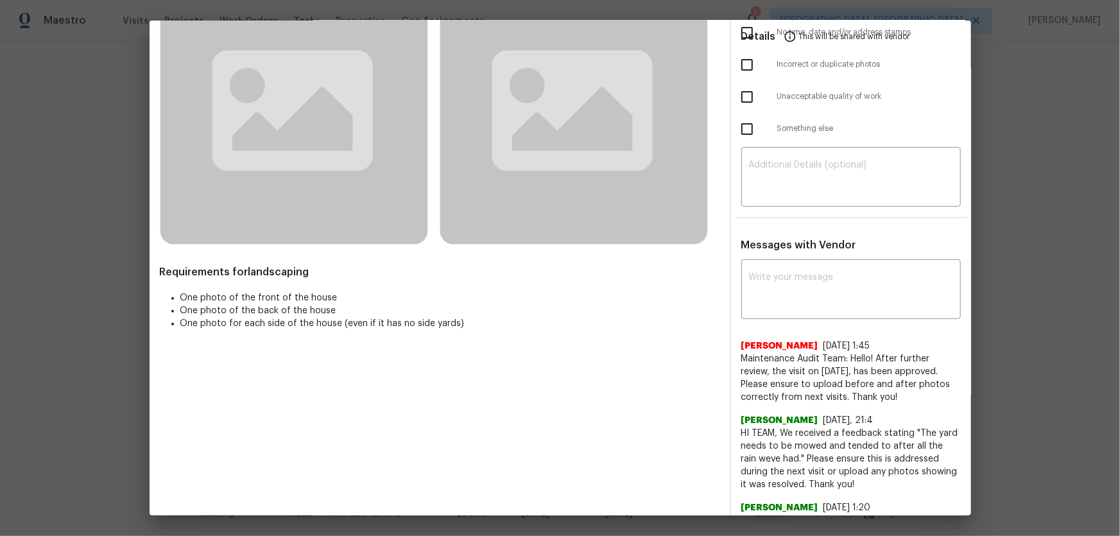
scroll to position [122, 0]
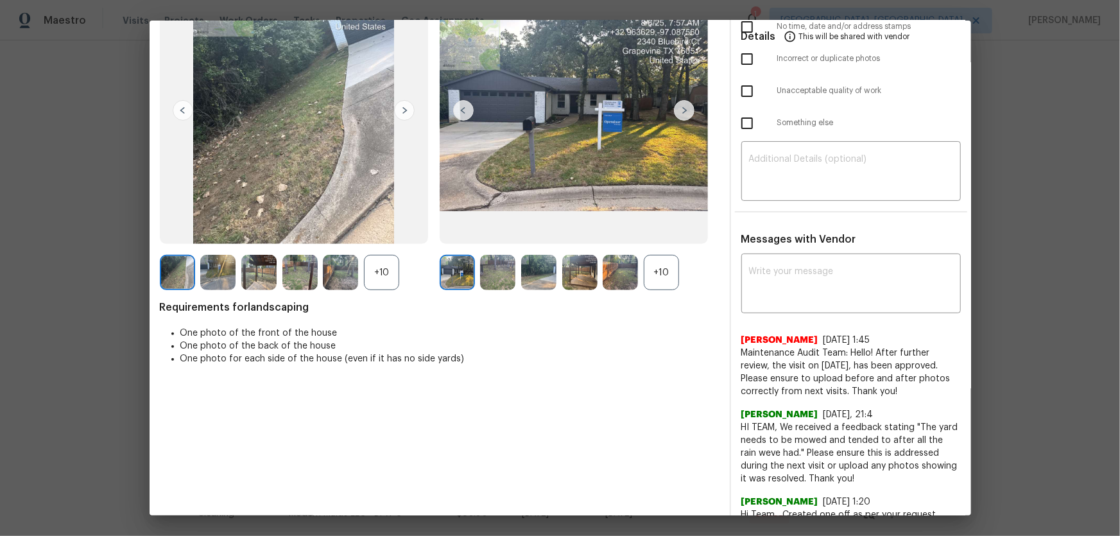
click at [668, 263] on div "+10" at bounding box center [661, 272] width 35 height 35
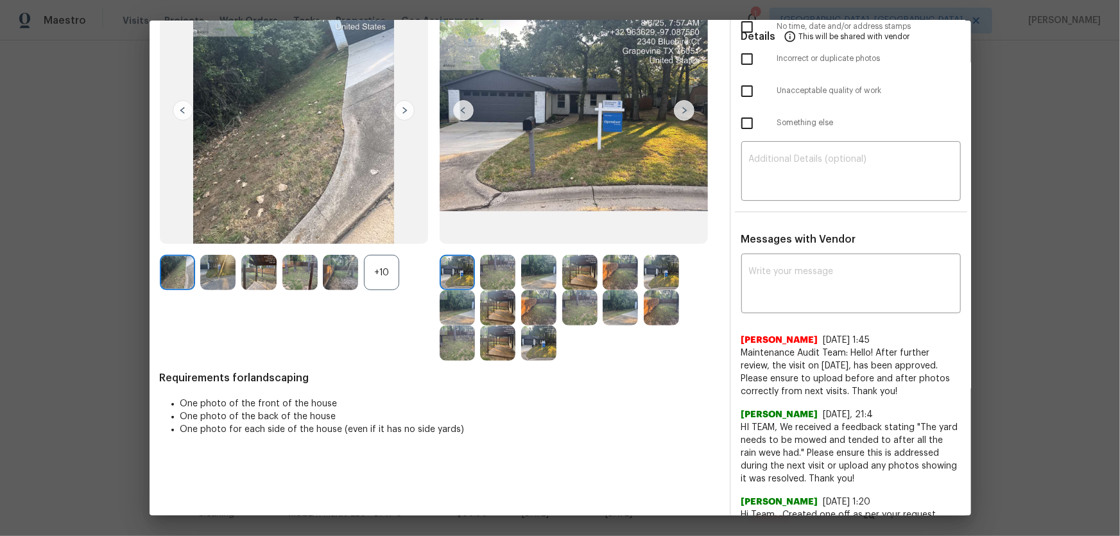
click at [374, 277] on div "+10" at bounding box center [381, 272] width 35 height 35
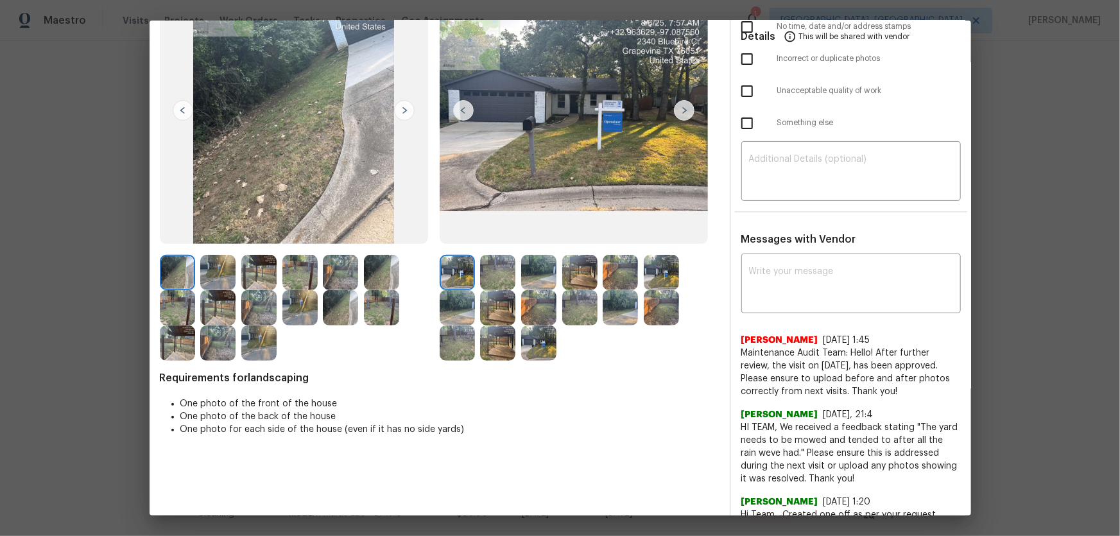
click at [507, 286] on img at bounding box center [497, 272] width 35 height 35
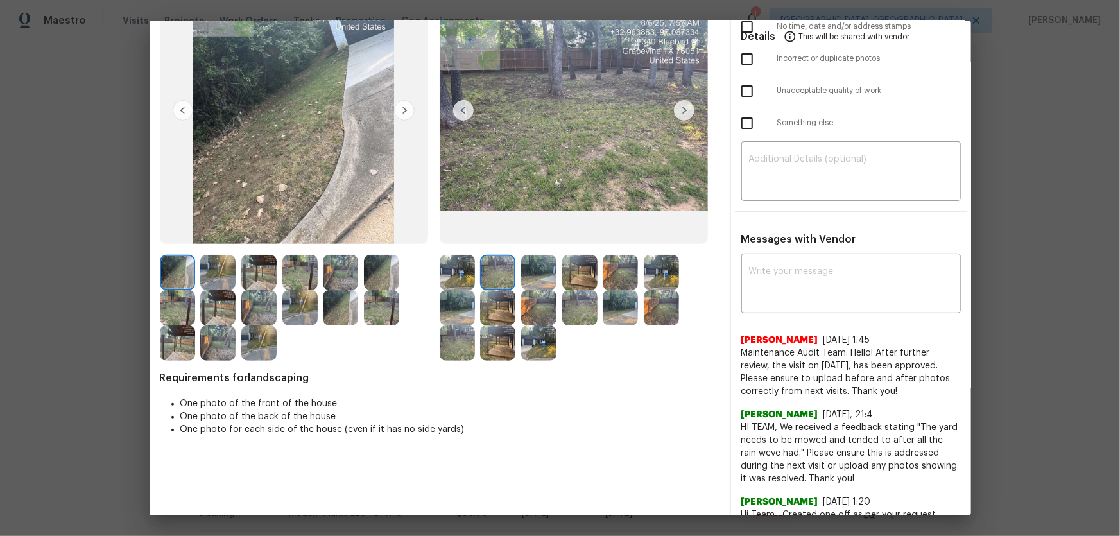
click at [528, 280] on img at bounding box center [538, 272] width 35 height 35
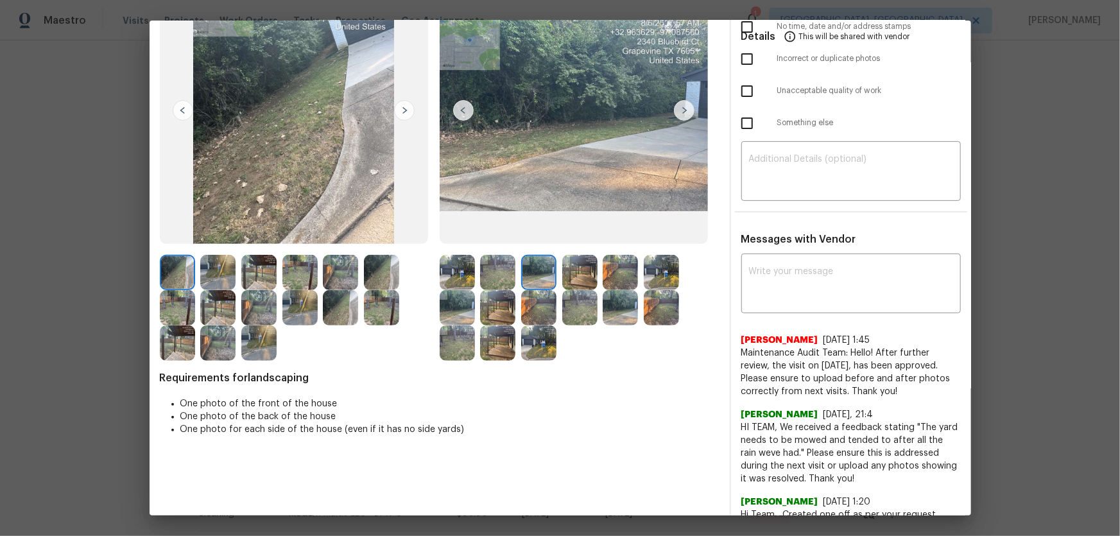
click at [574, 280] on img at bounding box center [579, 272] width 35 height 35
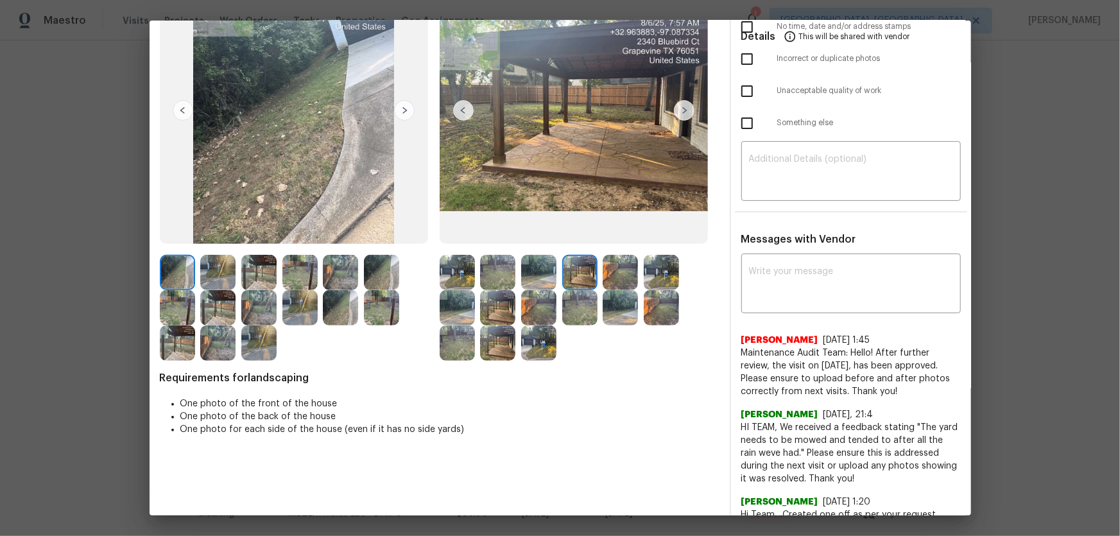
click at [618, 280] on img at bounding box center [620, 272] width 35 height 35
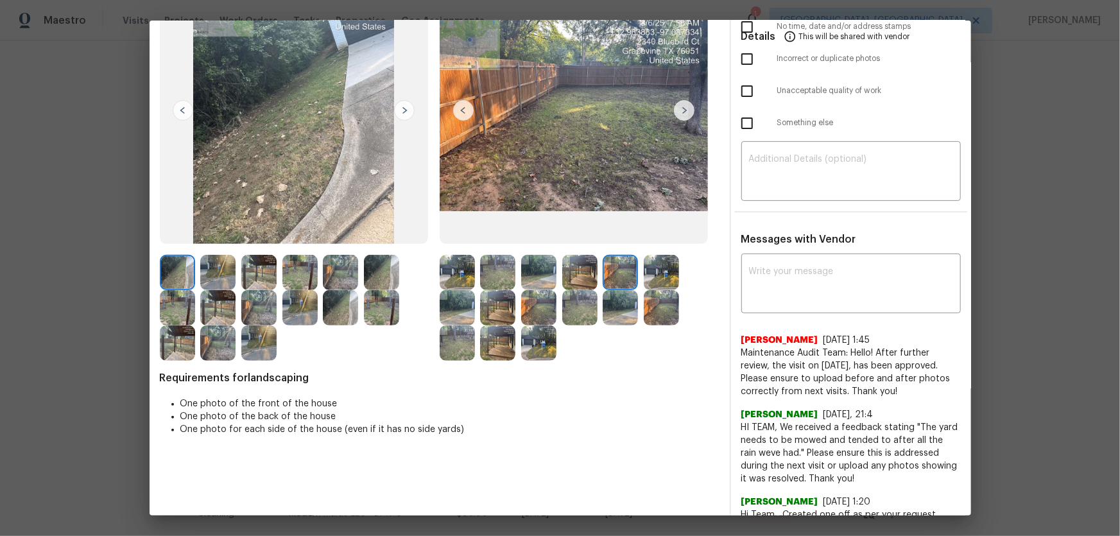
click at [665, 279] on img at bounding box center [661, 272] width 35 height 35
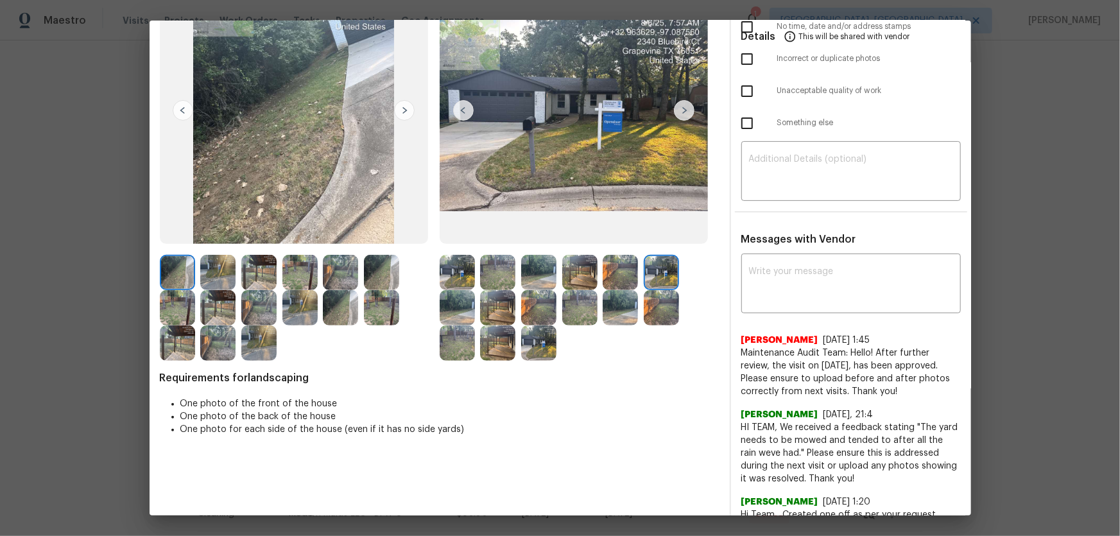
click at [465, 304] on img at bounding box center [457, 307] width 35 height 35
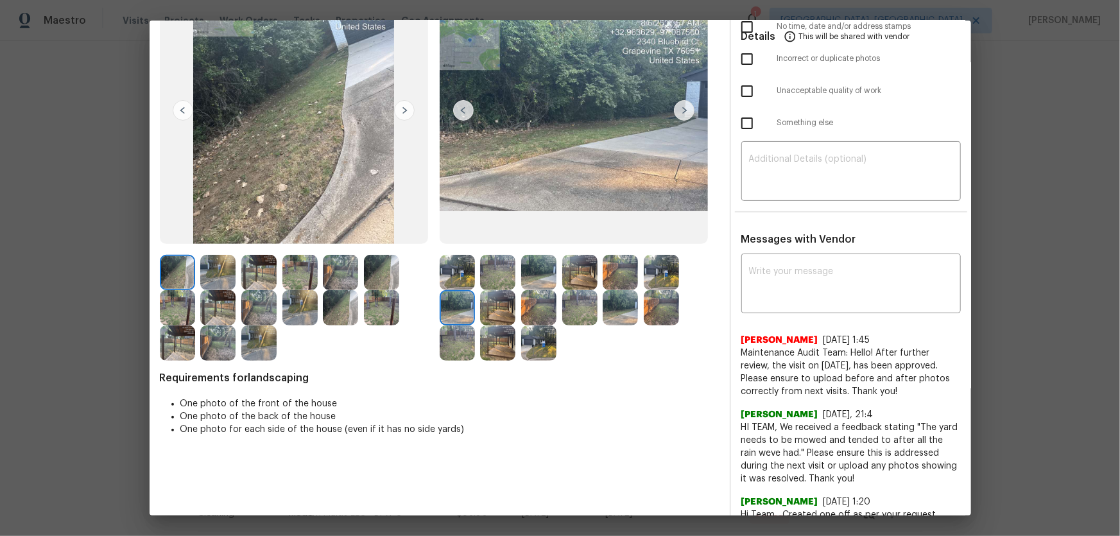
click at [491, 309] on img at bounding box center [497, 307] width 35 height 35
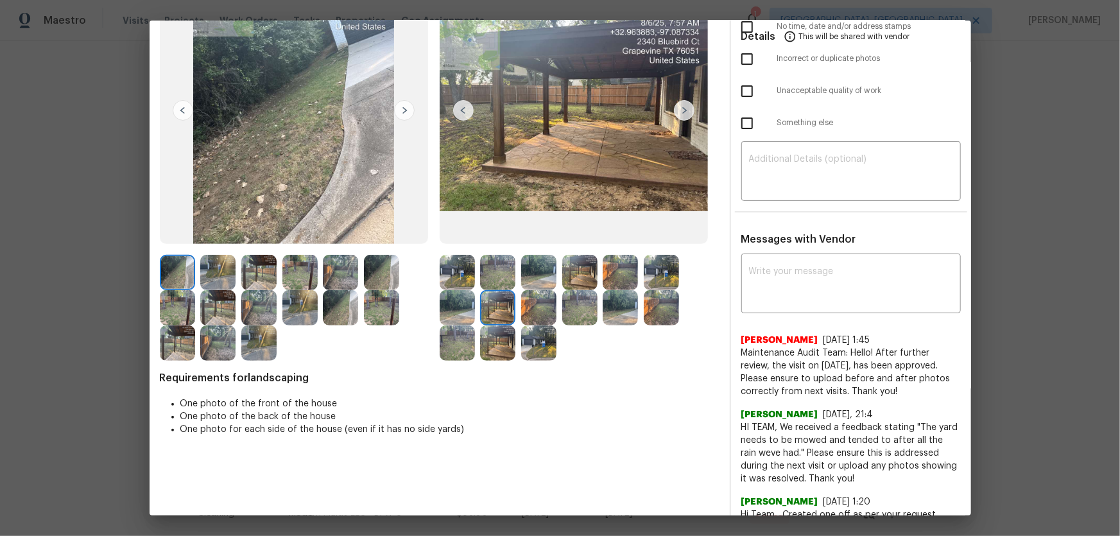
click at [521, 313] on img at bounding box center [538, 307] width 35 height 35
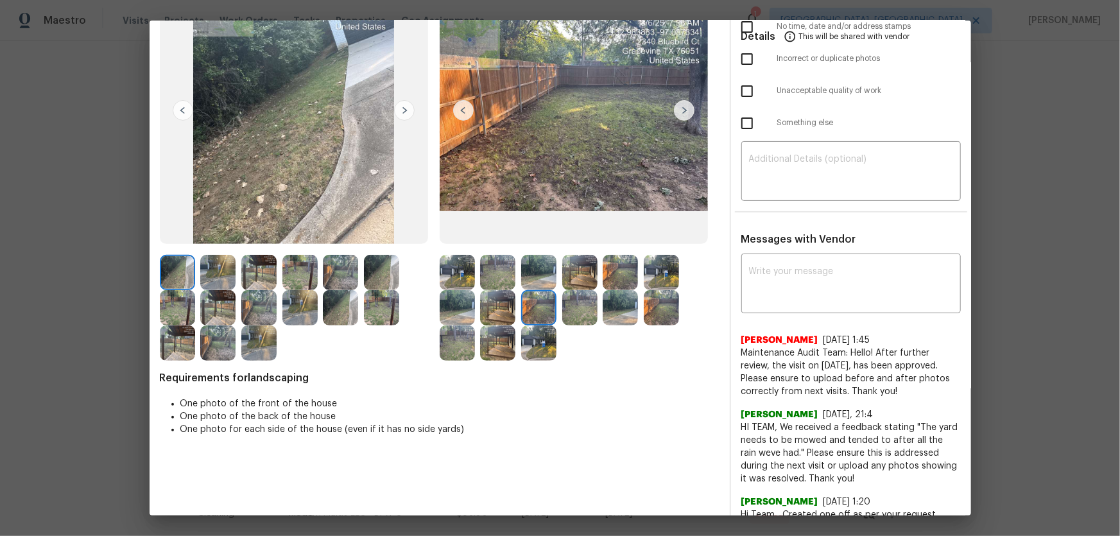
click at [577, 313] on img at bounding box center [579, 307] width 35 height 35
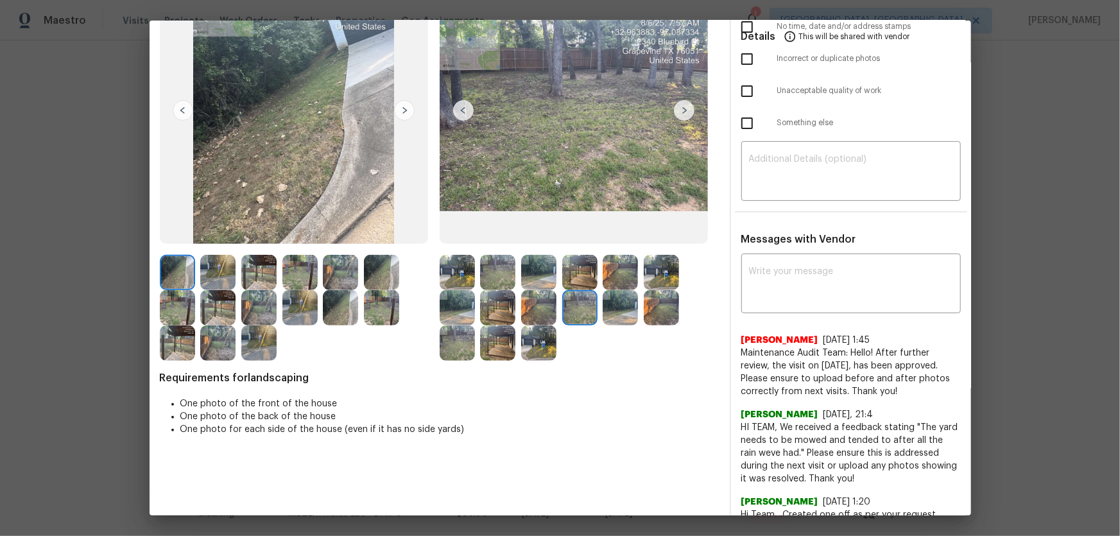
click at [609, 315] on img at bounding box center [620, 307] width 35 height 35
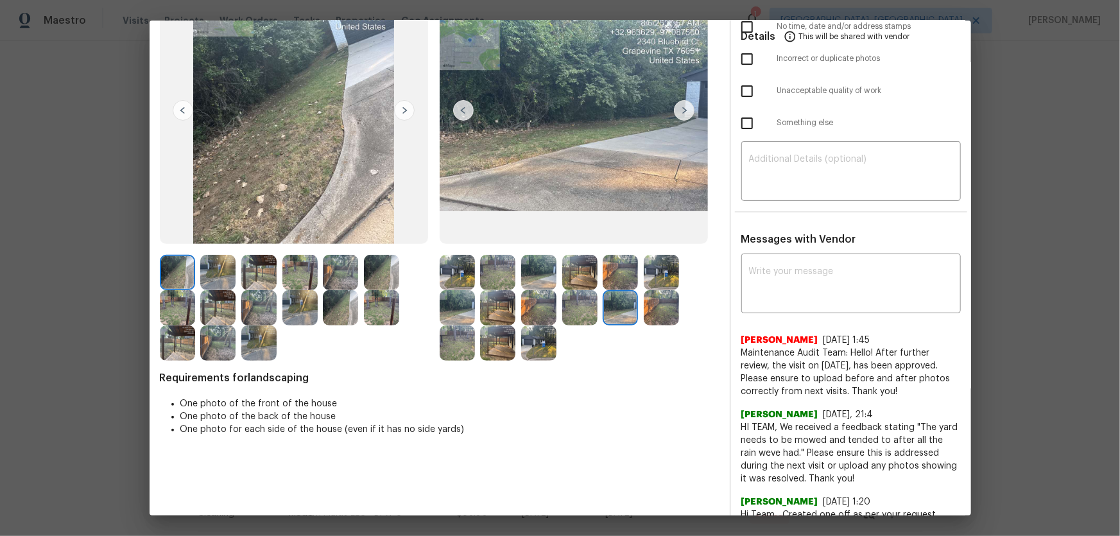
click at [657, 311] on img at bounding box center [661, 307] width 35 height 35
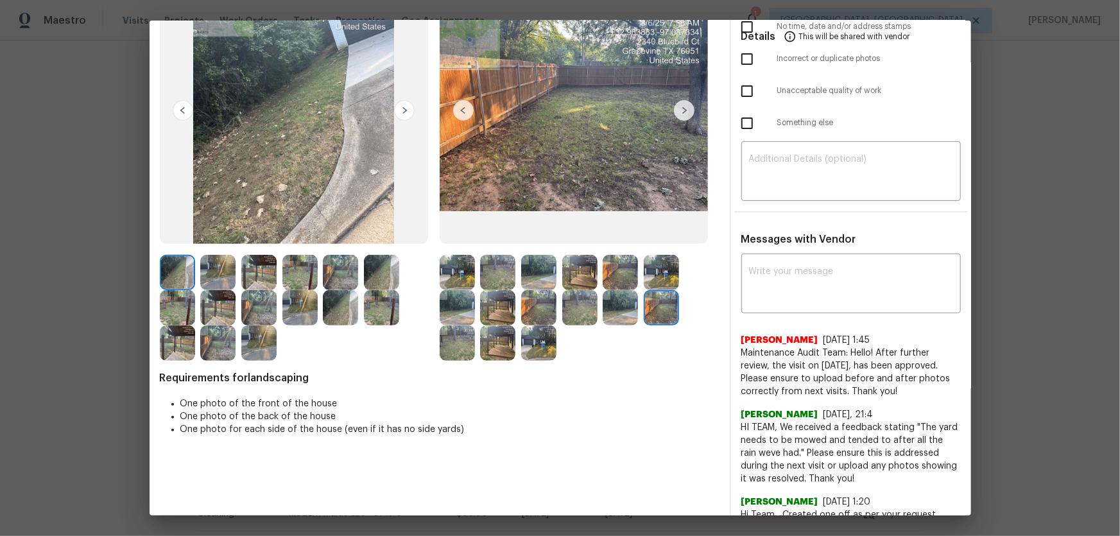
click at [453, 342] on img at bounding box center [457, 343] width 35 height 35
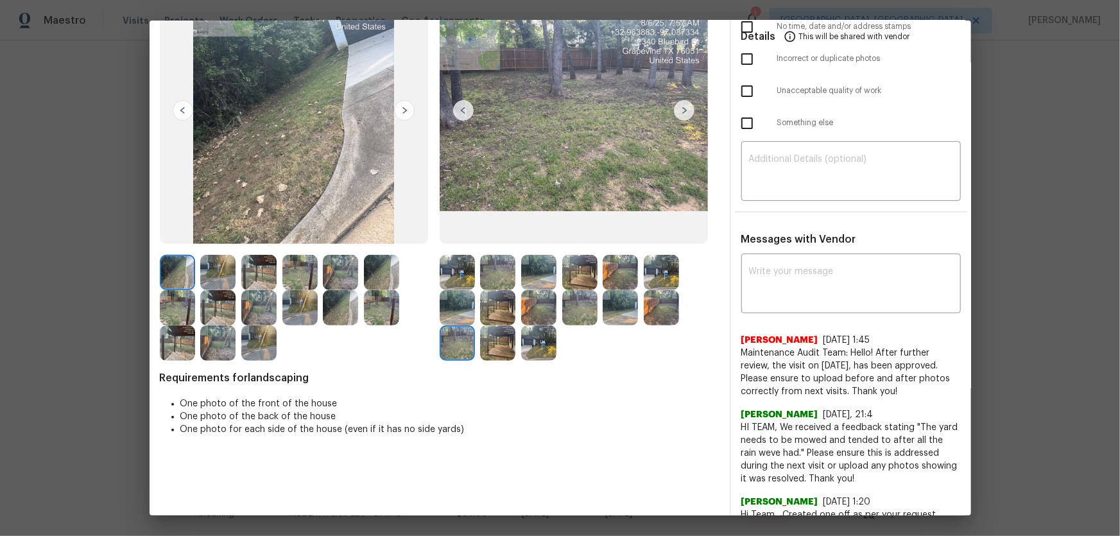
click at [487, 347] on img at bounding box center [497, 343] width 35 height 35
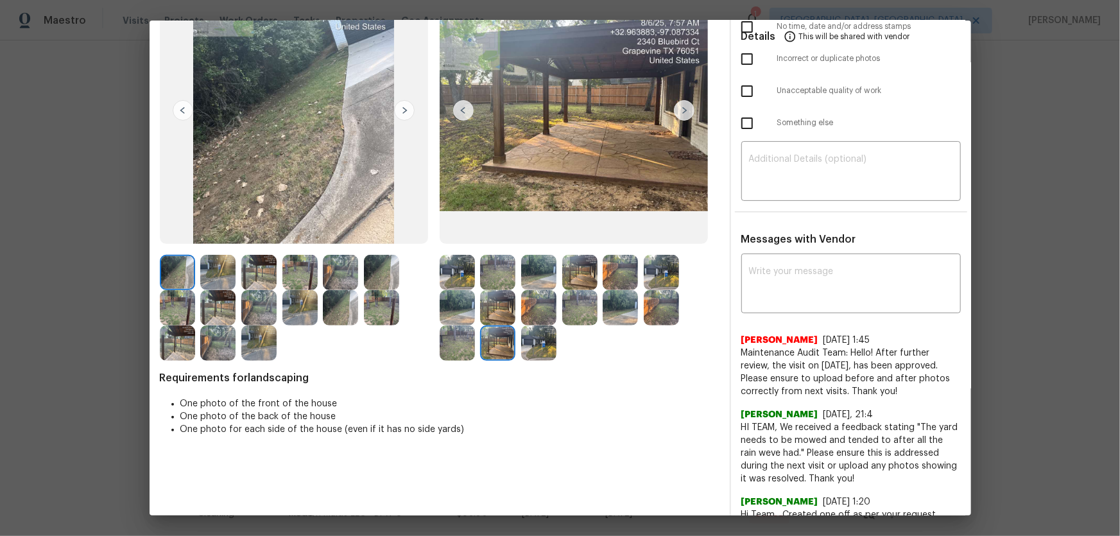
click at [521, 348] on img at bounding box center [538, 343] width 35 height 35
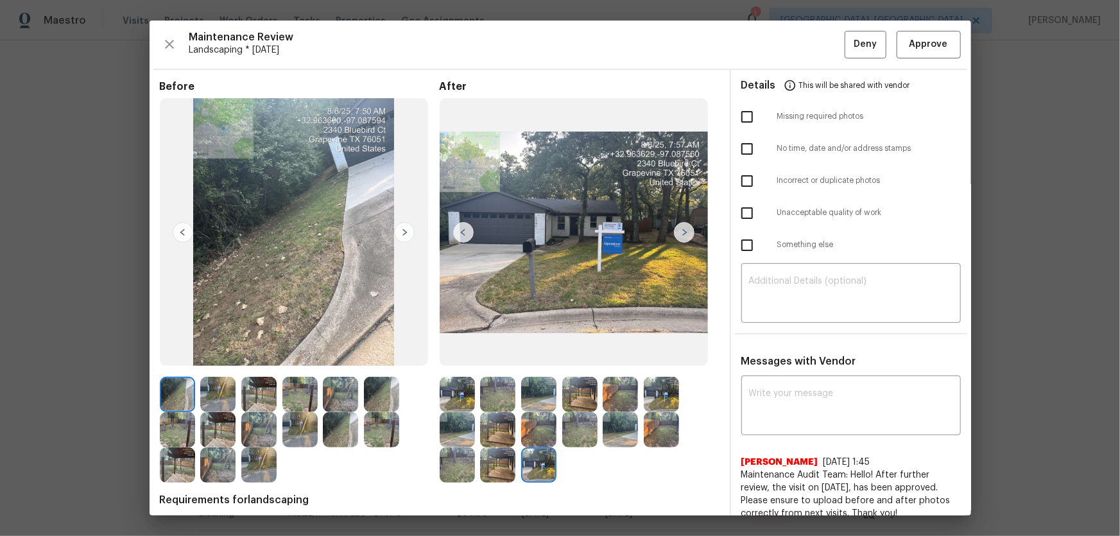
scroll to position [0, 0]
click at [907, 48] on span "Approve" at bounding box center [929, 45] width 44 height 16
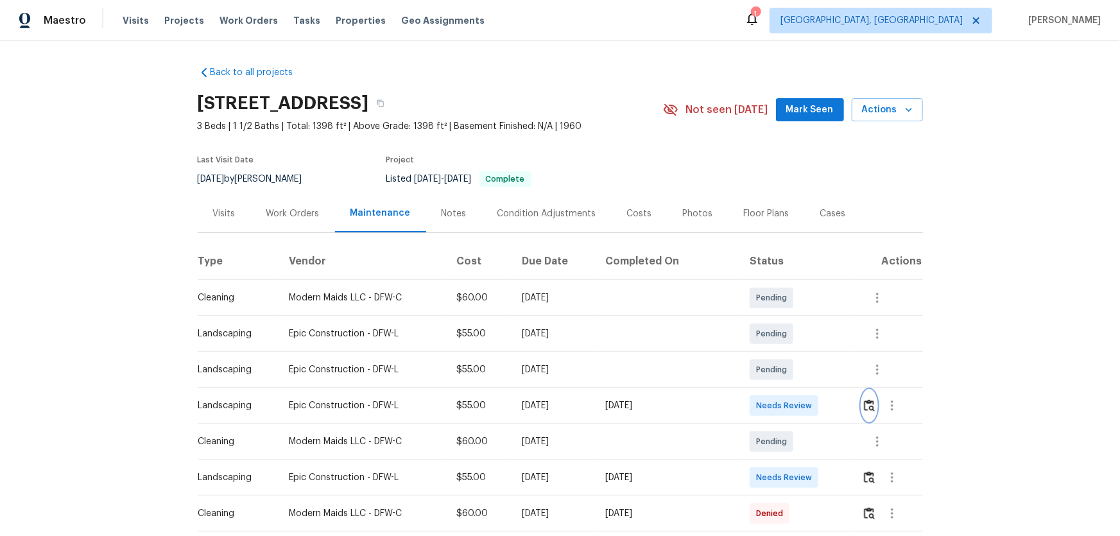
click at [865, 405] on img "button" at bounding box center [869, 405] width 11 height 12
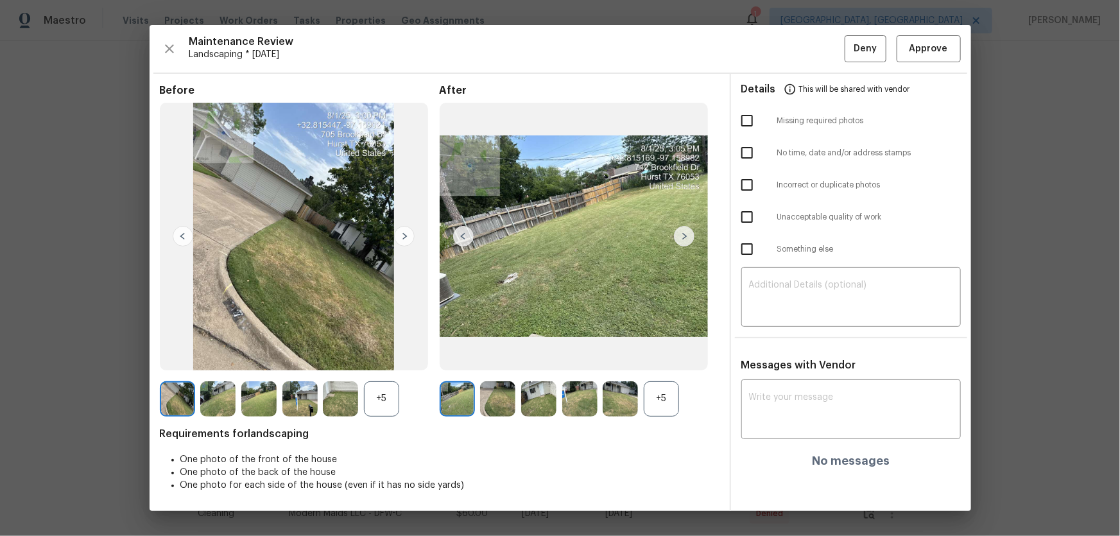
click at [668, 392] on div "+5" at bounding box center [661, 398] width 35 height 35
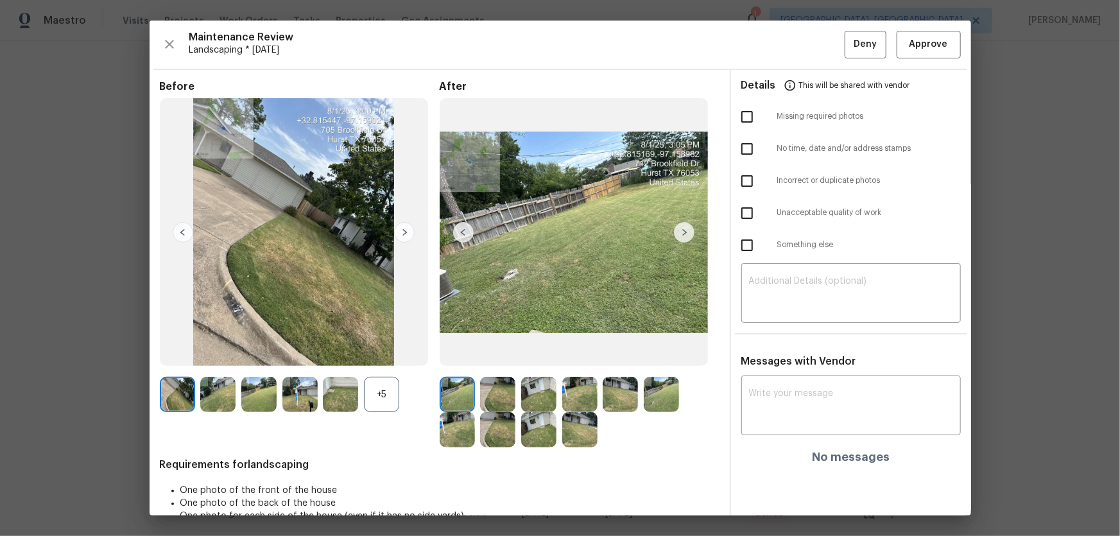
click at [385, 398] on div "+5" at bounding box center [381, 394] width 35 height 35
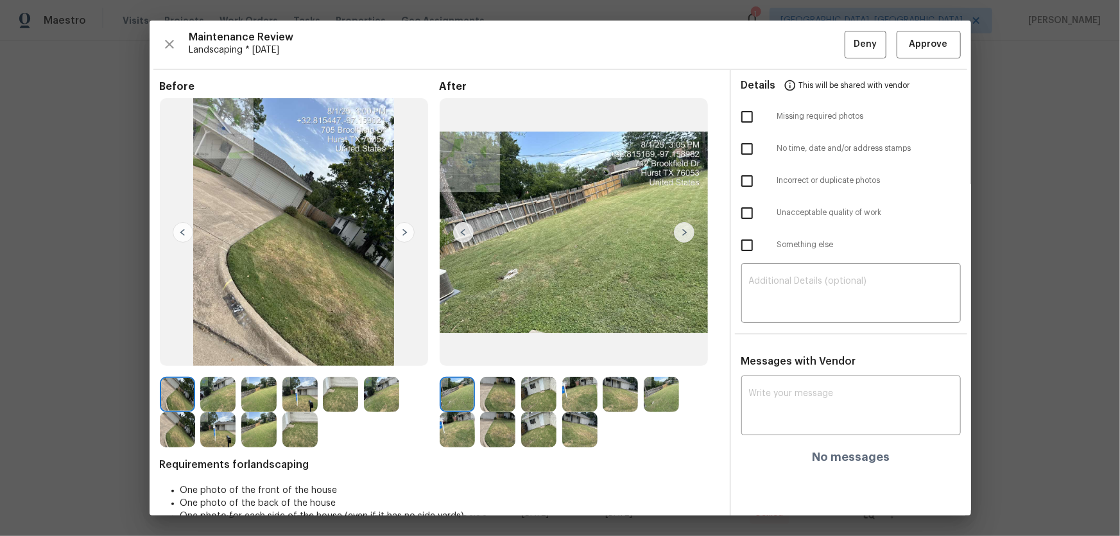
click at [483, 392] on img at bounding box center [497, 394] width 35 height 35
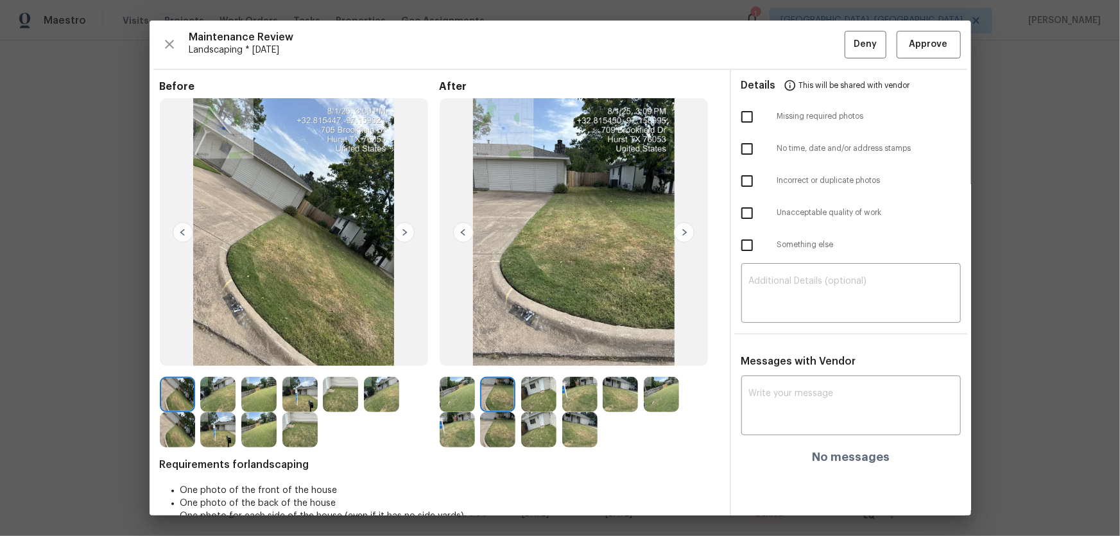
click at [513, 392] on div at bounding box center [500, 394] width 41 height 35
click at [534, 397] on img at bounding box center [538, 394] width 35 height 35
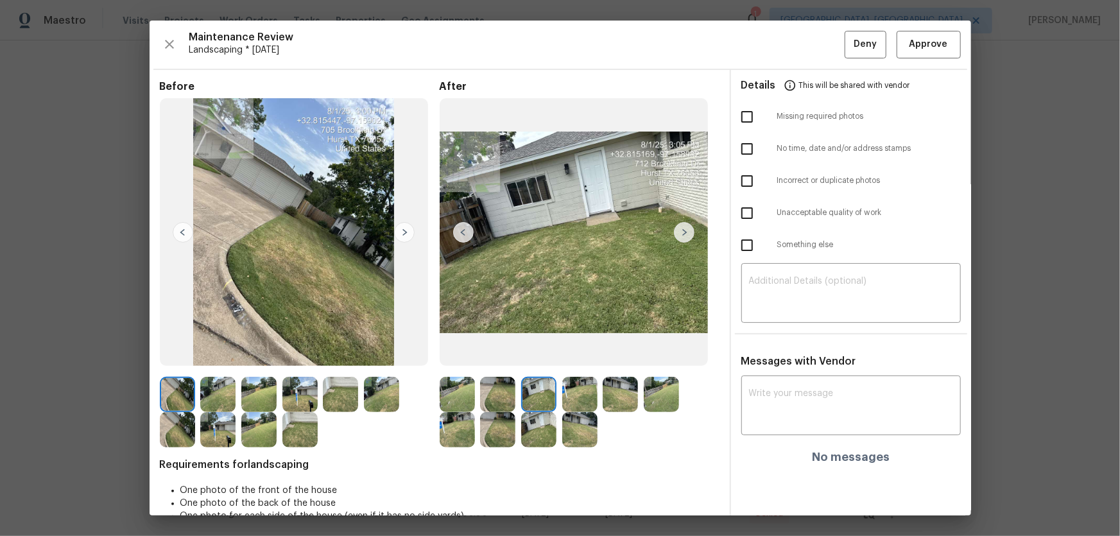
click at [583, 402] on img at bounding box center [579, 394] width 35 height 35
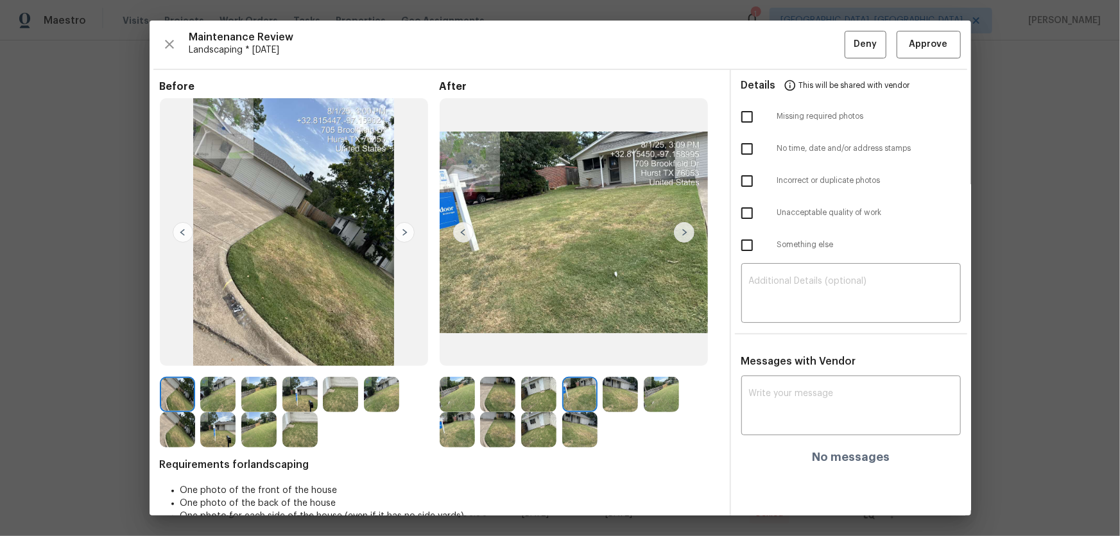
click at [609, 402] on img at bounding box center [620, 394] width 35 height 35
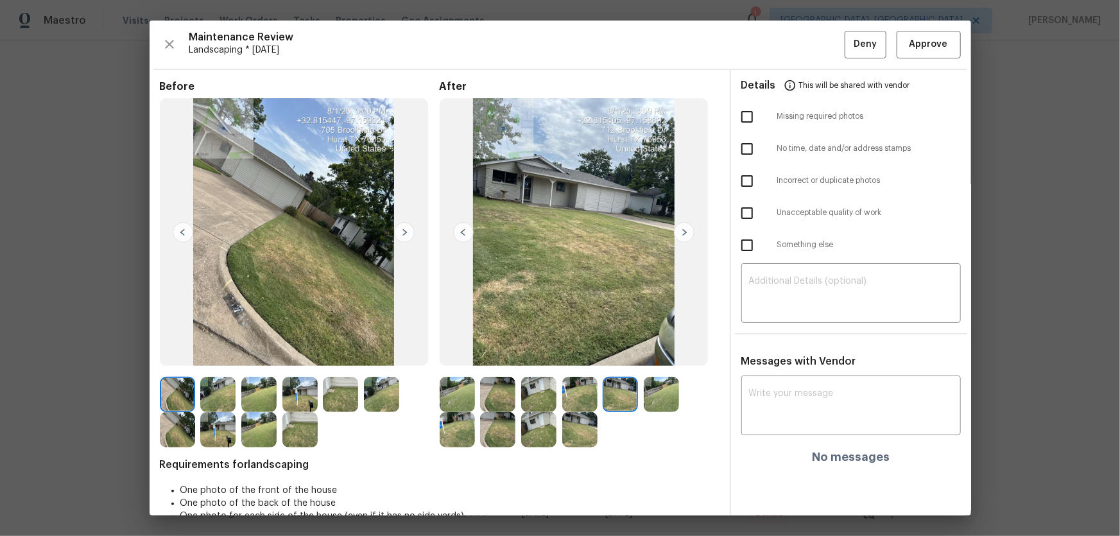
click at [644, 401] on img at bounding box center [661, 394] width 35 height 35
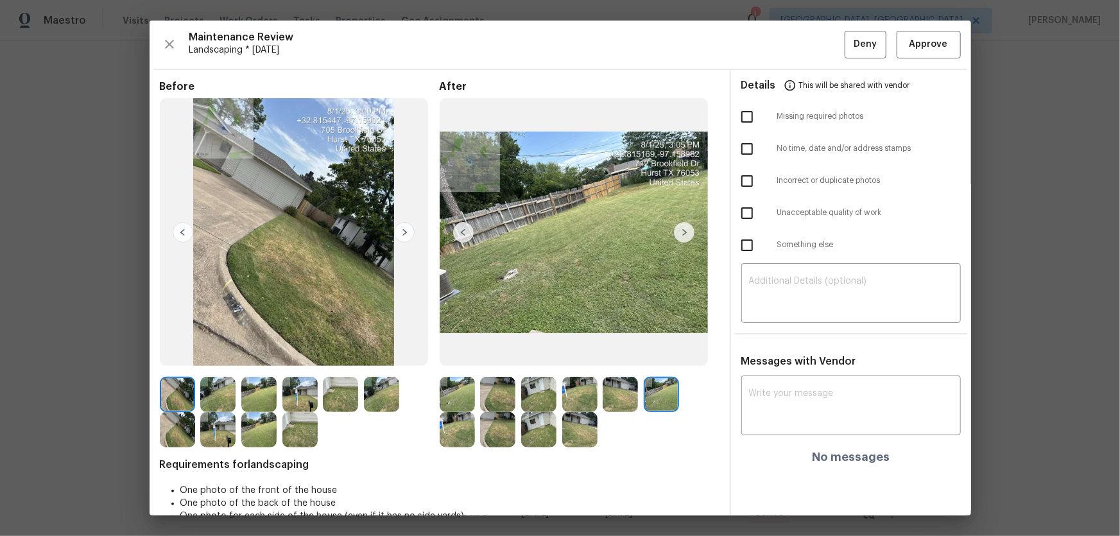
click at [463, 429] on img at bounding box center [457, 429] width 35 height 35
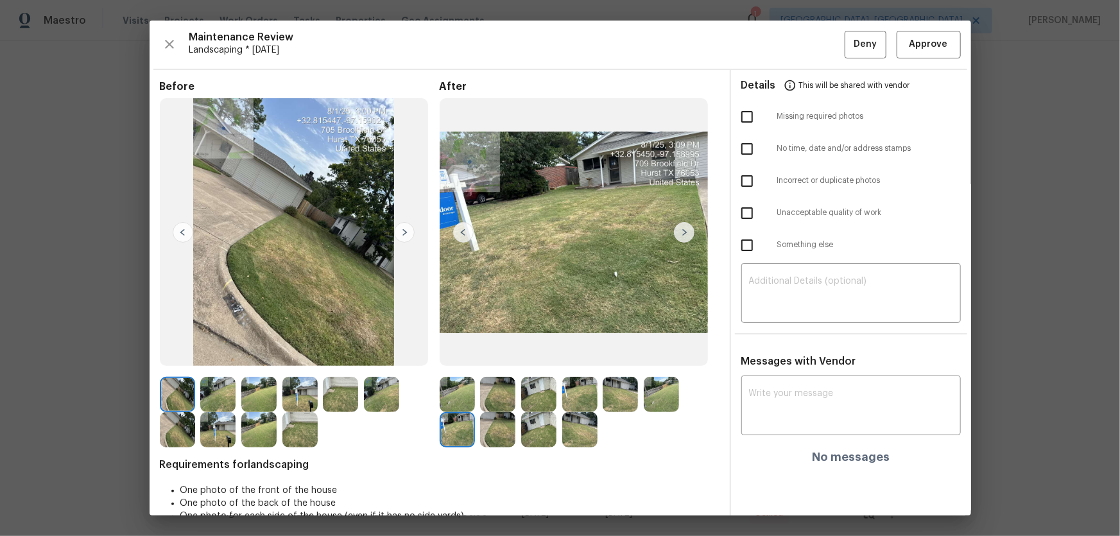
click at [495, 431] on img at bounding box center [497, 429] width 35 height 35
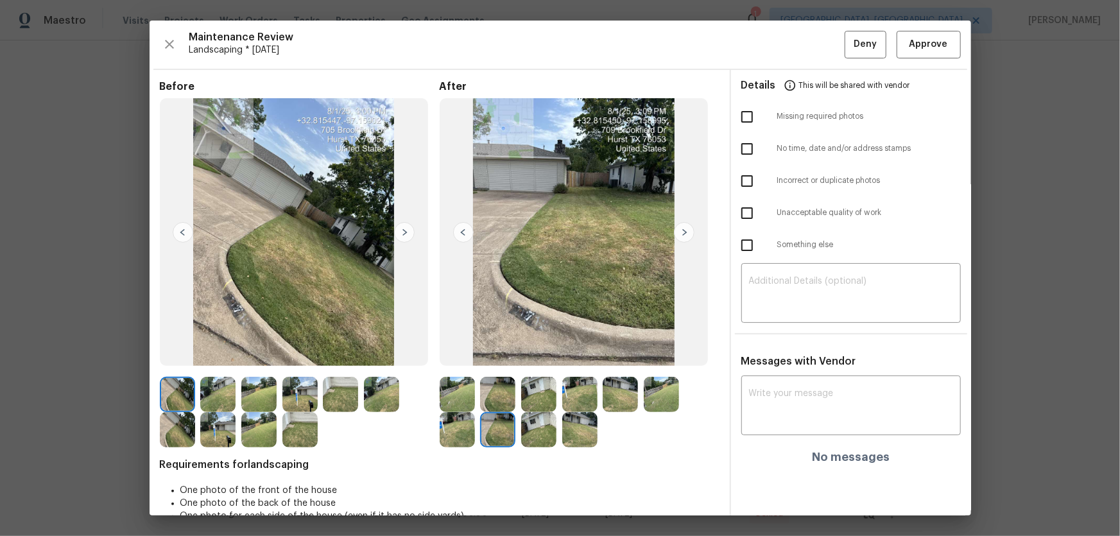
click at [526, 437] on img at bounding box center [538, 429] width 35 height 35
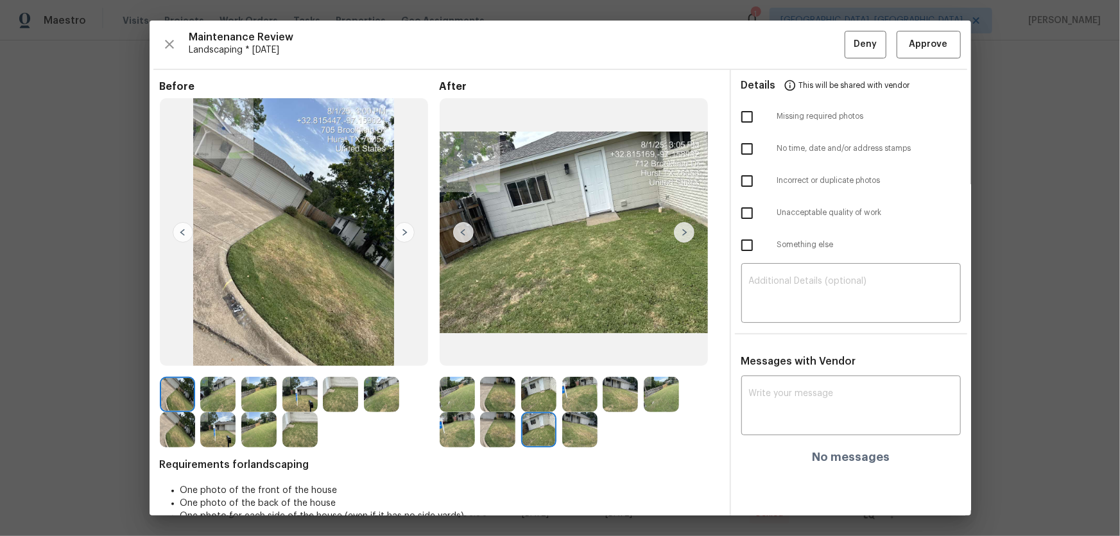
click at [563, 440] on img at bounding box center [579, 429] width 35 height 35
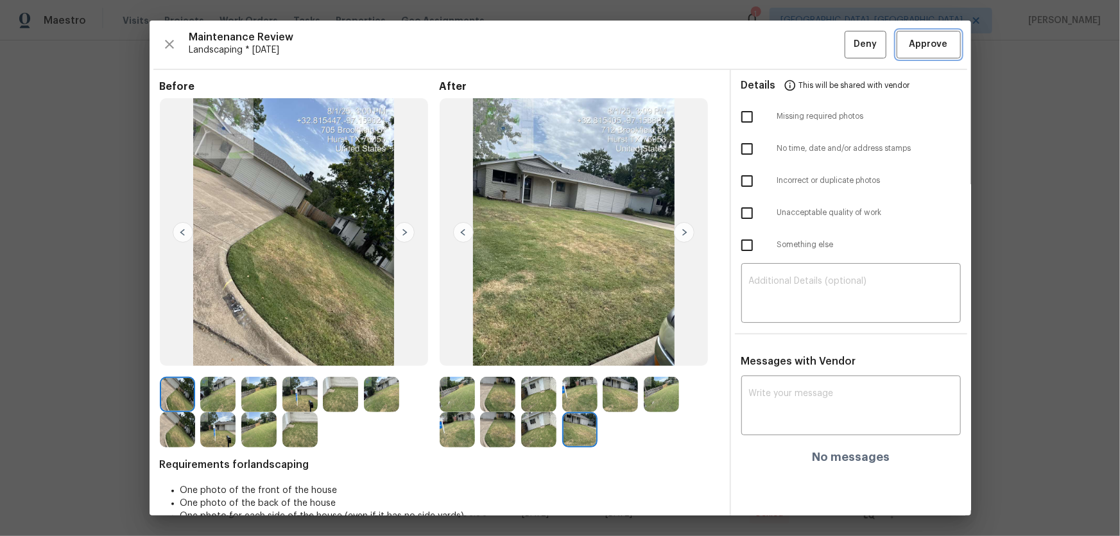
click at [918, 51] on span "Approve" at bounding box center [929, 45] width 39 height 16
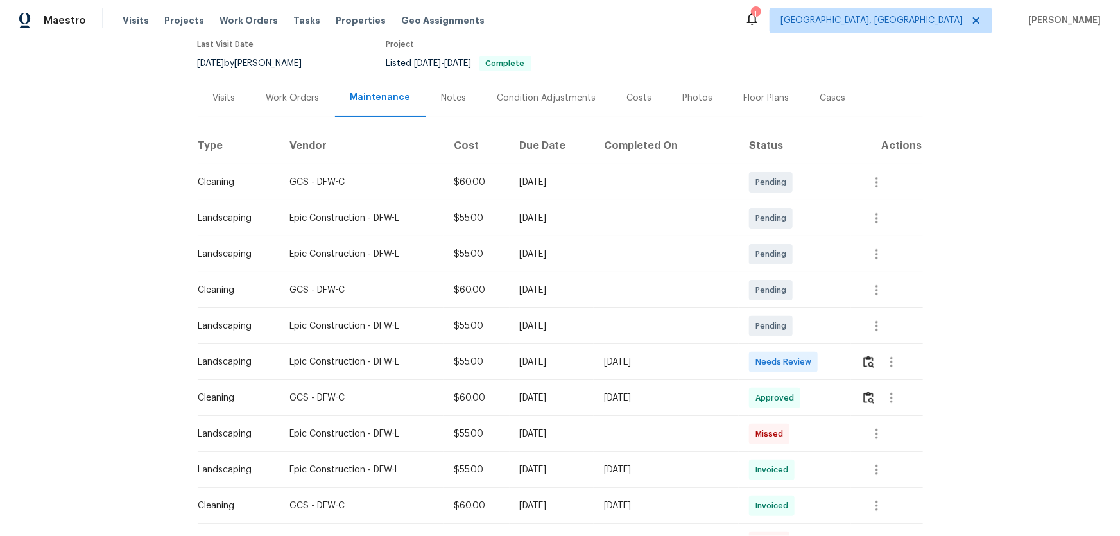
scroll to position [116, 0]
click at [870, 362] on img "button" at bounding box center [869, 361] width 11 height 12
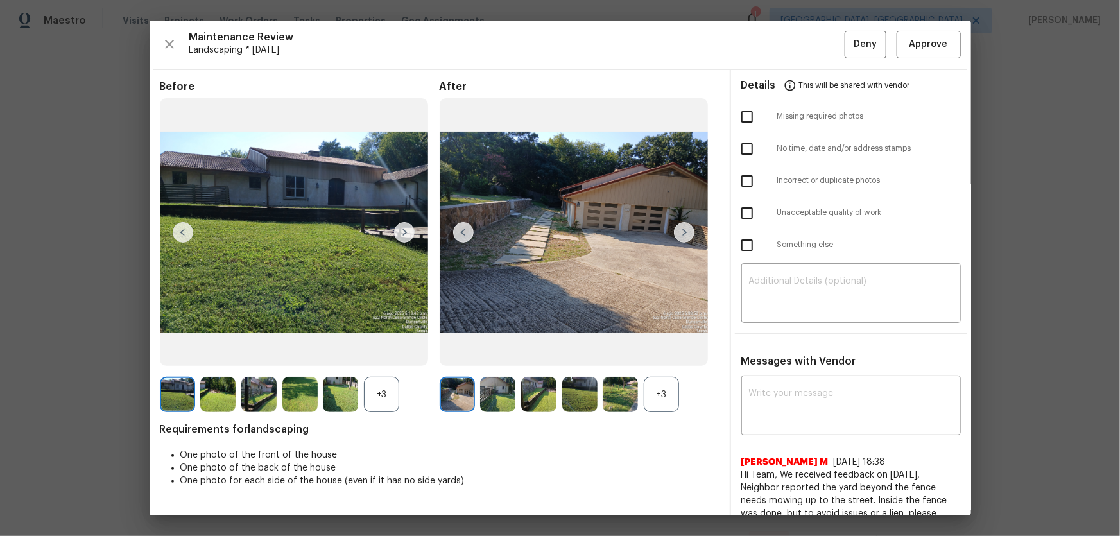
click at [673, 397] on div "+3" at bounding box center [661, 394] width 35 height 35
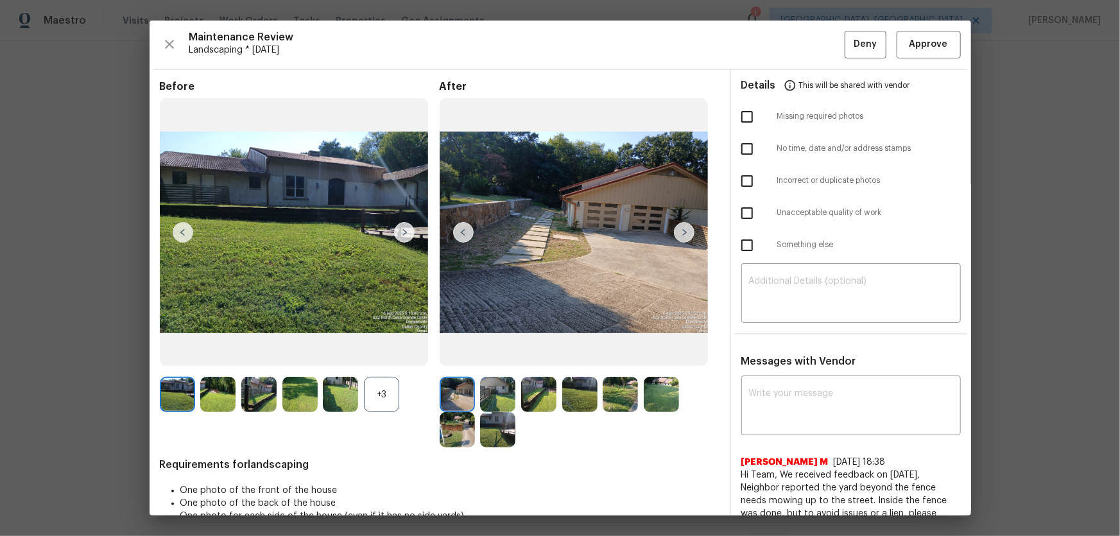
click at [385, 403] on div "+3" at bounding box center [381, 394] width 35 height 35
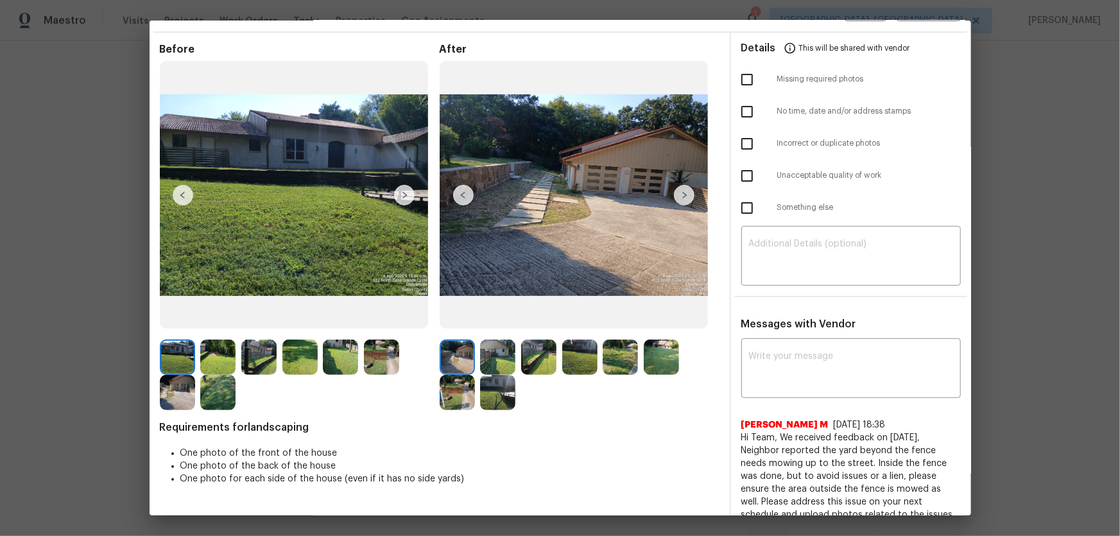
scroll to position [0, 0]
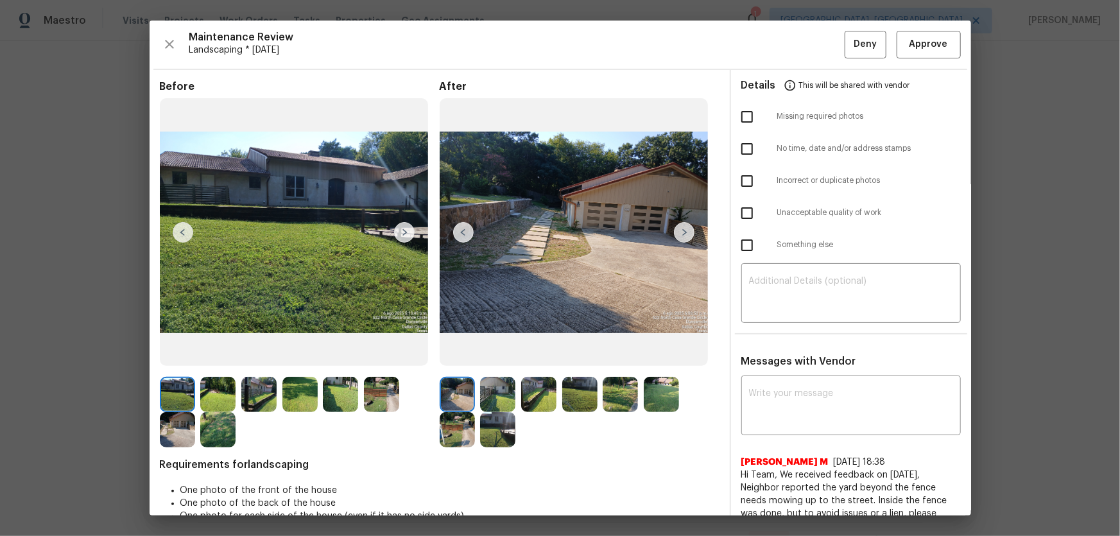
click at [498, 392] on img at bounding box center [497, 394] width 35 height 35
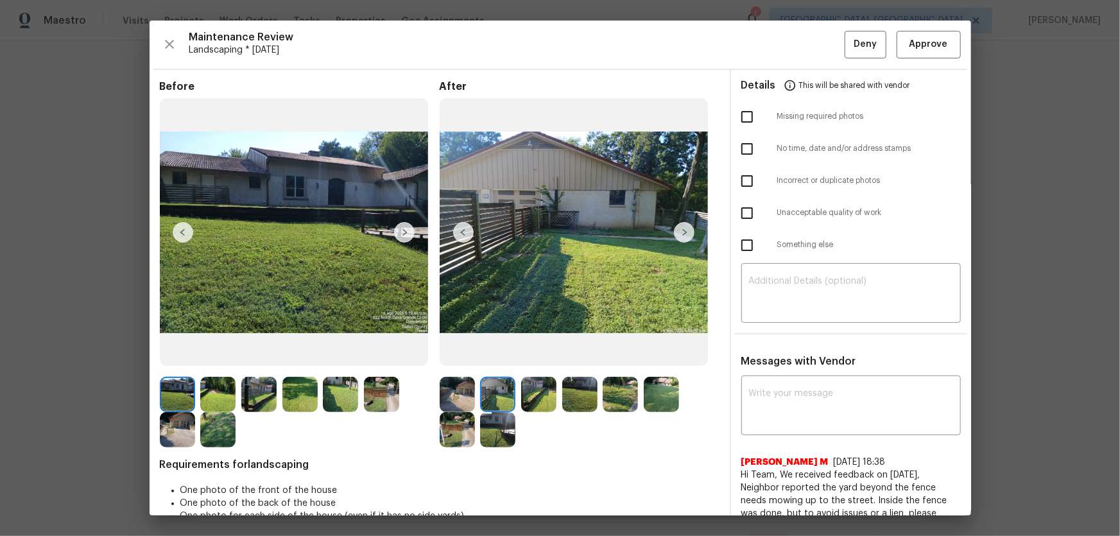
click at [539, 394] on img at bounding box center [538, 394] width 35 height 35
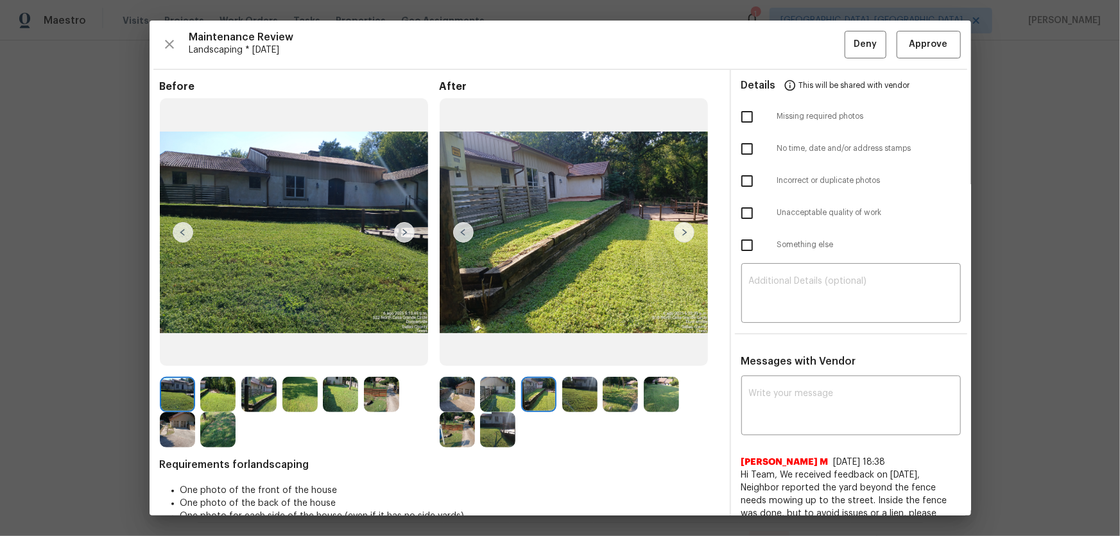
click at [582, 397] on img at bounding box center [579, 394] width 35 height 35
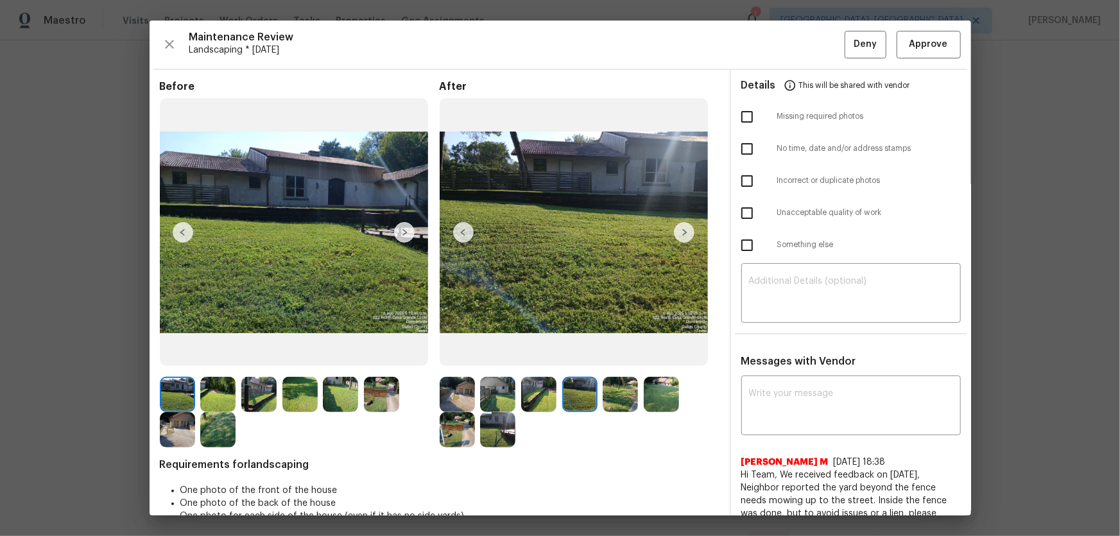
click at [622, 400] on img at bounding box center [620, 394] width 35 height 35
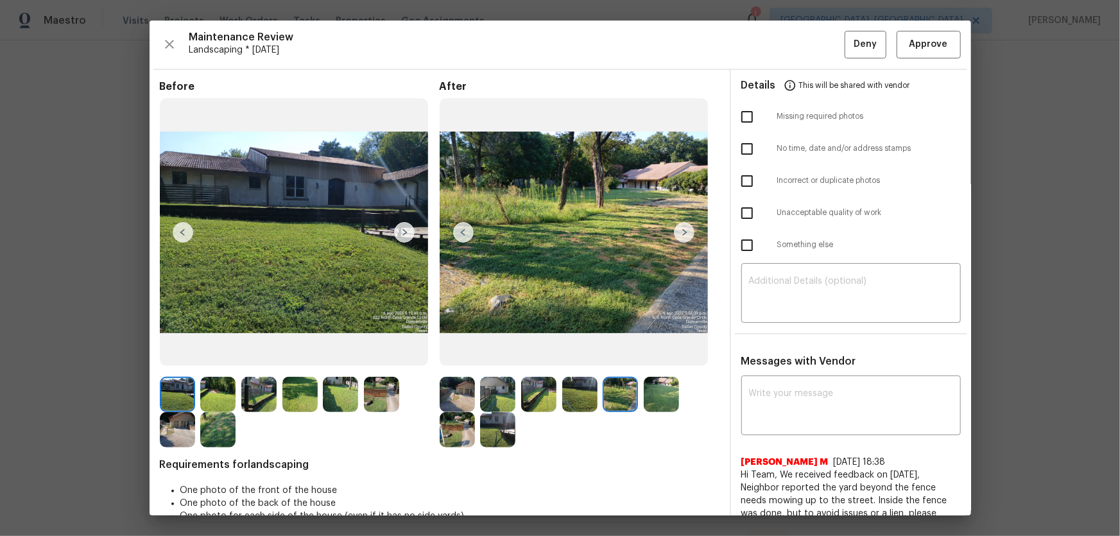
click at [658, 400] on img at bounding box center [661, 394] width 35 height 35
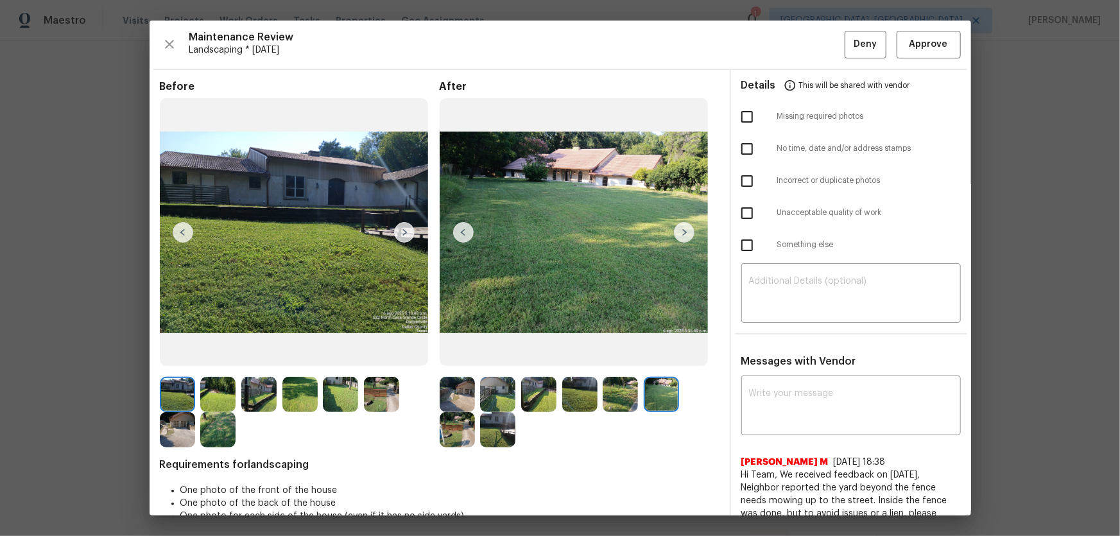
click at [462, 435] on img at bounding box center [457, 429] width 35 height 35
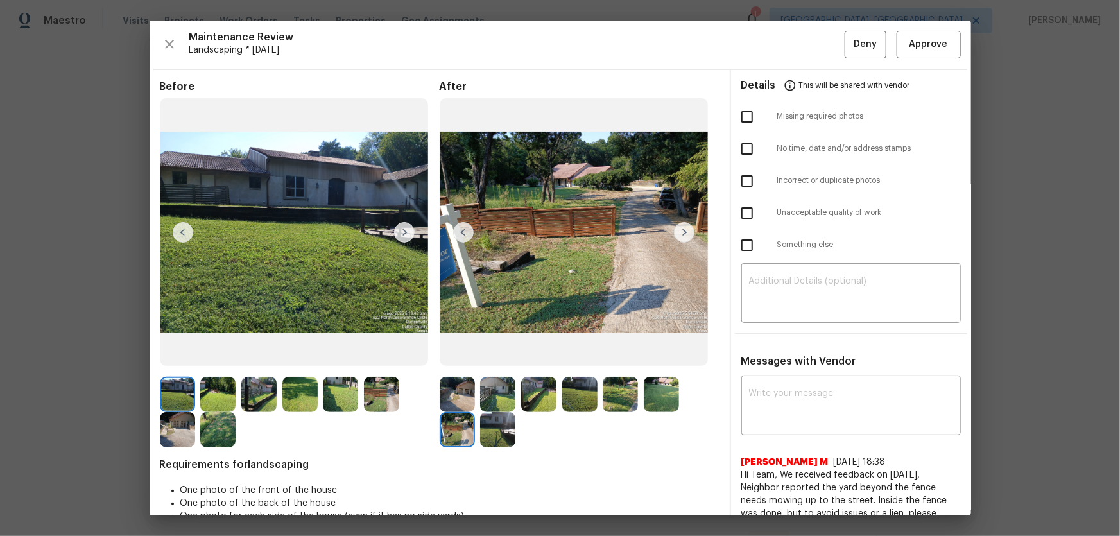
click at [496, 437] on img at bounding box center [497, 429] width 35 height 35
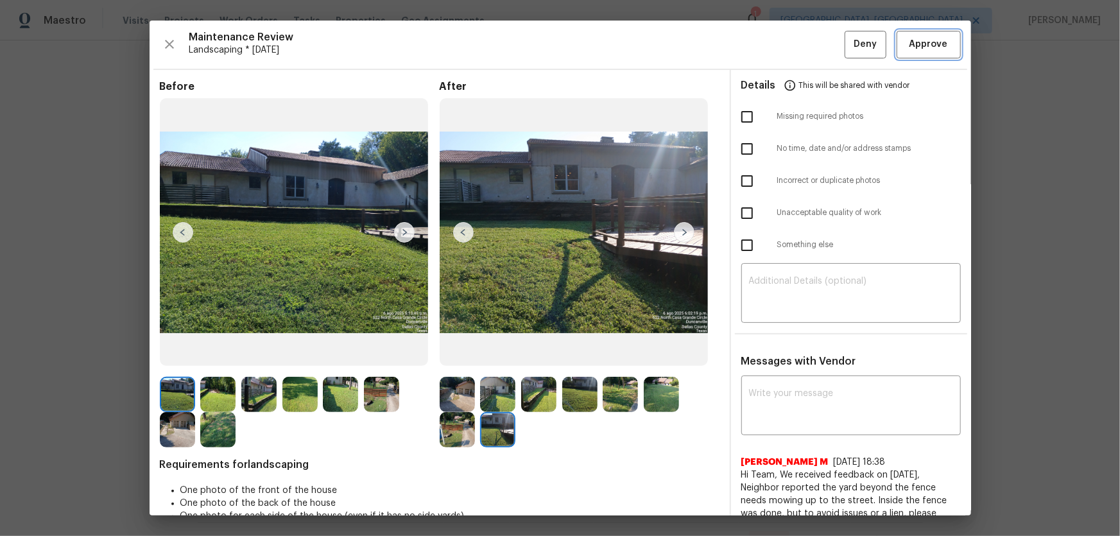
click at [936, 47] on span "Approve" at bounding box center [929, 45] width 39 height 16
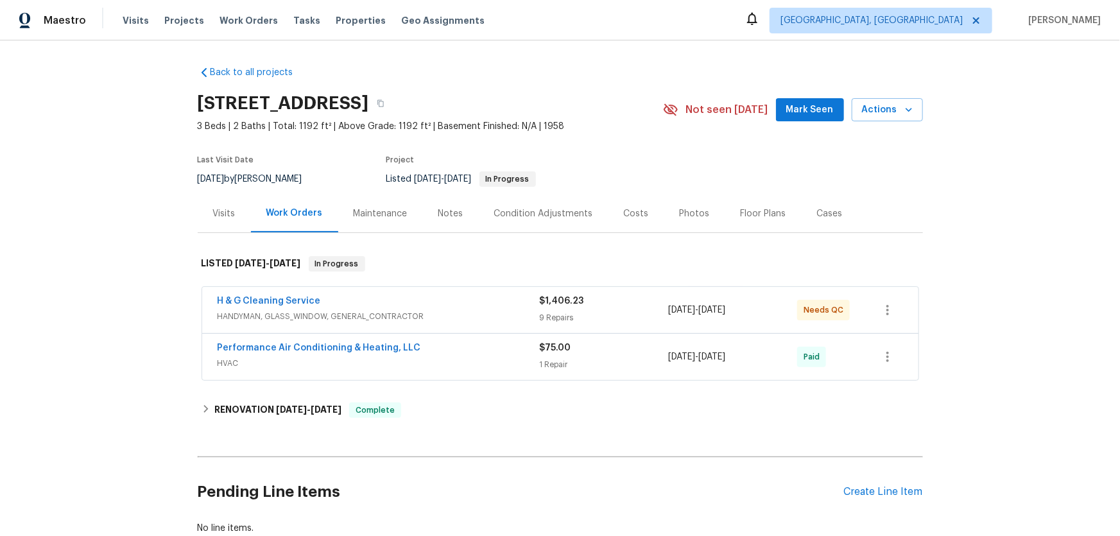
click at [216, 222] on div "Visits" at bounding box center [224, 214] width 53 height 38
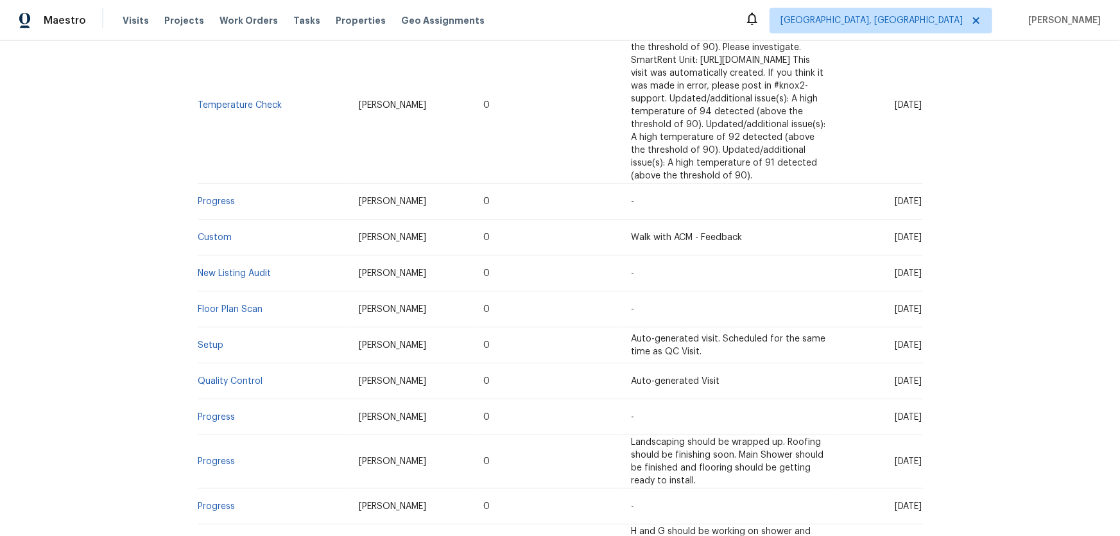
scroll to position [467, 0]
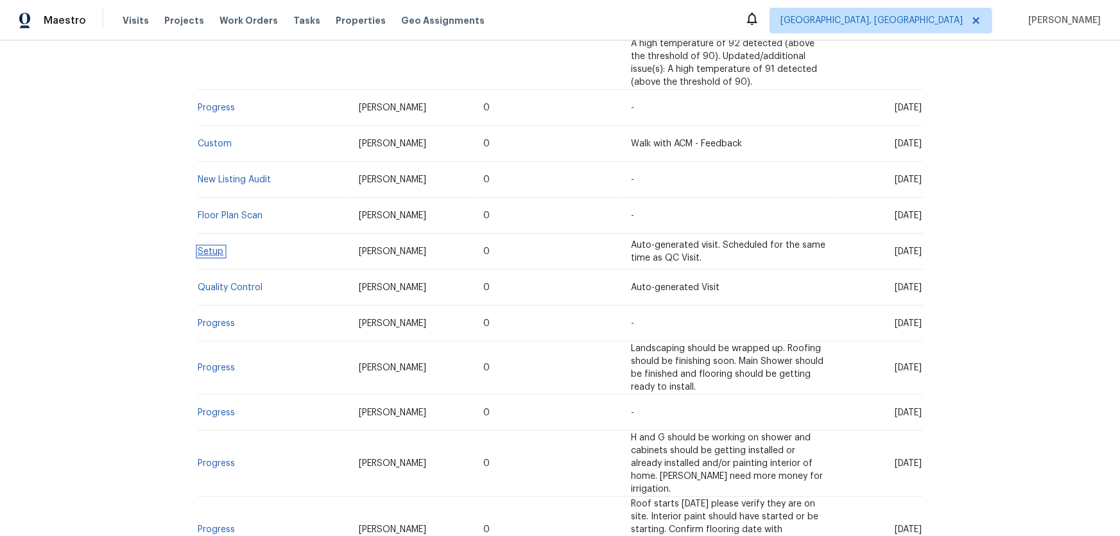
drag, startPoint x: 220, startPoint y: 223, endPoint x: 211, endPoint y: 229, distance: 10.4
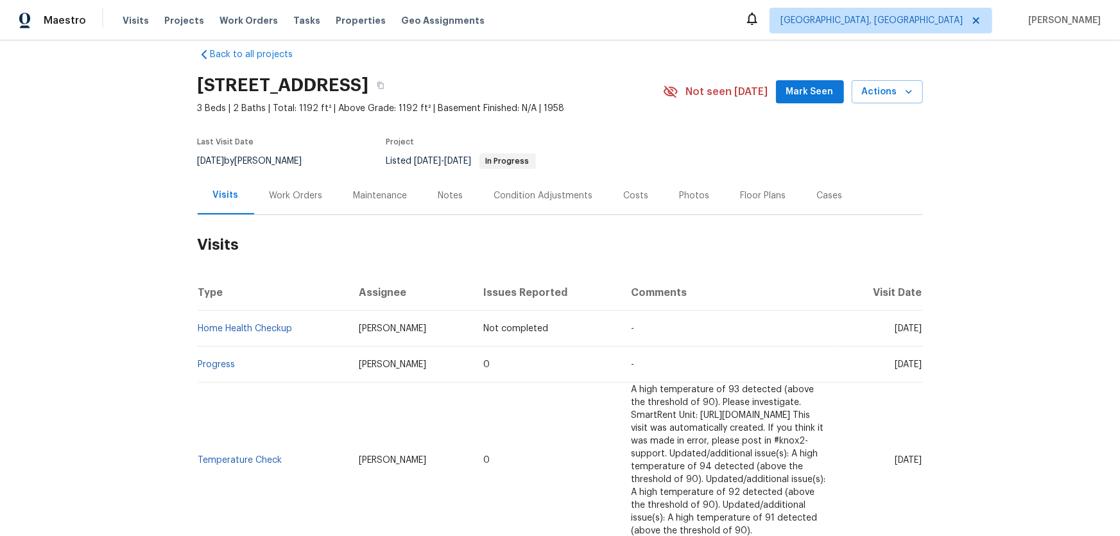
scroll to position [0, 0]
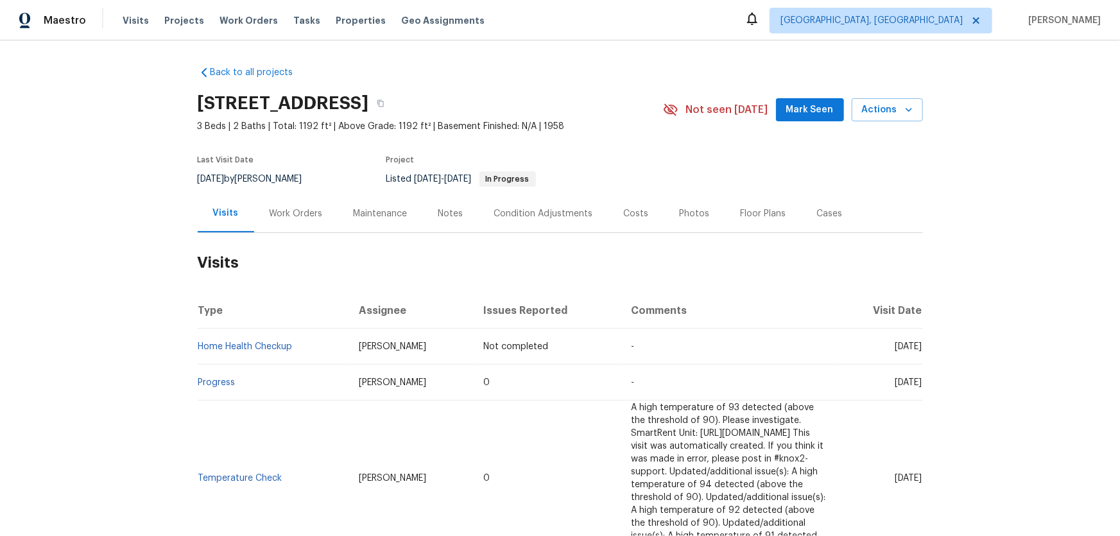
click at [275, 220] on div "Work Orders" at bounding box center [296, 214] width 84 height 38
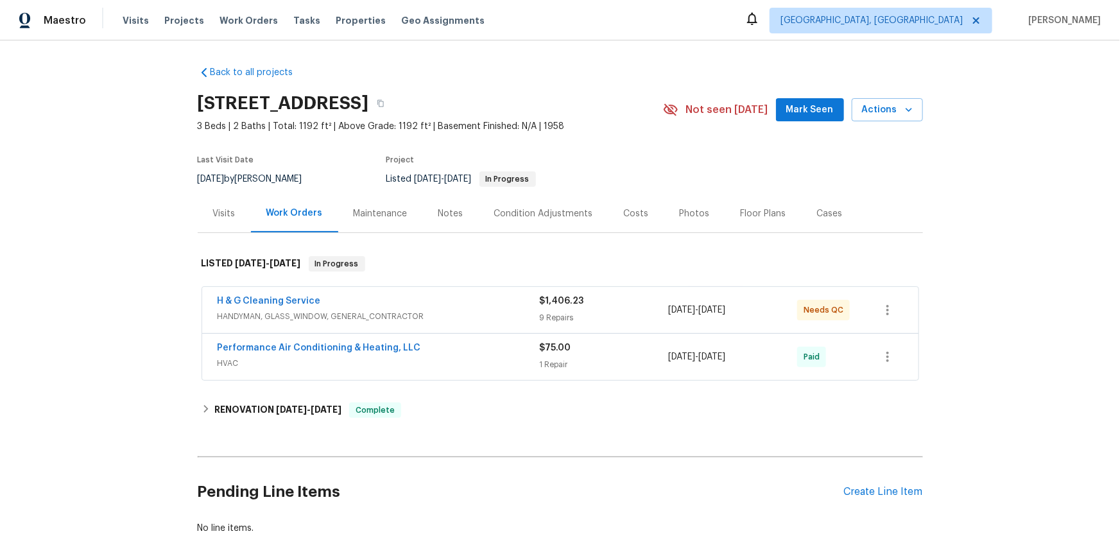
scroll to position [94, 0]
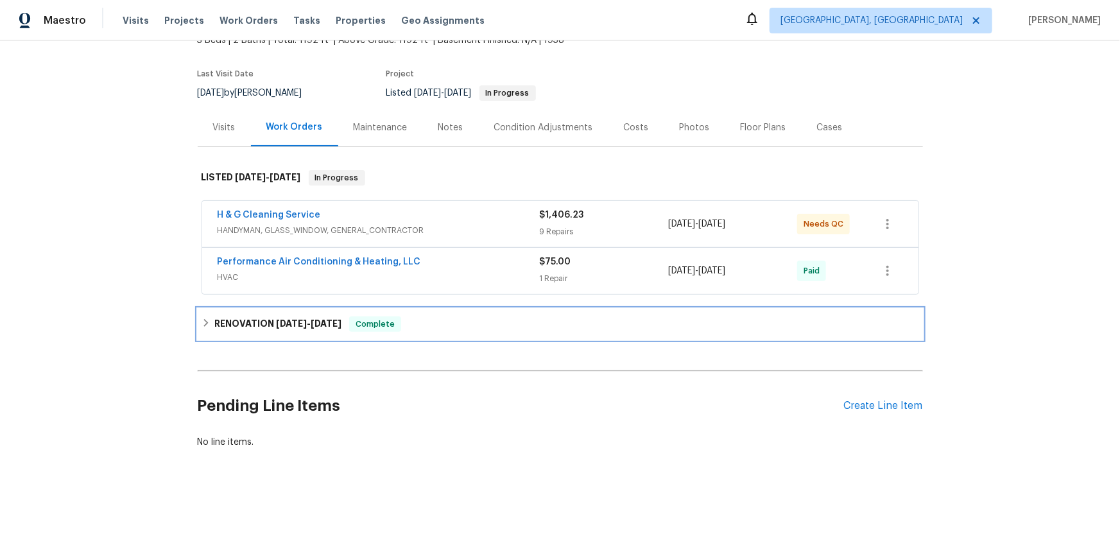
drag, startPoint x: 205, startPoint y: 308, endPoint x: 213, endPoint y: 312, distance: 8.4
click at [206, 317] on div "RENOVATION 6/25/25 - 7/16/25 Complete" at bounding box center [561, 324] width 718 height 15
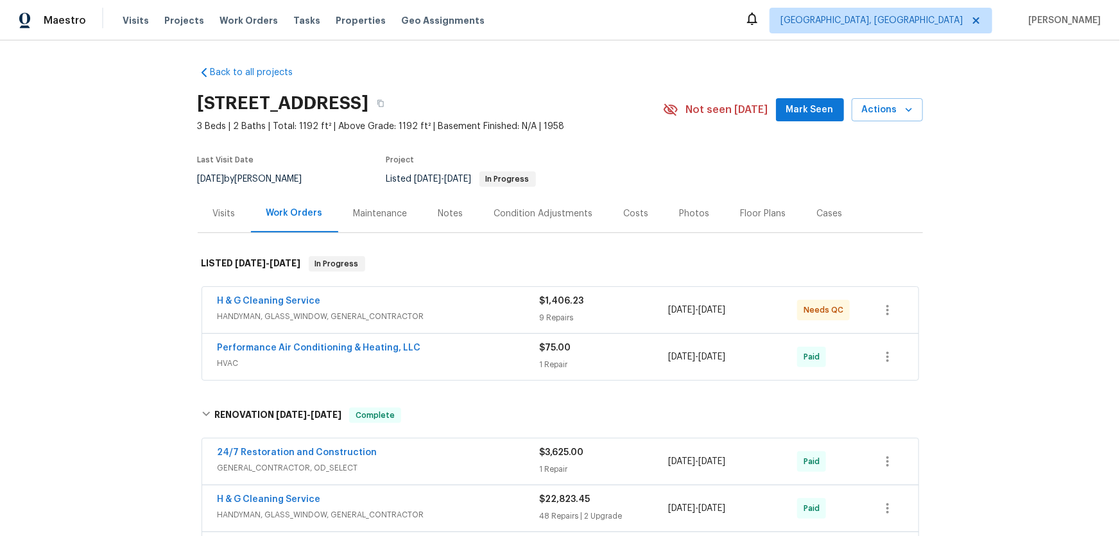
scroll to position [463, 0]
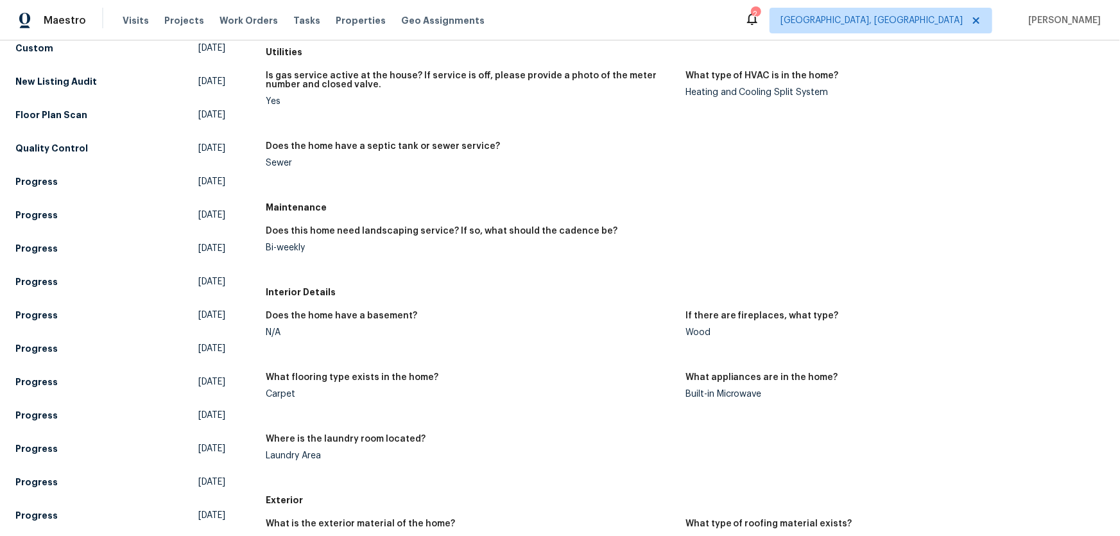
scroll to position [292, 0]
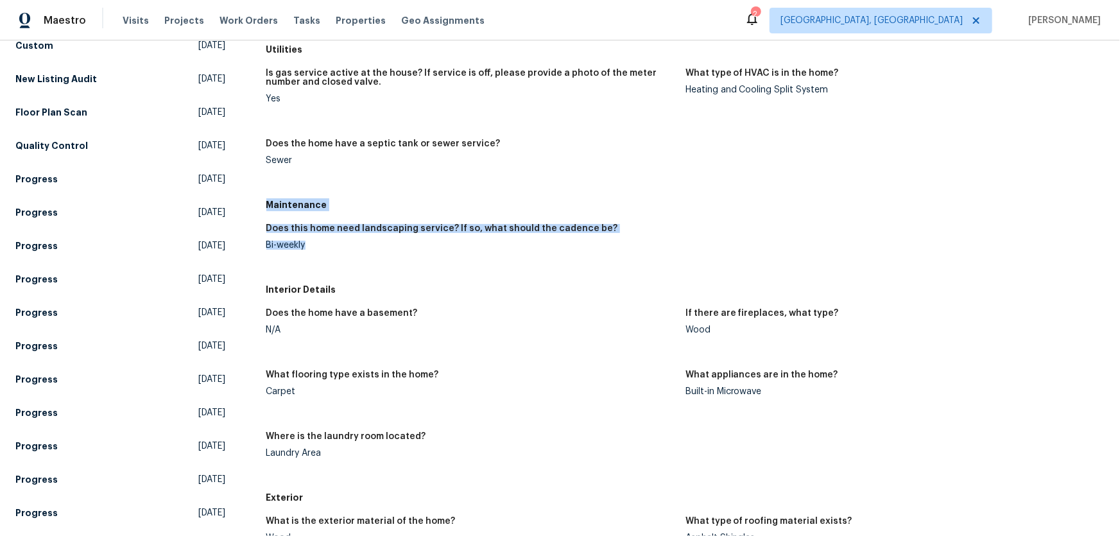
drag, startPoint x: 266, startPoint y: 205, endPoint x: 323, endPoint y: 252, distance: 73.9
click at [323, 252] on div "Maintenance Does this home need landscaping service? If so, what should the cad…" at bounding box center [685, 235] width 839 height 85
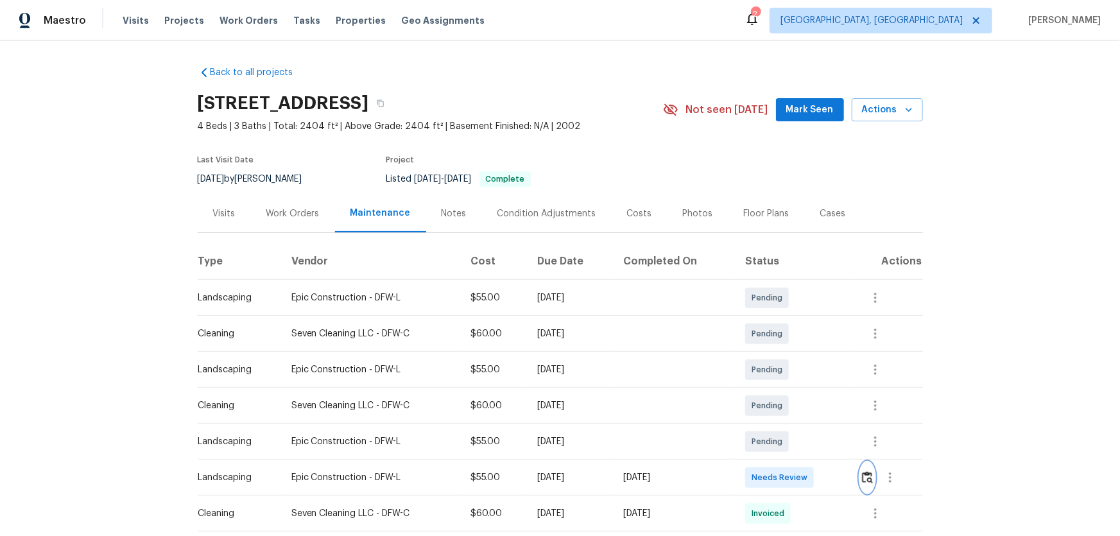
click at [797, 354] on button "button" at bounding box center [867, 477] width 15 height 31
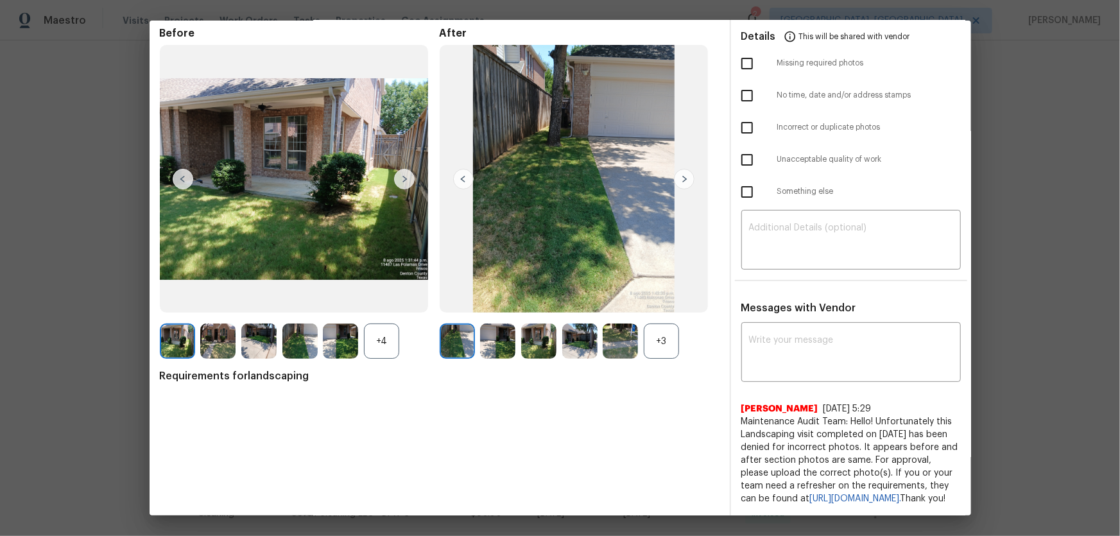
scroll to position [77, 0]
click at [649, 324] on div "+3" at bounding box center [661, 341] width 35 height 35
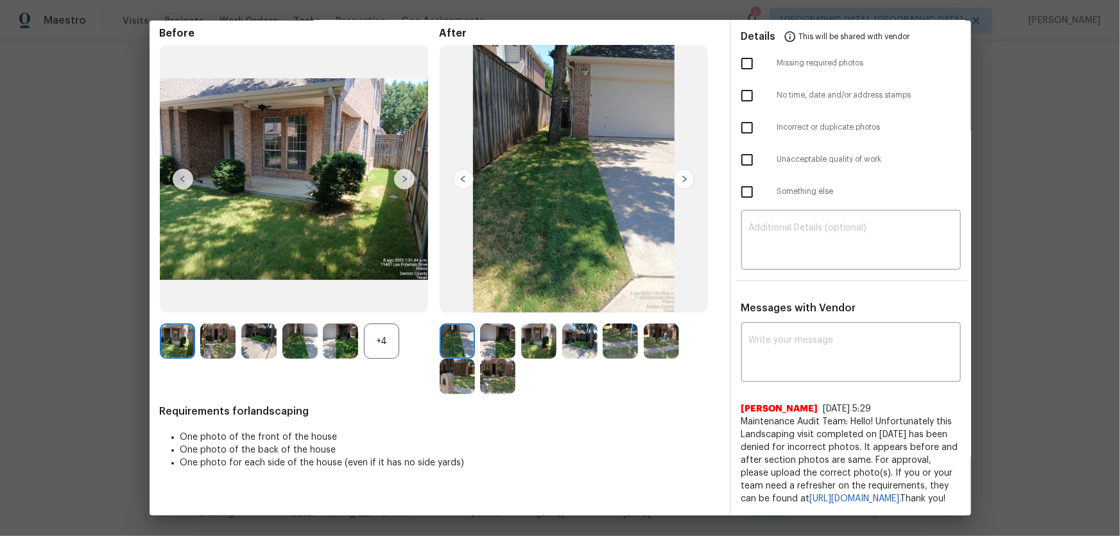
click at [371, 326] on div "+4" at bounding box center [381, 341] width 35 height 35
click at [496, 324] on img at bounding box center [497, 341] width 35 height 35
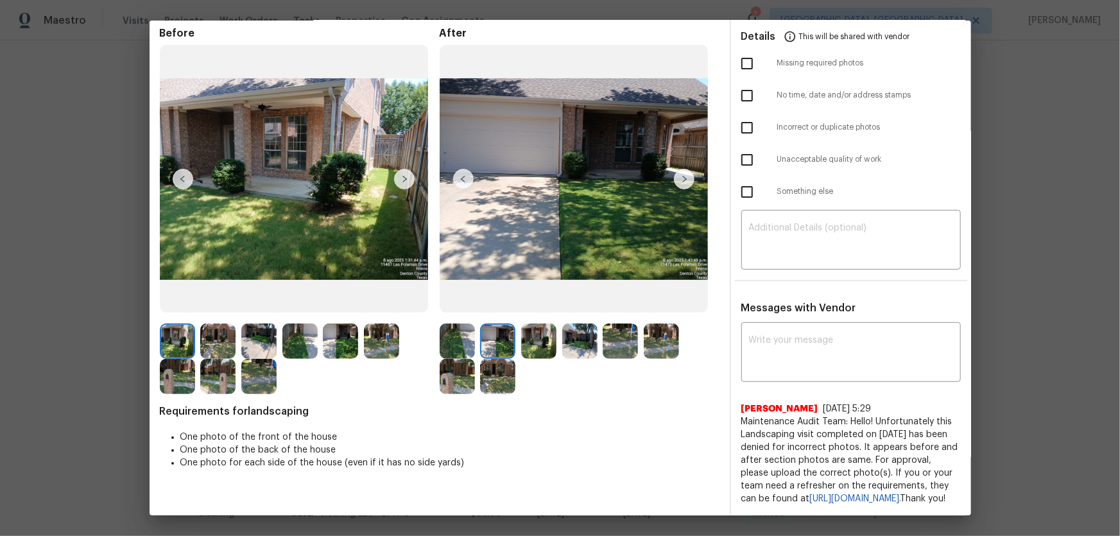
click at [541, 324] on img at bounding box center [538, 341] width 35 height 35
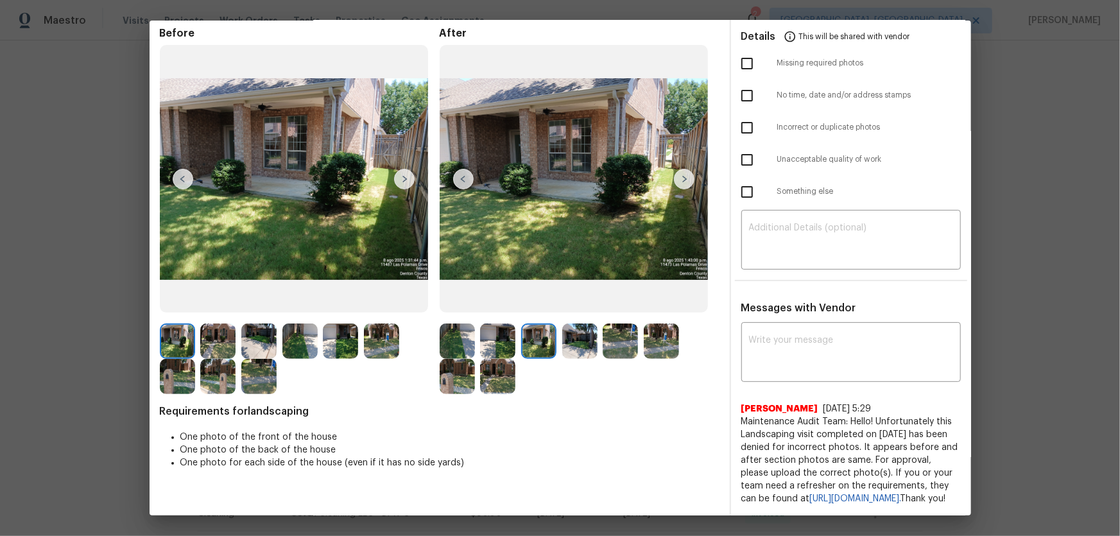
click at [567, 324] on img at bounding box center [579, 341] width 35 height 35
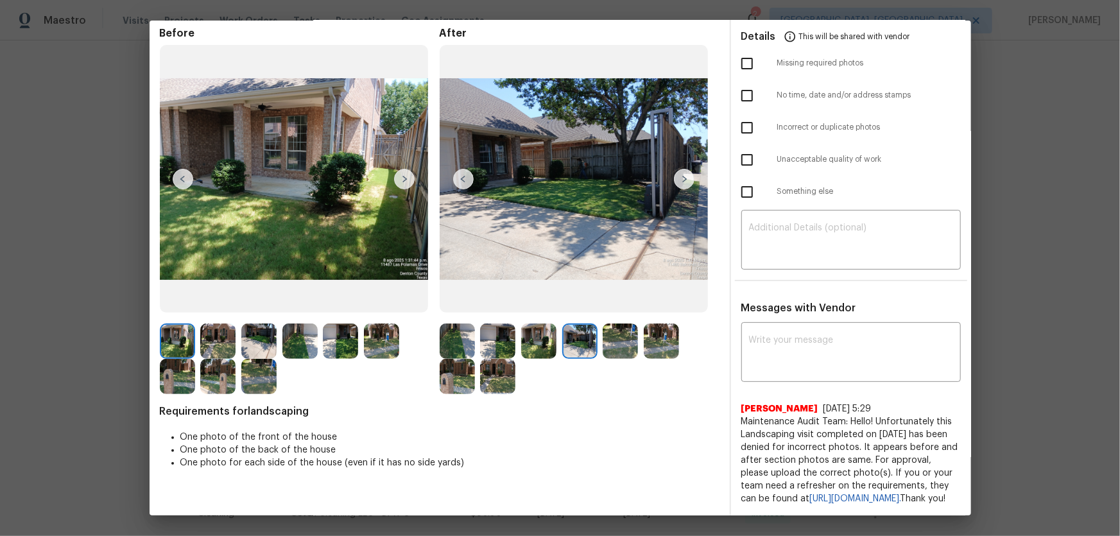
click at [597, 324] on div at bounding box center [582, 341] width 41 height 35
click at [615, 324] on img at bounding box center [620, 341] width 35 height 35
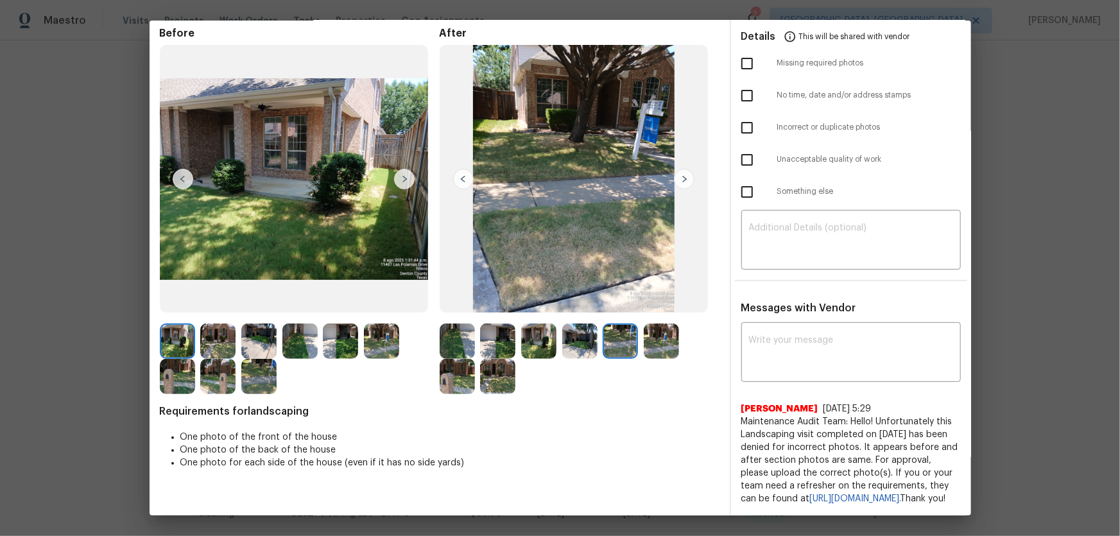
click at [644, 324] on img at bounding box center [661, 341] width 35 height 35
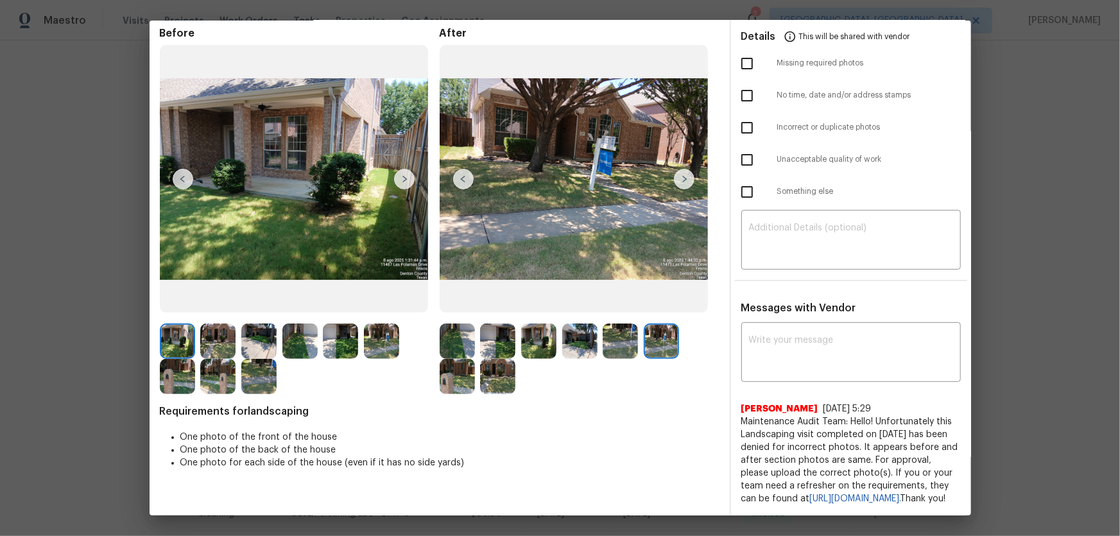
click at [453, 354] on img at bounding box center [457, 376] width 35 height 35
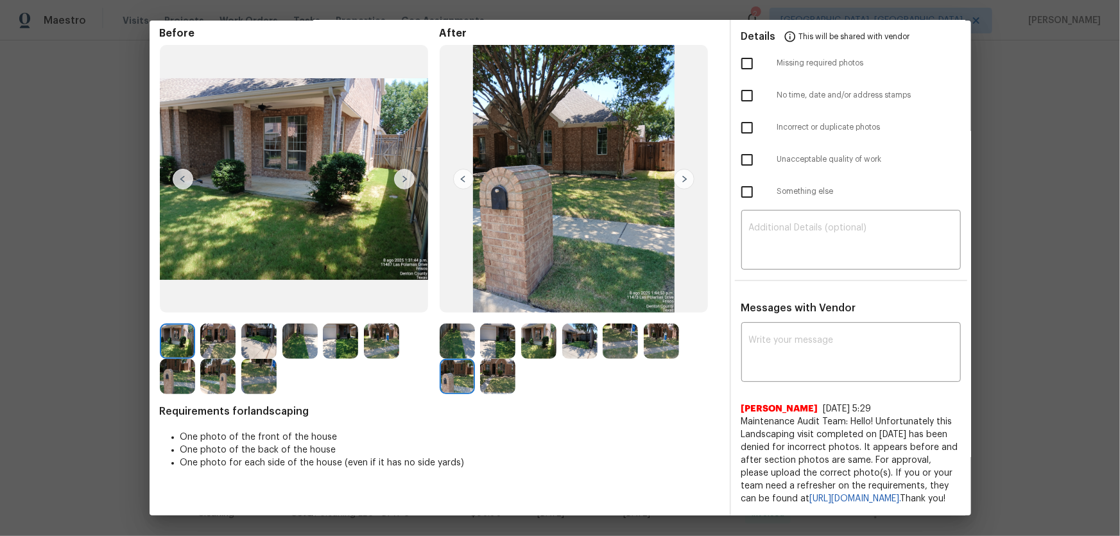
click at [494, 354] on img at bounding box center [497, 376] width 35 height 35
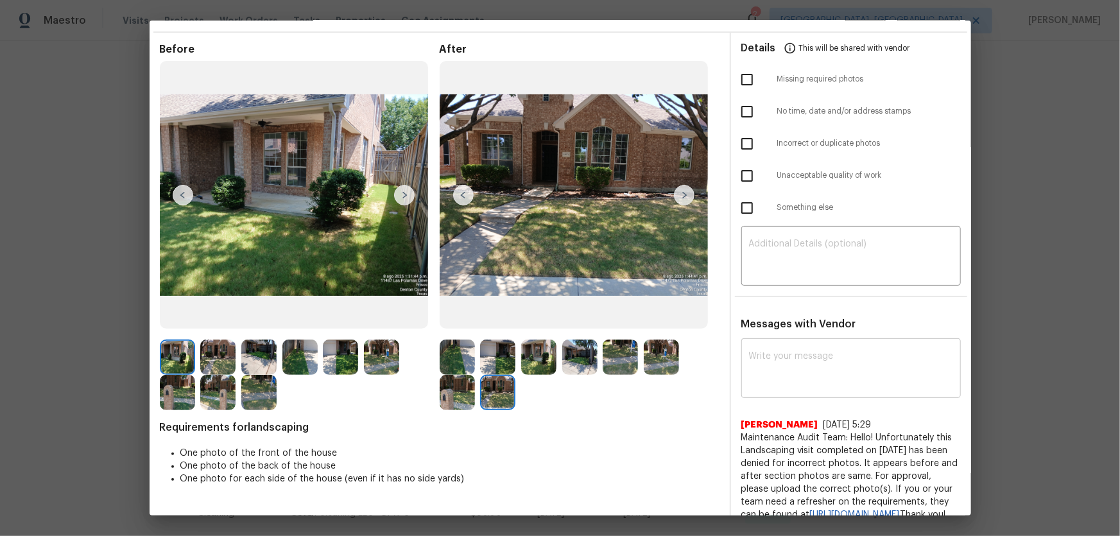
scroll to position [0, 0]
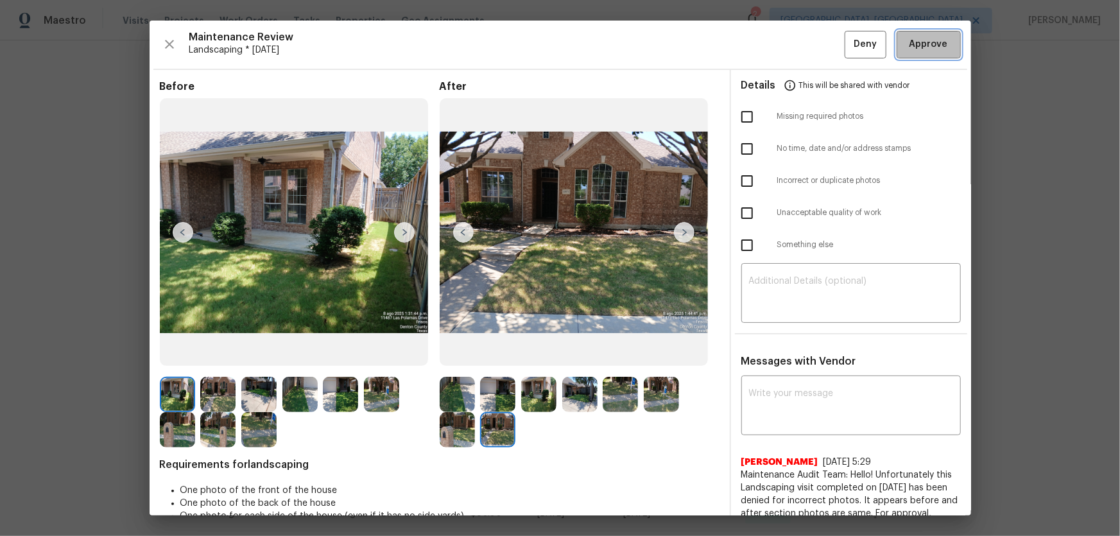
click at [797, 42] on button "Approve" at bounding box center [929, 45] width 64 height 28
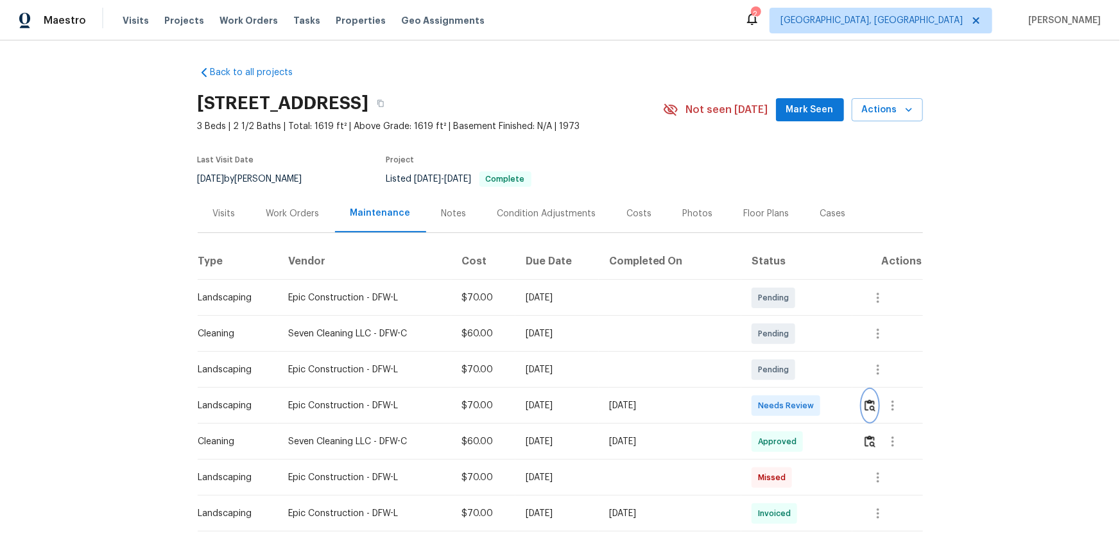
click at [797, 354] on button "button" at bounding box center [870, 405] width 15 height 31
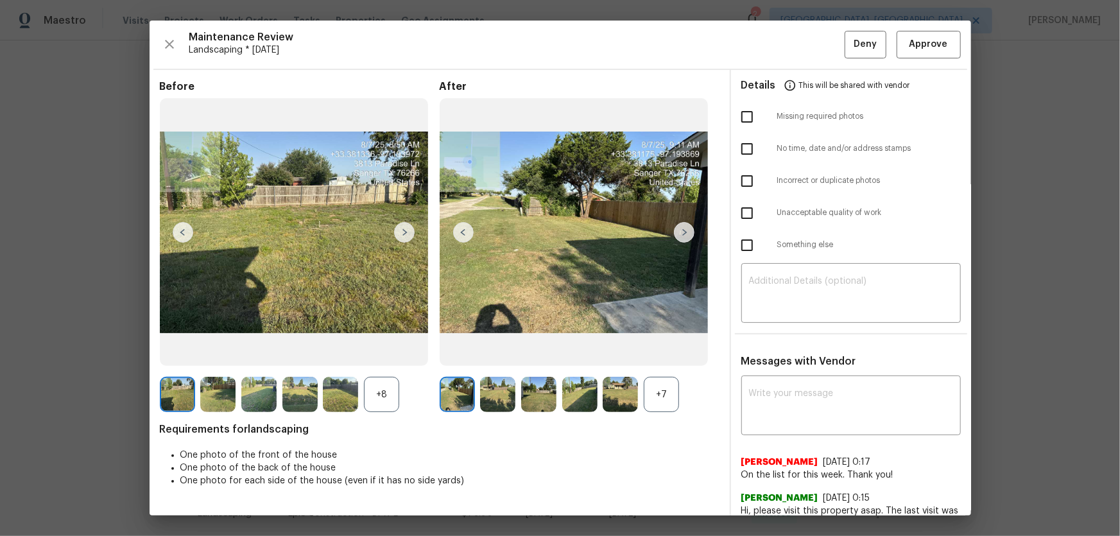
click at [666, 354] on div "+7" at bounding box center [661, 394] width 35 height 35
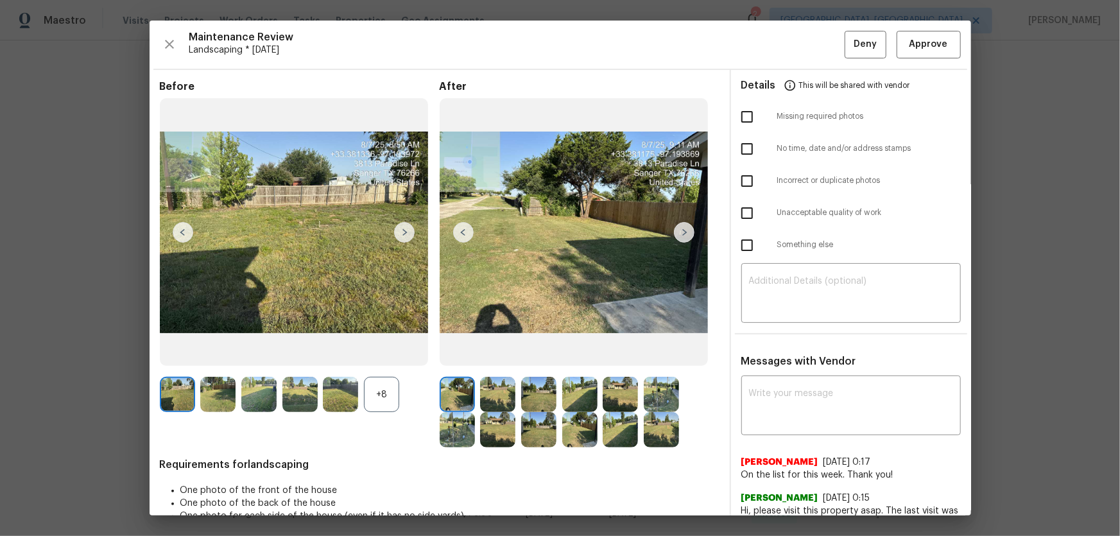
click at [397, 354] on div "+8" at bounding box center [381, 394] width 35 height 35
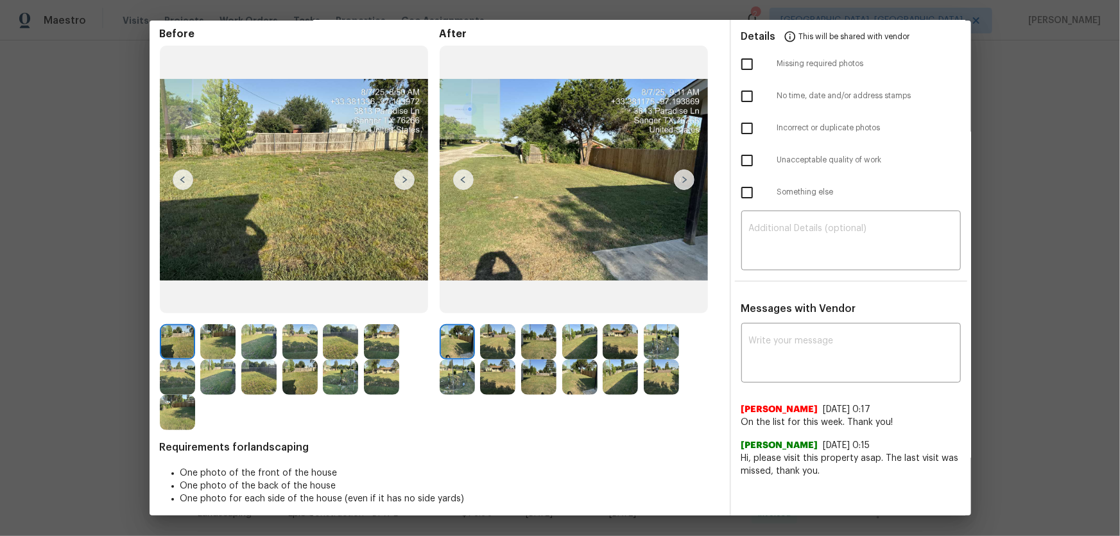
scroll to position [61, 0]
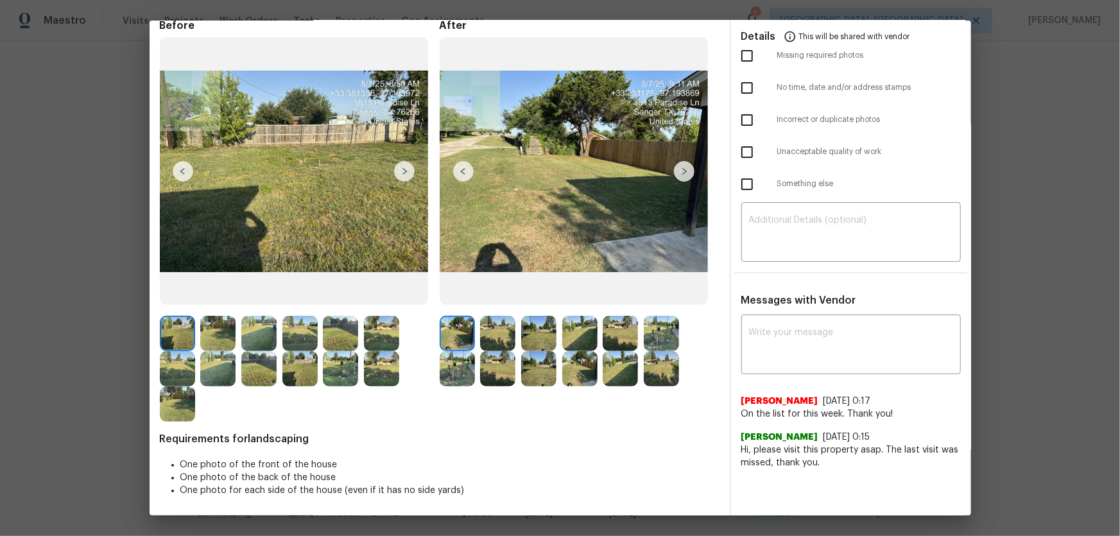
click at [501, 324] on img at bounding box center [497, 333] width 35 height 35
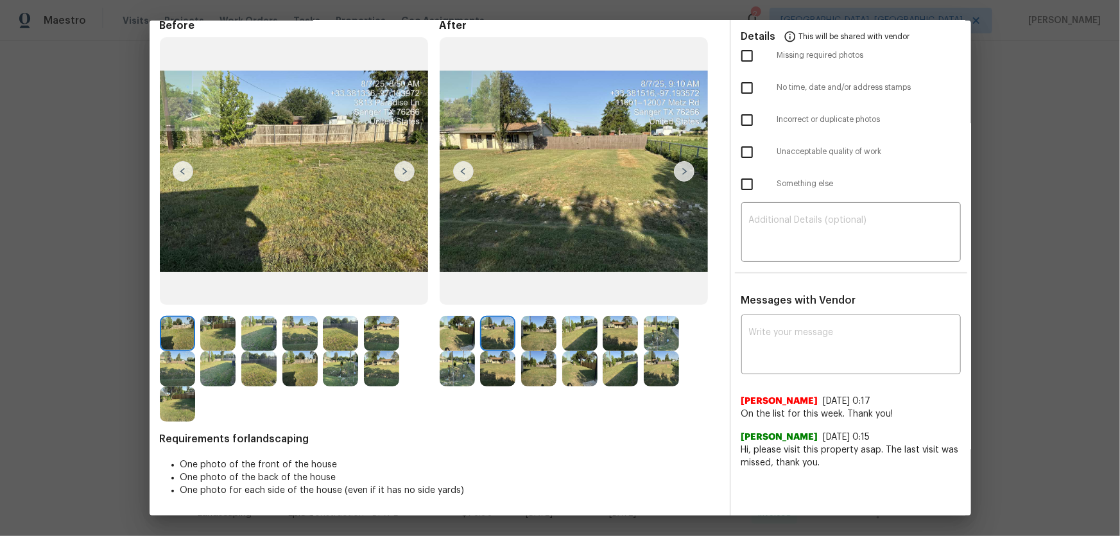
click at [521, 331] on img at bounding box center [538, 333] width 35 height 35
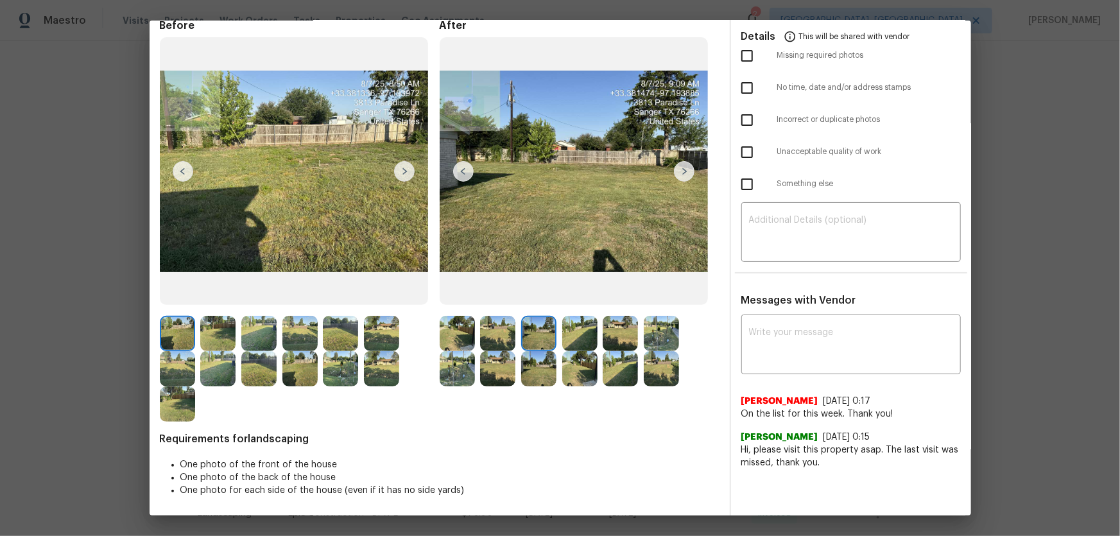
click at [594, 342] on img at bounding box center [579, 333] width 35 height 35
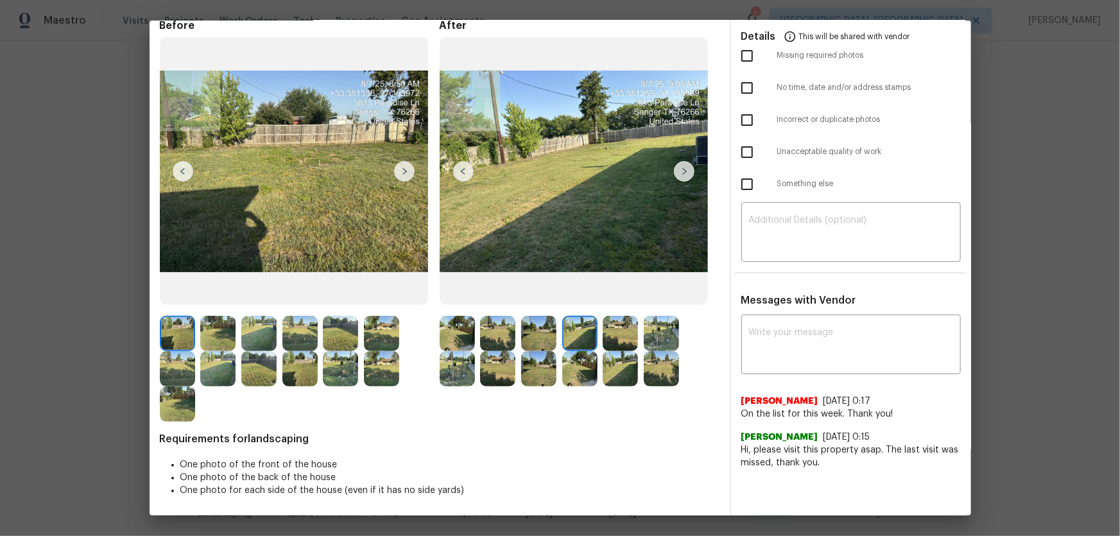
click at [603, 340] on img at bounding box center [620, 333] width 35 height 35
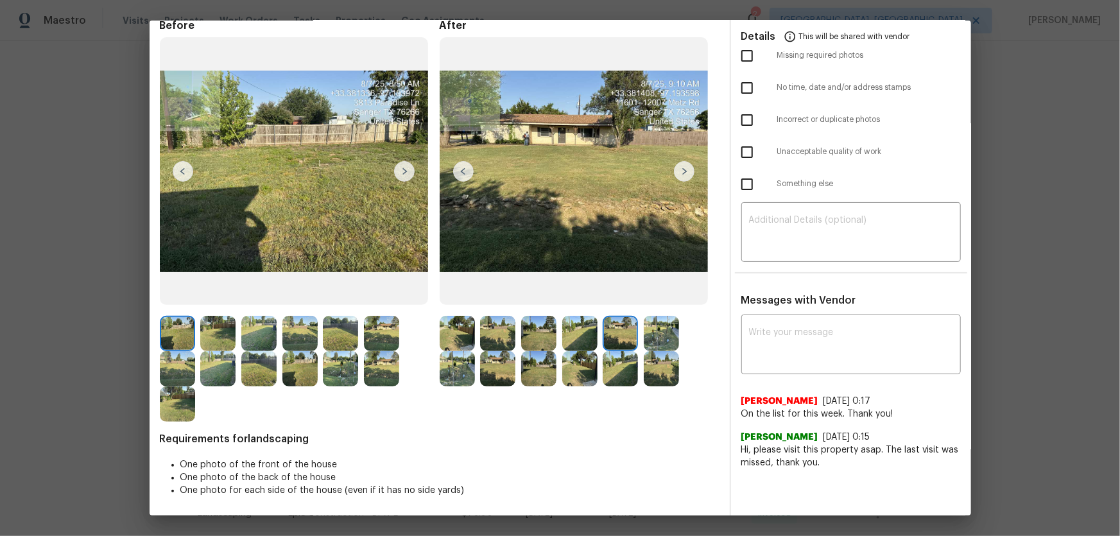
click at [655, 338] on img at bounding box center [661, 333] width 35 height 35
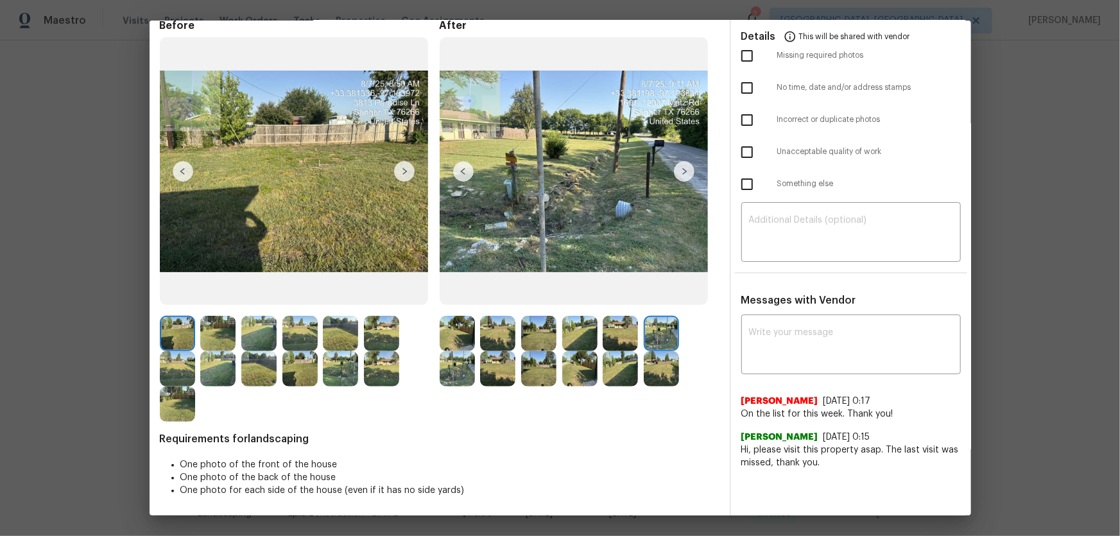
click at [462, 354] on img at bounding box center [457, 368] width 35 height 35
click at [480, 354] on img at bounding box center [497, 368] width 35 height 35
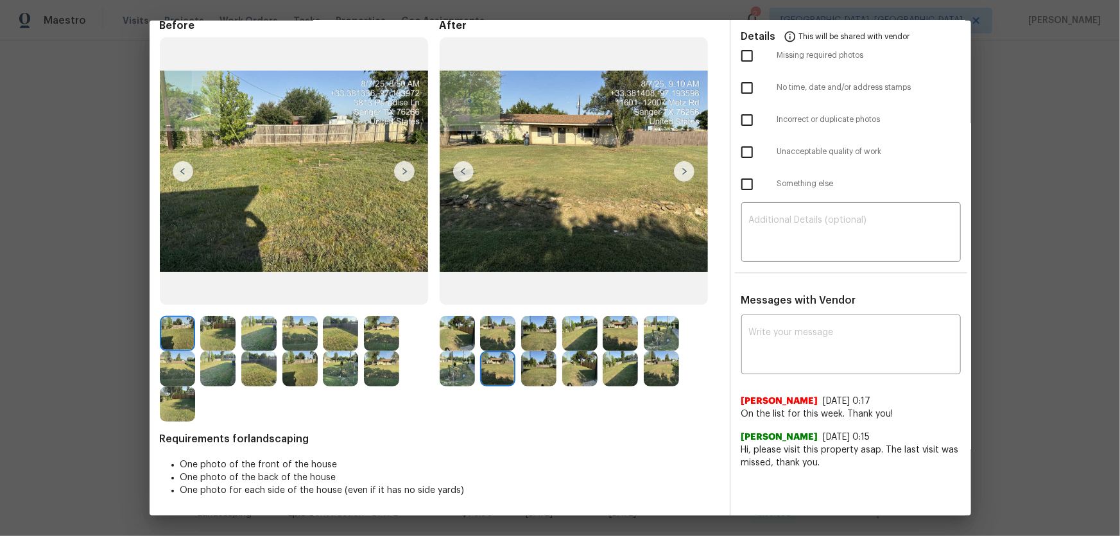
click at [526, 354] on img at bounding box center [538, 368] width 35 height 35
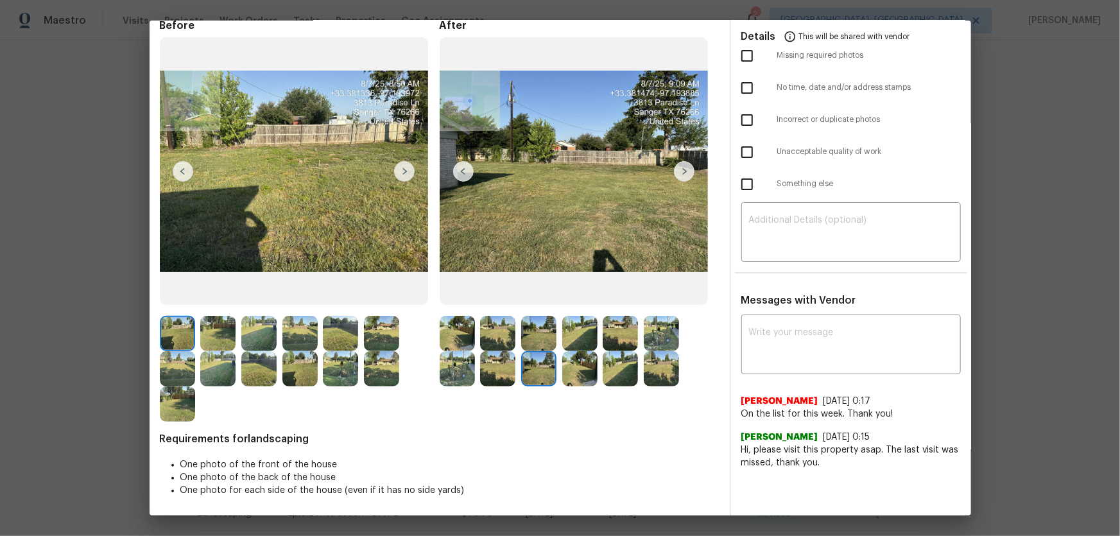
click at [589, 354] on img at bounding box center [579, 368] width 35 height 35
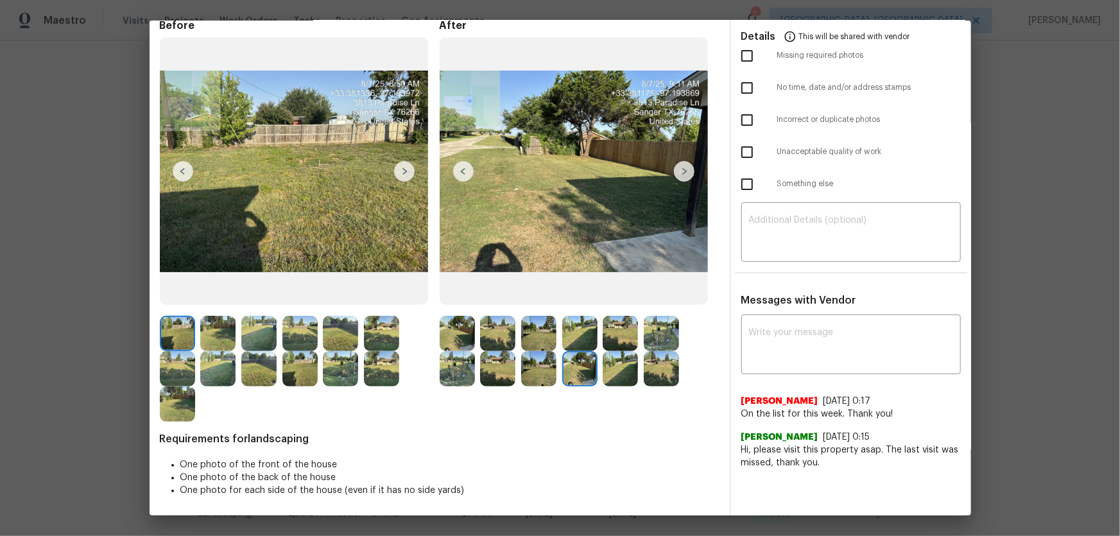
click at [604, 354] on img at bounding box center [620, 368] width 35 height 35
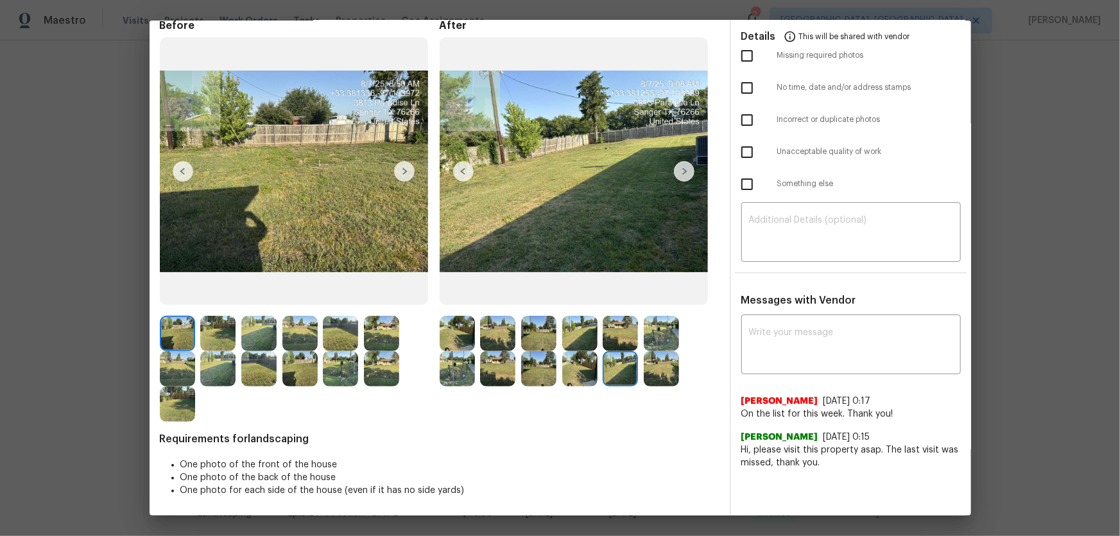
click at [635, 354] on img at bounding box center [620, 368] width 35 height 35
click at [645, 354] on img at bounding box center [661, 368] width 35 height 35
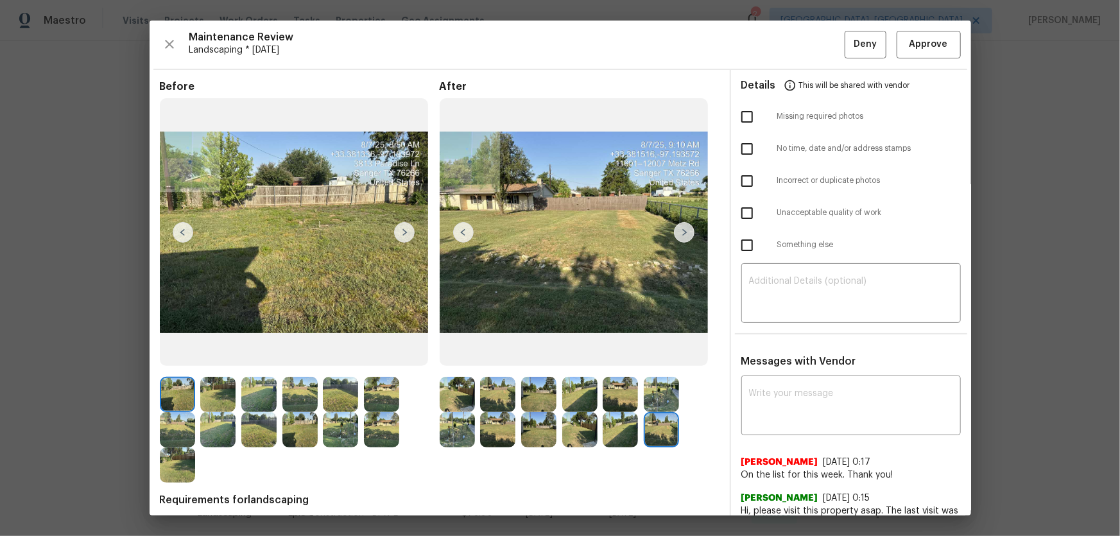
scroll to position [0, 0]
click at [797, 54] on button "Approve" at bounding box center [929, 45] width 64 height 28
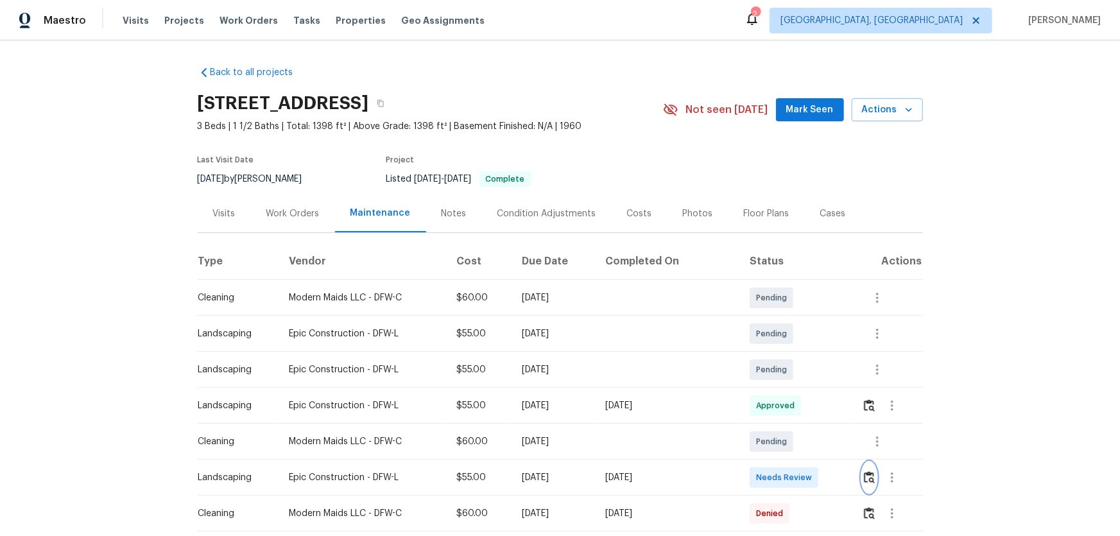
click at [797, 354] on button "button" at bounding box center [869, 477] width 15 height 31
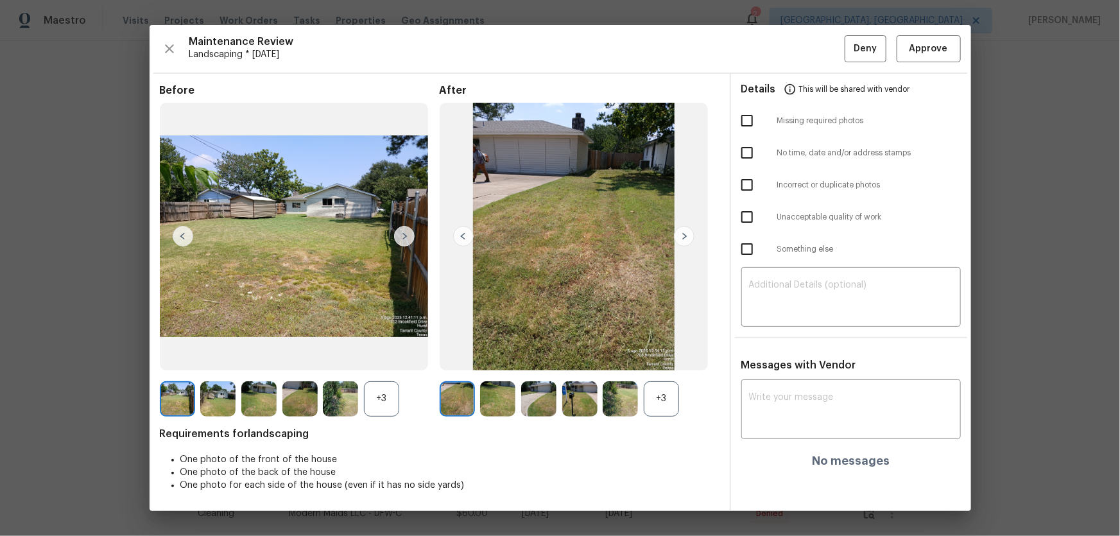
click at [657, 354] on div "+3" at bounding box center [661, 398] width 35 height 35
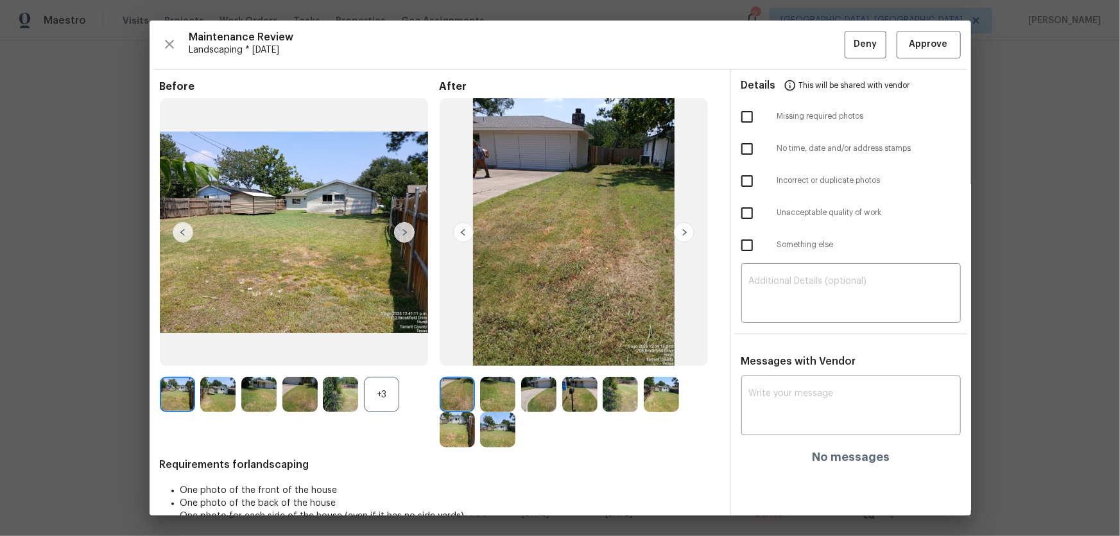
click at [398, 354] on div "+3" at bounding box center [381, 394] width 35 height 35
click at [496, 354] on img at bounding box center [497, 394] width 35 height 35
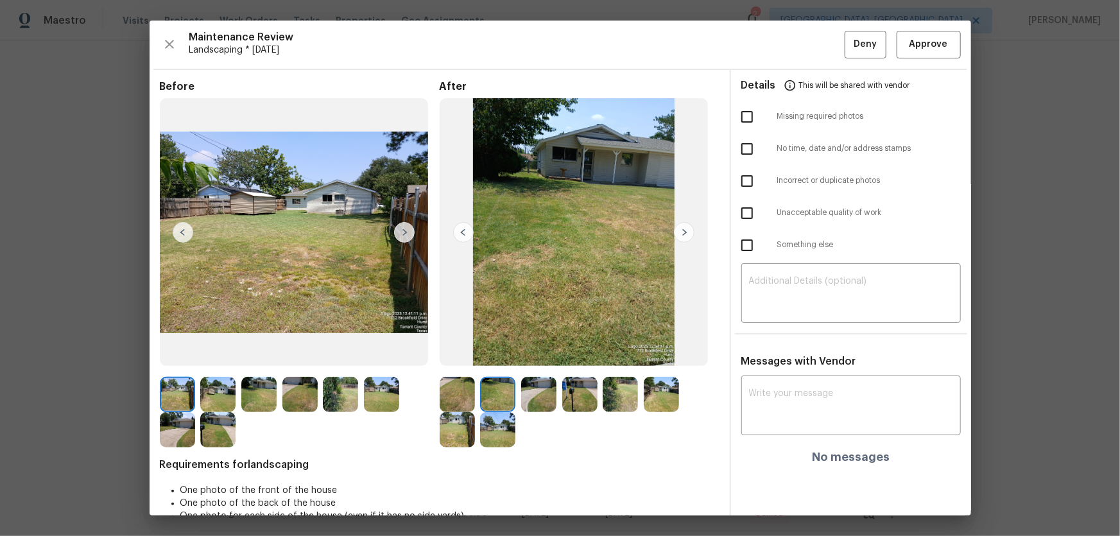
click at [555, 354] on div at bounding box center [541, 394] width 41 height 35
click at [532, 354] on img at bounding box center [538, 394] width 35 height 35
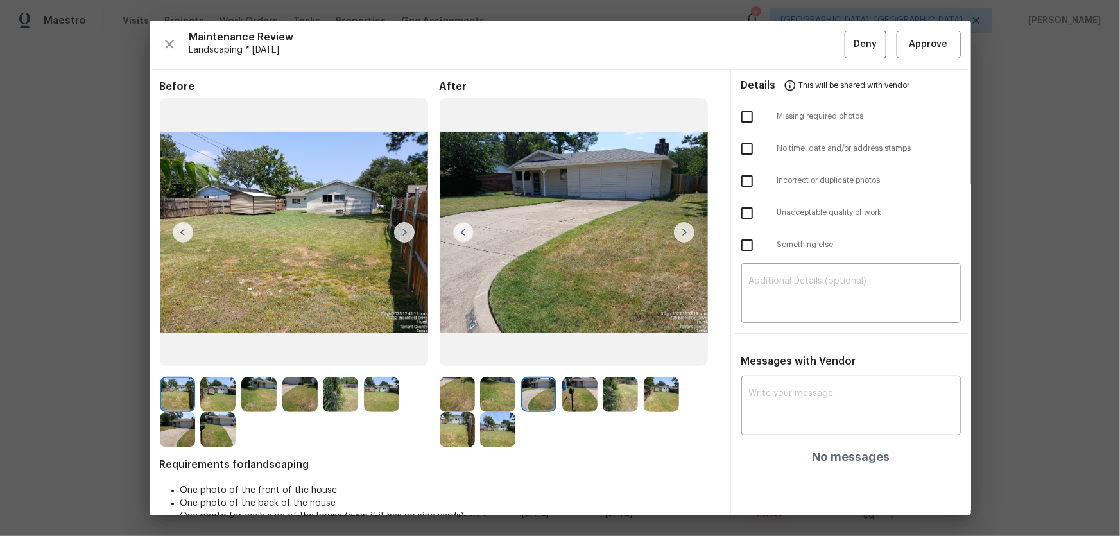
click at [575, 354] on img at bounding box center [579, 394] width 35 height 35
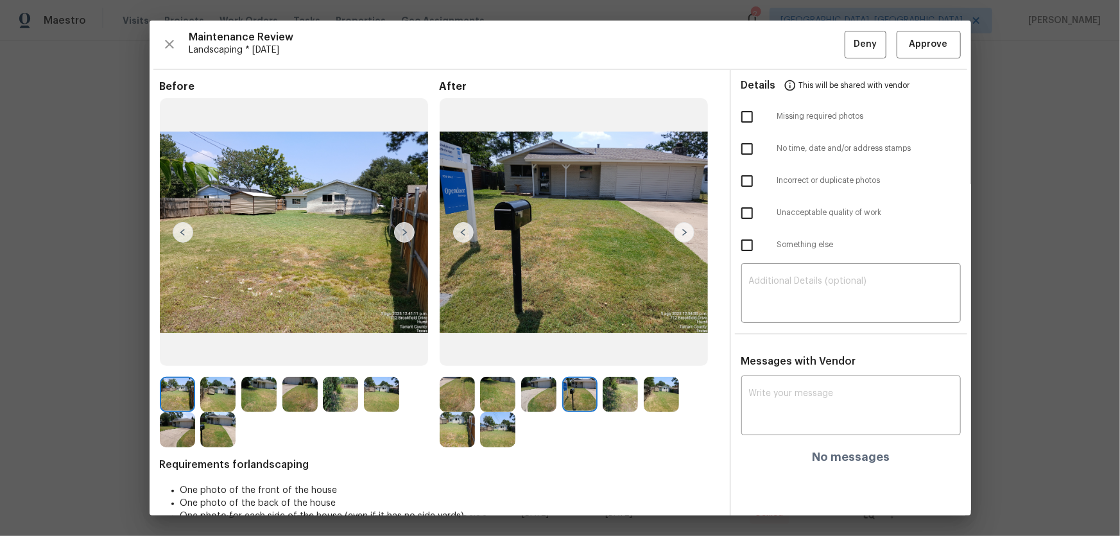
click at [614, 354] on img at bounding box center [620, 394] width 35 height 35
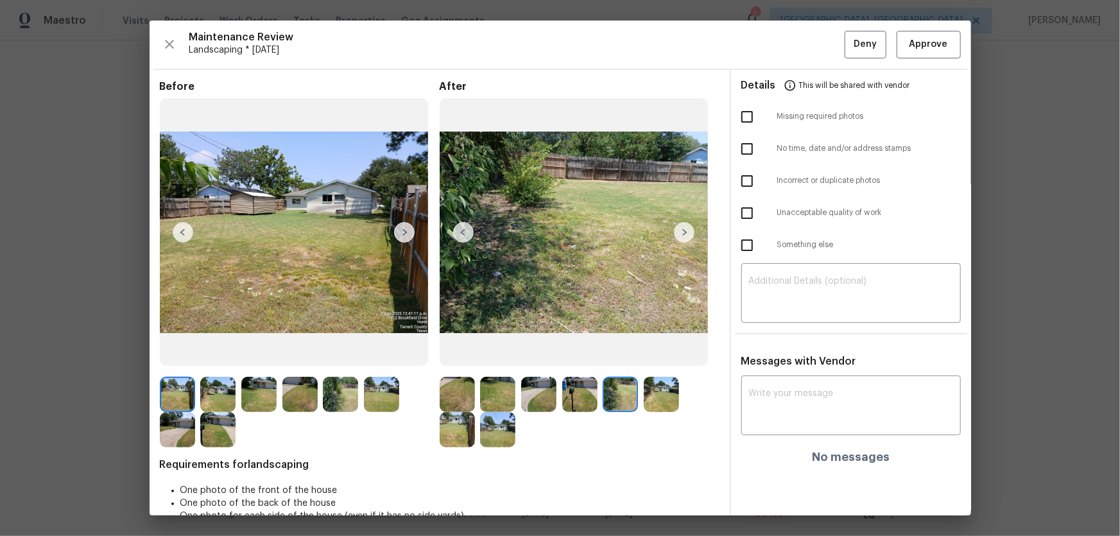
click at [645, 354] on img at bounding box center [661, 394] width 35 height 35
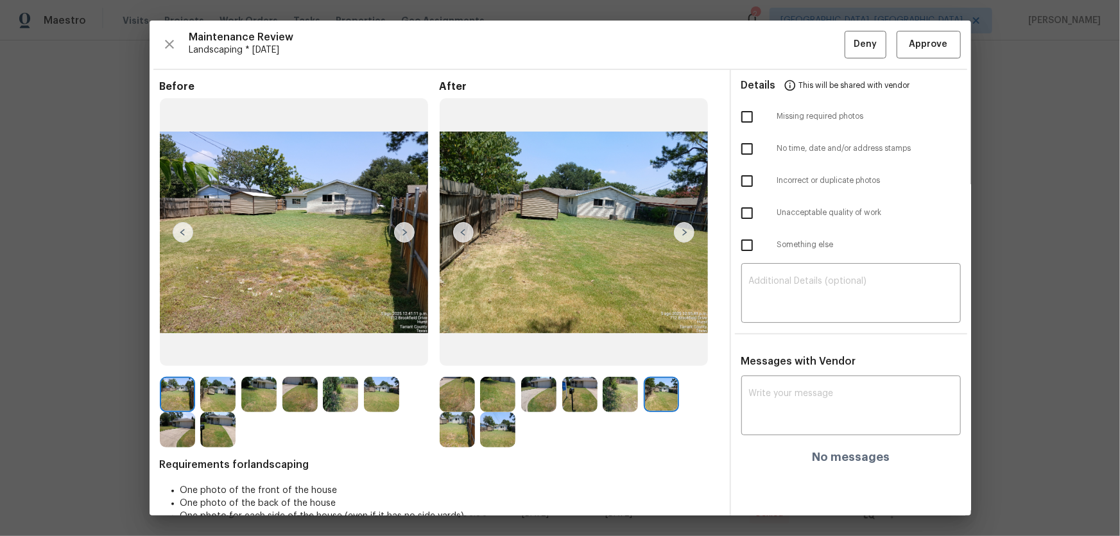
click at [454, 354] on img at bounding box center [457, 429] width 35 height 35
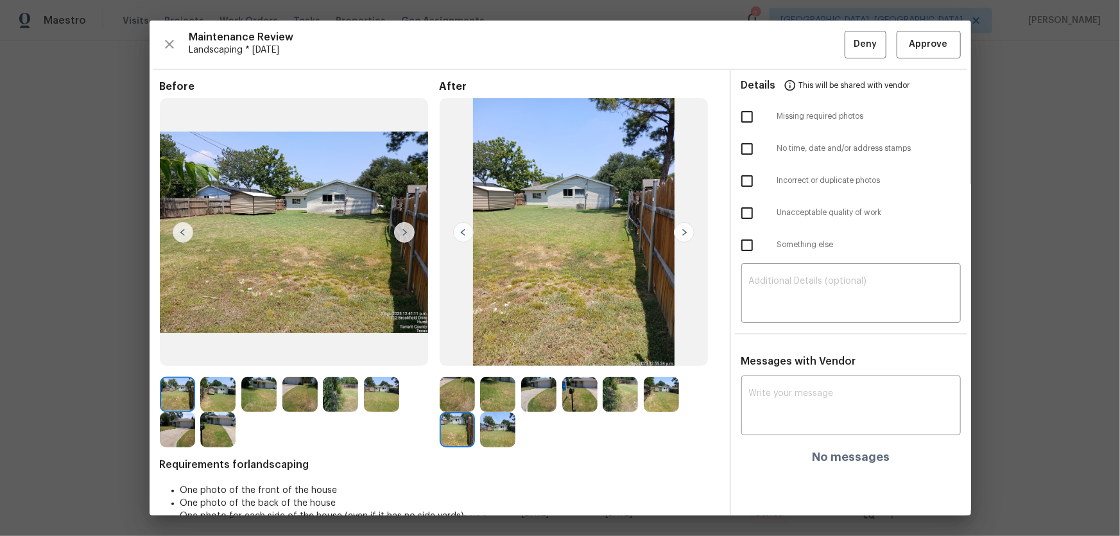
click at [473, 354] on div at bounding box center [460, 429] width 41 height 35
click at [490, 354] on img at bounding box center [497, 429] width 35 height 35
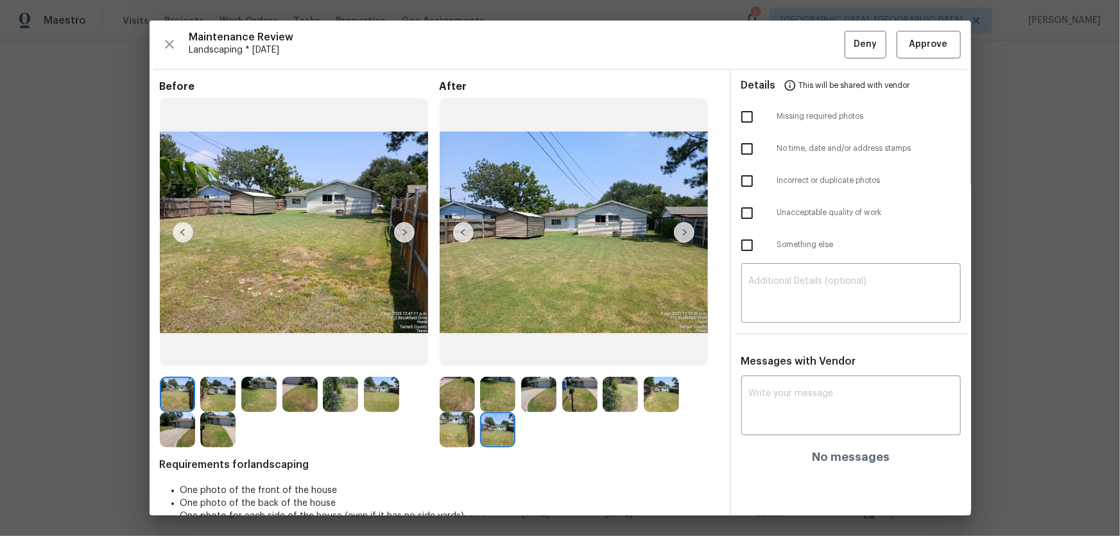
click at [797, 42] on div "Maintenance Review Landscaping * [DATE] Deny Approve Before After Requirements …" at bounding box center [561, 268] width 822 height 495
click at [797, 43] on span "Approve" at bounding box center [929, 45] width 39 height 16
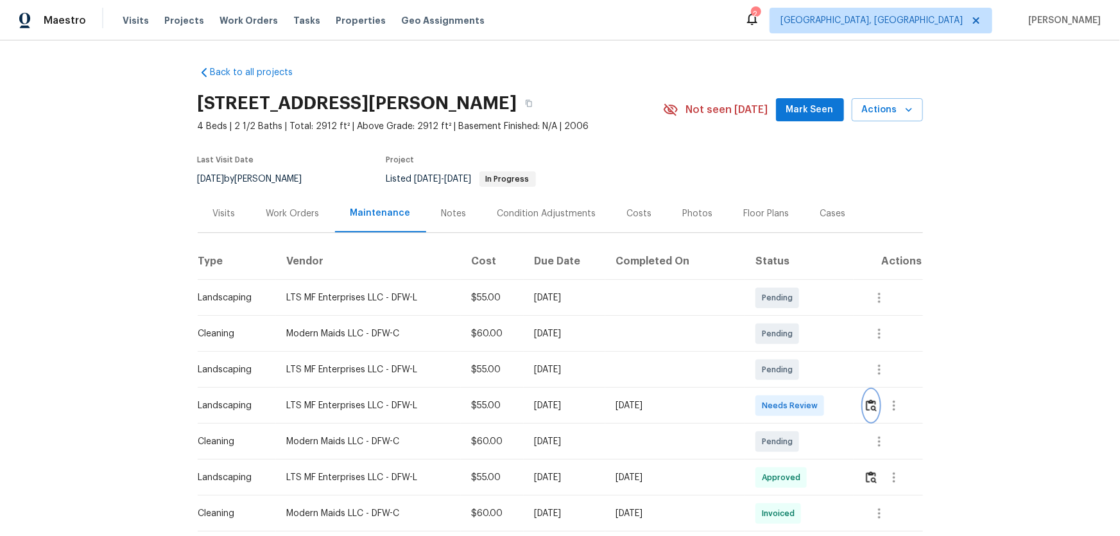
click at [797, 354] on img "button" at bounding box center [871, 405] width 11 height 12
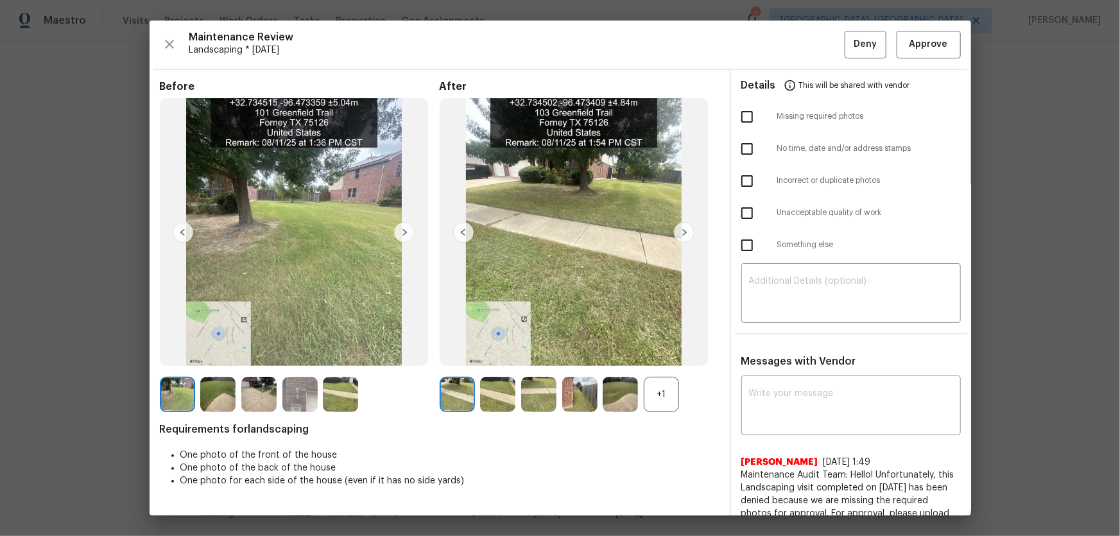
click at [672, 354] on div "+1" at bounding box center [661, 394] width 35 height 35
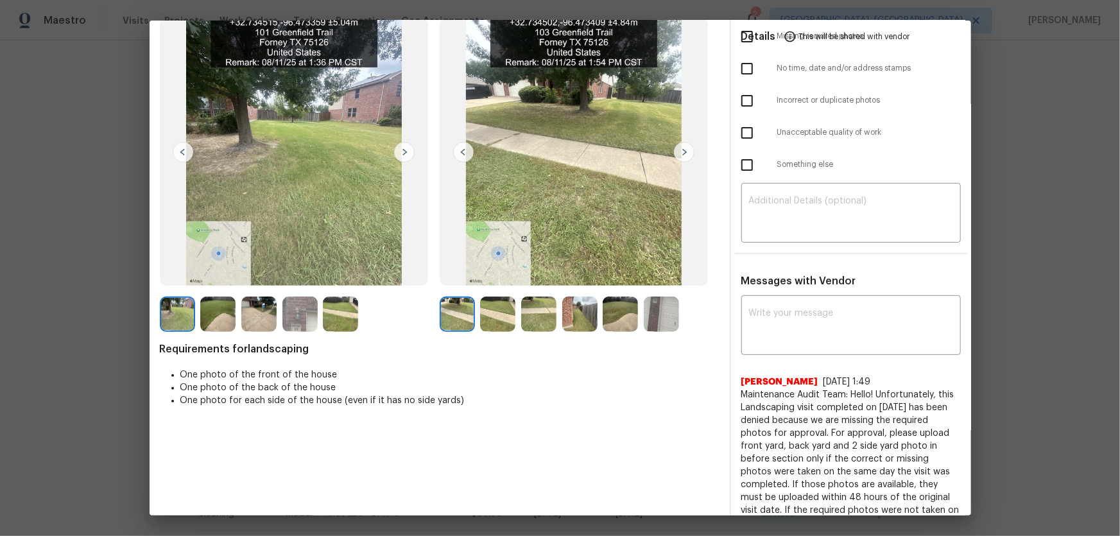
scroll to position [116, 0]
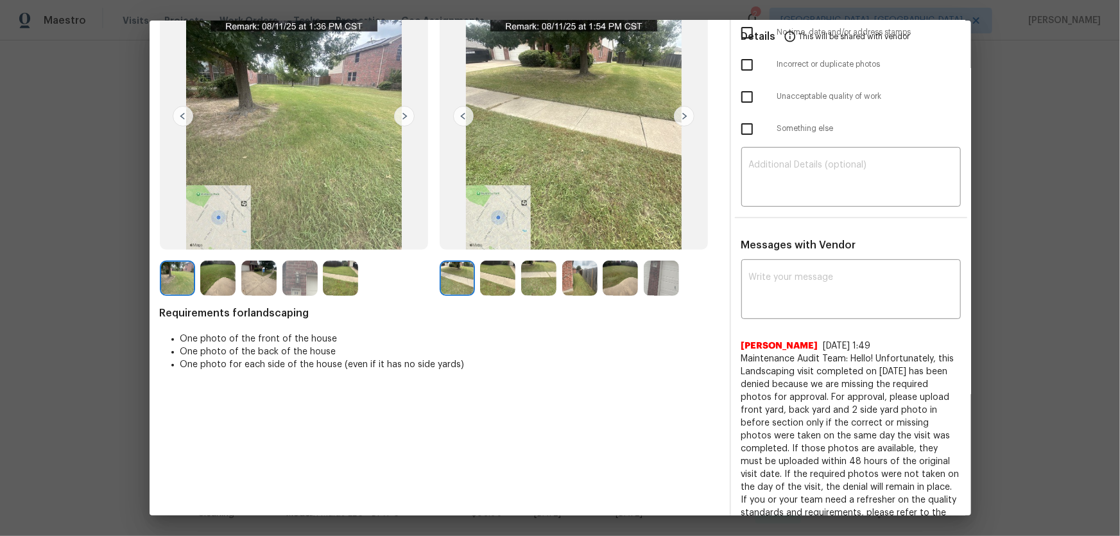
click at [496, 277] on img at bounding box center [497, 278] width 35 height 35
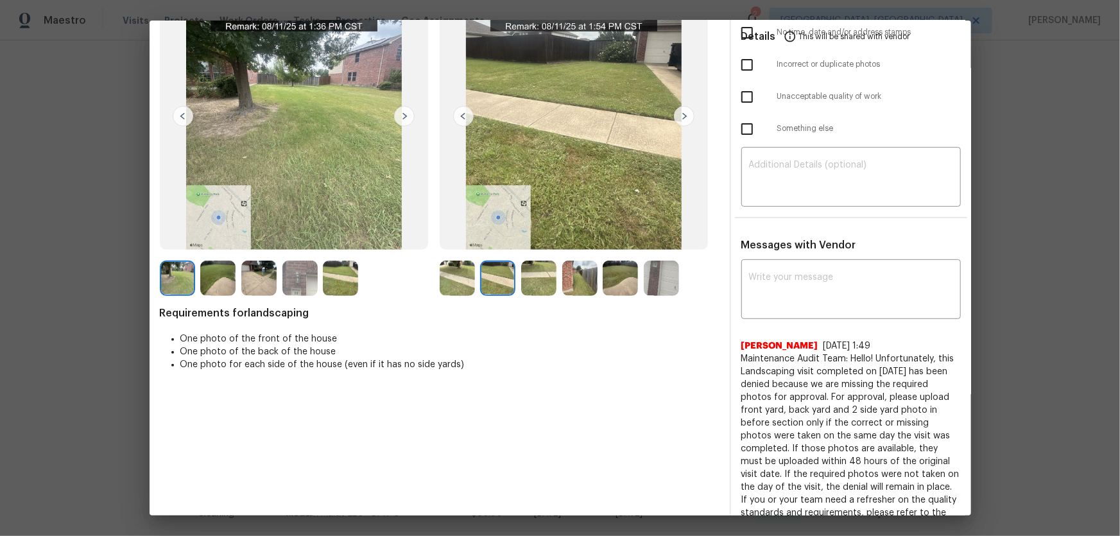
click at [539, 282] on img at bounding box center [538, 278] width 35 height 35
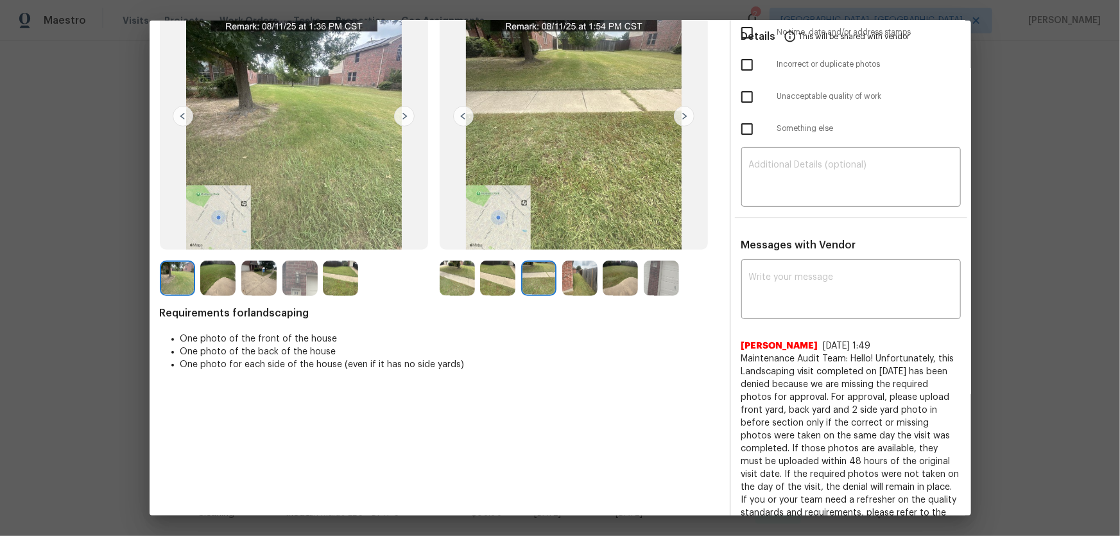
click at [593, 280] on img at bounding box center [579, 278] width 35 height 35
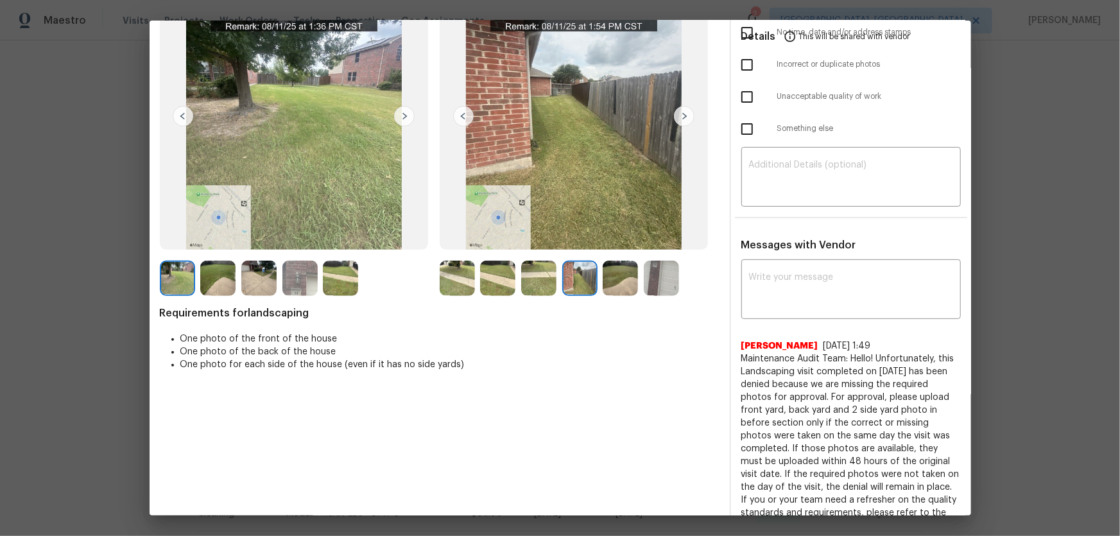
click at [620, 282] on img at bounding box center [620, 278] width 35 height 35
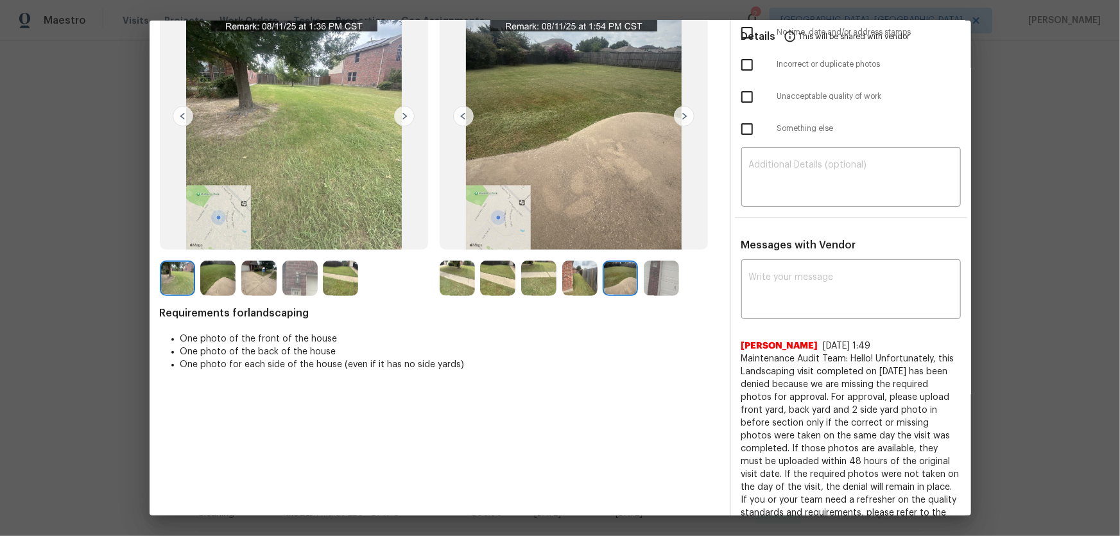
click at [659, 282] on img at bounding box center [661, 278] width 35 height 35
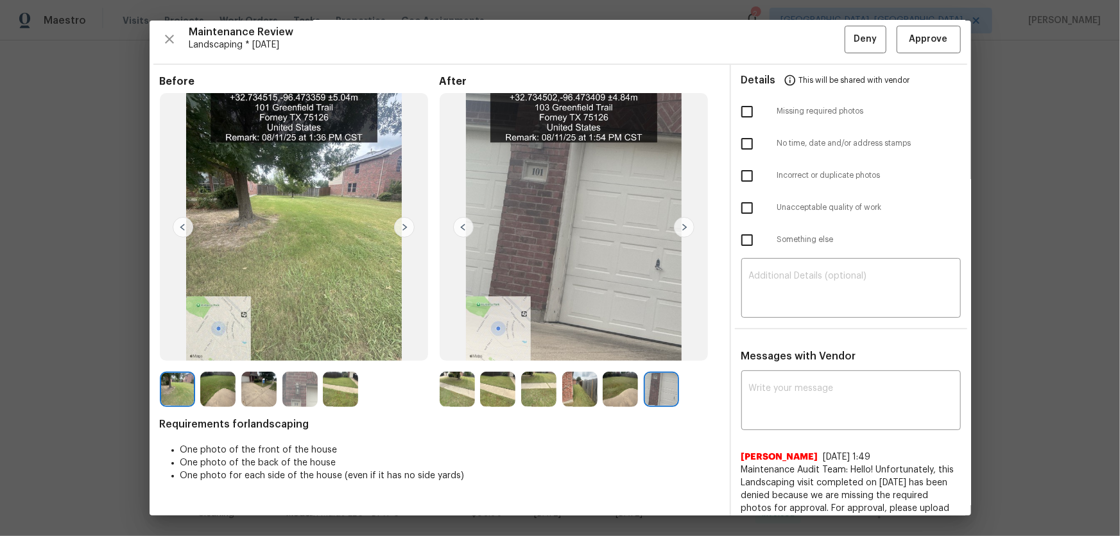
scroll to position [0, 0]
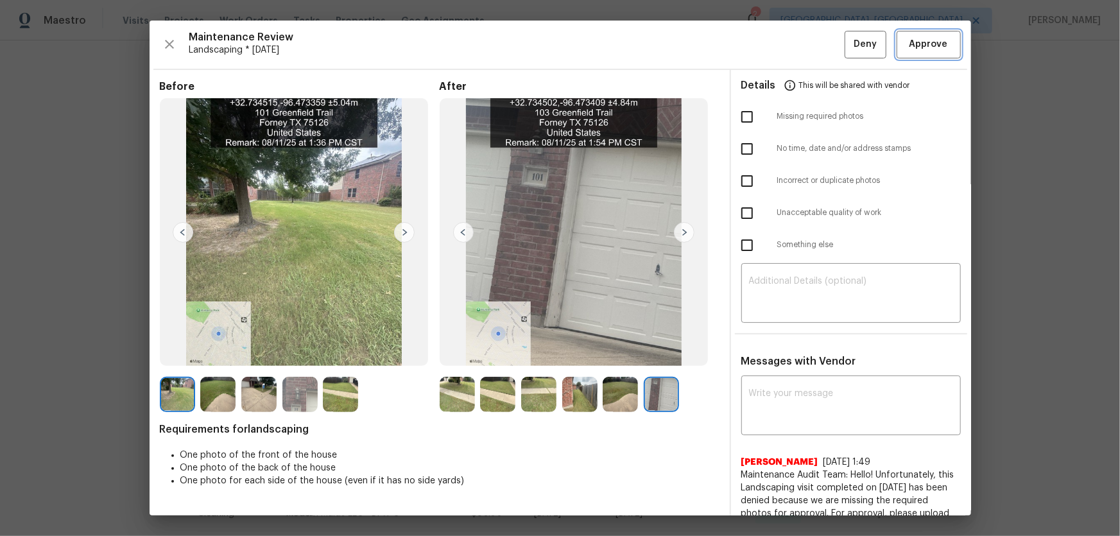
click at [797, 48] on span "Approve" at bounding box center [929, 45] width 39 height 16
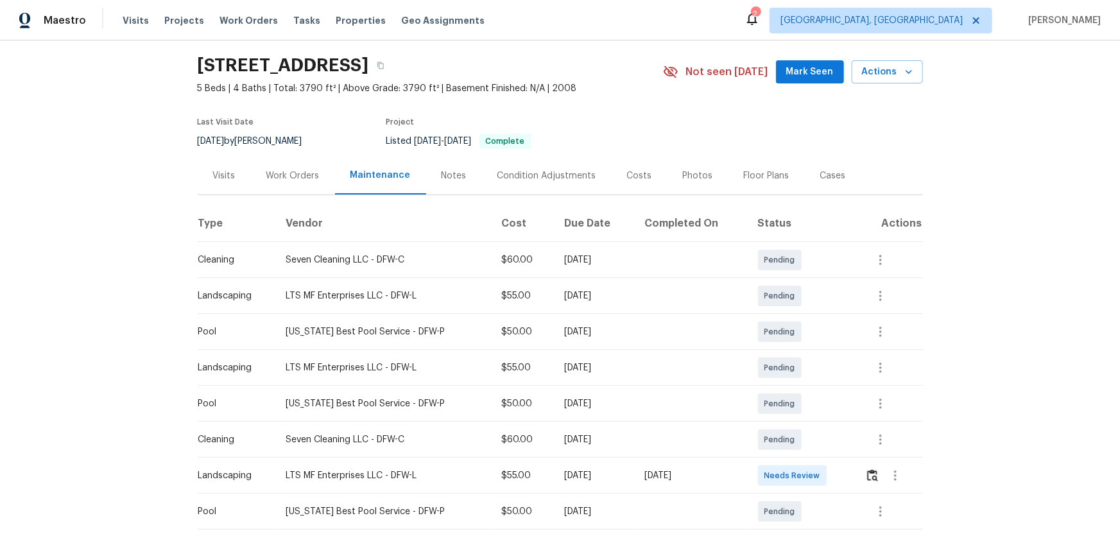
scroll to position [58, 0]
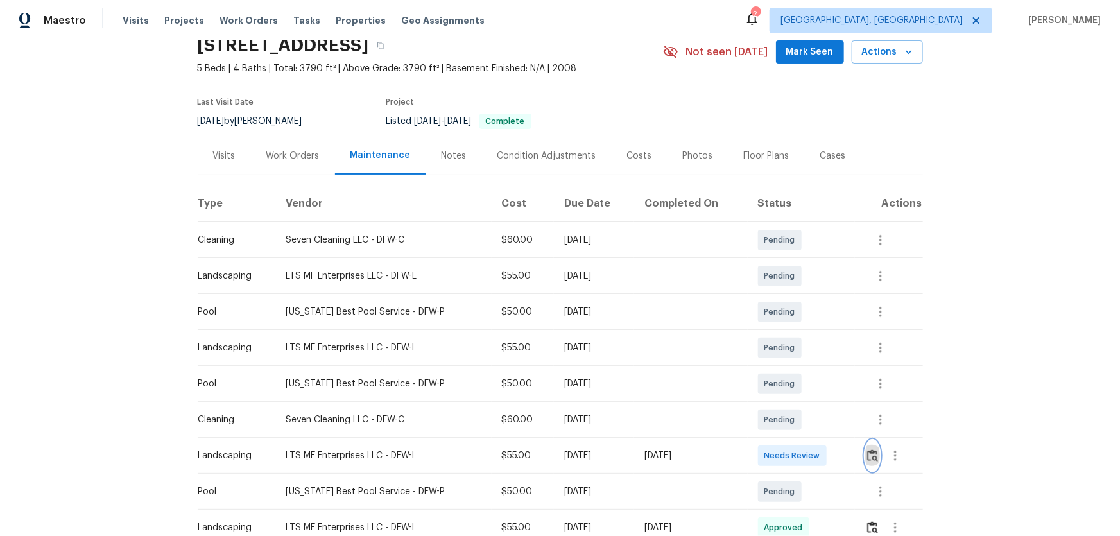
click at [797, 354] on img "button" at bounding box center [873, 455] width 11 height 12
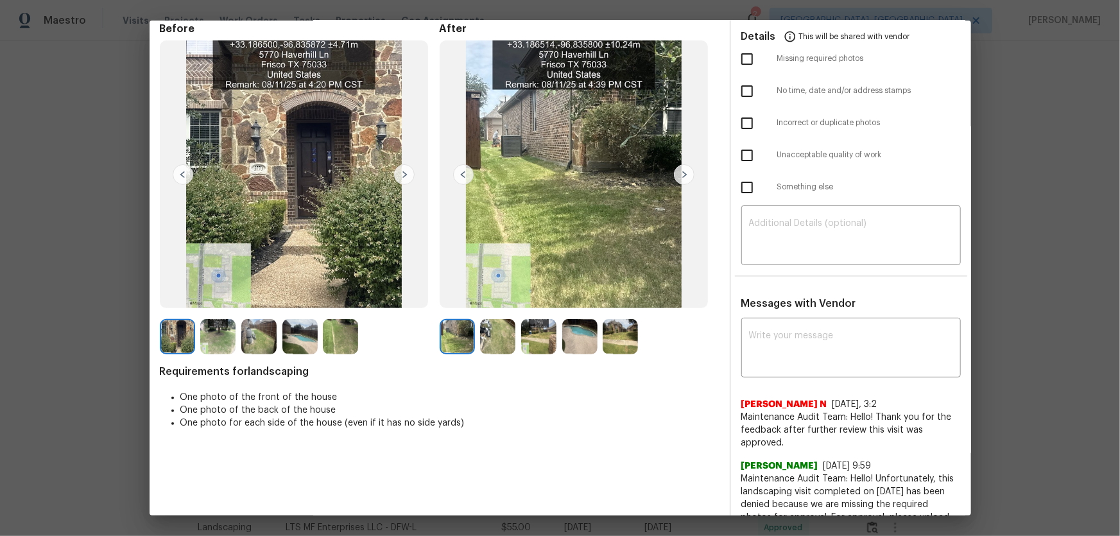
click at [491, 344] on img at bounding box center [497, 336] width 35 height 35
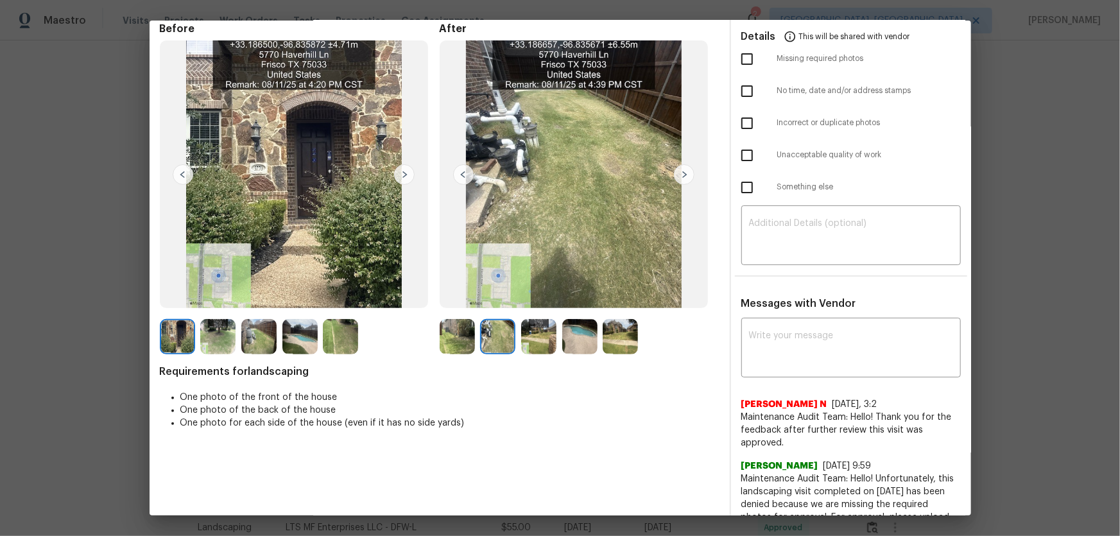
click at [531, 347] on img at bounding box center [538, 336] width 35 height 35
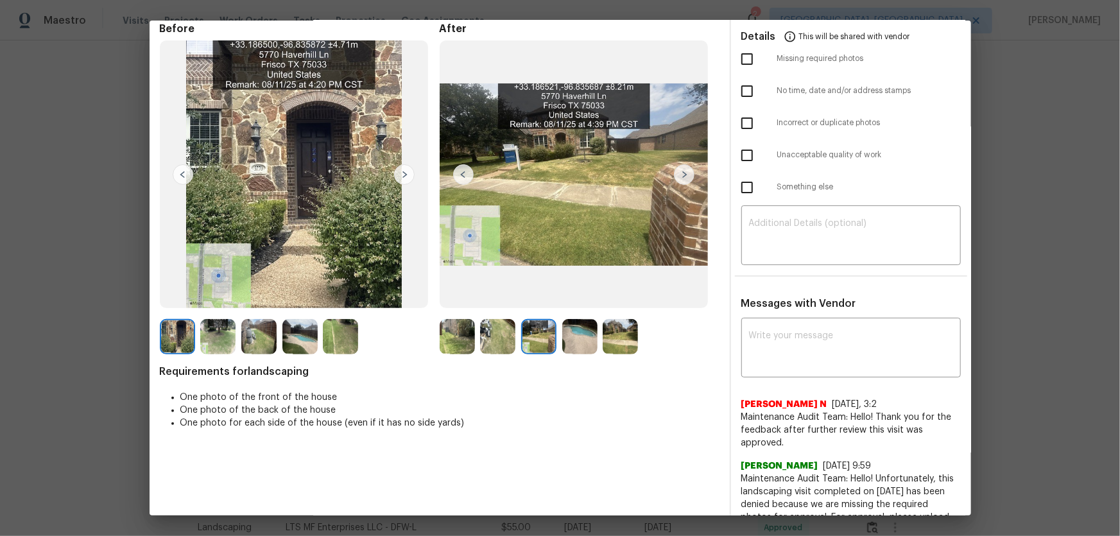
click at [590, 340] on img at bounding box center [579, 336] width 35 height 35
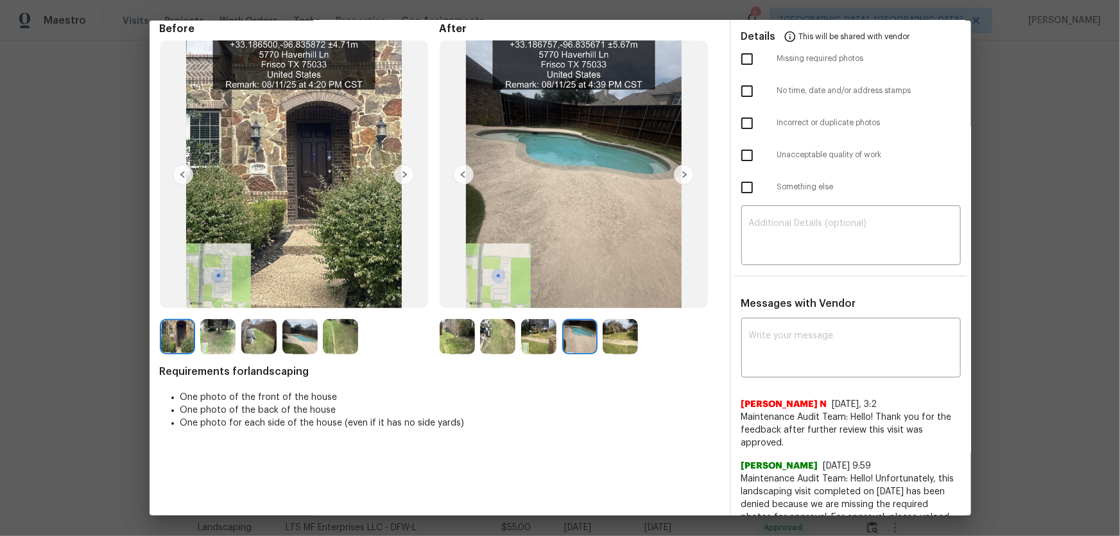
click at [620, 336] on img at bounding box center [620, 336] width 35 height 35
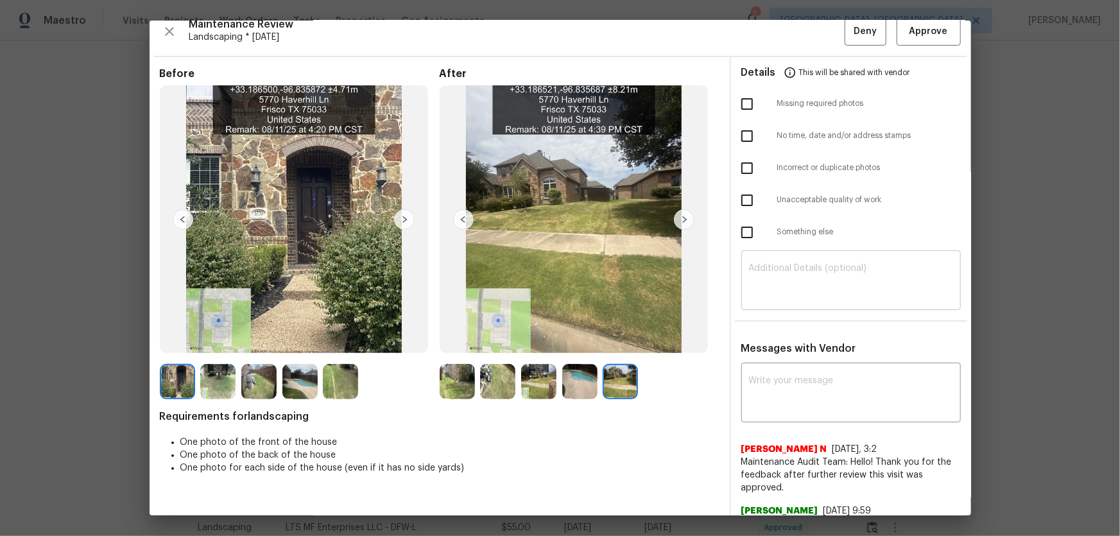
scroll to position [0, 0]
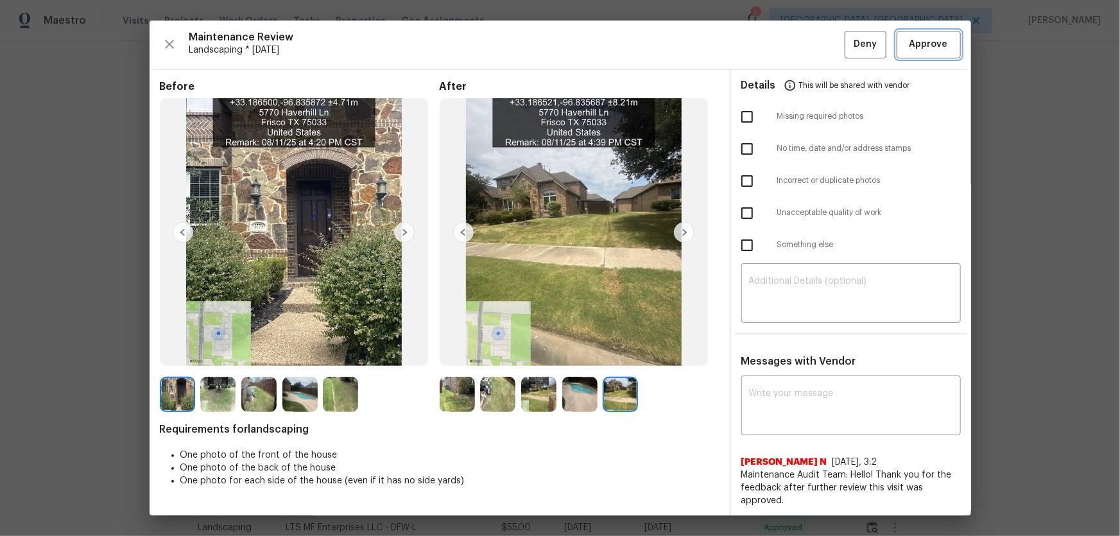
click at [797, 48] on span "Approve" at bounding box center [929, 45] width 44 height 16
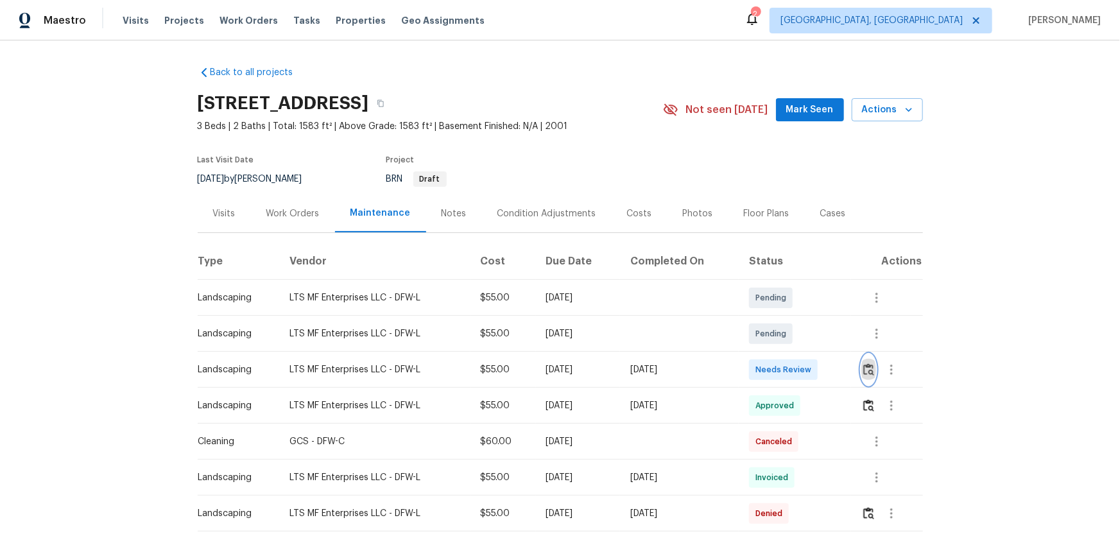
click at [797, 354] on img "button" at bounding box center [869, 369] width 11 height 12
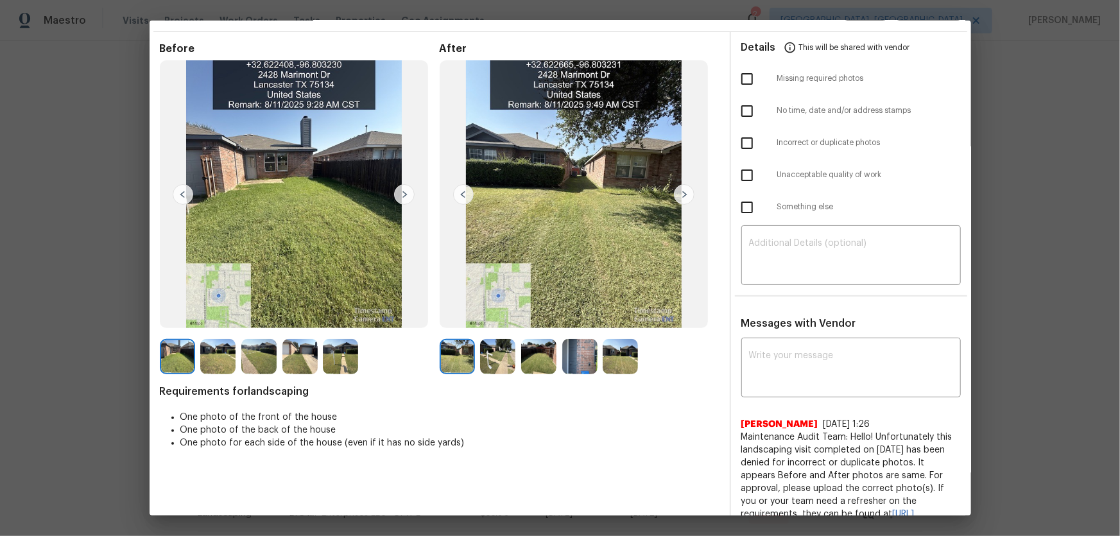
scroll to position [58, 0]
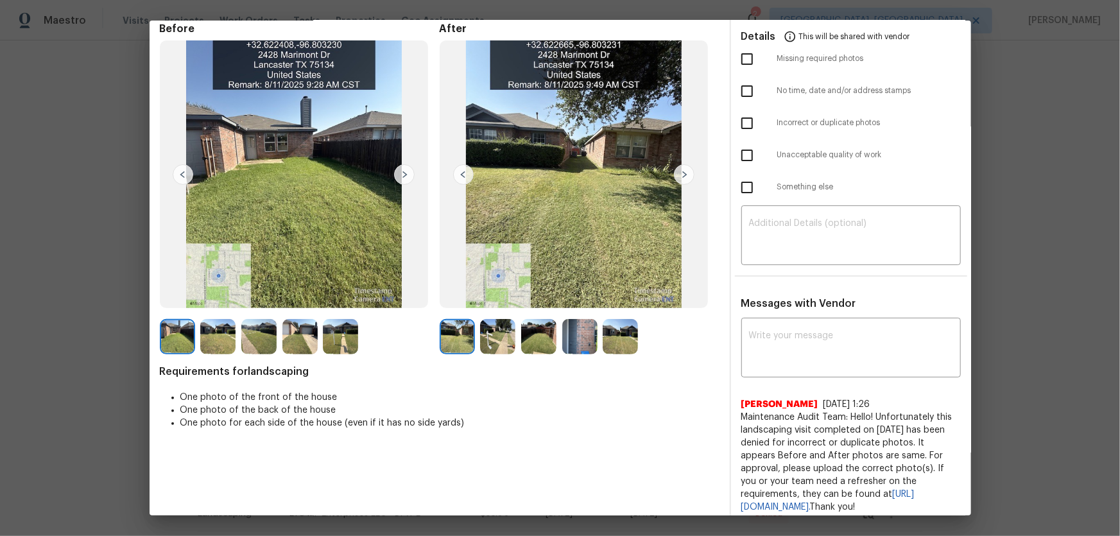
click at [500, 342] on img at bounding box center [497, 336] width 35 height 35
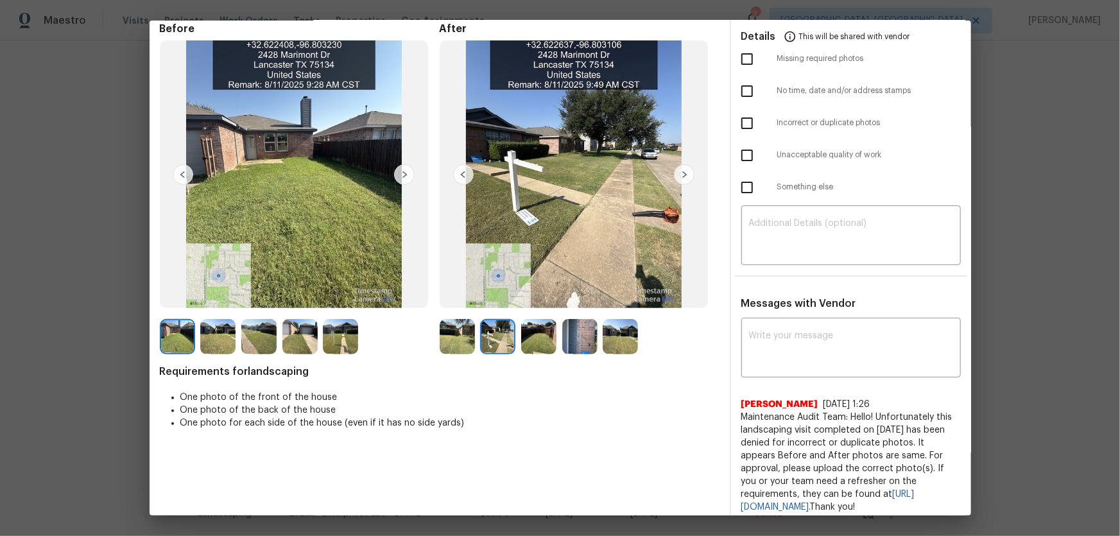
click at [542, 343] on img at bounding box center [538, 336] width 35 height 35
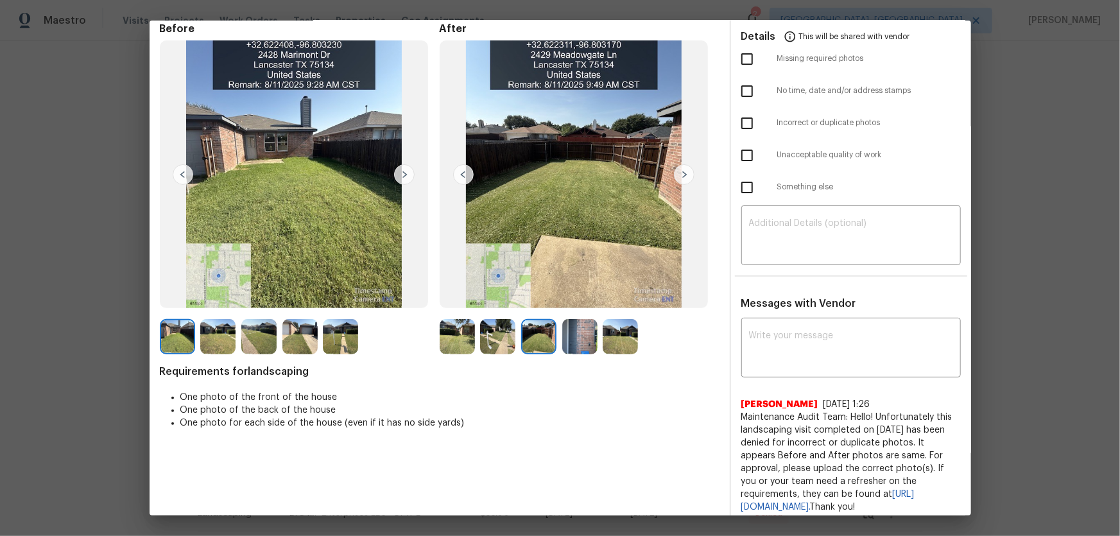
click at [577, 340] on img at bounding box center [579, 336] width 35 height 35
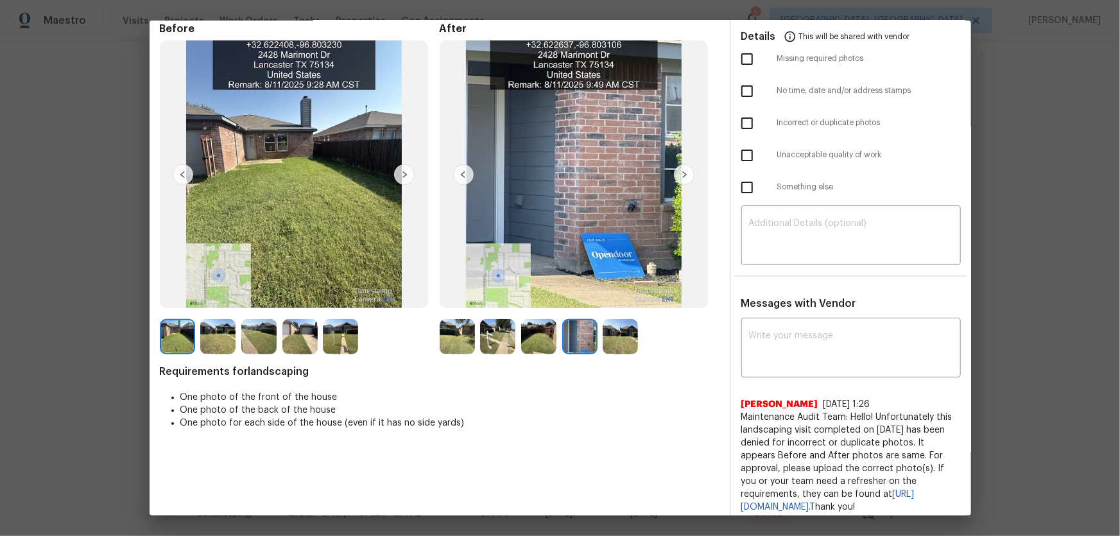
click at [609, 340] on img at bounding box center [620, 336] width 35 height 35
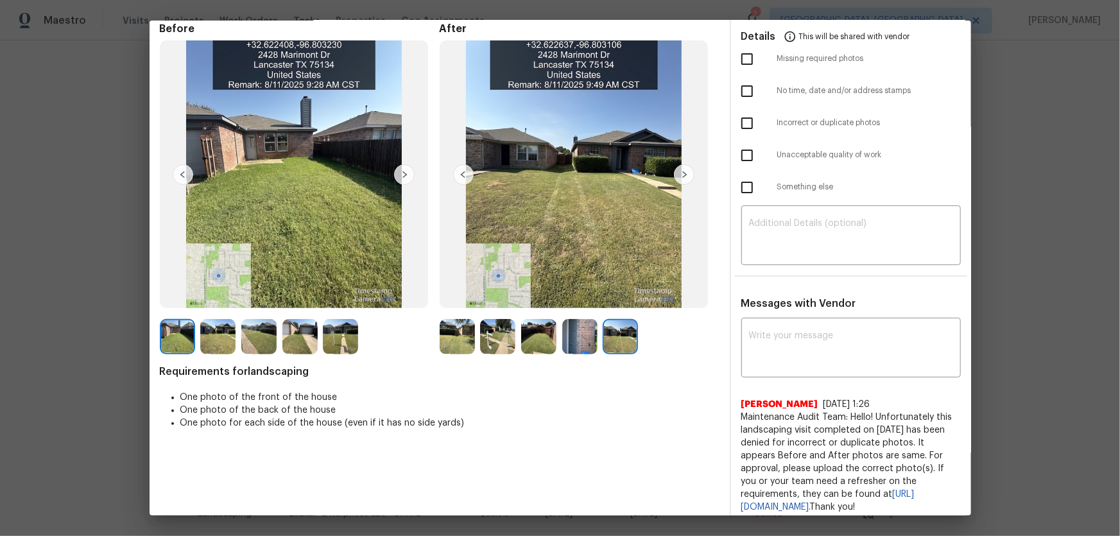
click at [461, 345] on img at bounding box center [457, 336] width 35 height 35
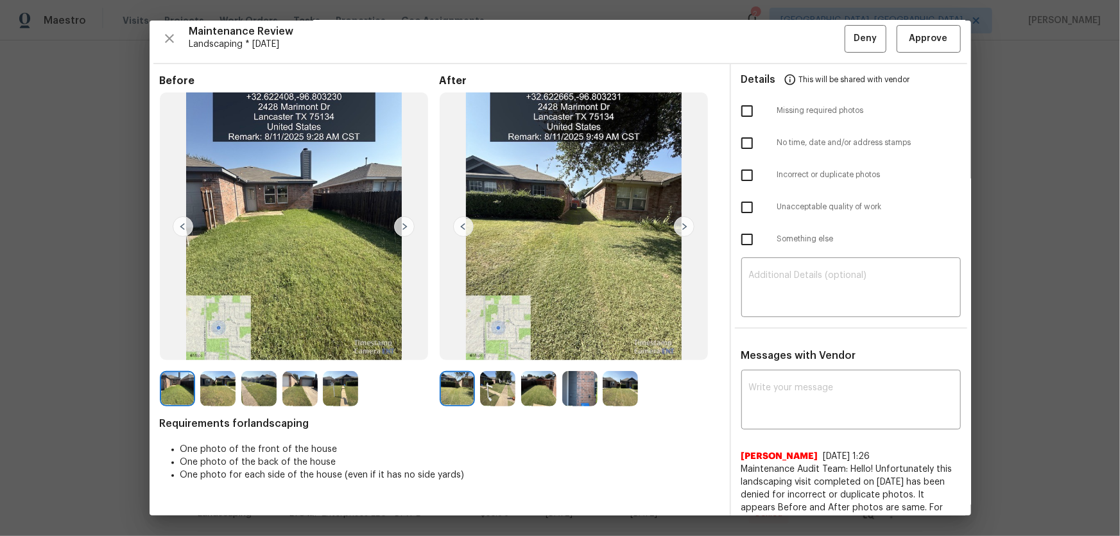
scroll to position [0, 0]
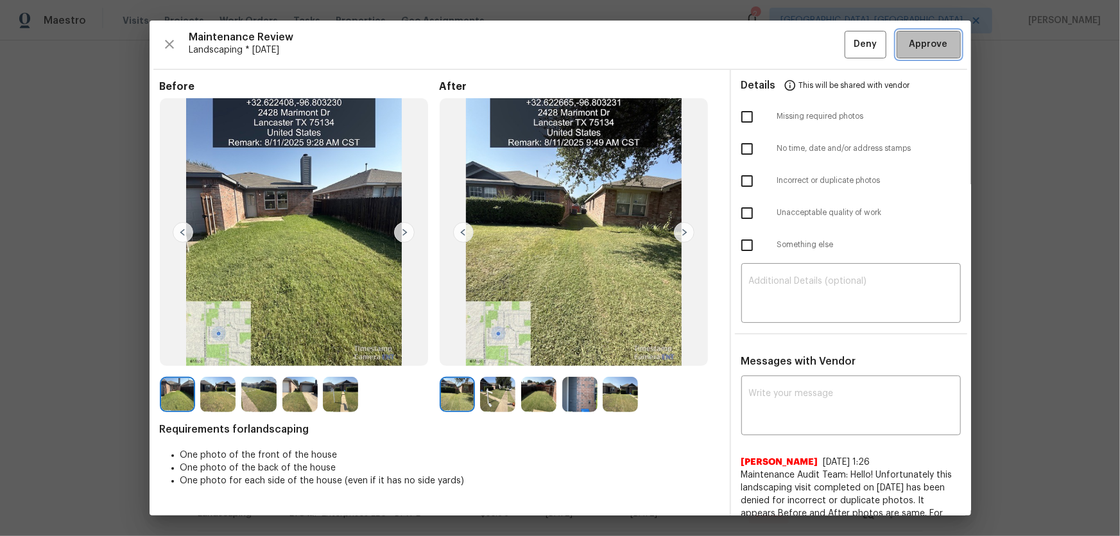
click at [797, 58] on button "Approve" at bounding box center [929, 45] width 64 height 28
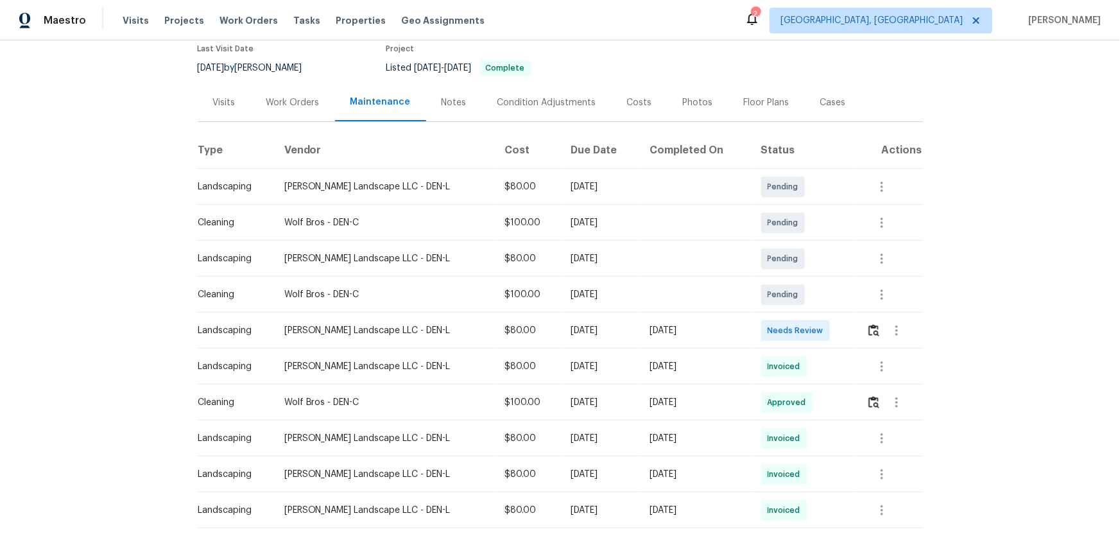
scroll to position [116, 0]
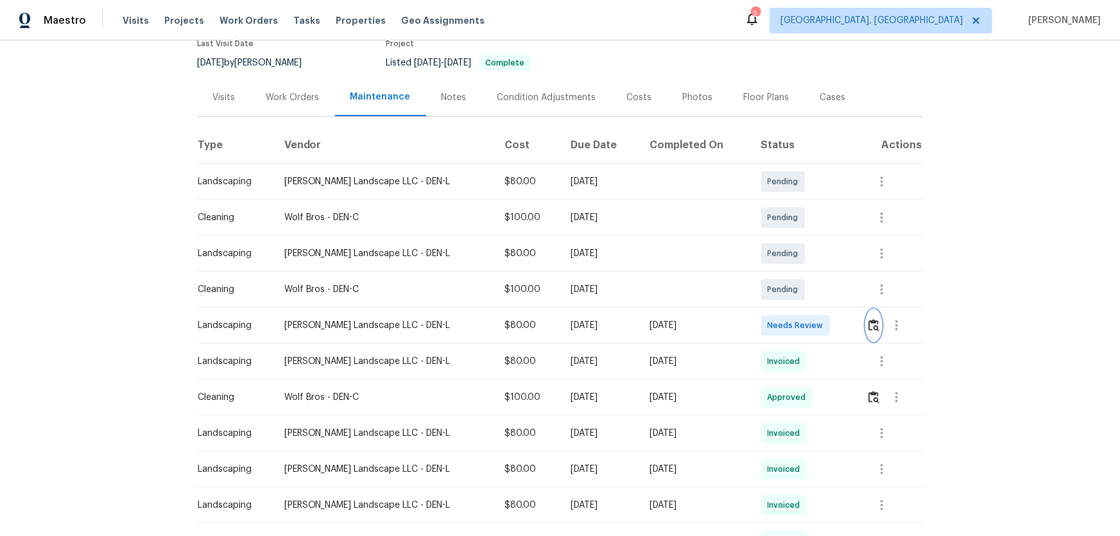
click at [797, 338] on button "button" at bounding box center [874, 325] width 15 height 31
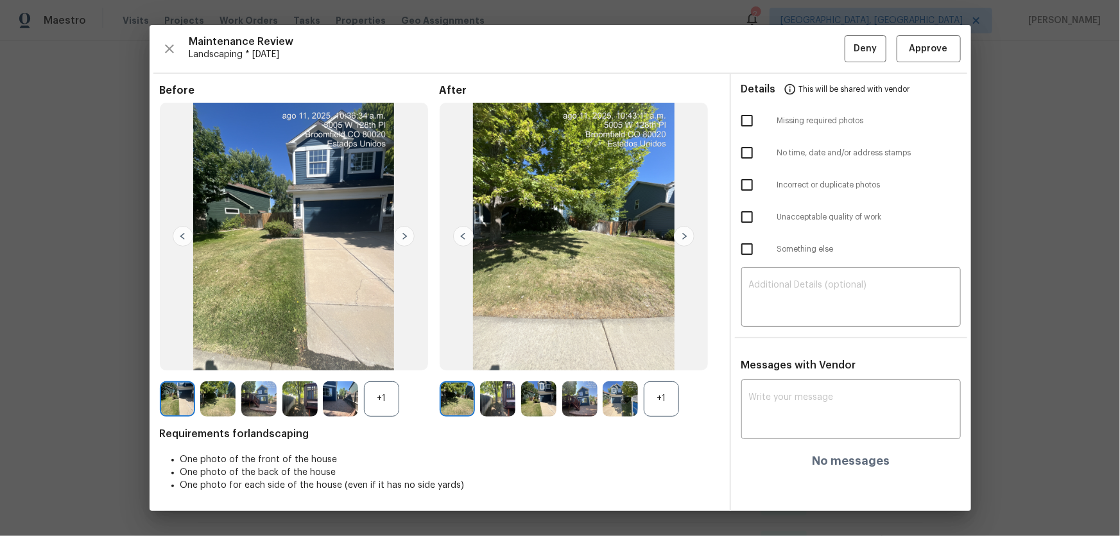
click at [676, 354] on div "+1" at bounding box center [661, 398] width 35 height 35
click at [388, 354] on div "+1" at bounding box center [381, 398] width 35 height 35
click at [501, 354] on img at bounding box center [497, 398] width 35 height 35
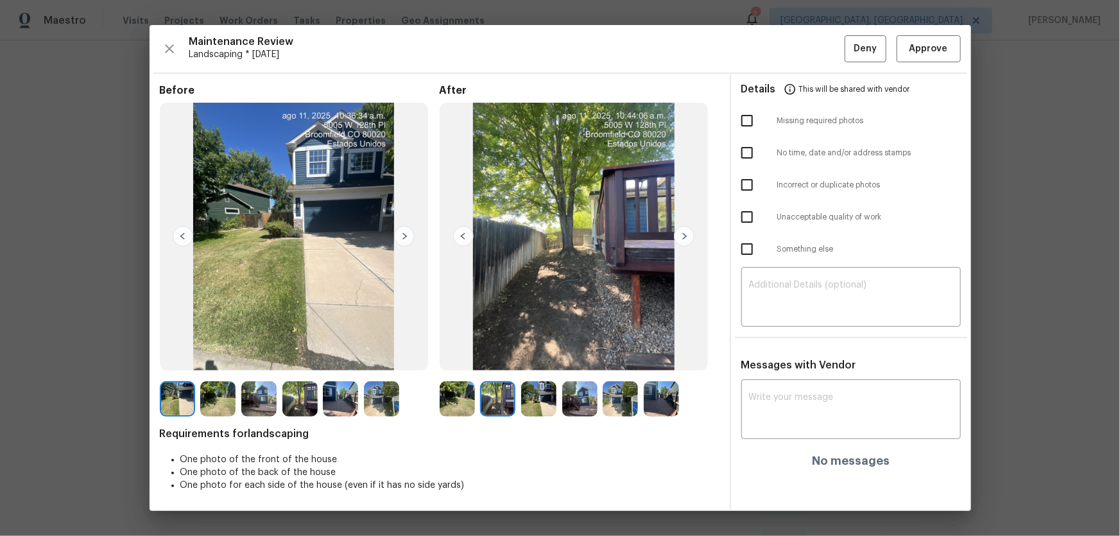
click at [548, 354] on img at bounding box center [538, 398] width 35 height 35
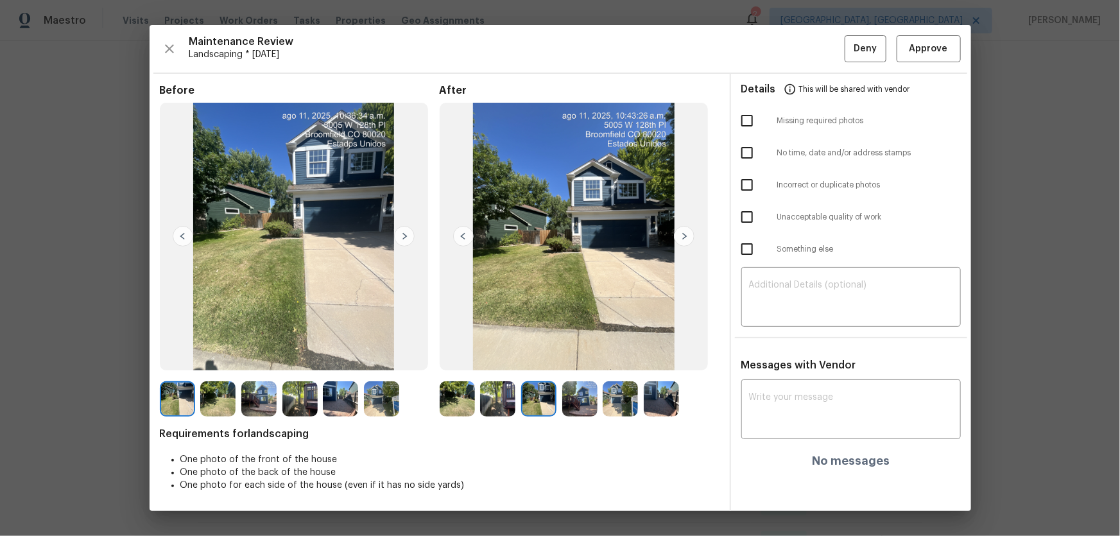
drag, startPoint x: 577, startPoint y: 401, endPoint x: 598, endPoint y: 408, distance: 21.5
click at [577, 354] on img at bounding box center [579, 398] width 35 height 35
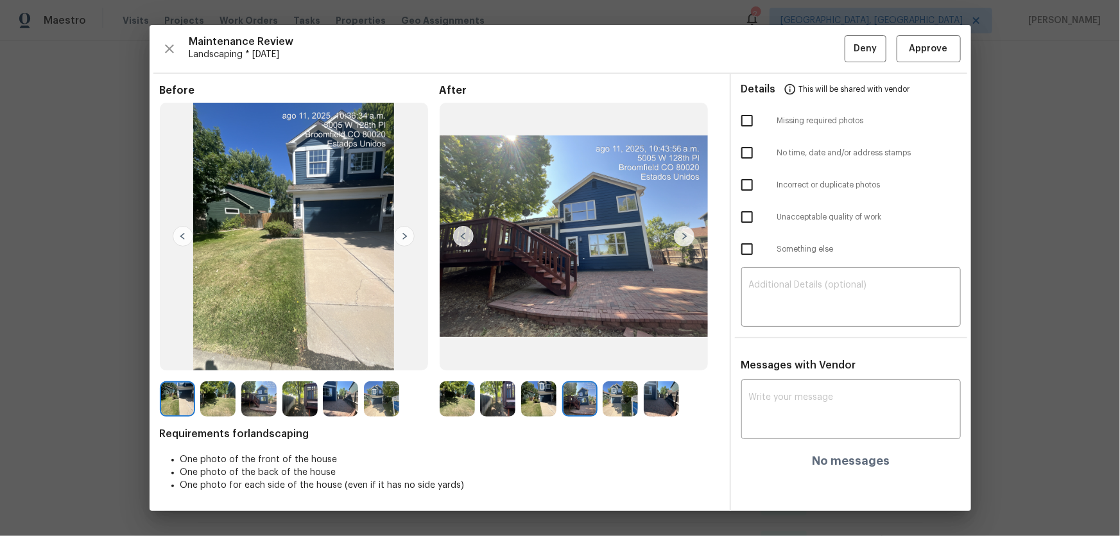
click at [625, 354] on img at bounding box center [620, 398] width 35 height 35
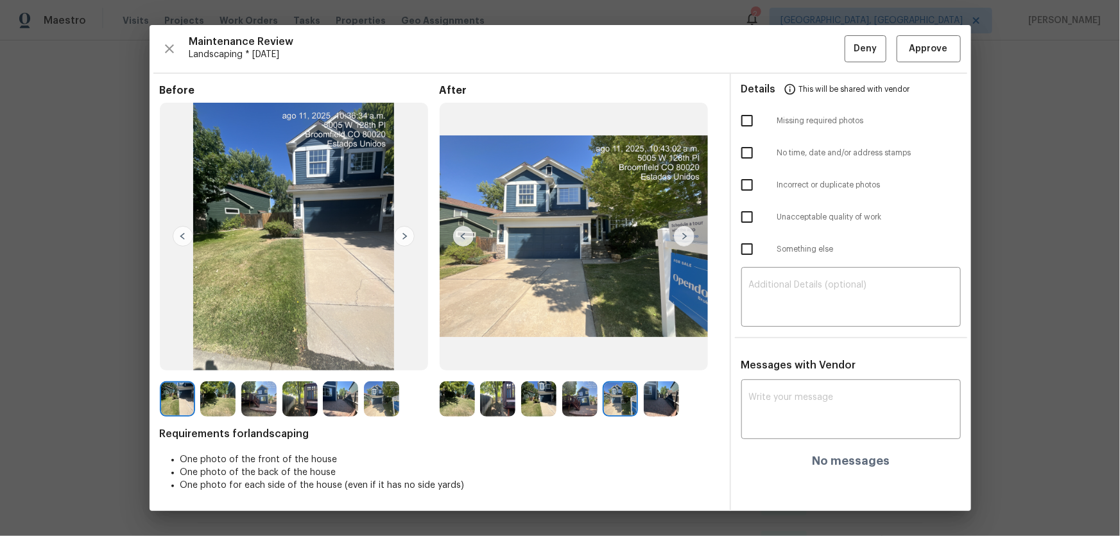
click at [652, 354] on img at bounding box center [661, 398] width 35 height 35
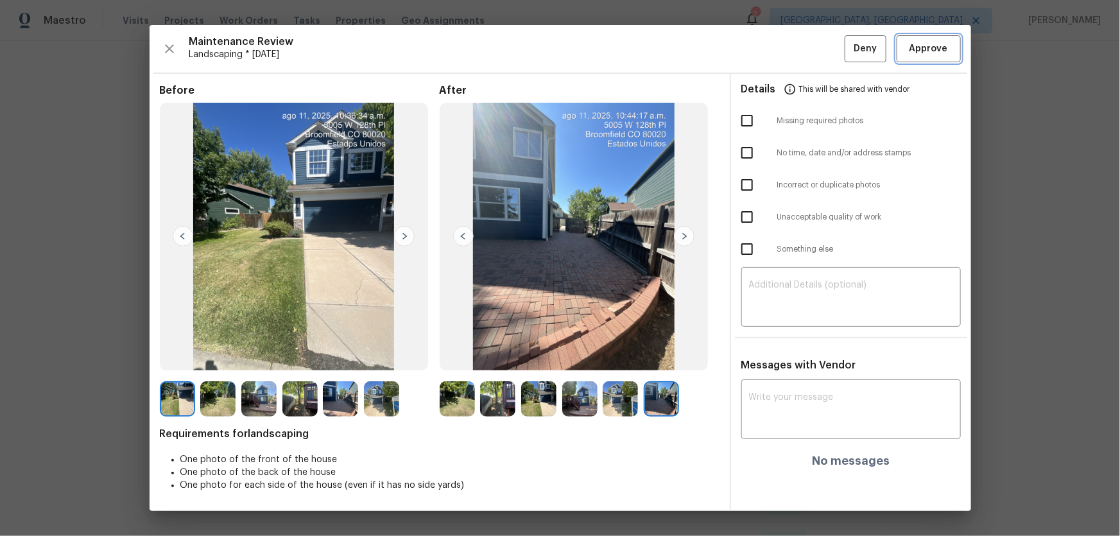
drag, startPoint x: 903, startPoint y: 51, endPoint x: 777, endPoint y: 88, distance: 131.1
click at [797, 51] on button "Approve" at bounding box center [929, 49] width 64 height 28
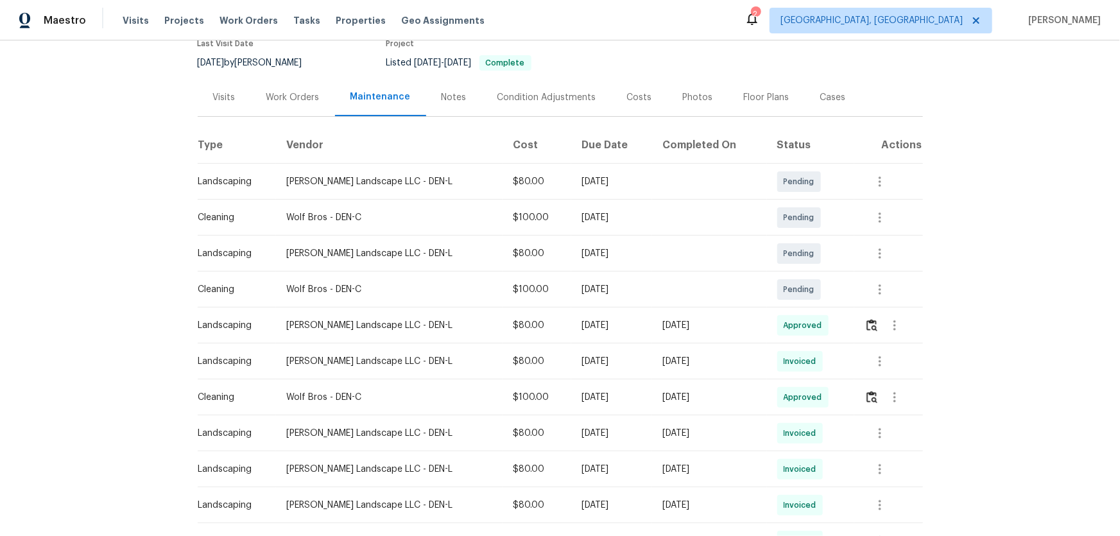
scroll to position [0, 0]
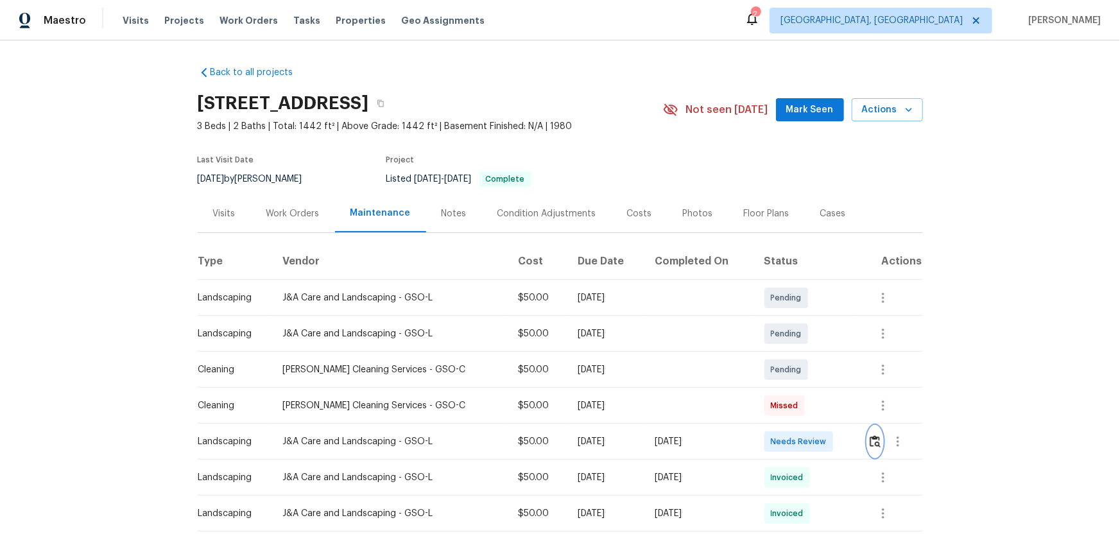
click at [868, 449] on button "button" at bounding box center [875, 441] width 15 height 31
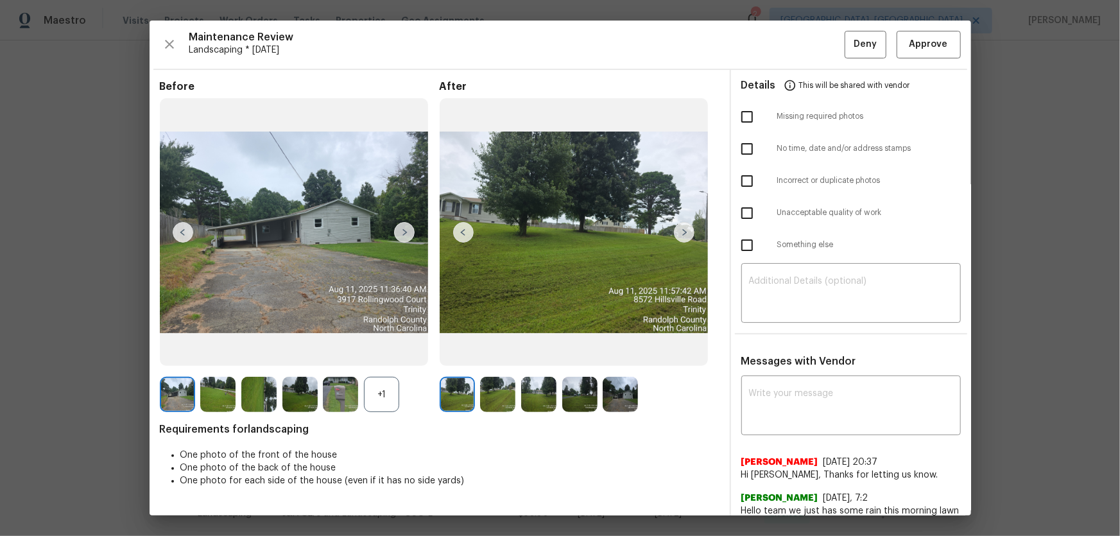
click at [390, 394] on div "+1" at bounding box center [381, 394] width 35 height 35
click at [493, 397] on img at bounding box center [497, 394] width 35 height 35
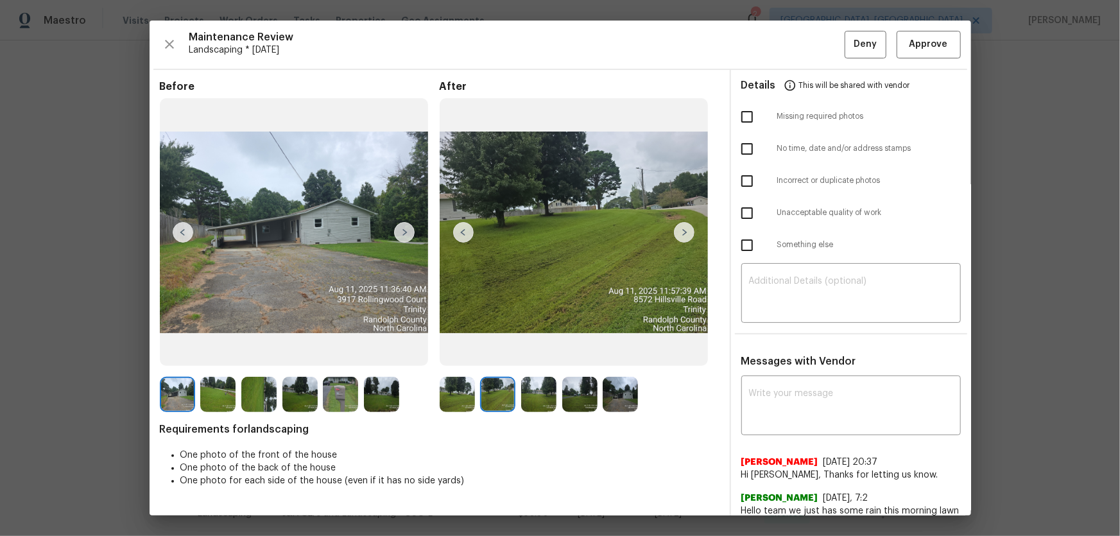
click at [533, 399] on img at bounding box center [538, 394] width 35 height 35
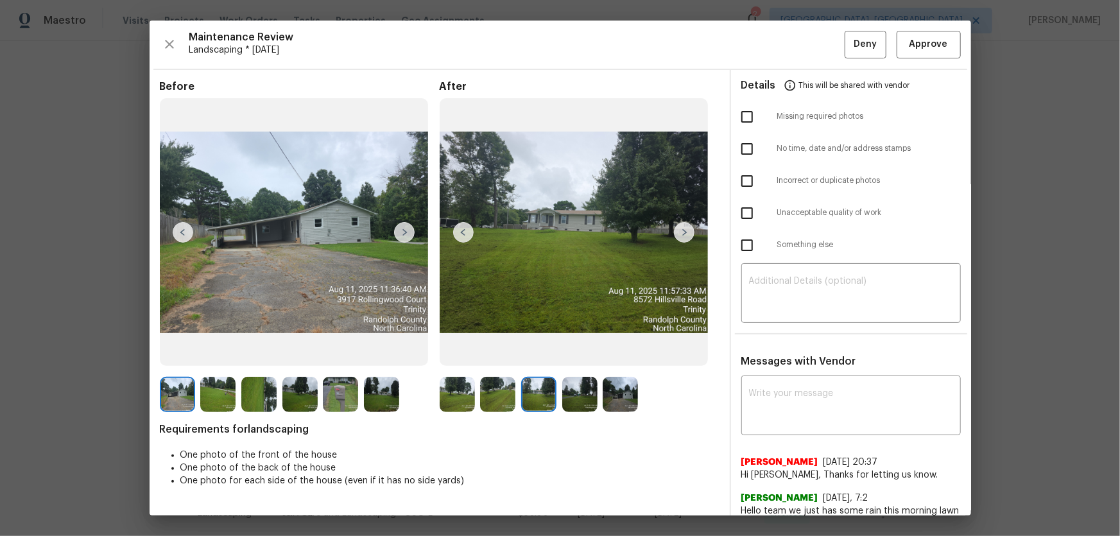
click at [575, 398] on img at bounding box center [579, 394] width 35 height 35
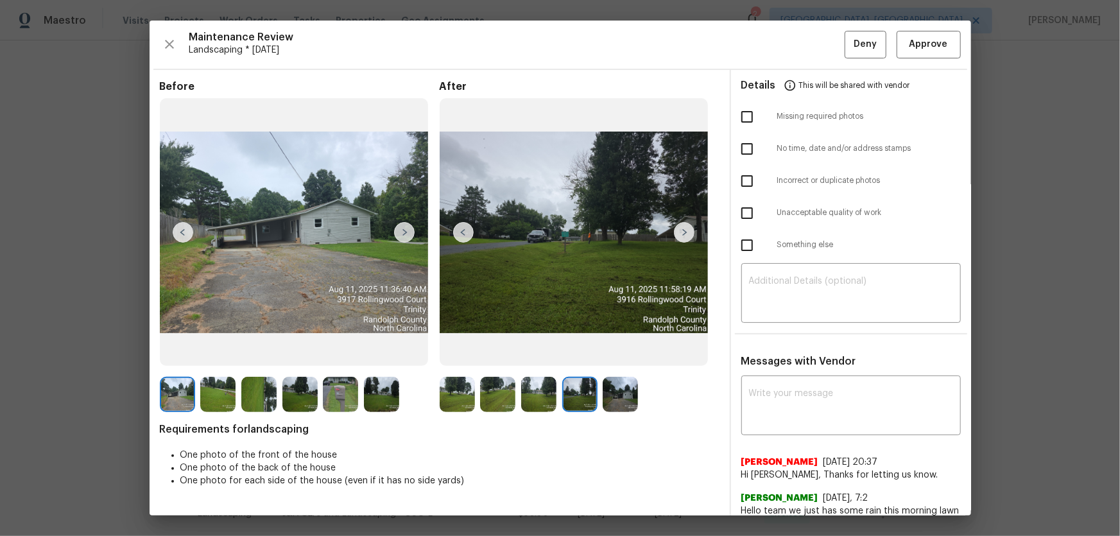
click at [623, 405] on img at bounding box center [620, 394] width 35 height 35
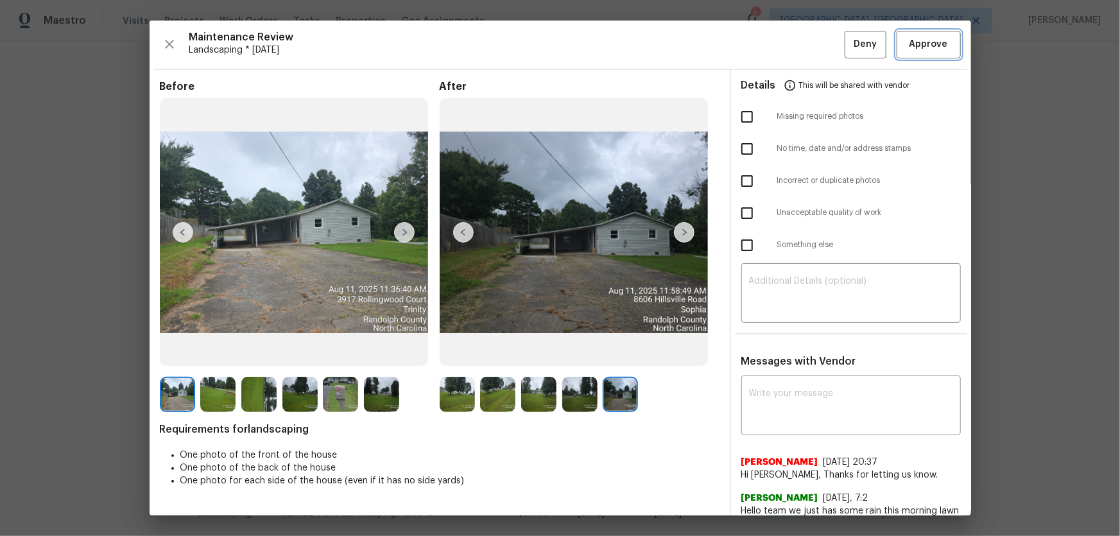
click at [937, 31] on button "Approve" at bounding box center [929, 45] width 64 height 28
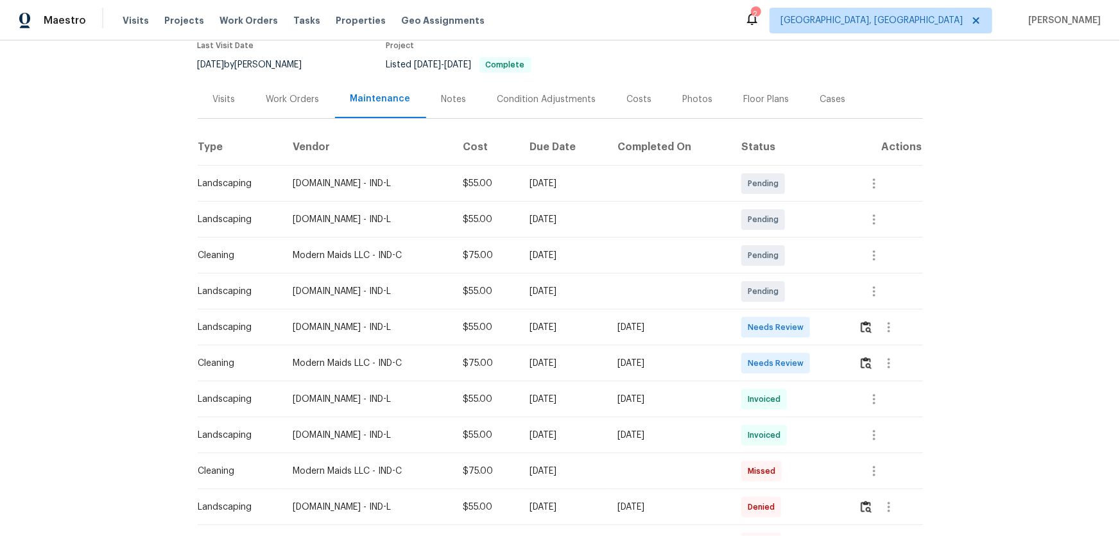
scroll to position [116, 0]
click at [871, 328] on img "button" at bounding box center [866, 325] width 11 height 12
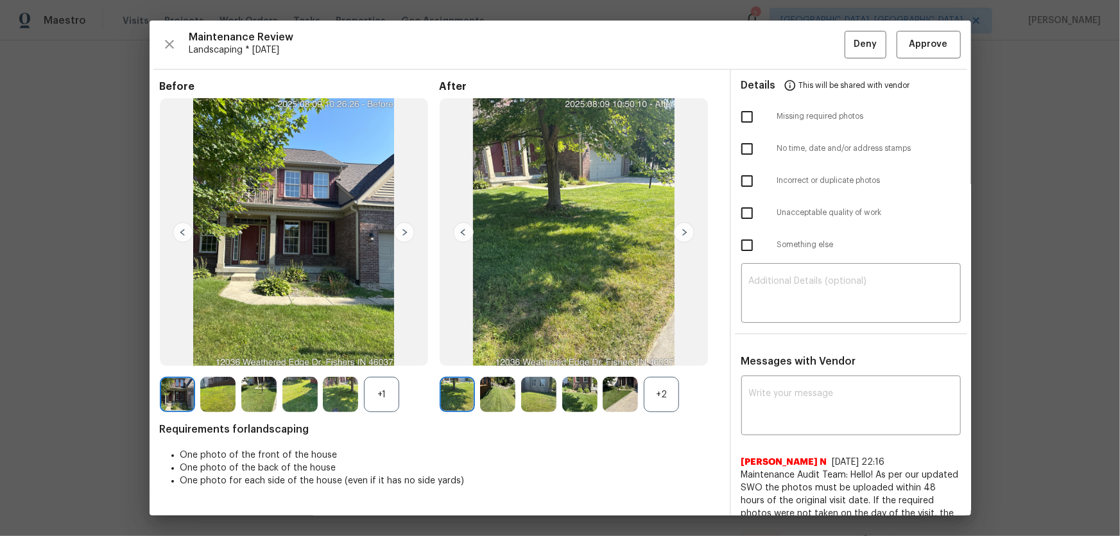
click at [663, 397] on div "+2" at bounding box center [661, 394] width 35 height 35
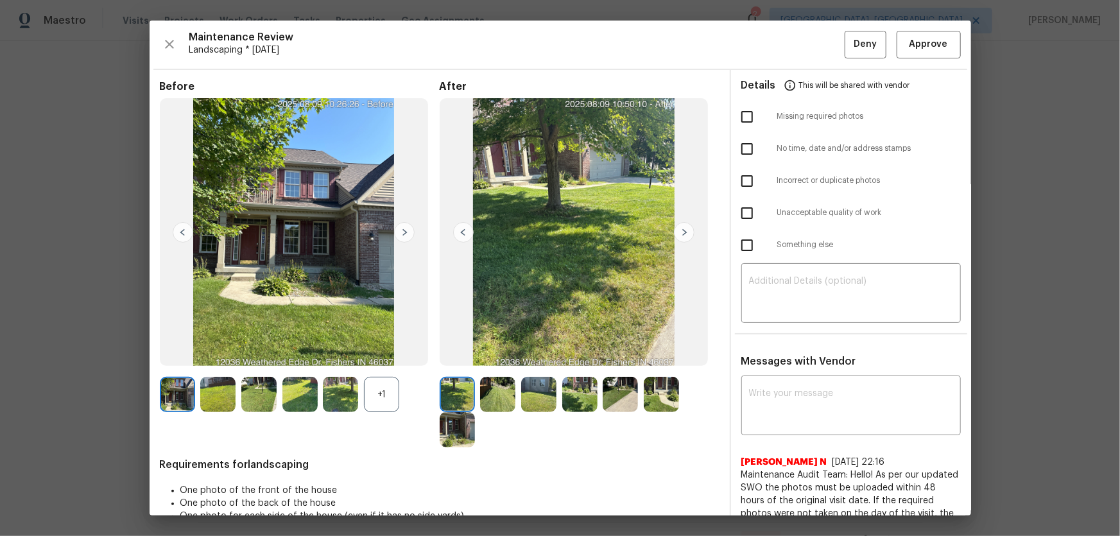
click at [381, 392] on div "+1" at bounding box center [381, 394] width 35 height 35
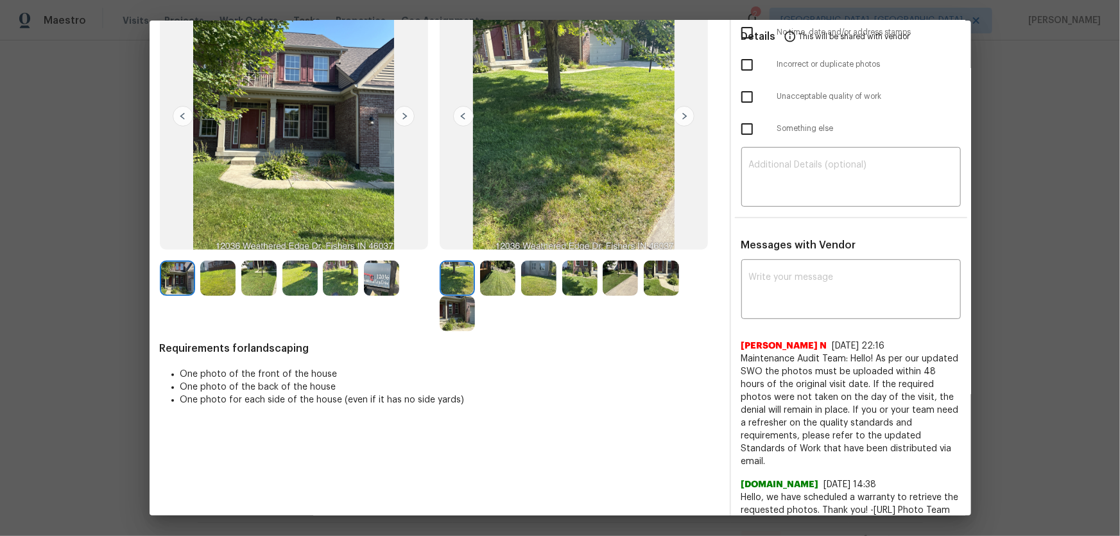
click at [496, 269] on img at bounding box center [497, 278] width 35 height 35
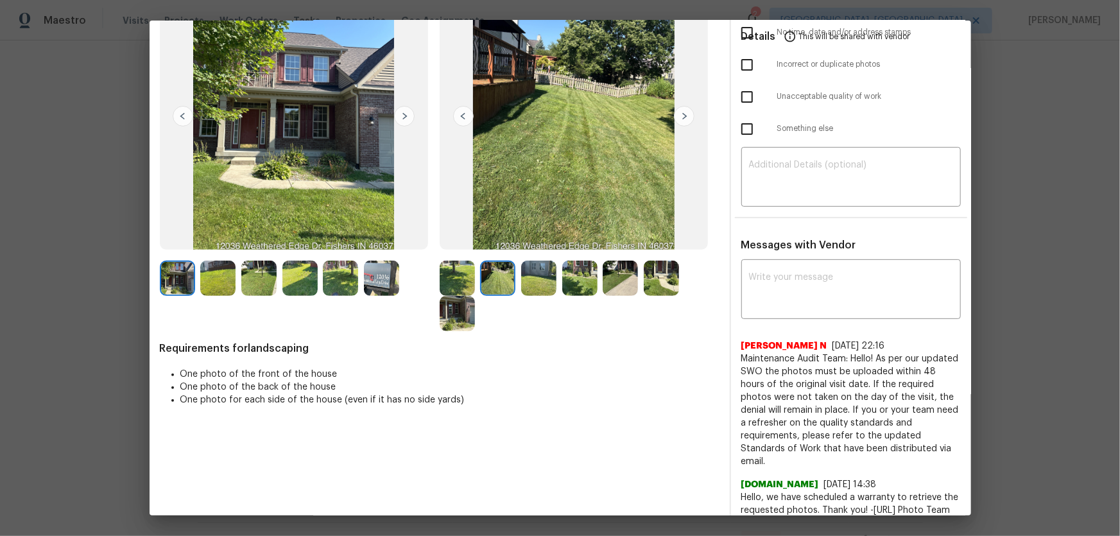
click at [536, 281] on img at bounding box center [538, 278] width 35 height 35
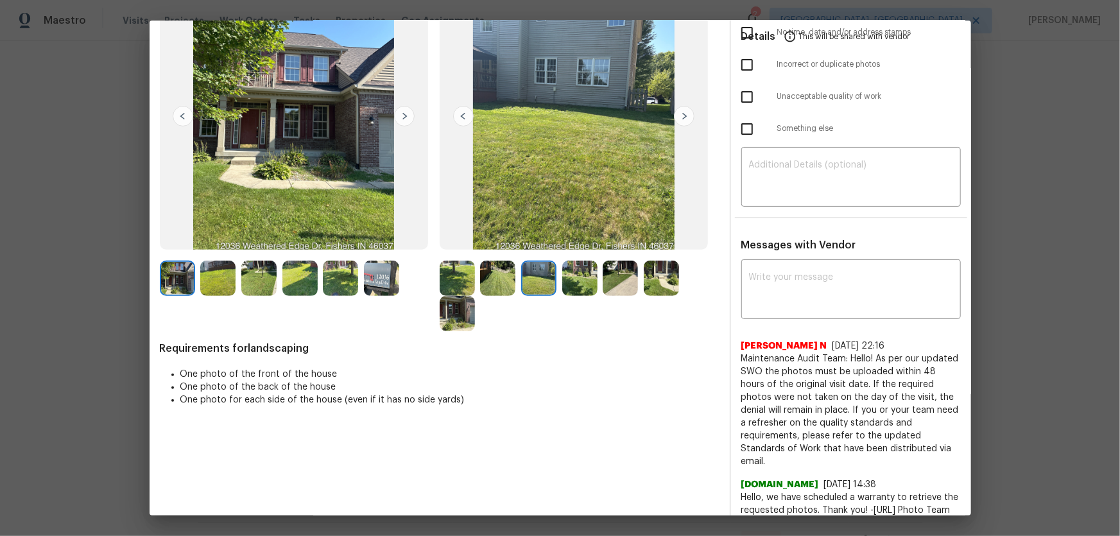
click at [577, 287] on img at bounding box center [579, 278] width 35 height 35
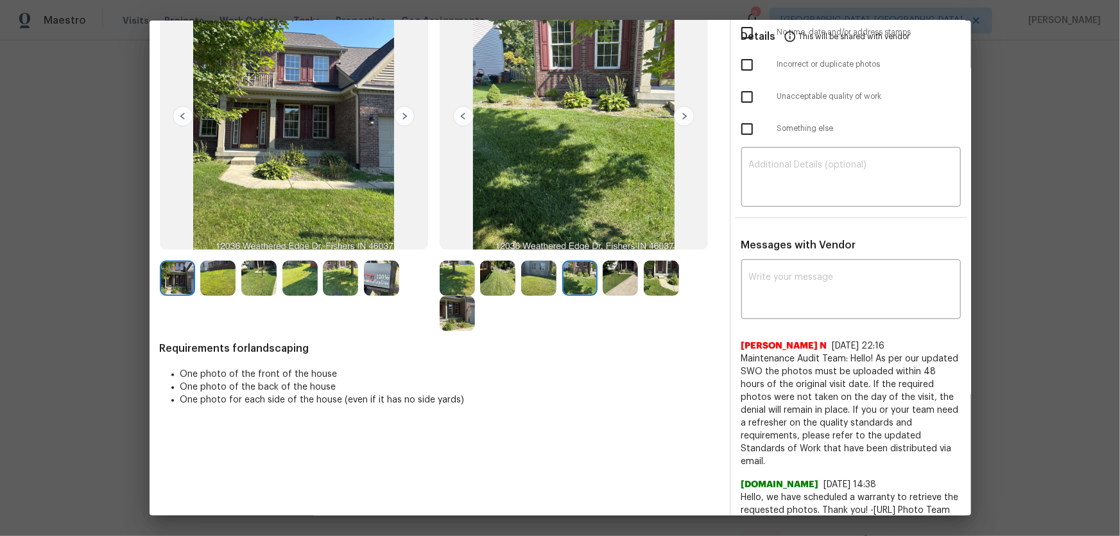
click at [623, 284] on img at bounding box center [620, 278] width 35 height 35
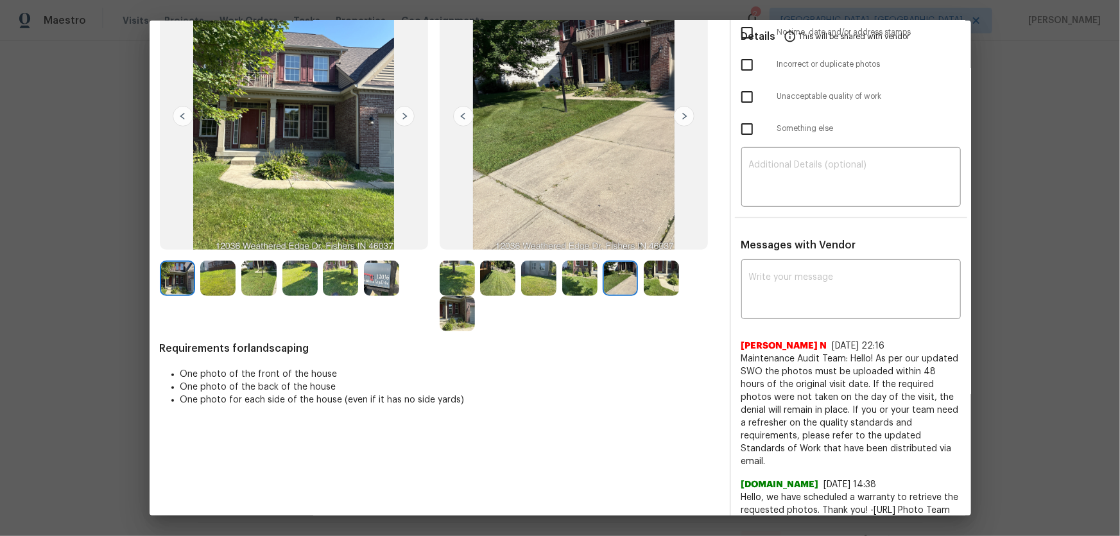
click at [661, 283] on img at bounding box center [661, 278] width 35 height 35
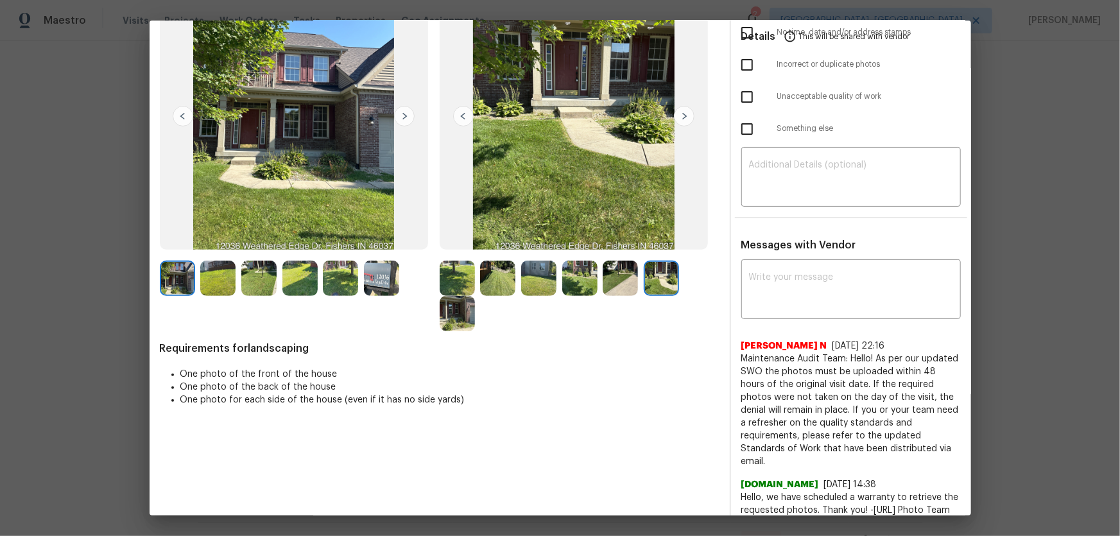
click at [452, 318] on img at bounding box center [457, 313] width 35 height 35
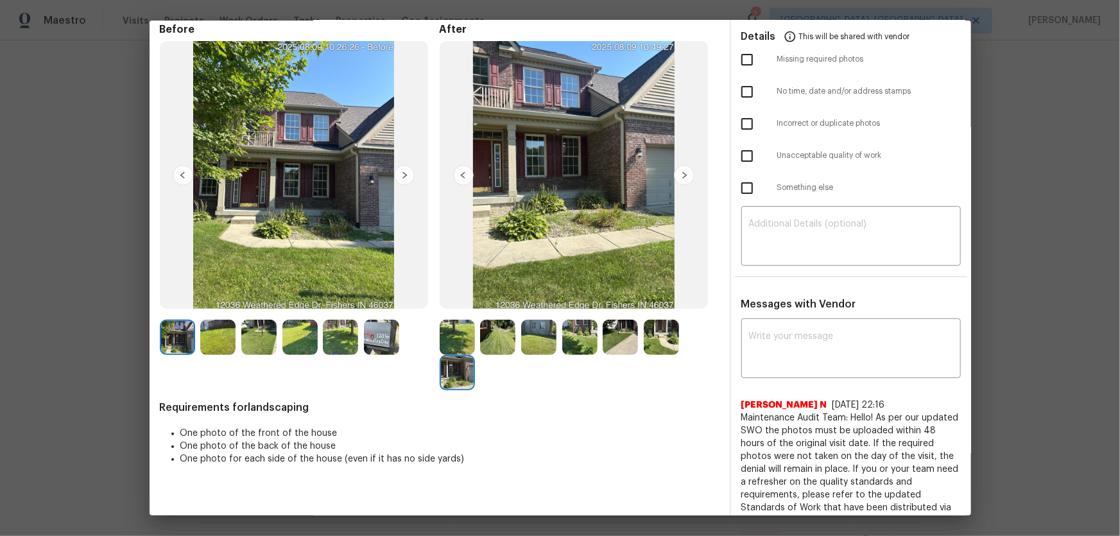
scroll to position [0, 0]
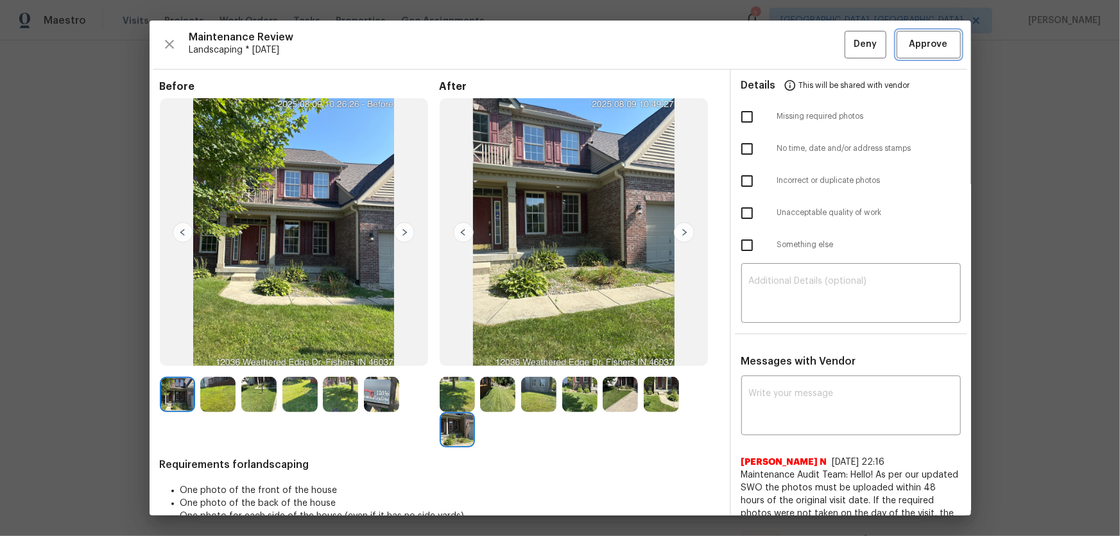
click at [935, 45] on span "Approve" at bounding box center [929, 45] width 39 height 16
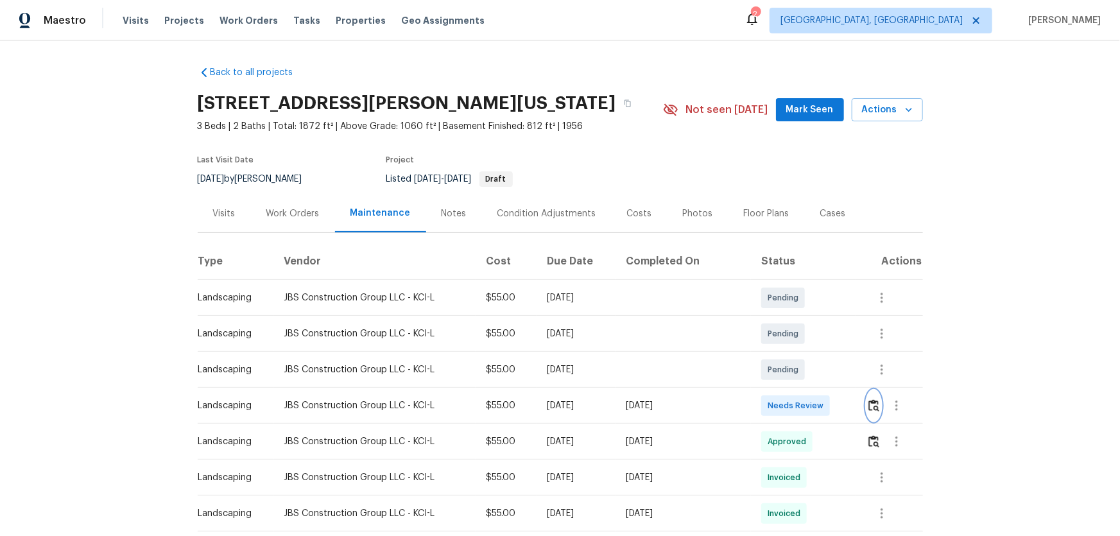
click at [869, 403] on img "button" at bounding box center [874, 405] width 11 height 12
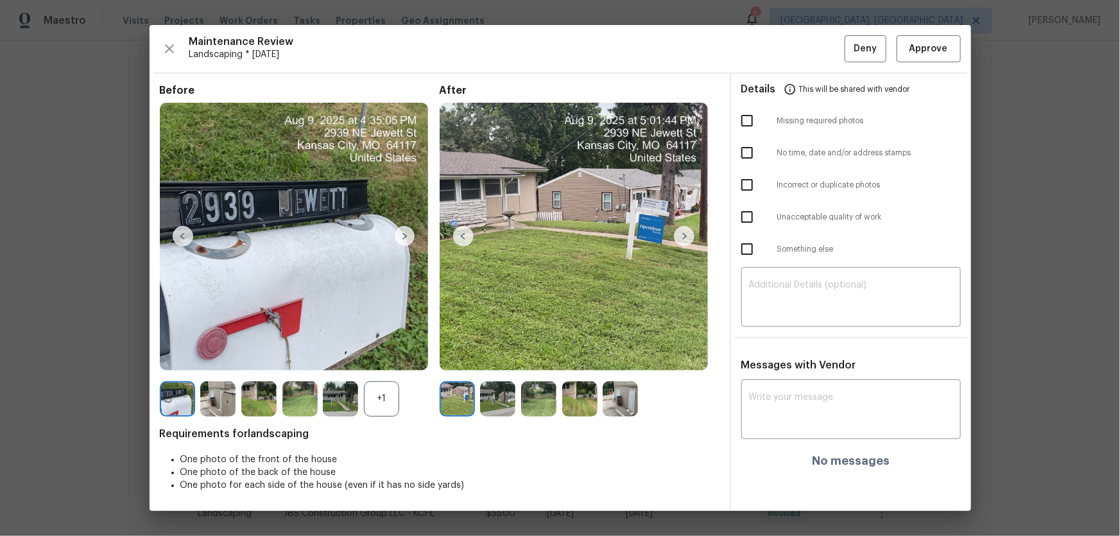
click at [388, 412] on div "+1" at bounding box center [381, 398] width 35 height 35
click at [489, 401] on img at bounding box center [497, 398] width 35 height 35
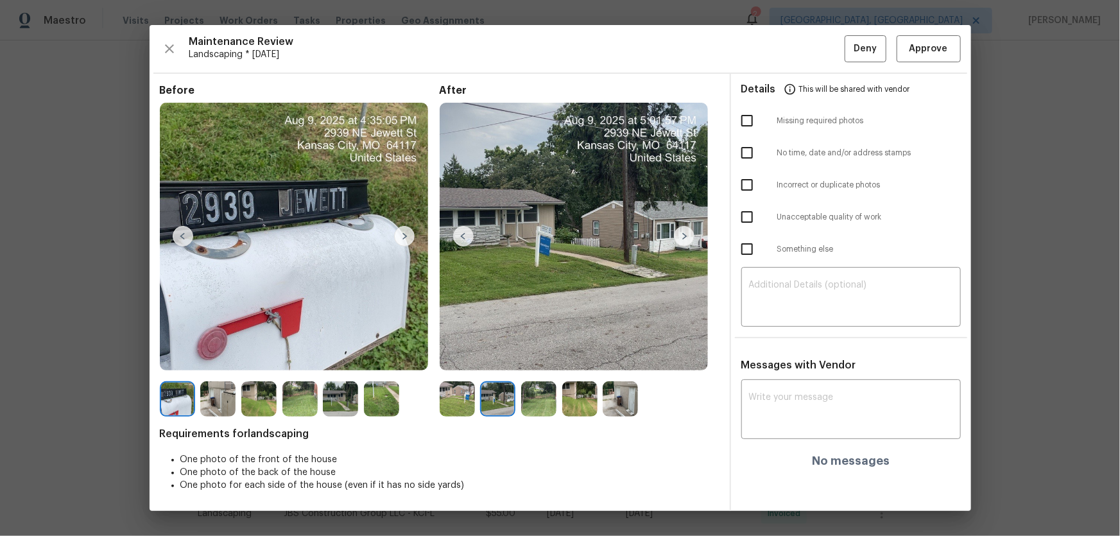
click at [532, 401] on img at bounding box center [538, 398] width 35 height 35
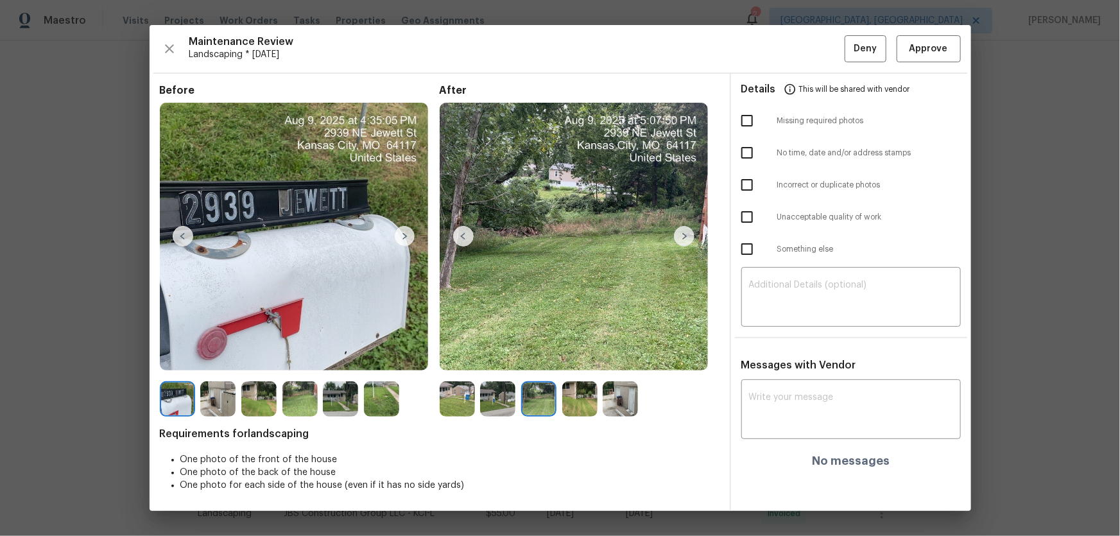
click at [573, 400] on img at bounding box center [579, 398] width 35 height 35
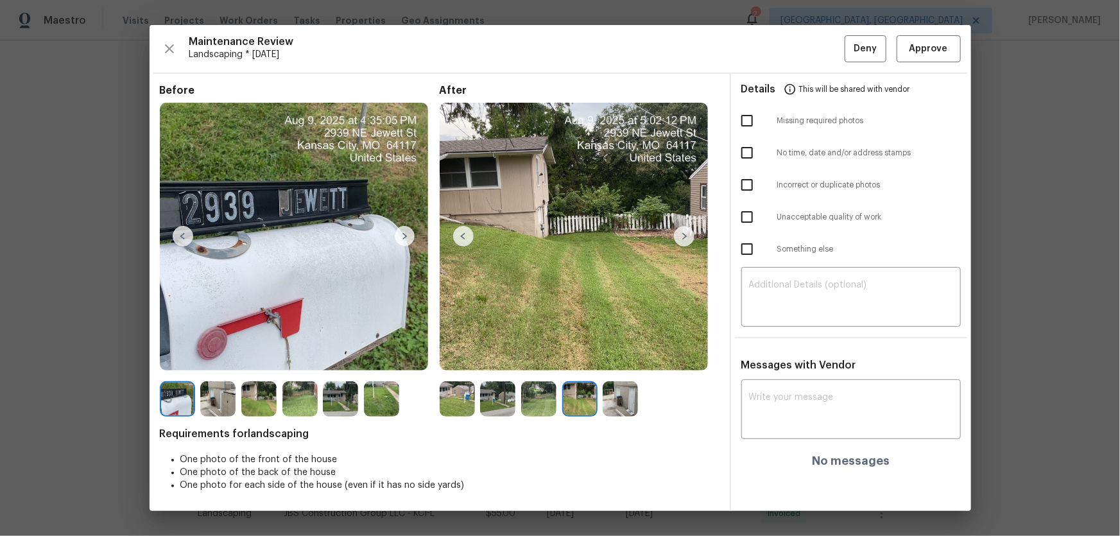
click at [611, 398] on img at bounding box center [620, 398] width 35 height 35
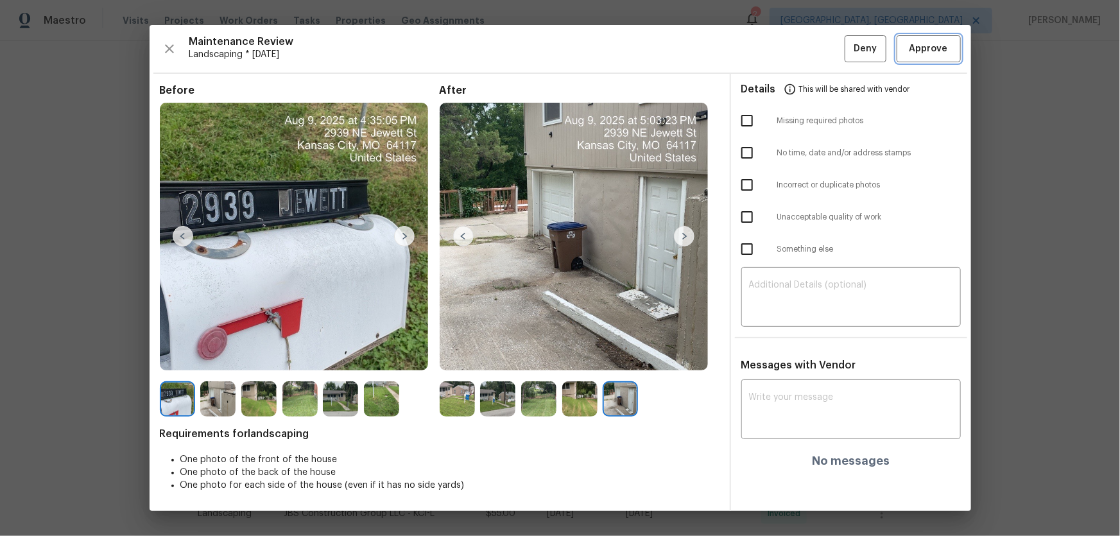
click at [912, 45] on span "Approve" at bounding box center [929, 49] width 39 height 16
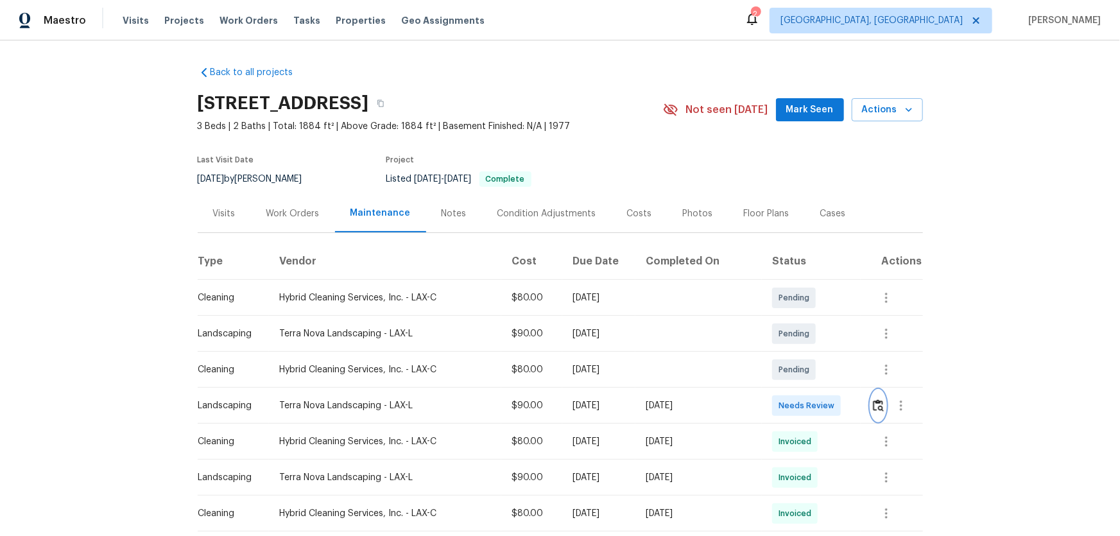
click at [871, 415] on button "button" at bounding box center [878, 405] width 15 height 31
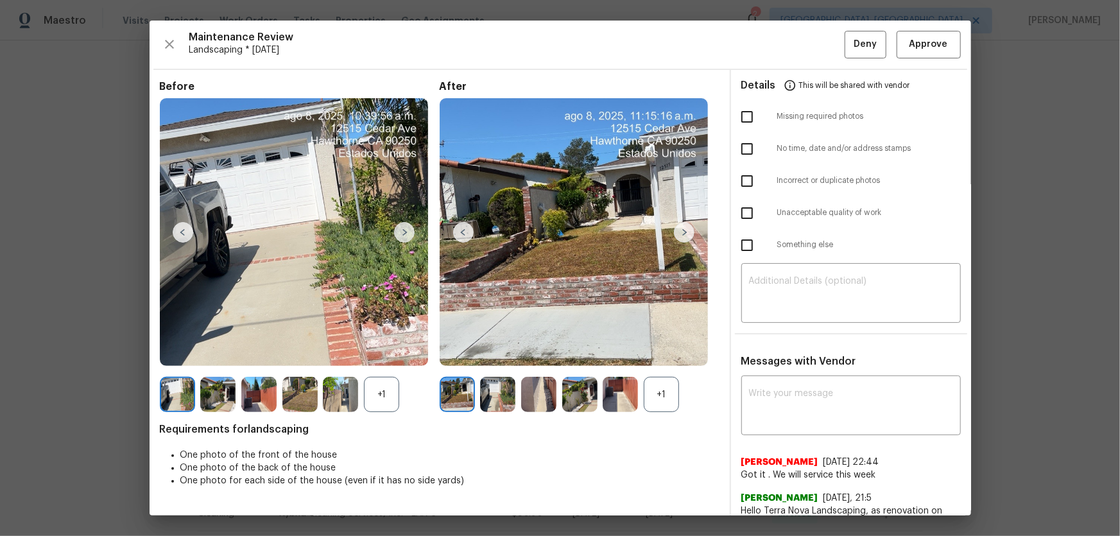
click at [660, 391] on div "+1" at bounding box center [661, 394] width 35 height 35
click at [387, 388] on div "+1" at bounding box center [381, 394] width 35 height 35
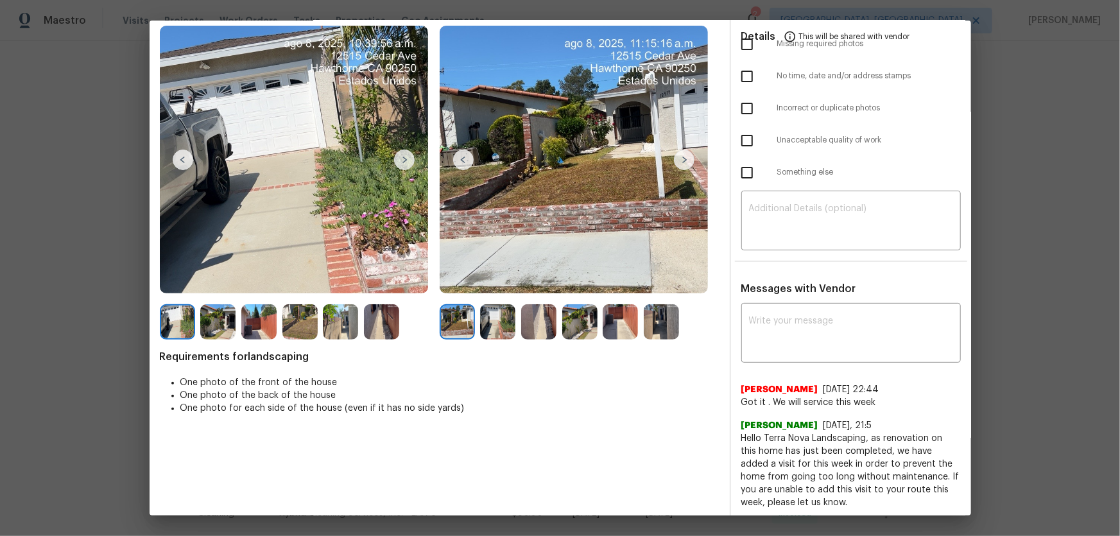
scroll to position [74, 0]
